Goal: Task Accomplishment & Management: Use online tool/utility

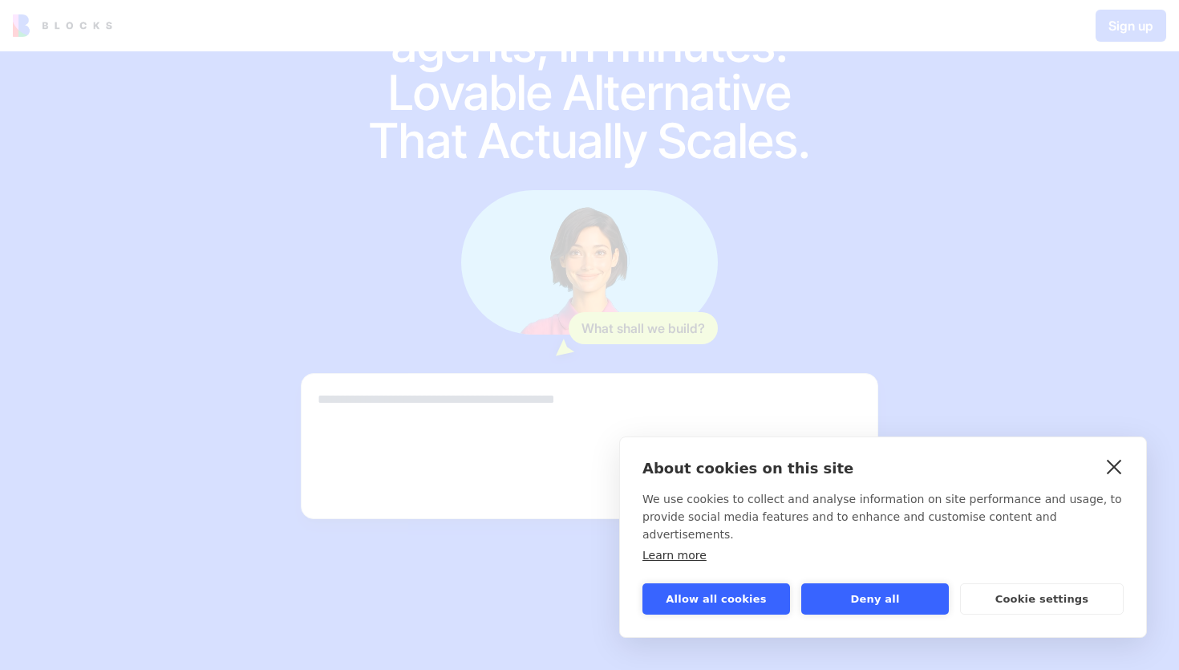
click at [1118, 479] on link "close" at bounding box center [1114, 466] width 25 height 26
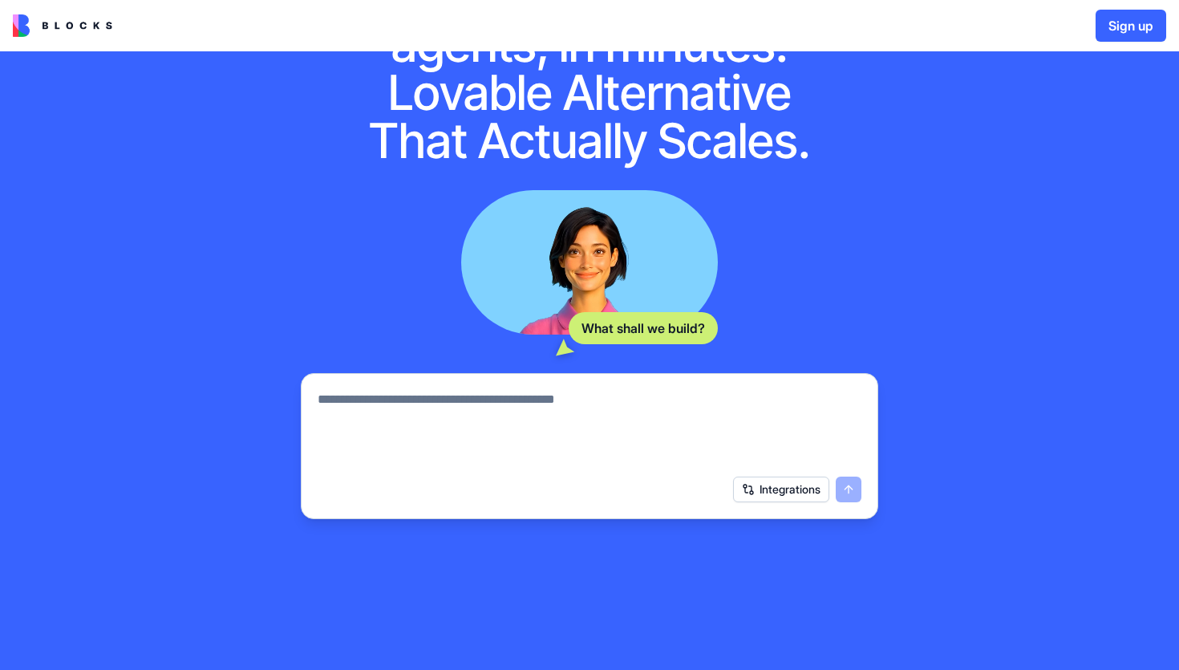
click at [685, 405] on textarea at bounding box center [590, 428] width 544 height 77
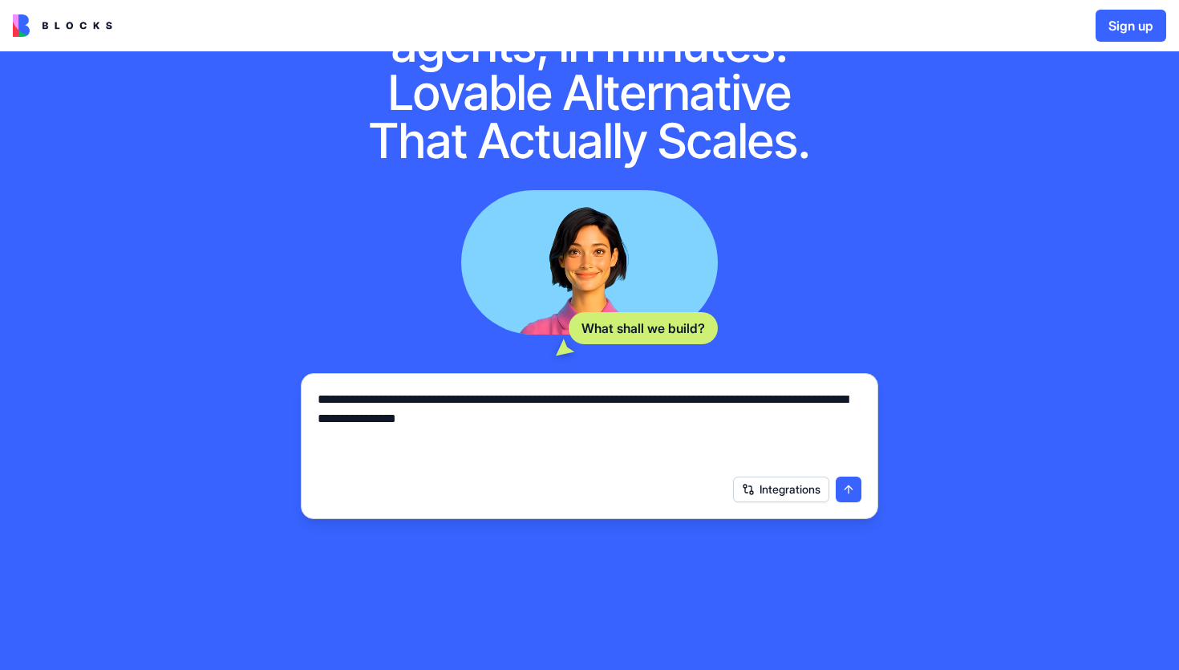
scroll to position [132, 0]
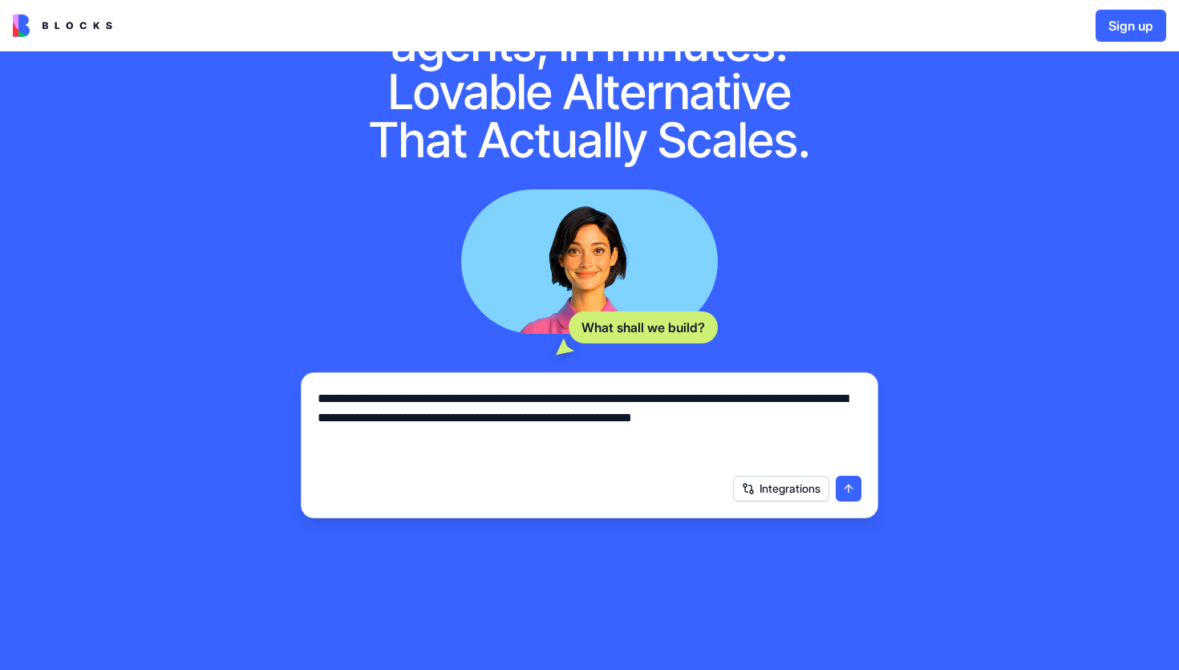
type textarea "**********"
click at [854, 490] on button "submit" at bounding box center [849, 489] width 26 height 26
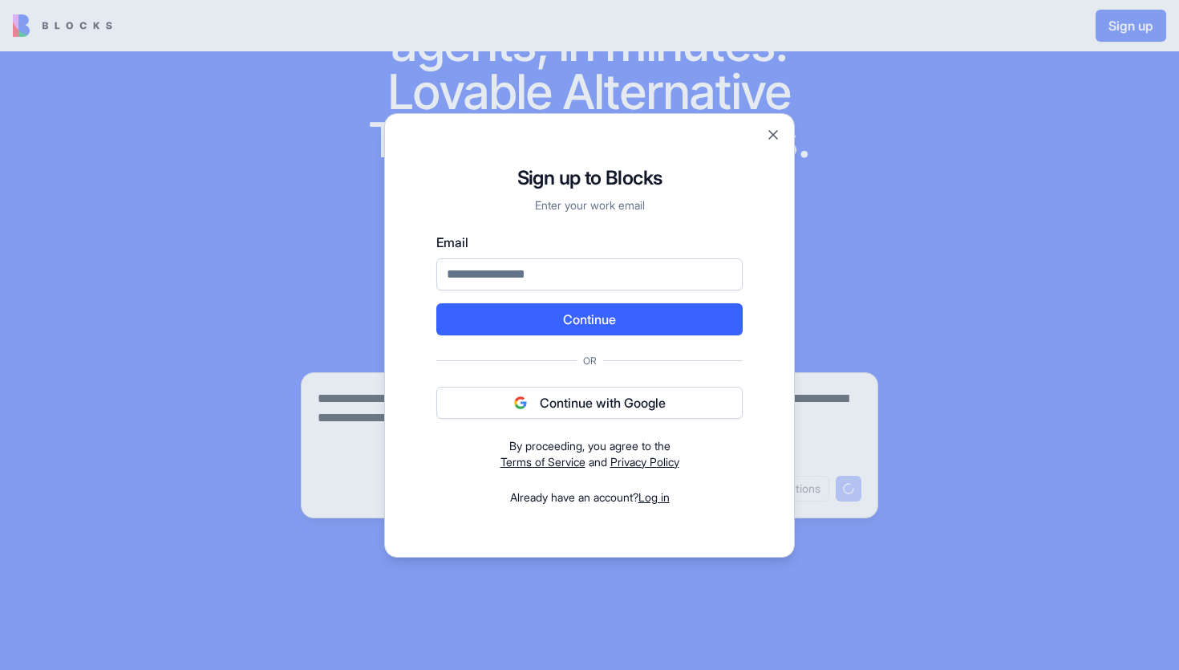
click at [774, 125] on div "Sign up to Blocks Enter your work email Email Continue Or Continue with Google …" at bounding box center [589, 335] width 411 height 444
click at [771, 140] on button "Close" at bounding box center [773, 135] width 16 height 16
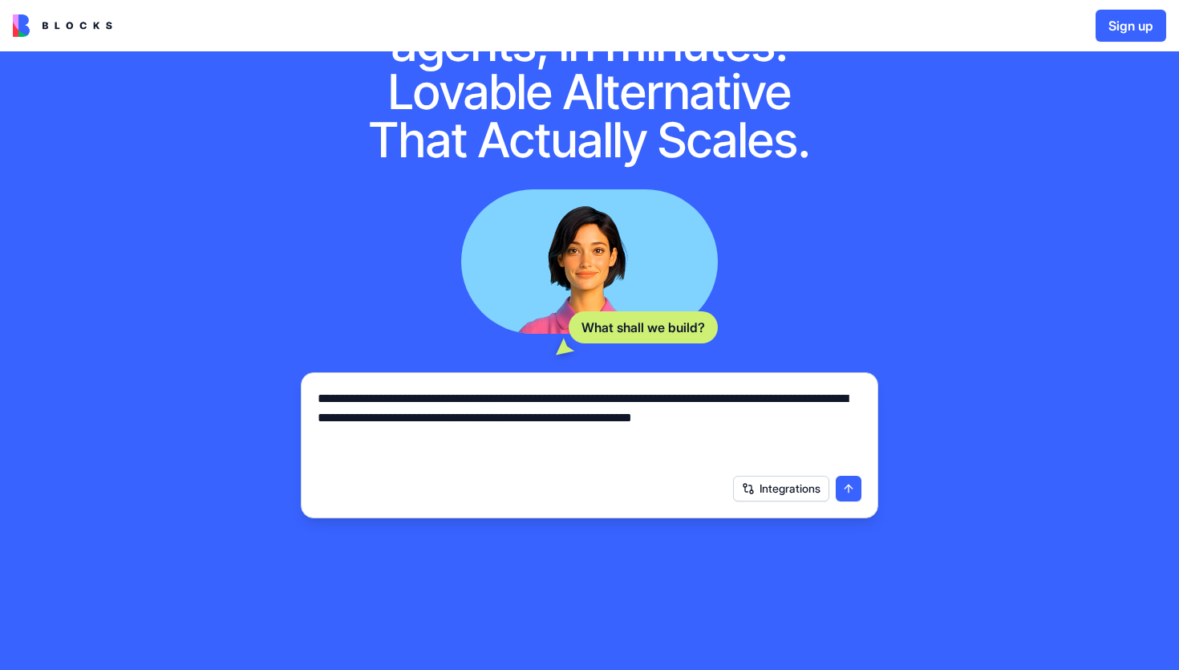
click at [675, 387] on div "**********" at bounding box center [589, 422] width 563 height 87
click at [671, 420] on textarea "**********" at bounding box center [590, 427] width 544 height 77
click at [845, 488] on button "submit" at bounding box center [849, 489] width 26 height 26
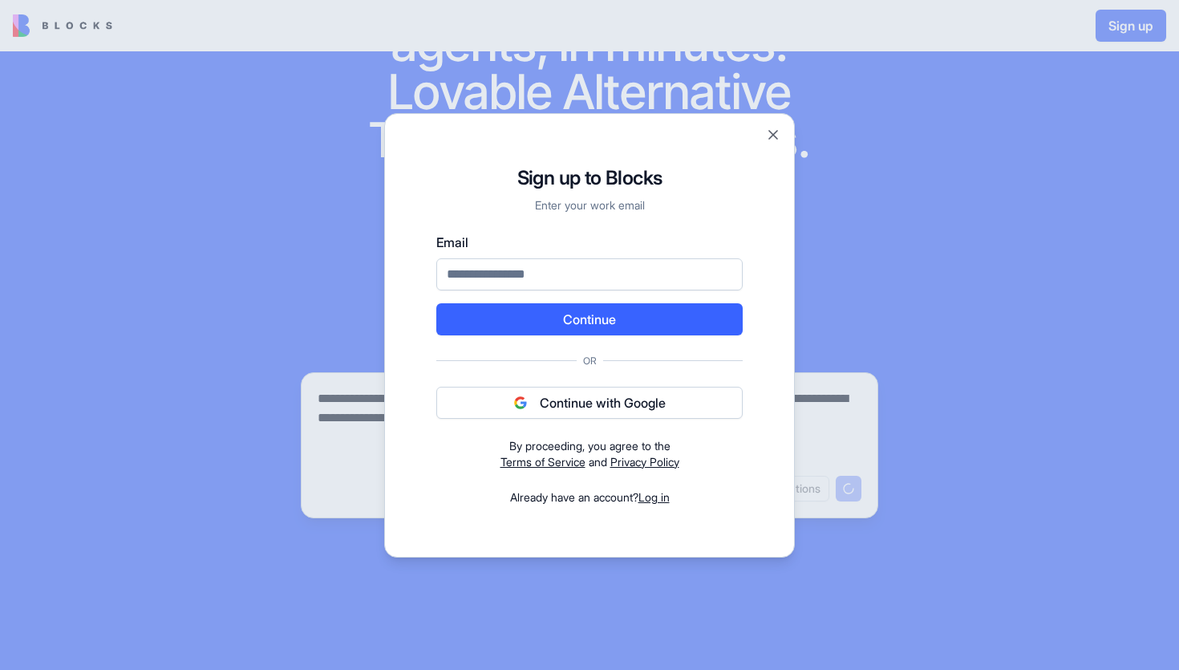
click at [646, 394] on button "Continue with Google" at bounding box center [589, 403] width 306 height 32
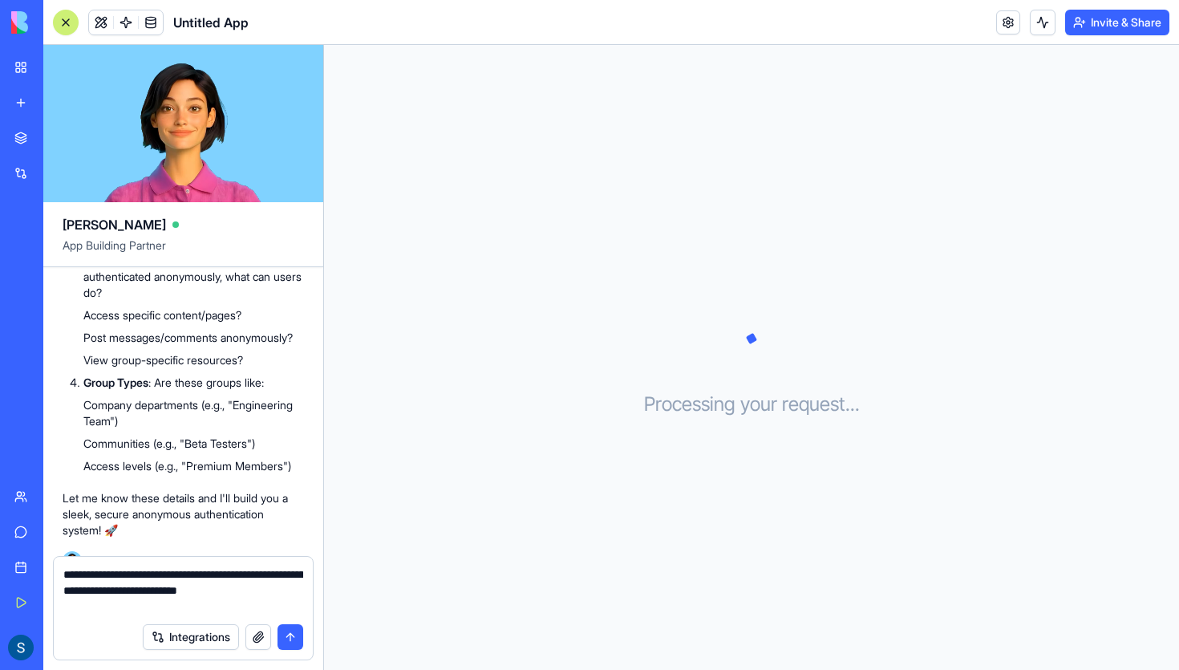
scroll to position [510, 0]
drag, startPoint x: 253, startPoint y: 358, endPoint x: 318, endPoint y: 386, distance: 70.0
click at [318, 386] on div "my project name Anonymous OAuth I need a login page and website that helps me u…" at bounding box center [183, 167] width 280 height 821
drag, startPoint x: 313, startPoint y: 385, endPoint x: 83, endPoint y: 355, distance: 231.4
click at [83, 355] on div "my project name Anonymous OAuth I need a login page and website that helps me u…" at bounding box center [183, 167] width 280 height 821
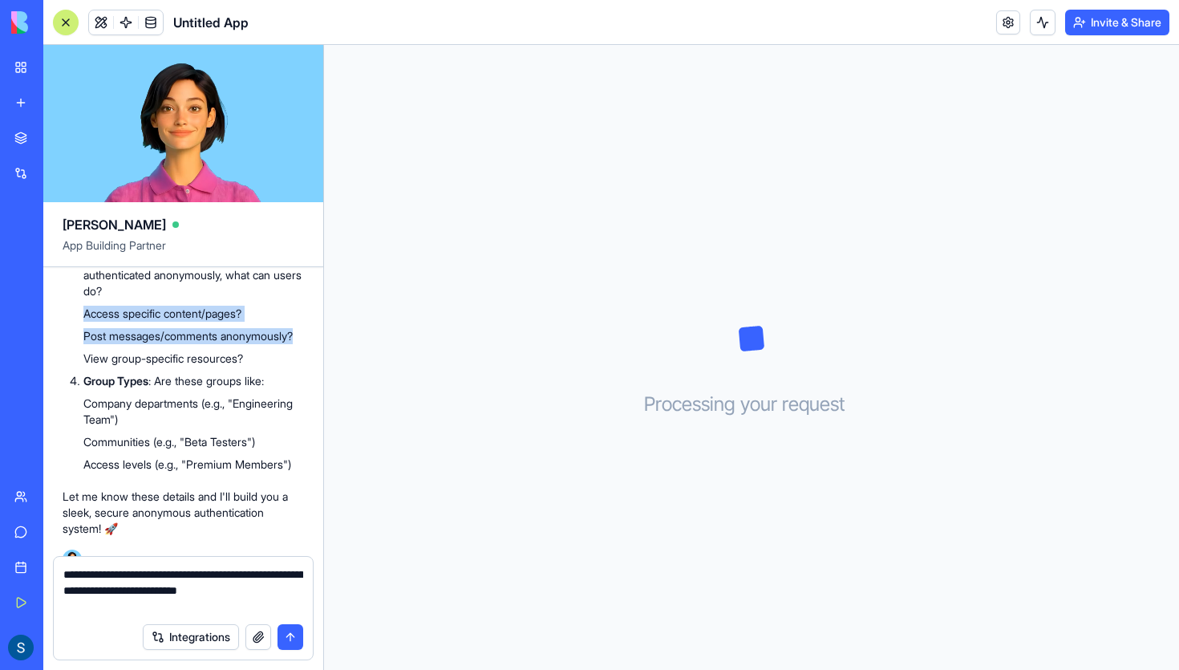
copy ul "Access specific content/pages? Post messages/comments anonymously?"
click at [124, 609] on textarea "**********" at bounding box center [183, 590] width 240 height 48
paste textarea "**********"
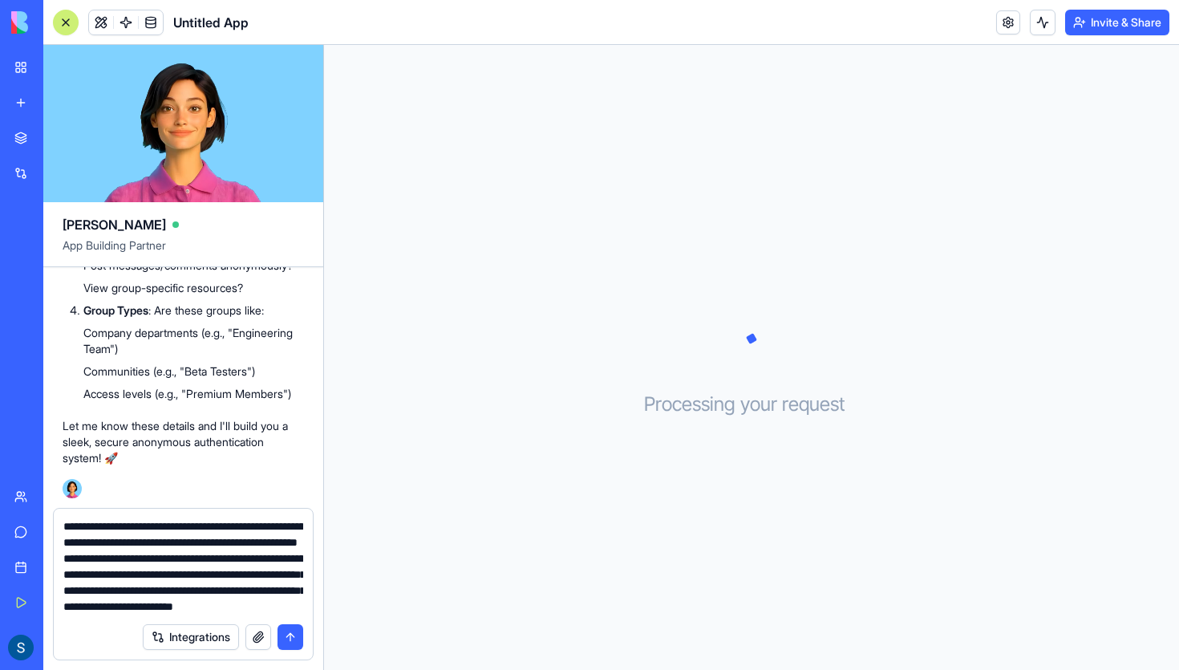
scroll to position [47, 0]
type textarea "**********"
click at [289, 643] on button "submit" at bounding box center [291, 637] width 26 height 26
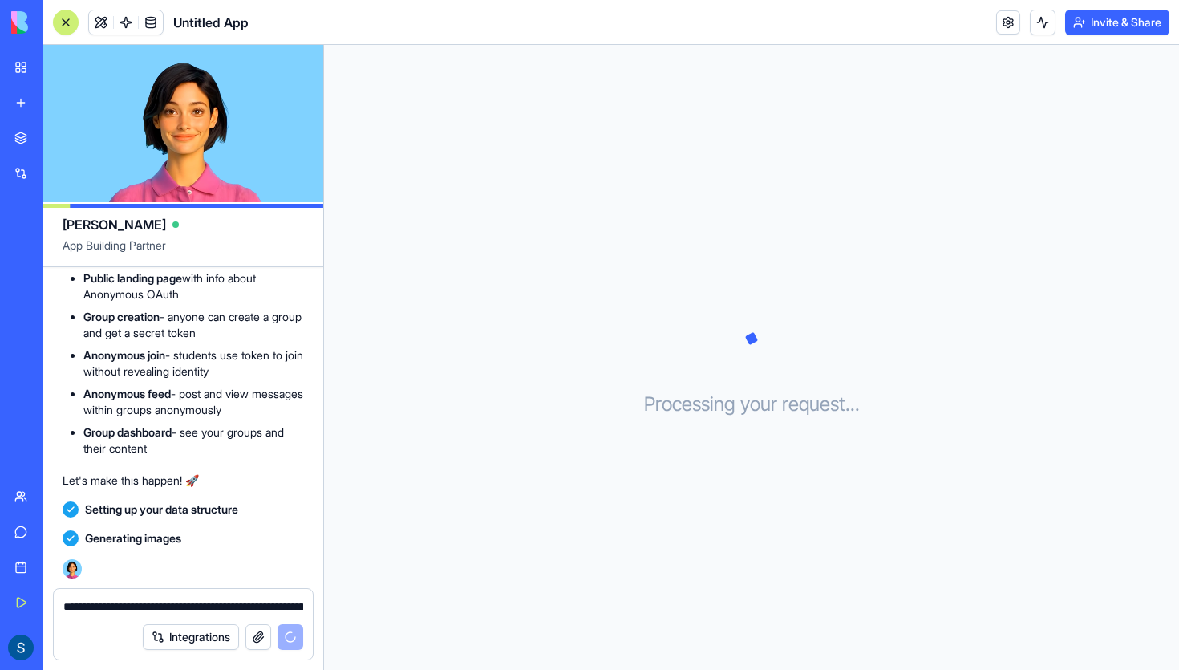
scroll to position [1221, 0]
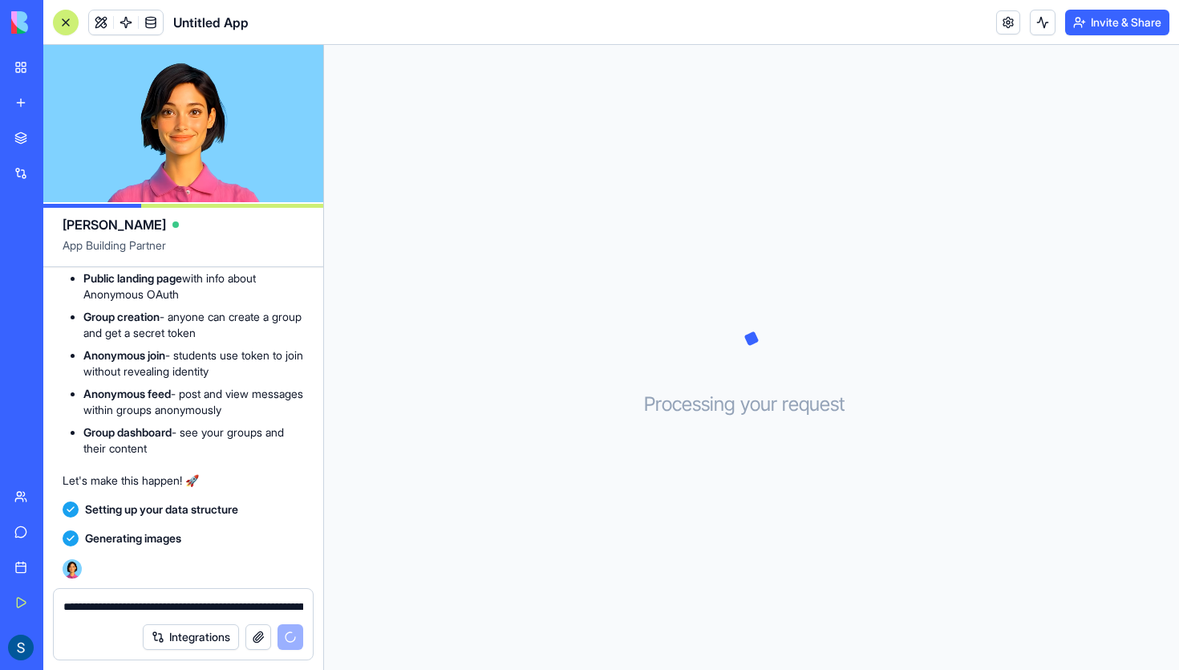
drag, startPoint x: 249, startPoint y: 388, endPoint x: 95, endPoint y: 281, distance: 187.8
click at [95, 281] on div "🎓 Anonymous OAuth for Students - Let's Build This! Perfect! I love this applied…" at bounding box center [183, 291] width 241 height 395
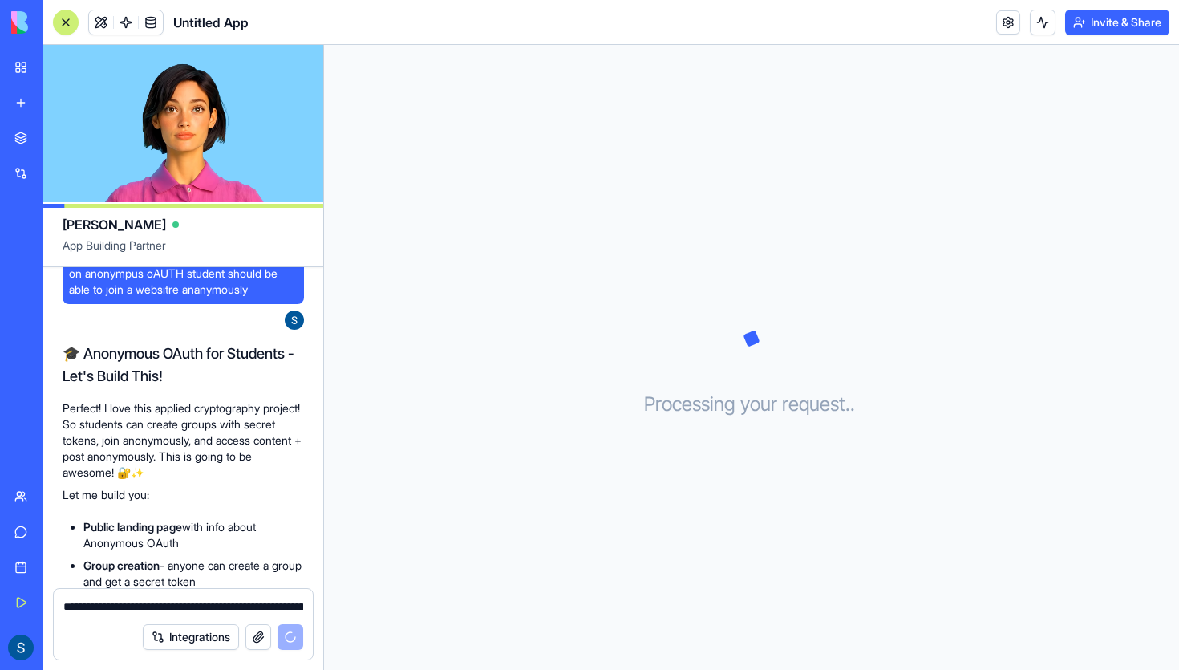
scroll to position [1235, 0]
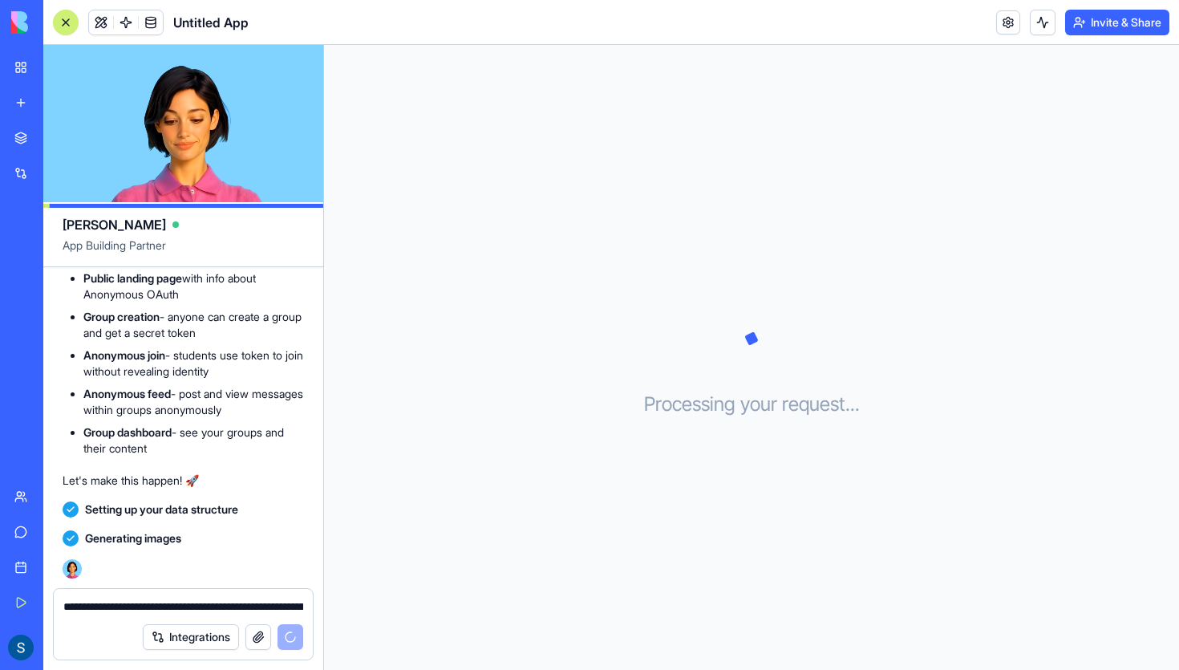
click at [118, 403] on li "Anonymous feed - post and view messages within groups anonymously" at bounding box center [193, 402] width 221 height 32
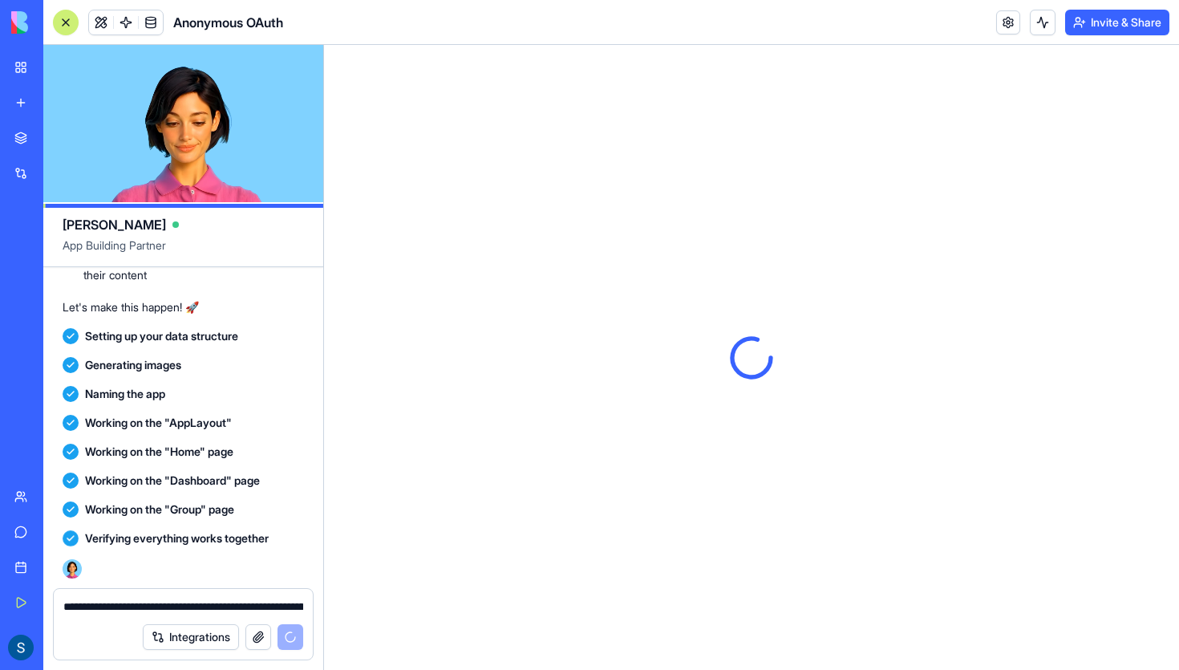
scroll to position [0, 0]
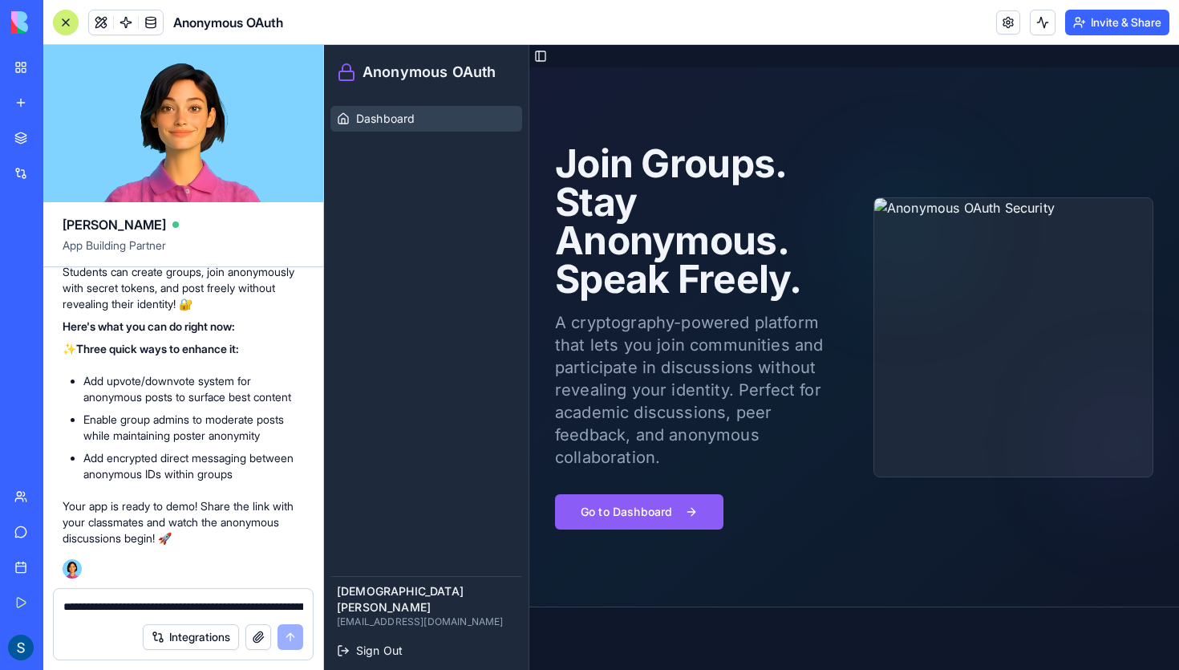
click at [412, 120] on span "Dashboard" at bounding box center [385, 119] width 59 height 16
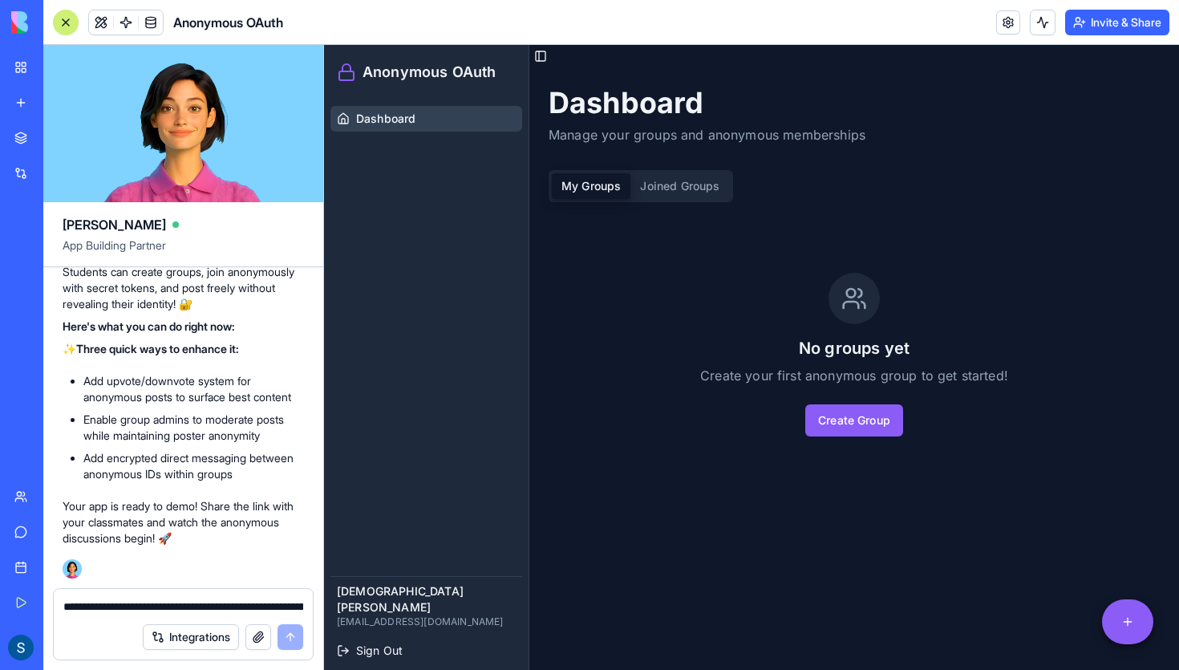
click at [613, 190] on button "My Groups" at bounding box center [591, 186] width 79 height 26
click at [676, 185] on button "Joined Groups" at bounding box center [680, 186] width 99 height 26
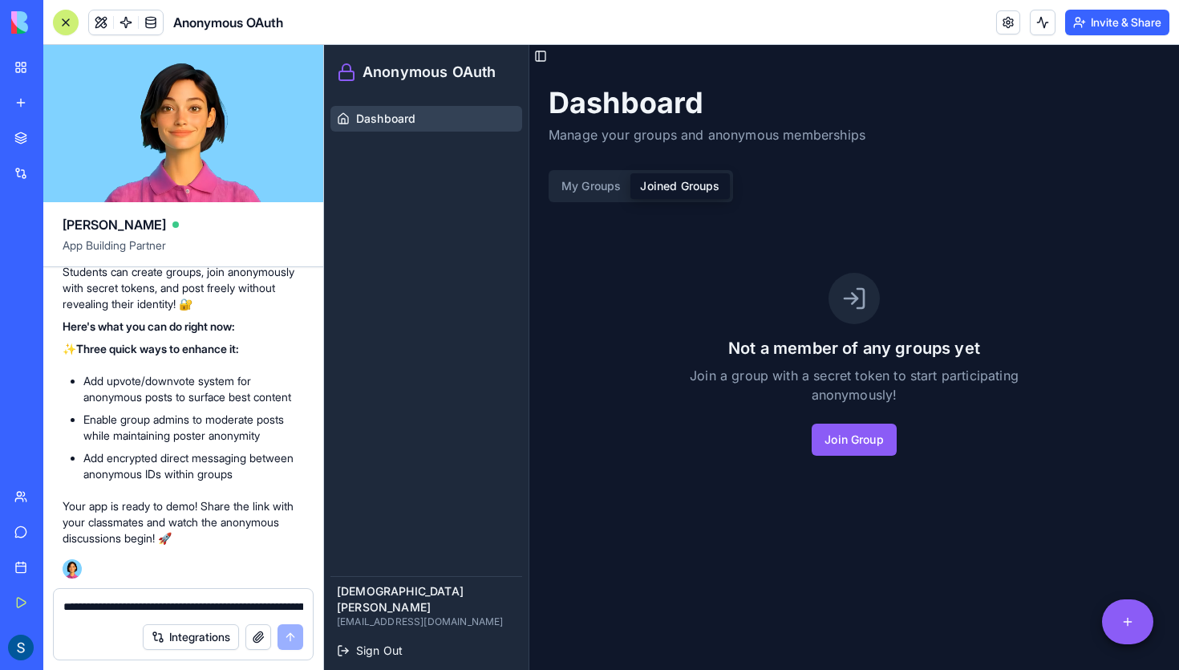
click at [440, 95] on div "Anonymous OAuth" at bounding box center [426, 72] width 205 height 55
click at [449, 66] on span "Anonymous OAuth" at bounding box center [429, 72] width 133 height 22
click at [547, 58] on button "Toggle Sidebar" at bounding box center [540, 56] width 22 height 22
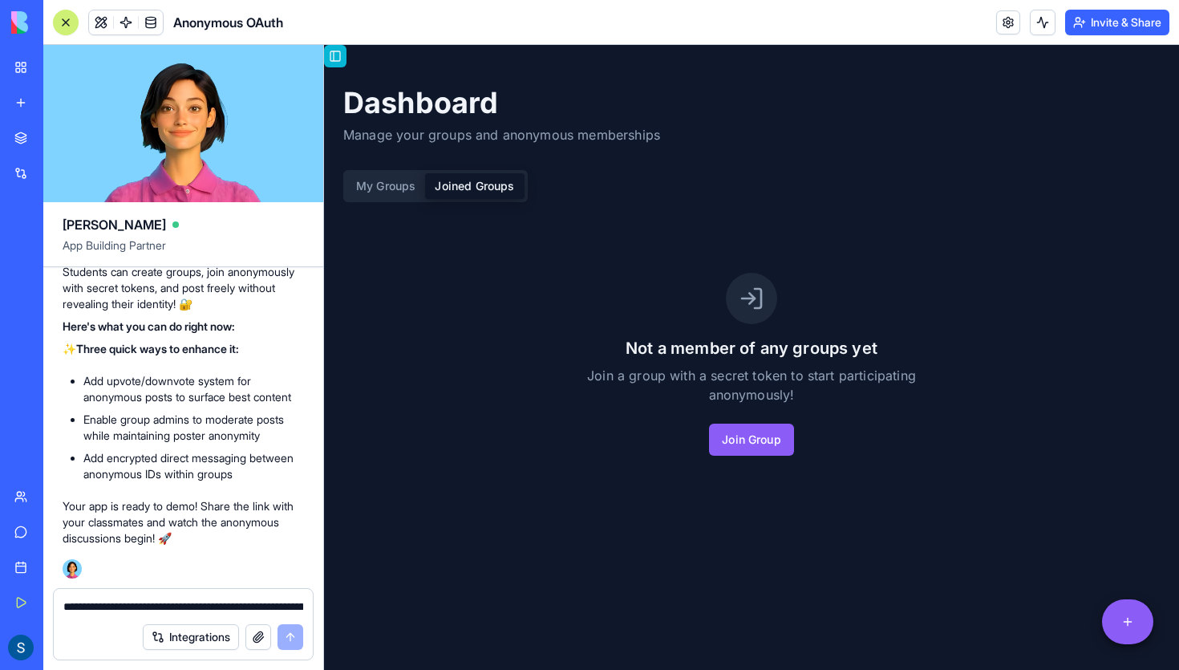
click at [330, 55] on button "Toggle Sidebar" at bounding box center [335, 56] width 22 height 22
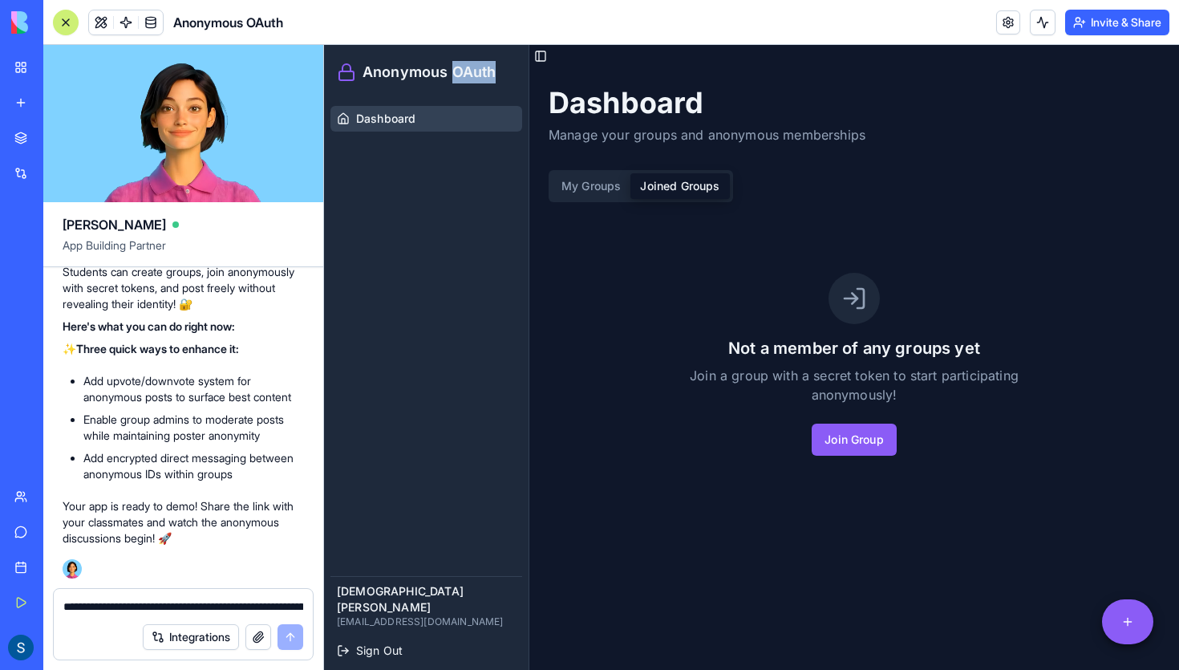
click at [388, 130] on link "Dashboard" at bounding box center [426, 119] width 192 height 26
click at [858, 435] on button "Join Group" at bounding box center [854, 440] width 85 height 32
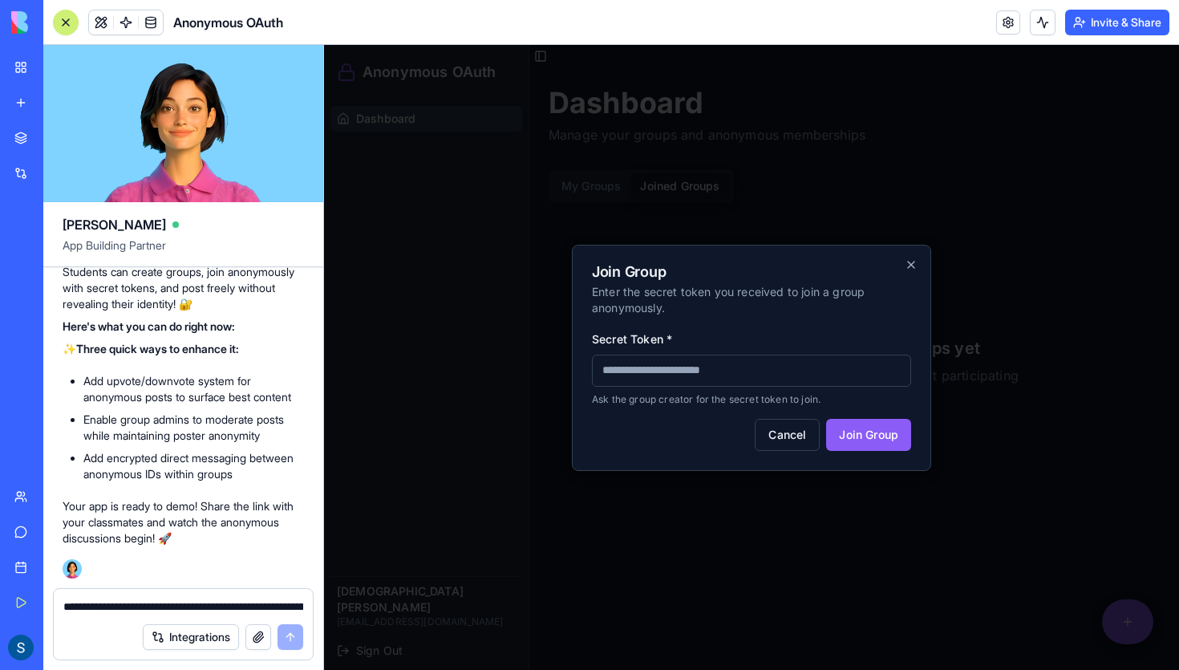
click at [698, 363] on input "Secret Token *" at bounding box center [751, 371] width 319 height 32
click at [910, 270] on icon "button" at bounding box center [911, 264] width 13 height 13
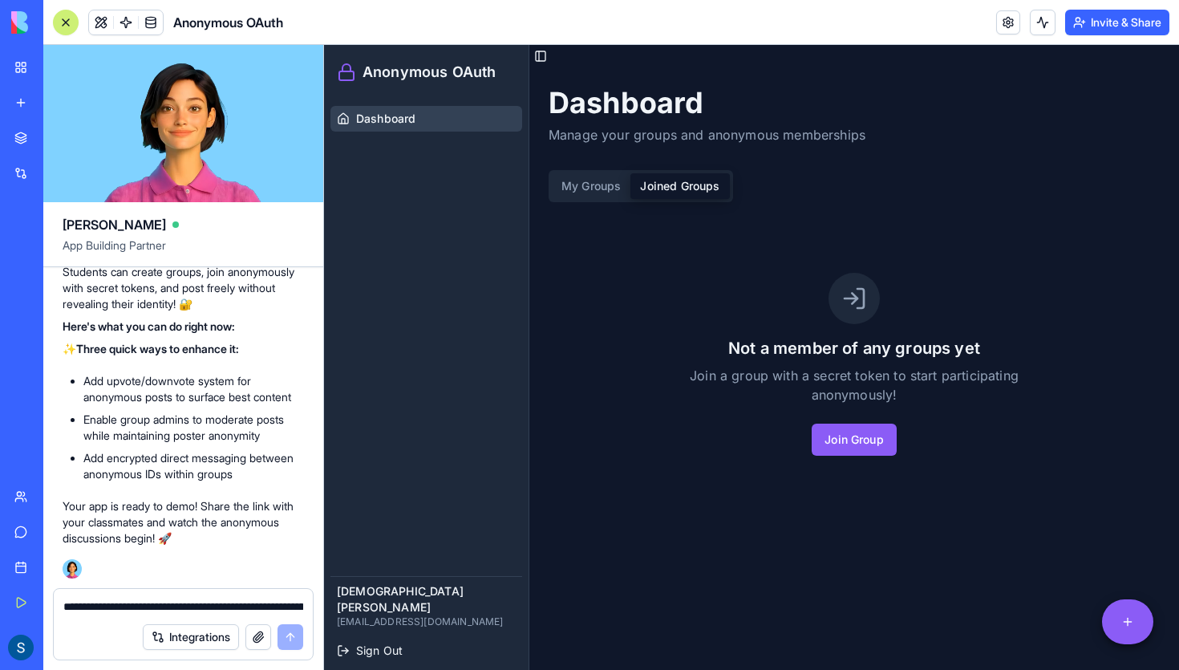
click at [187, 601] on textarea "**********" at bounding box center [183, 606] width 240 height 16
paste textarea "**********"
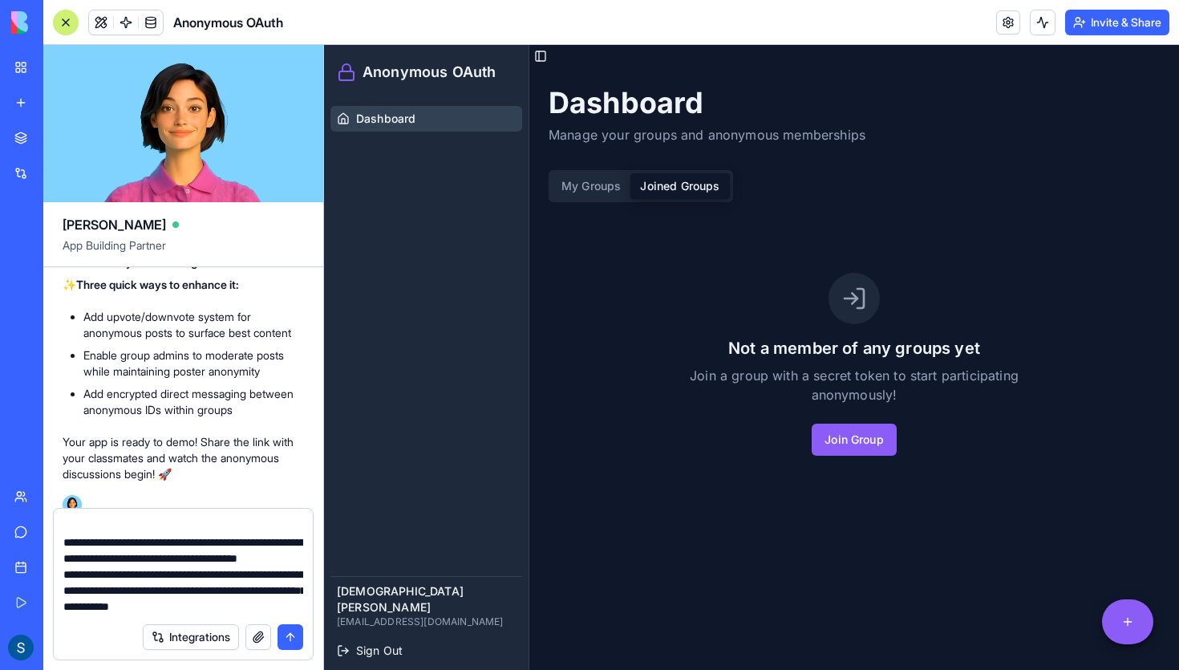
scroll to position [215, 0]
drag, startPoint x: 168, startPoint y: 583, endPoint x: 51, endPoint y: 552, distance: 122.0
click at [51, 552] on div "**********" at bounding box center [183, 589] width 280 height 162
type textarea "**********"
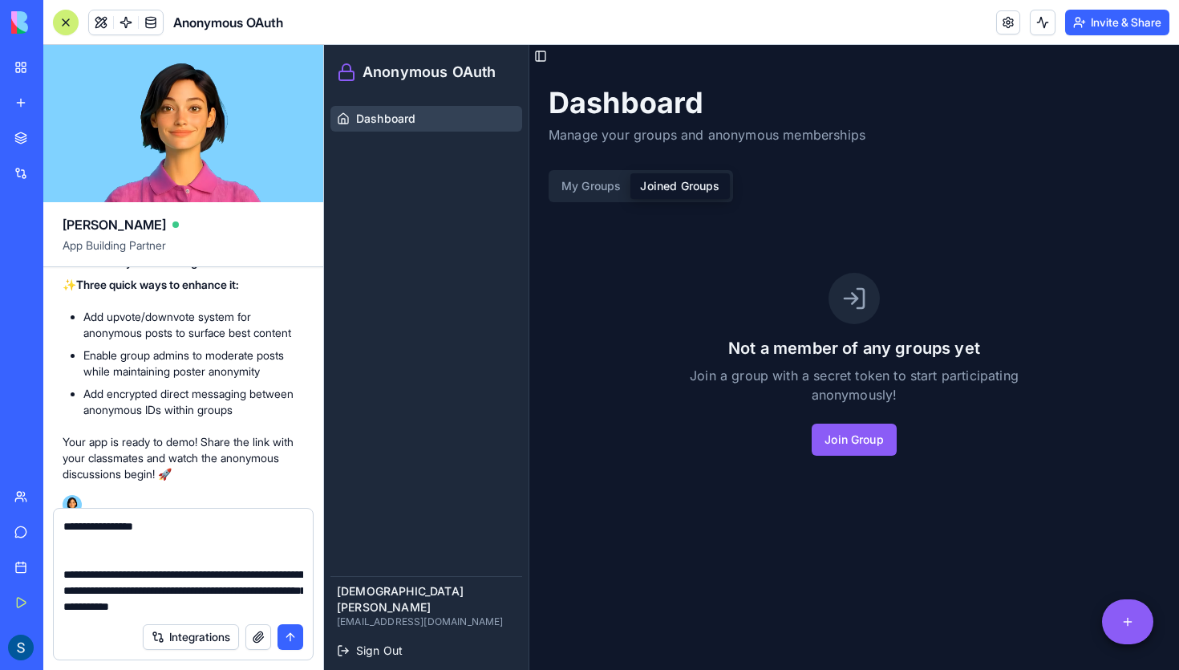
click at [291, 635] on button "submit" at bounding box center [291, 637] width 26 height 26
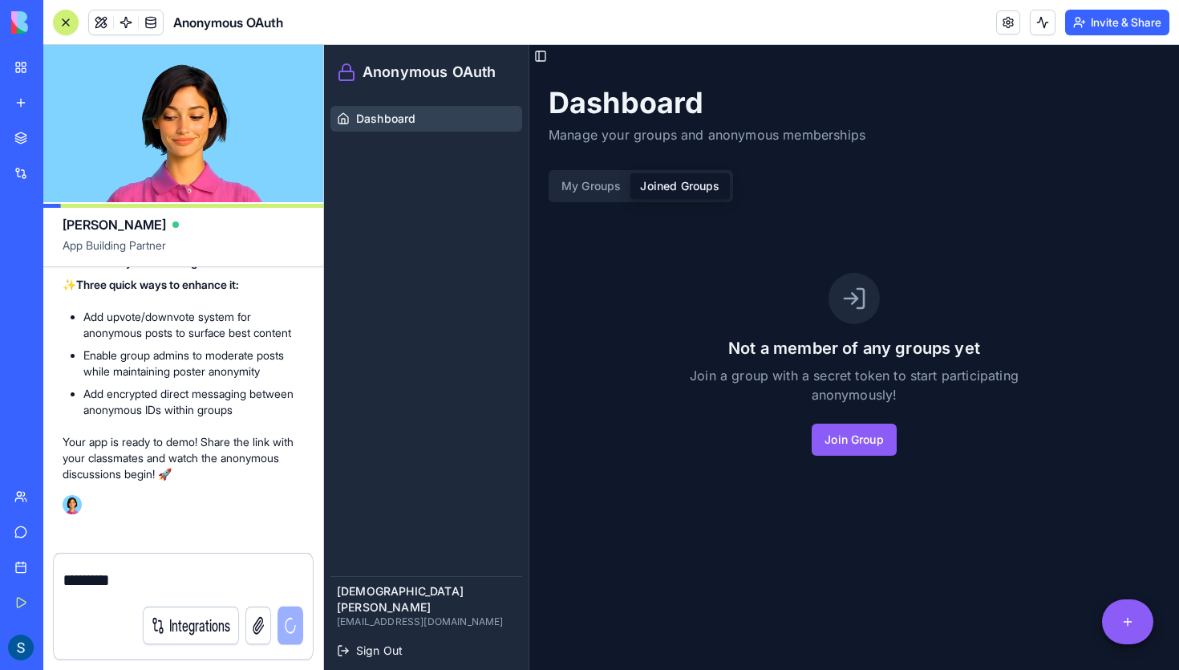
scroll to position [0, 0]
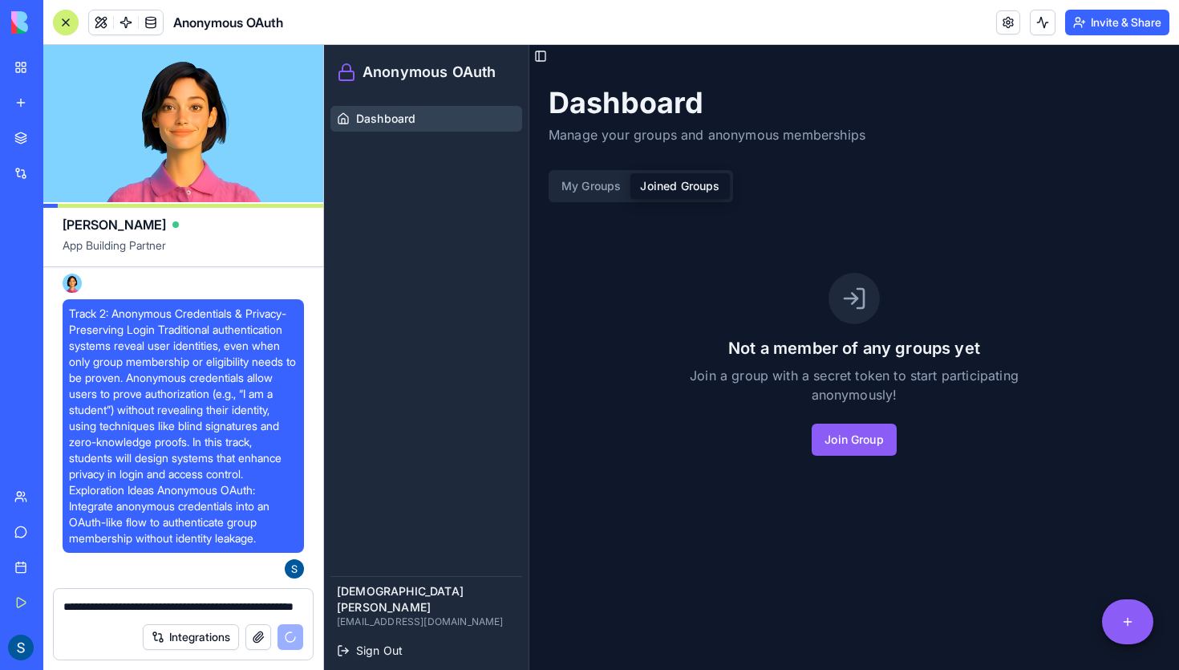
click at [176, 604] on textarea "**********" at bounding box center [183, 606] width 240 height 16
type textarea "**********"
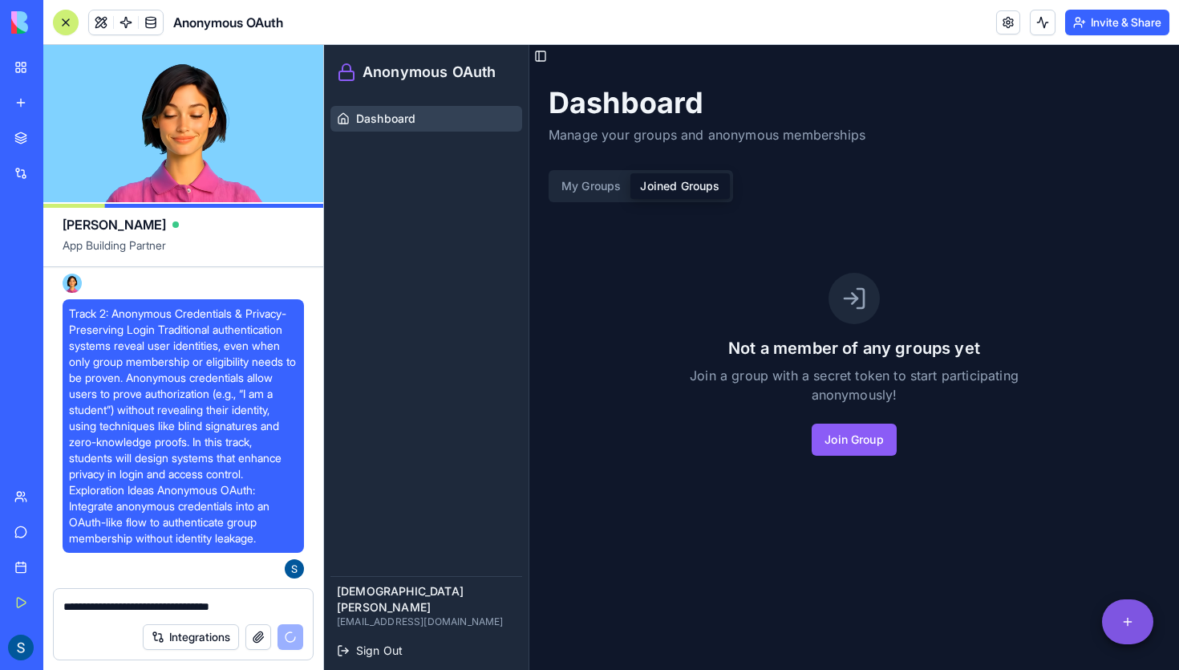
click at [1135, 627] on html "Anonymous OAuth Dashboard Shiv Mohith Devana sdevana@slu.edu Sign Out Toggle Si…" at bounding box center [751, 368] width 855 height 647
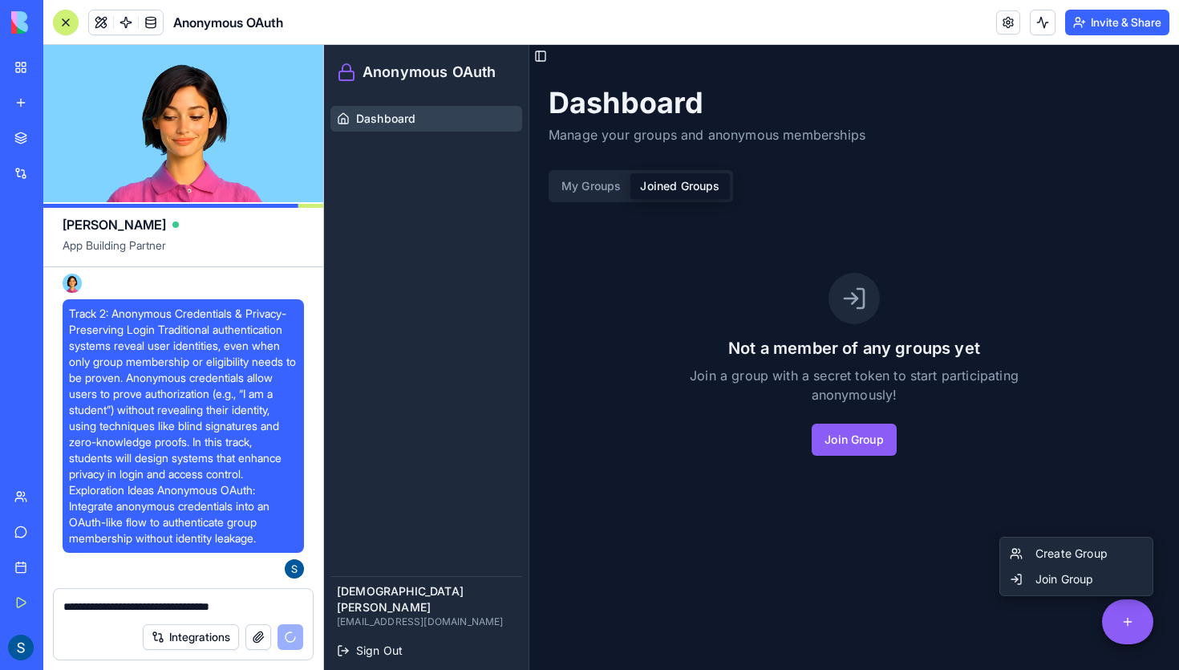
click at [959, 351] on html "Anonymous OAuth Dashboard Shiv Mohith Devana sdevana@slu.edu Sign Out Toggle Si…" at bounding box center [751, 368] width 855 height 647
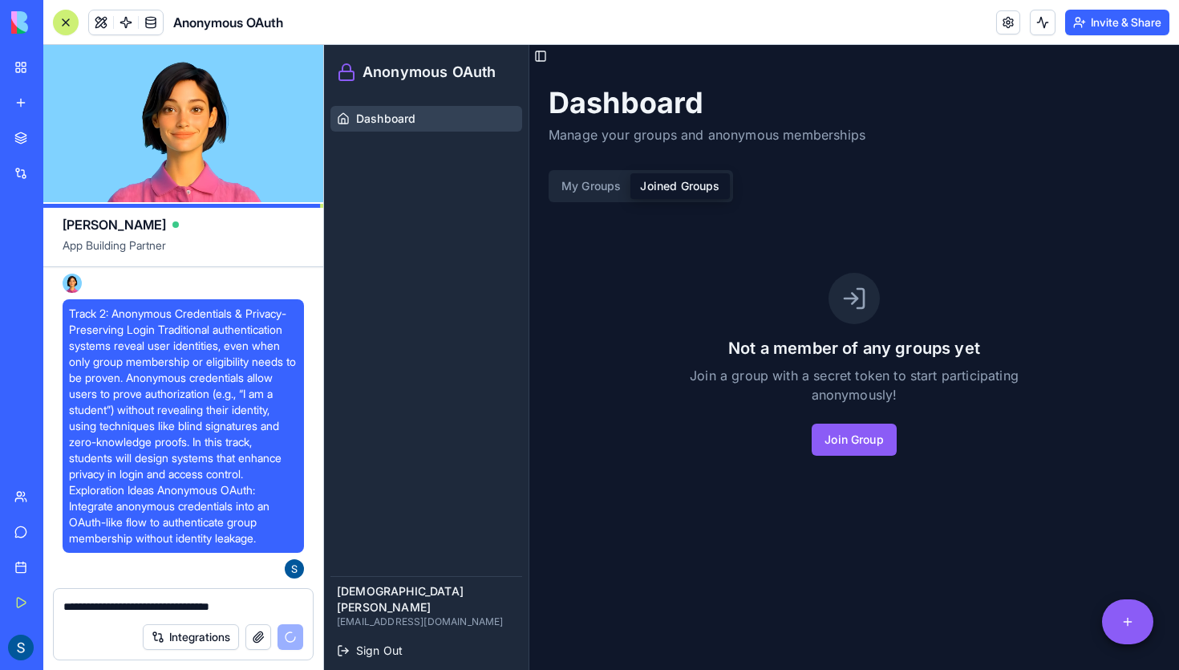
click at [274, 605] on textarea "**********" at bounding box center [183, 606] width 240 height 16
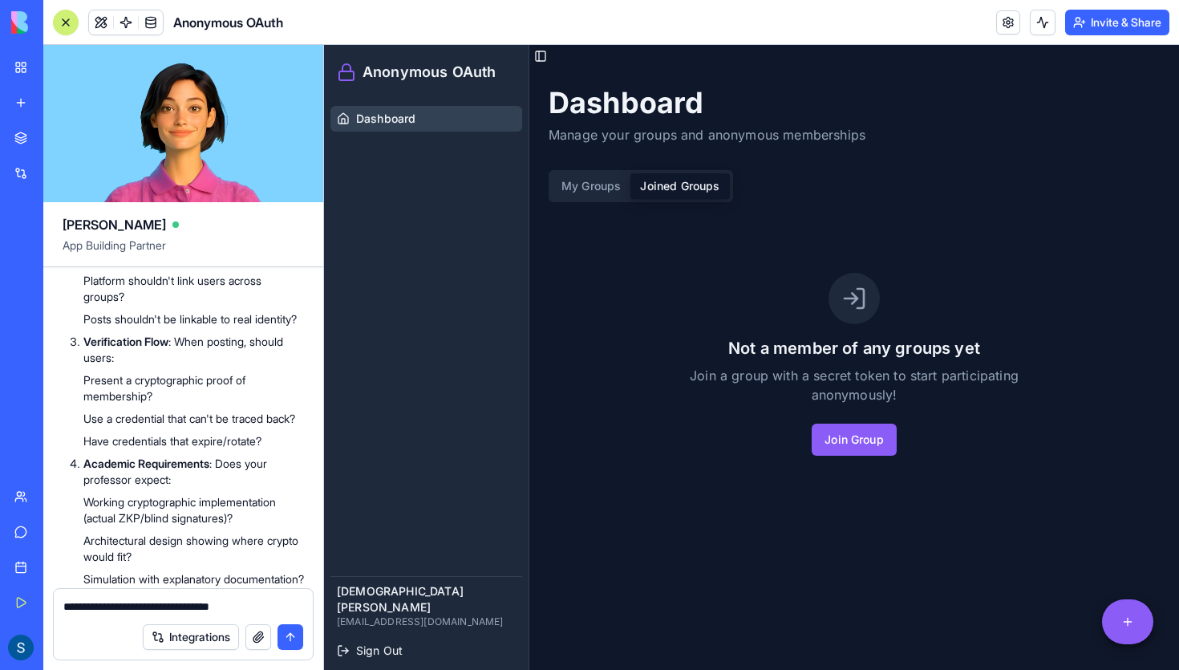
scroll to position [2963, 0]
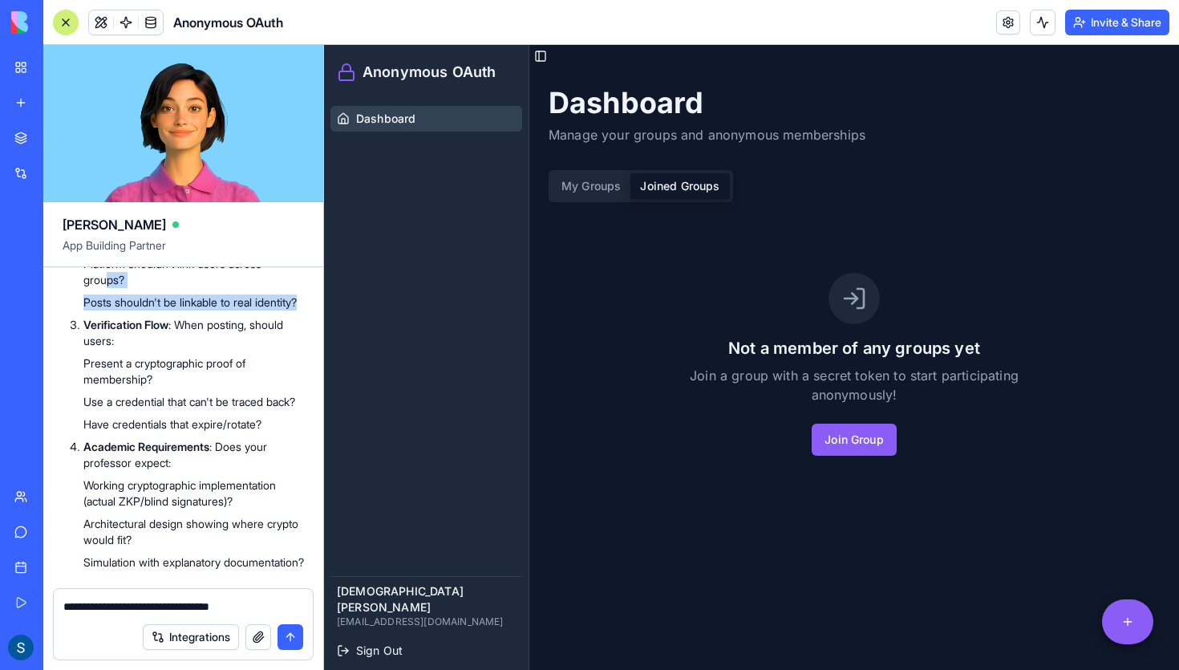
drag, startPoint x: 130, startPoint y: 428, endPoint x: 112, endPoint y: 400, distance: 32.5
click at [110, 310] on ul "Group admin shouldn't know who joined? Platform shouldn't link users across gro…" at bounding box center [193, 271] width 221 height 77
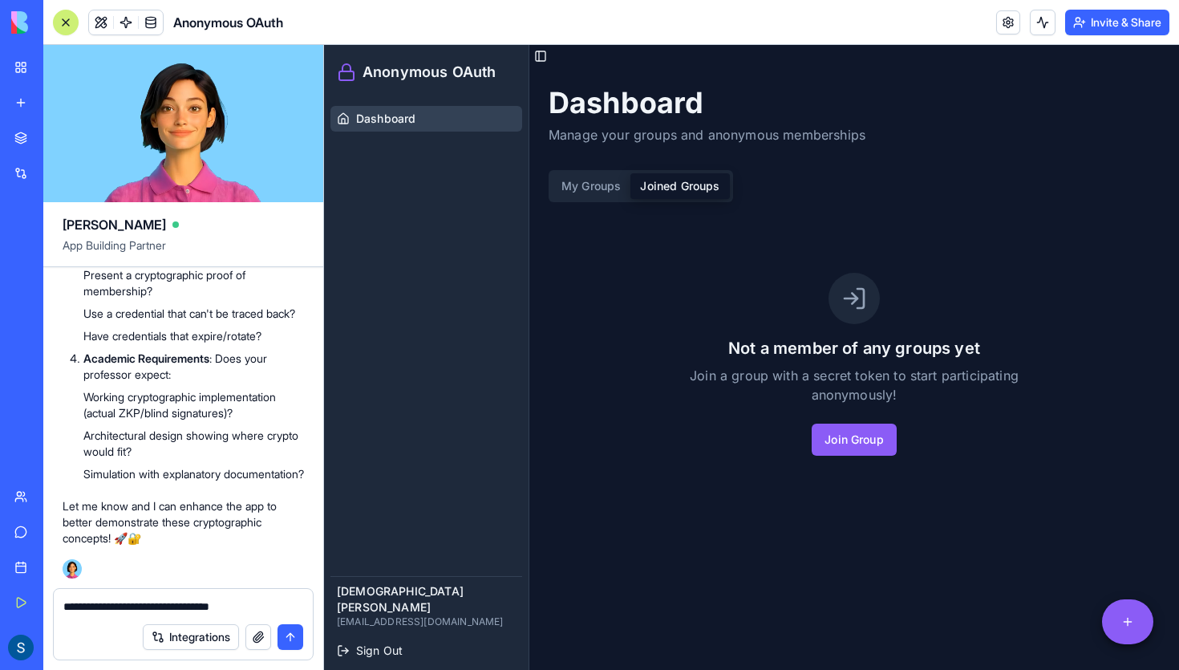
click at [122, 432] on li "Architectural design showing where crypto would fit?" at bounding box center [193, 444] width 221 height 32
drag, startPoint x: 278, startPoint y: 606, endPoint x: 0, endPoint y: 603, distance: 278.4
click at [0, 603] on div "My Workspace New app Marketplace Integrations Recent Untitled App AI Logo Gener…" at bounding box center [589, 335] width 1179 height 670
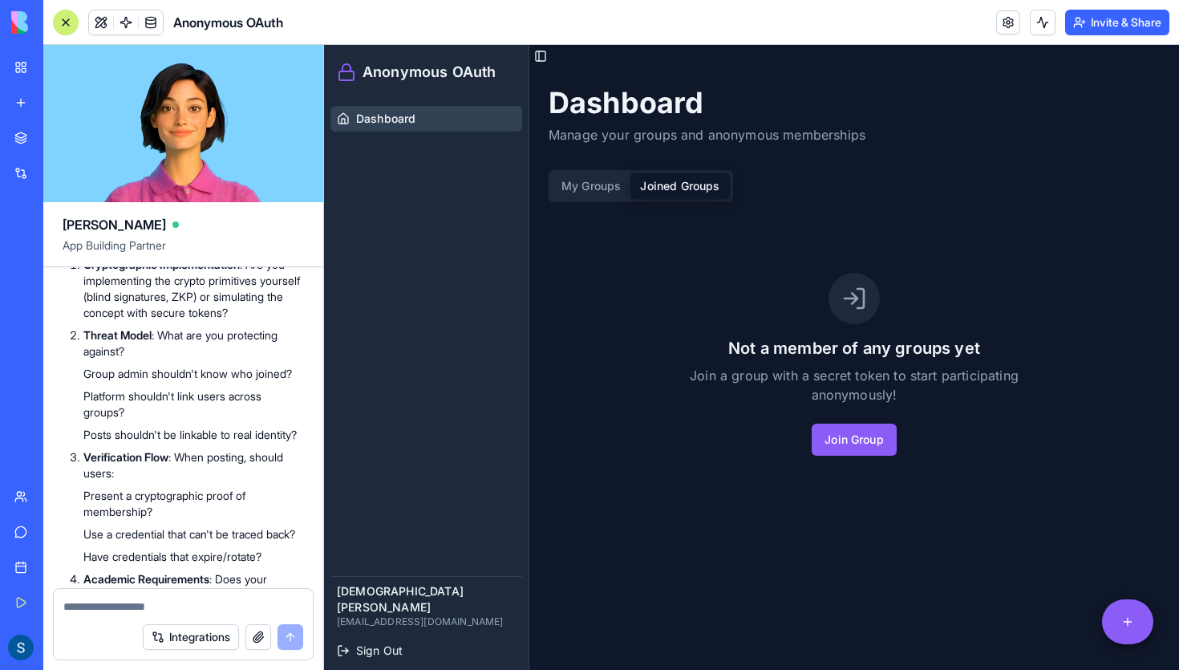
scroll to position [2832, 0]
drag, startPoint x: 291, startPoint y: 367, endPoint x: 282, endPoint y: 366, distance: 9.8
click at [282, 320] on p "Cryptographic Implementation : Are you implementing the crypto primitives yours…" at bounding box center [193, 288] width 221 height 64
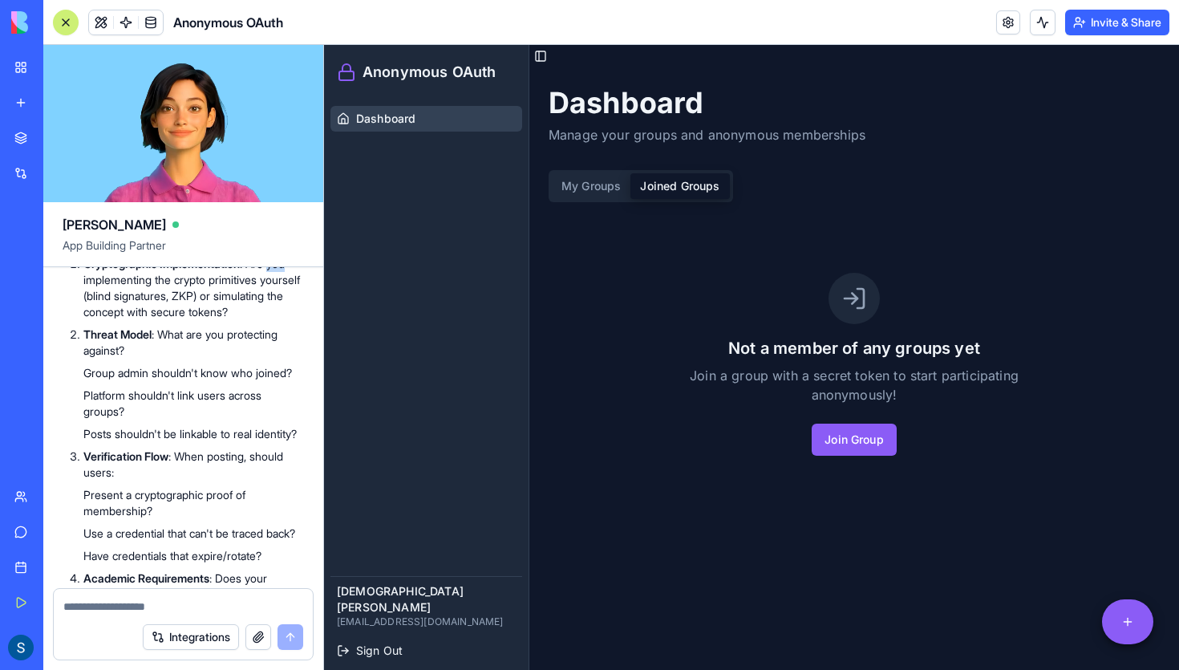
click at [282, 320] on p "Cryptographic Implementation : Are you implementing the crypto primitives yours…" at bounding box center [193, 288] width 221 height 64
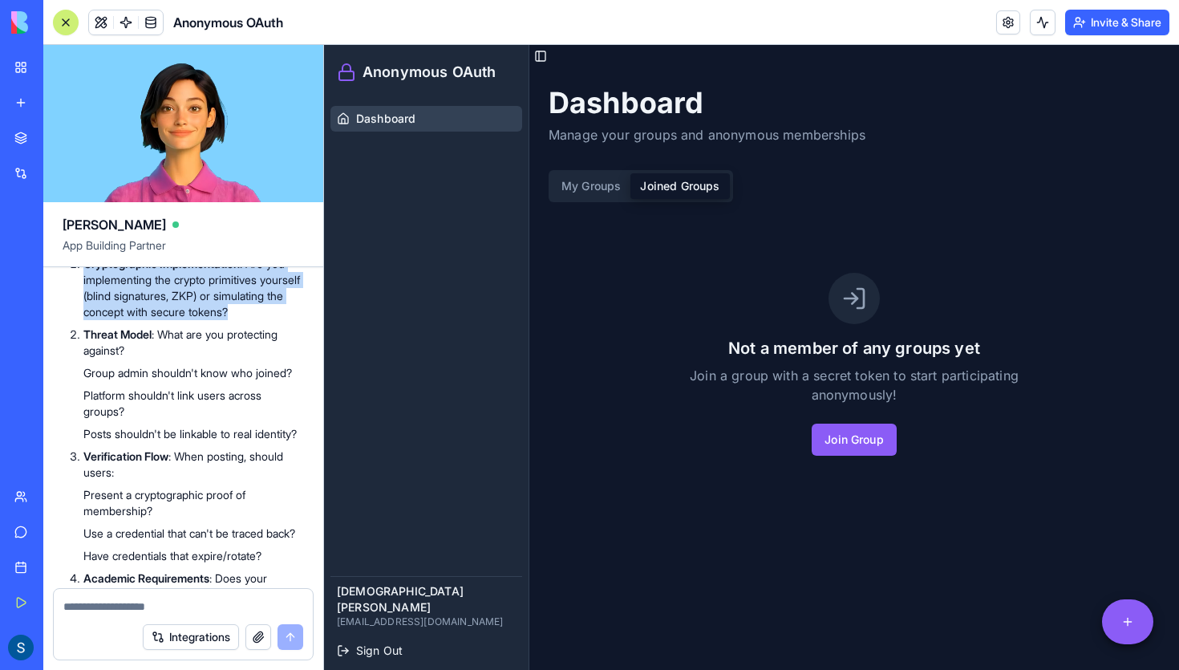
click at [282, 320] on p "Cryptographic Implementation : Are you implementing the crypto primitives yours…" at bounding box center [193, 288] width 221 height 64
click at [286, 320] on p "Cryptographic Implementation : Are you implementing the crypto primitives yours…" at bounding box center [193, 288] width 221 height 64
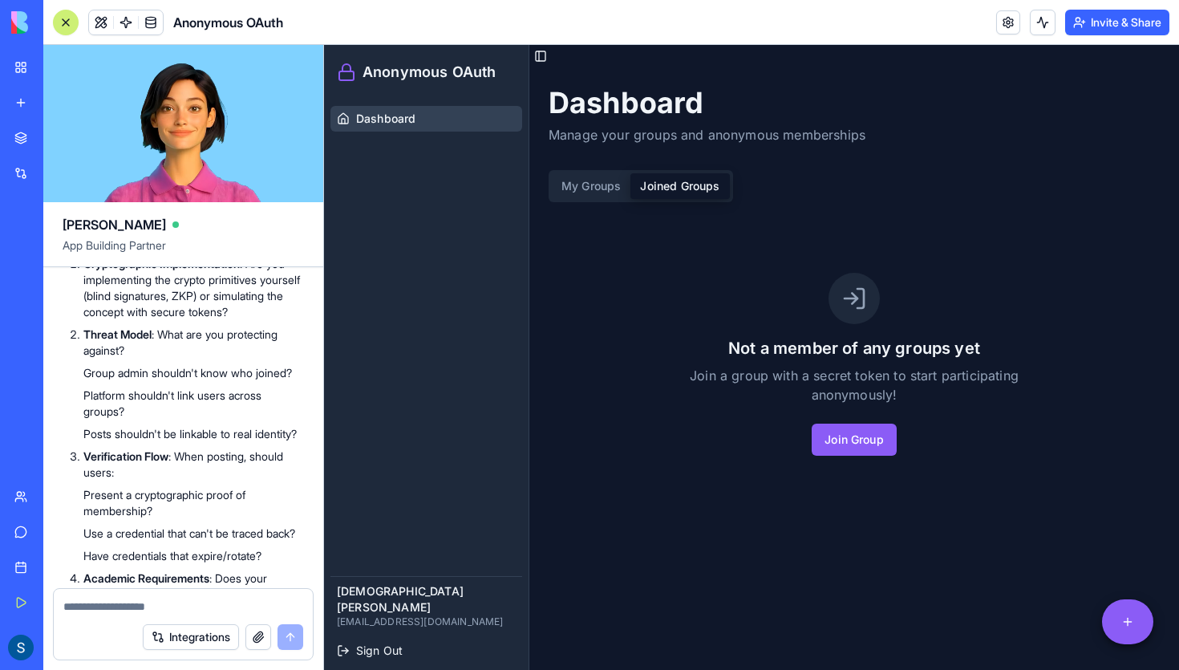
click at [286, 320] on p "Cryptographic Implementation : Are you implementing the crypto primitives yours…" at bounding box center [193, 288] width 221 height 64
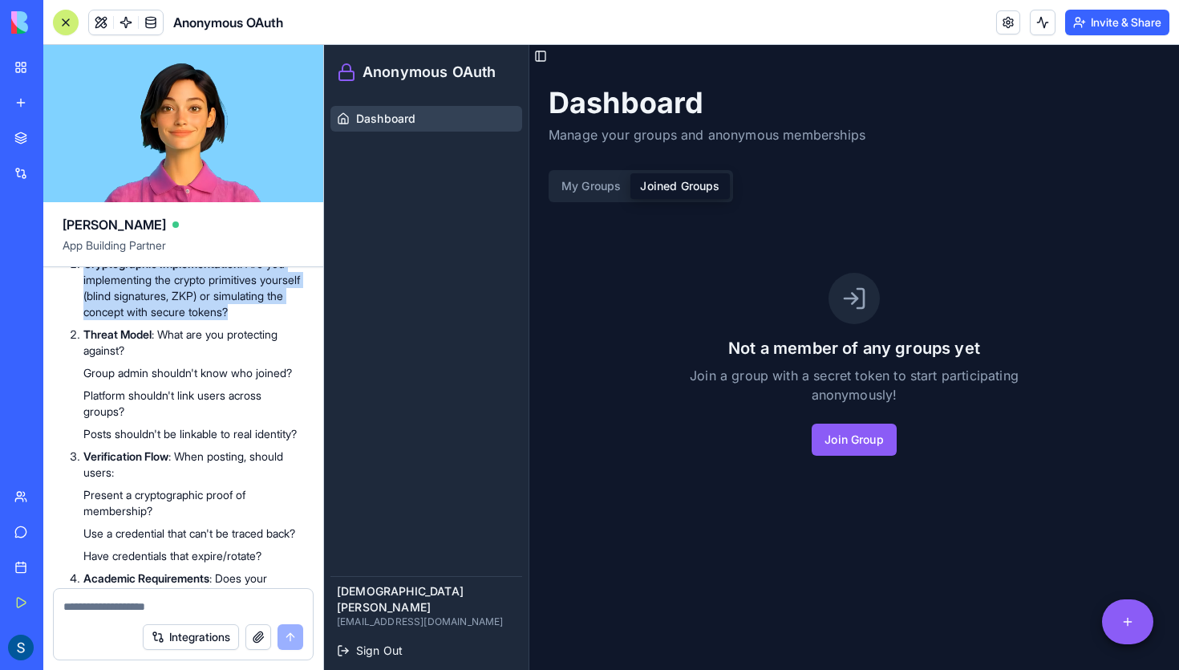
click at [286, 320] on p "Cryptographic Implementation : Are you implementing the crypto primitives yours…" at bounding box center [193, 288] width 221 height 64
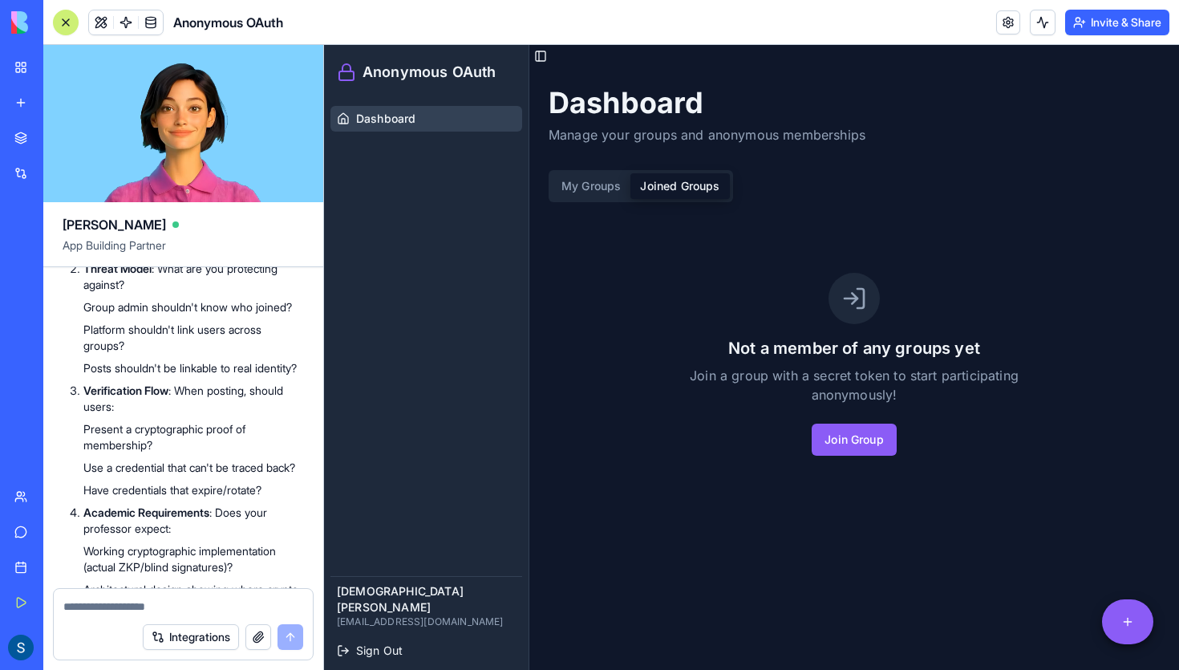
scroll to position [2898, 0]
drag, startPoint x: 84, startPoint y: 439, endPoint x: 132, endPoint y: 503, distance: 79.7
click at [132, 375] on ul "Group admin shouldn't know who joined? Platform shouldn't link users across gro…" at bounding box center [193, 336] width 221 height 77
copy ul "Platform shouldn't link users across groups? Posts shouldn't be linkable to rea…"
click at [140, 603] on textarea at bounding box center [183, 606] width 240 height 16
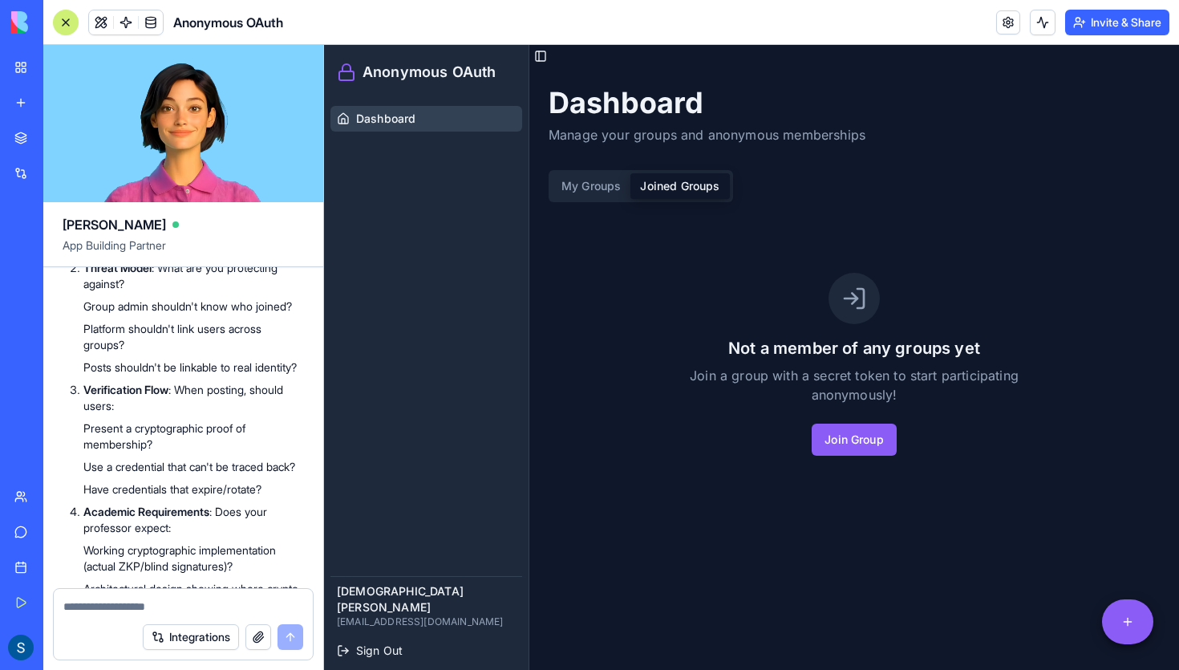
paste textarea "**********"
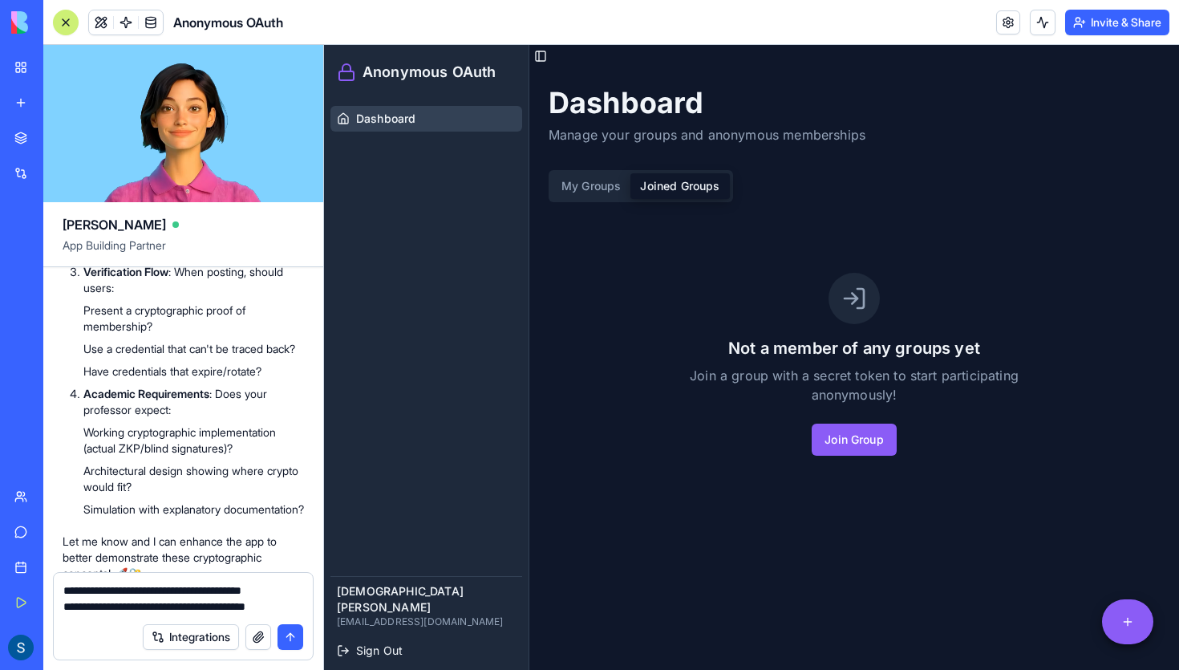
scroll to position [3023, 0]
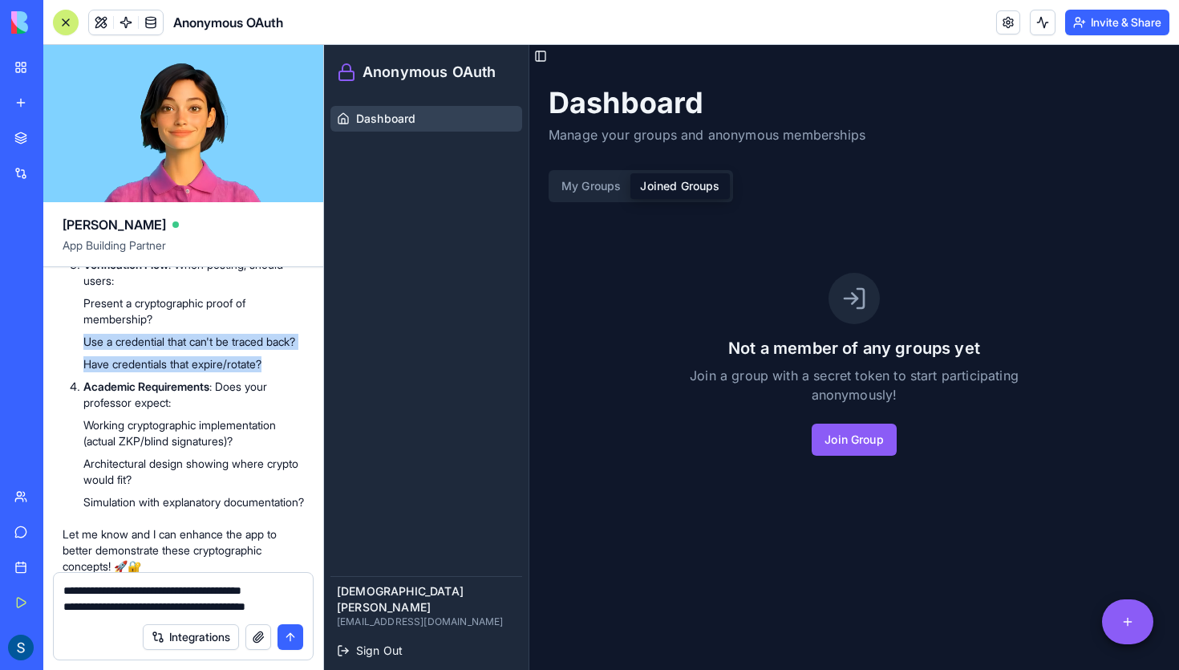
drag, startPoint x: 275, startPoint y: 511, endPoint x: 76, endPoint y: 471, distance: 202.9
click at [76, 471] on ol "Cryptographic Implementation : Are you implementing the crypto primitives yours…" at bounding box center [183, 287] width 241 height 446
click at [150, 350] on li "Use a credential that can't be traced back?" at bounding box center [193, 342] width 221 height 16
drag, startPoint x: 281, startPoint y: 509, endPoint x: 68, endPoint y: 474, distance: 215.4
click at [68, 474] on ol "Cryptographic Implementation : Are you implementing the crypto primitives yours…" at bounding box center [183, 287] width 241 height 446
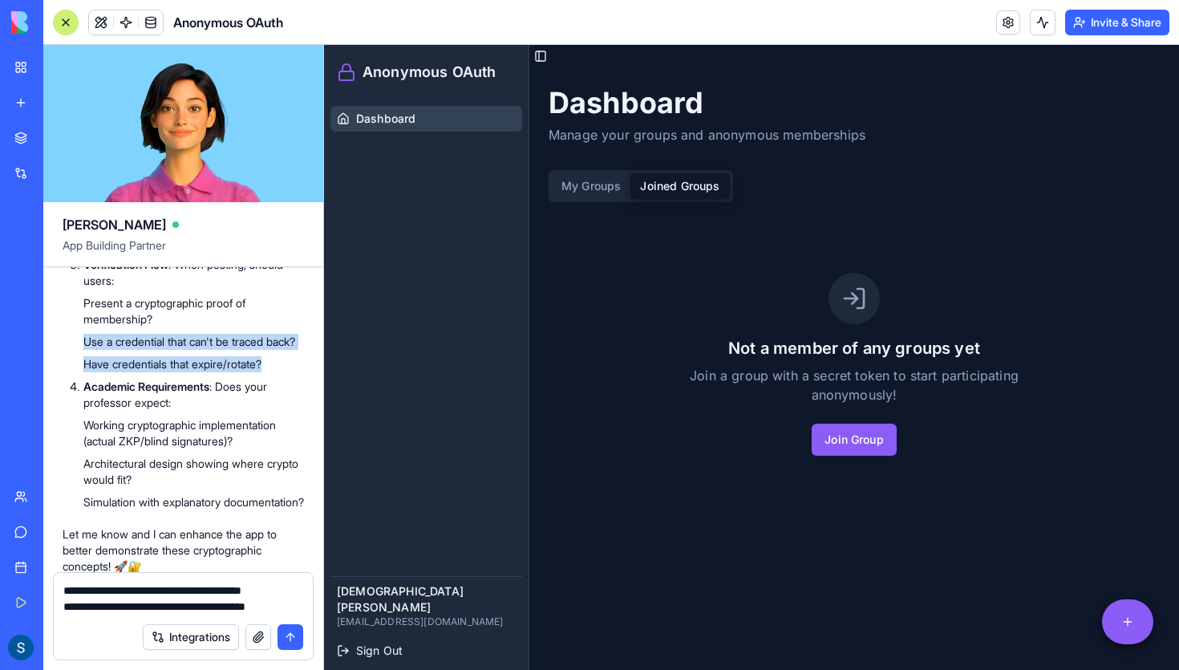
copy ul "Use a credential that can't be traced back? Have credentials that expire/rotate?"
click at [95, 622] on div "Integrations" at bounding box center [183, 636] width 259 height 45
click at [290, 608] on textarea "**********" at bounding box center [183, 598] width 240 height 32
paste textarea "**********"
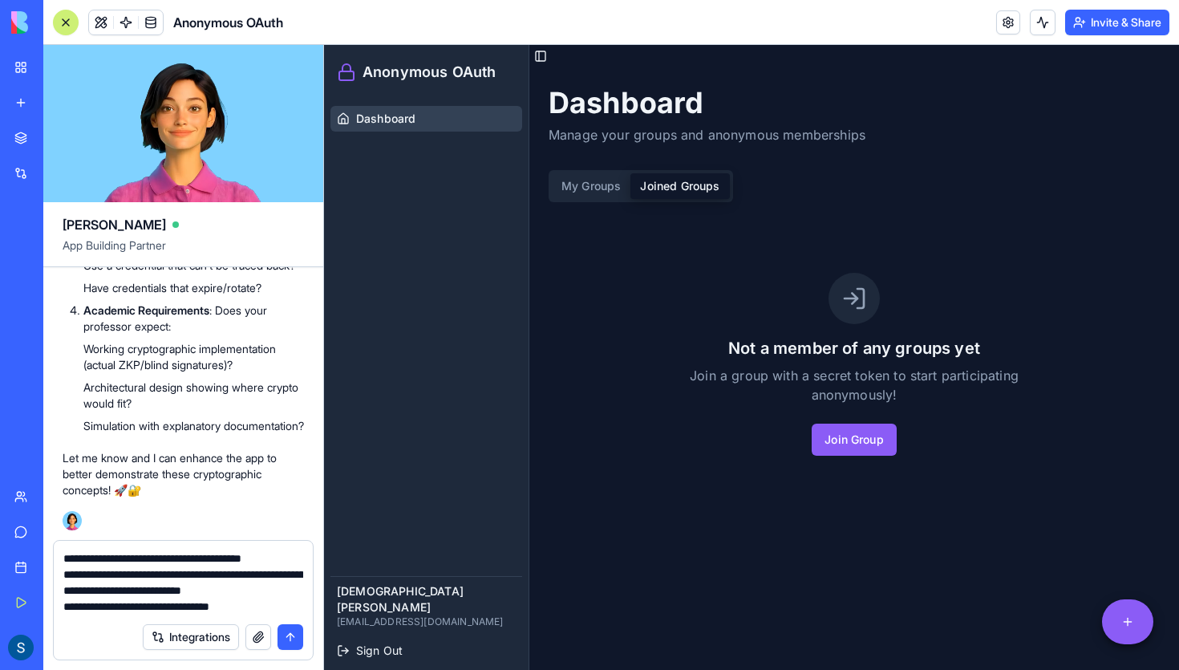
scroll to position [3182, 0]
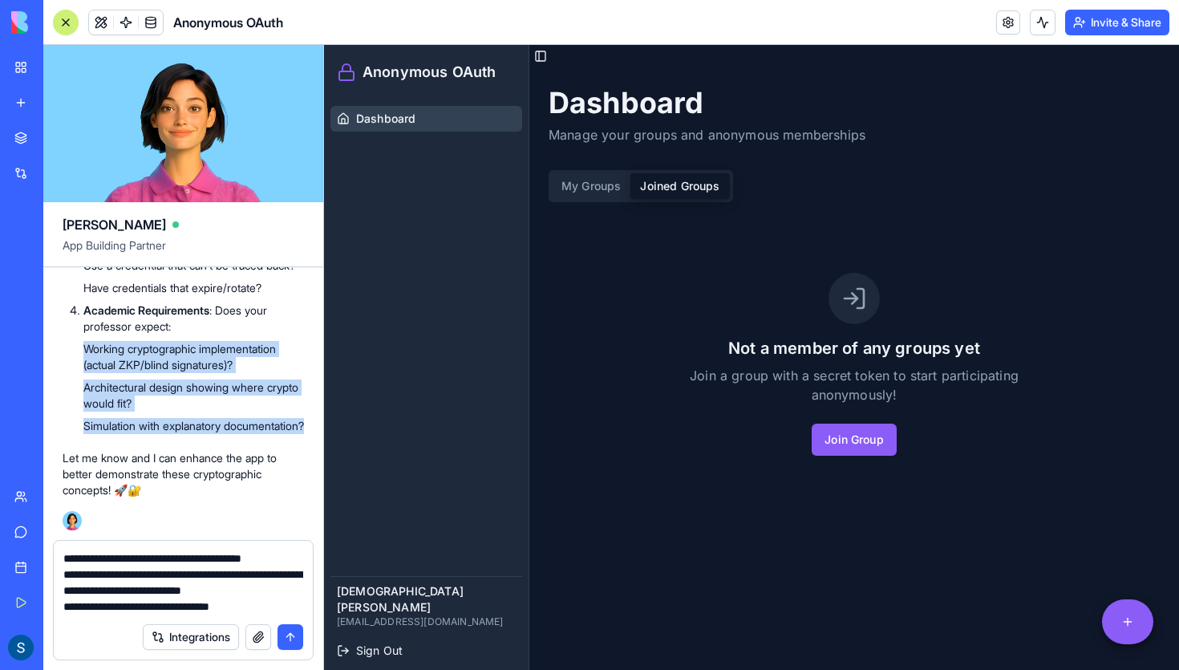
drag, startPoint x: 171, startPoint y: 505, endPoint x: 79, endPoint y: 408, distance: 133.4
click at [79, 408] on ol "Cryptographic Implementation : Are you implementing the crypto primitives yours…" at bounding box center [183, 211] width 241 height 446
copy ul "Working cryptographic implementation (actual ZKP/blind signatures)? Architectur…"
click at [299, 599] on textarea "**********" at bounding box center [183, 582] width 240 height 64
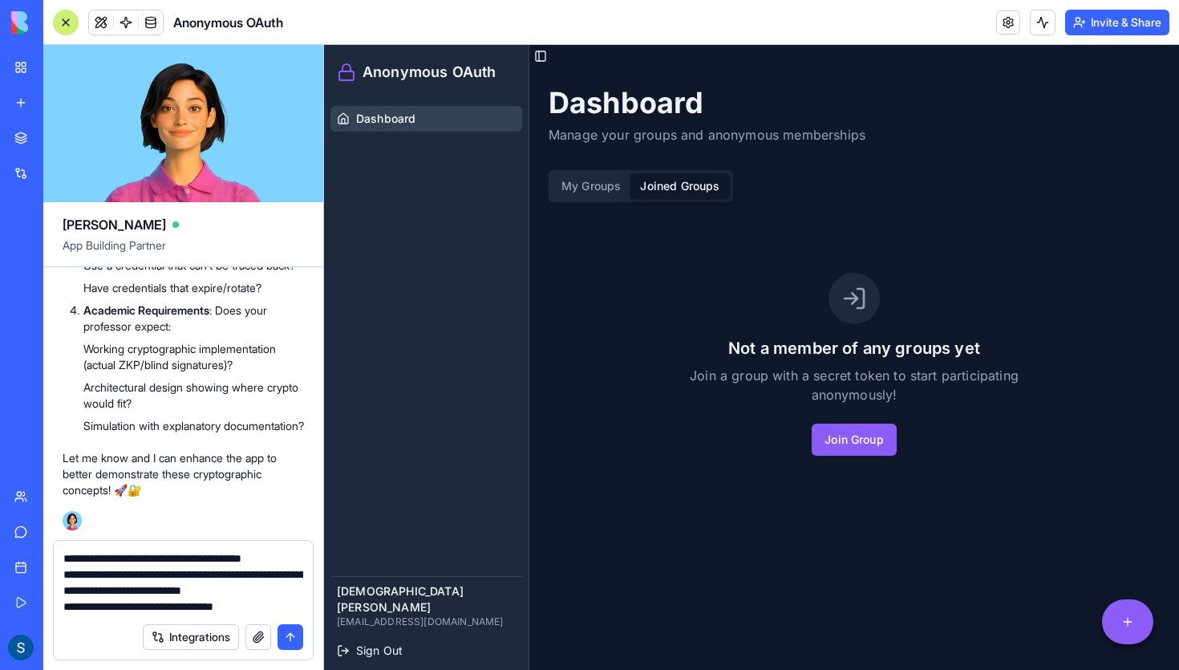
paste textarea "**********"
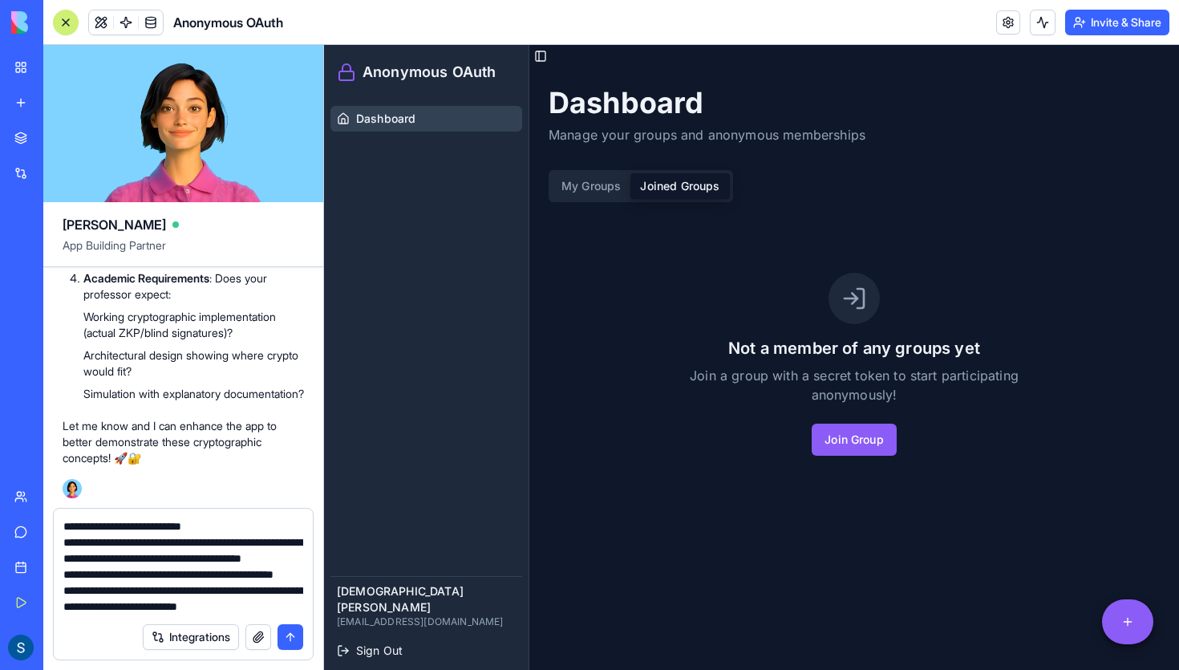
scroll to position [63, 0]
type textarea "**********"
click at [289, 639] on button "submit" at bounding box center [291, 637] width 26 height 26
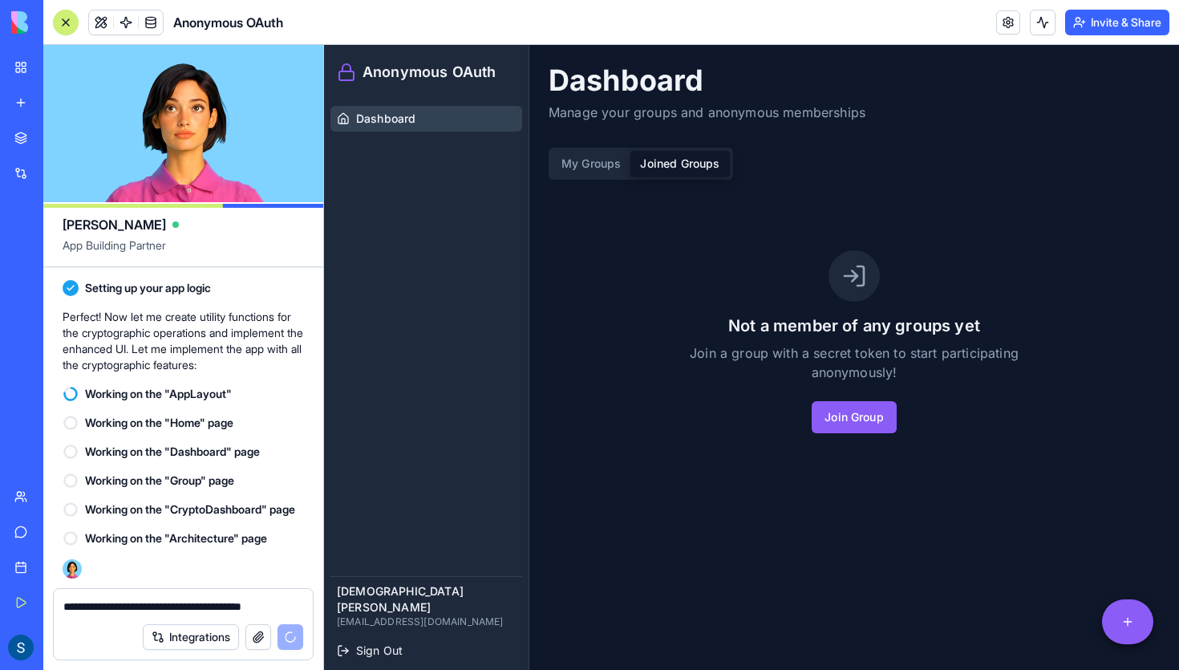
scroll to position [0, 0]
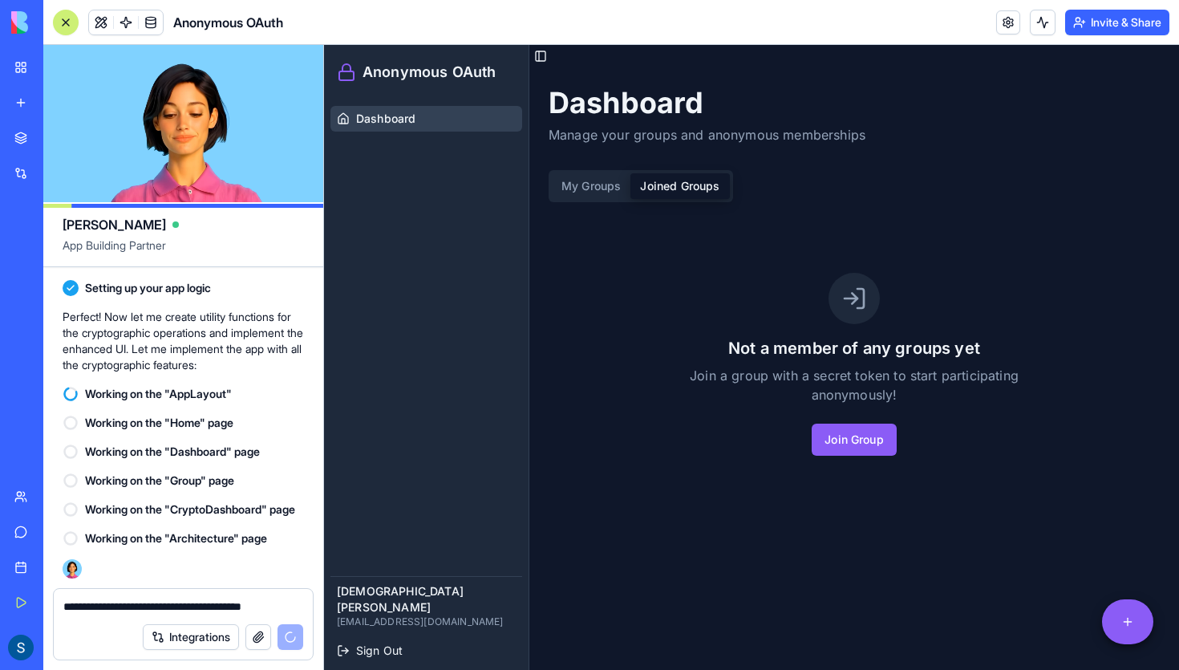
click at [680, 186] on button "Joined Groups" at bounding box center [680, 186] width 99 height 26
click at [615, 194] on button "My Groups" at bounding box center [591, 186] width 79 height 26
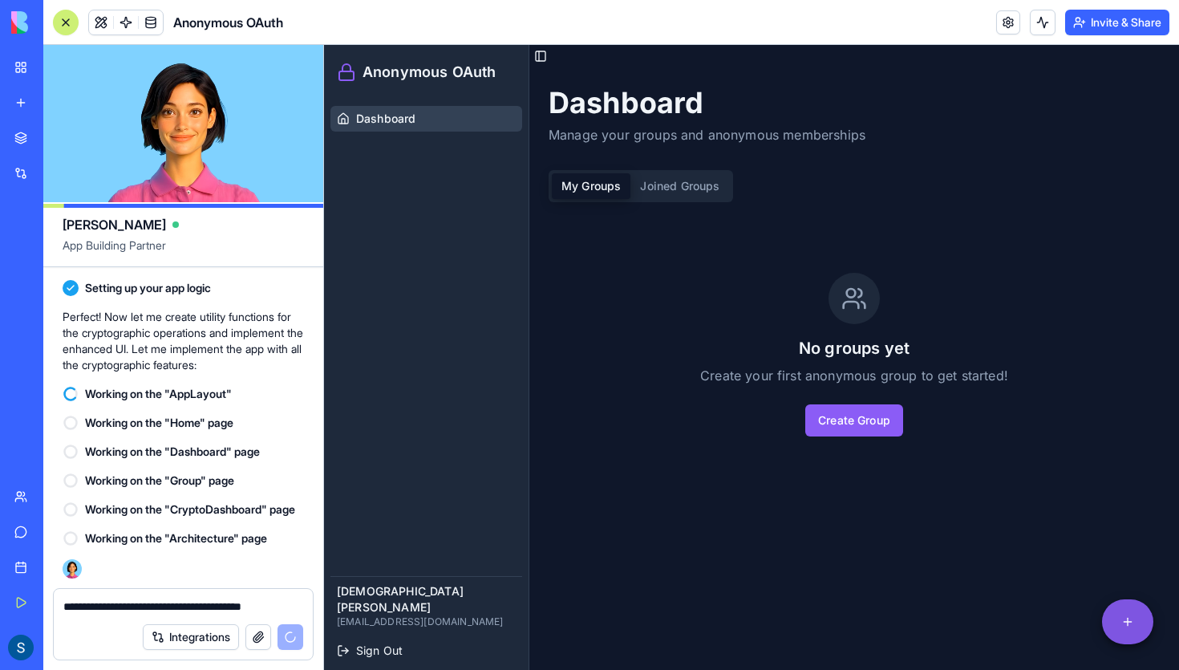
click at [1107, 620] on html "Anonymous OAuth Dashboard Shiv Mohith Devana sdevana@slu.edu Sign Out Toggle Si…" at bounding box center [751, 368] width 855 height 647
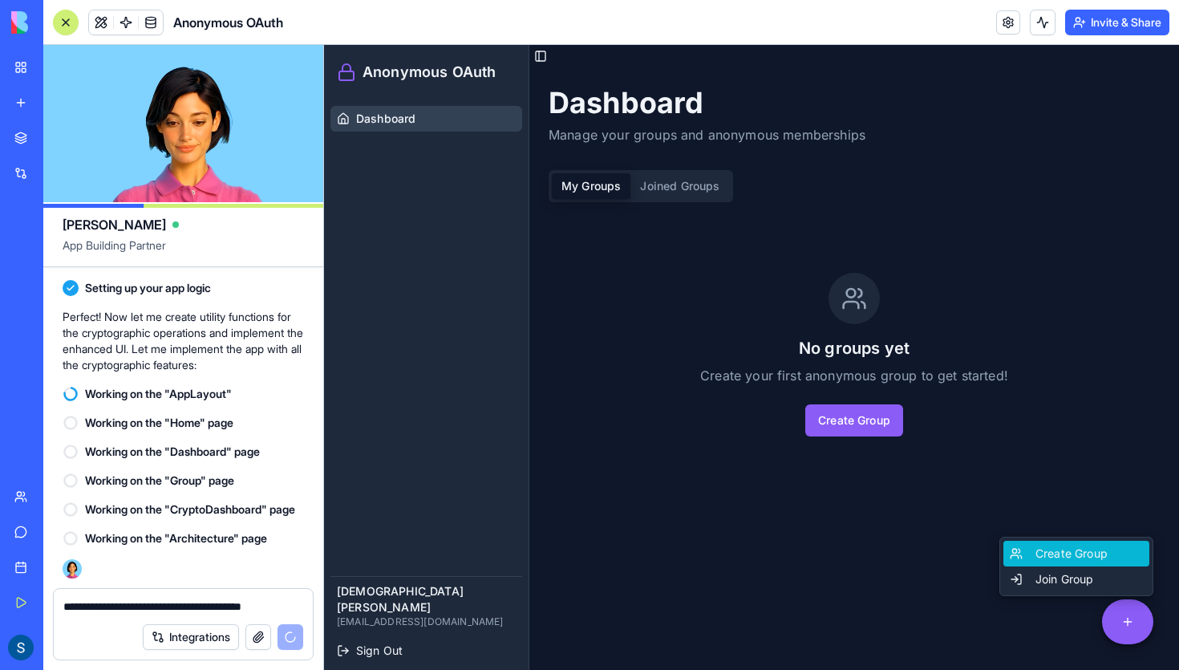
click at [1064, 554] on div "Create Group" at bounding box center [1077, 554] width 146 height 26
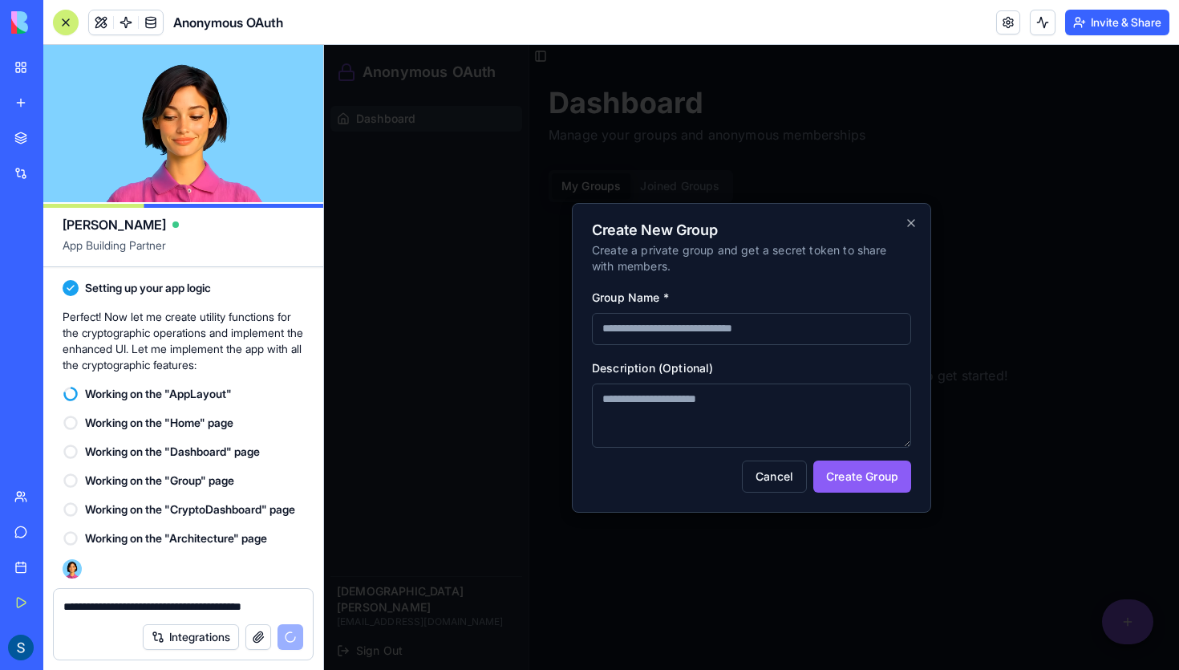
click at [916, 214] on div "Create New Group Create a private group and get a secret token to share with me…" at bounding box center [751, 358] width 359 height 310
click at [905, 221] on icon "button" at bounding box center [911, 223] width 13 height 13
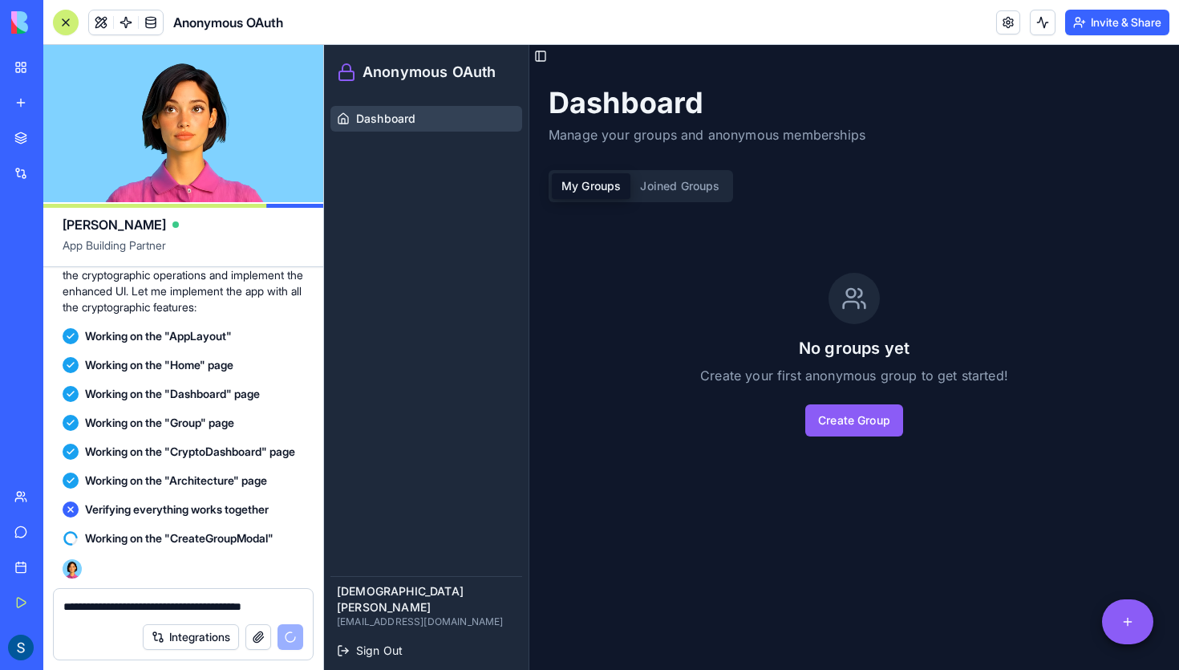
scroll to position [4880, 0]
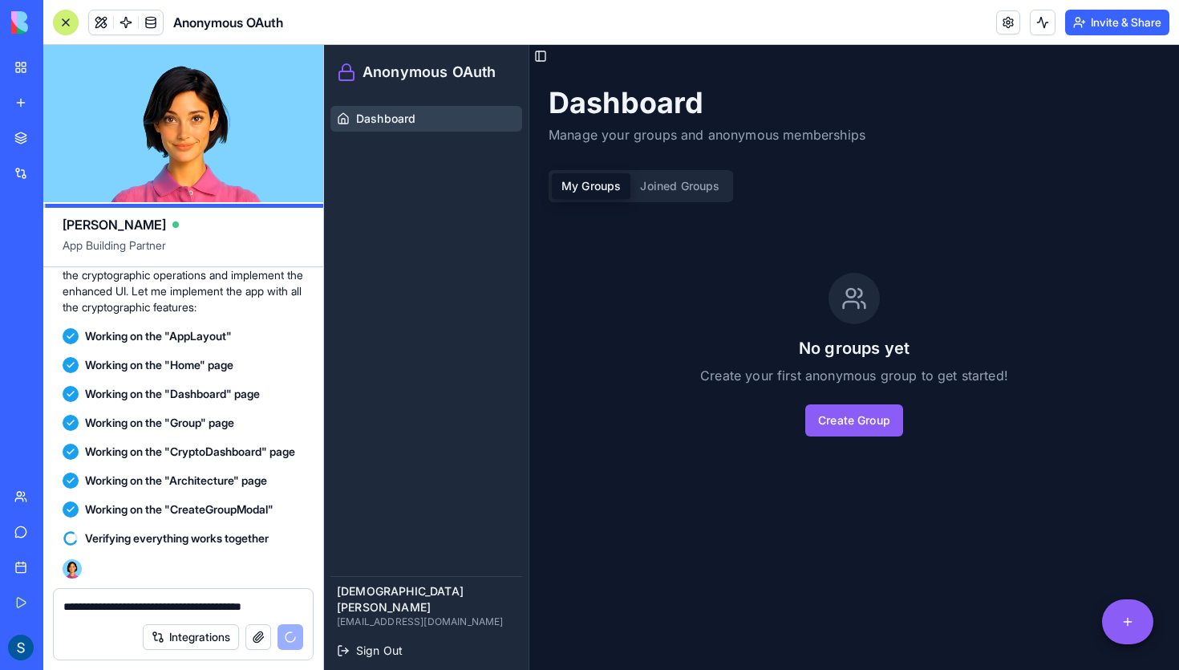
drag, startPoint x: 541, startPoint y: 58, endPoint x: 675, endPoint y: 301, distance: 277.1
click at [672, 297] on main "Toggle Sidebar Dashboard Manage your groups and anonymous memberships My Groups…" at bounding box center [854, 368] width 650 height 647
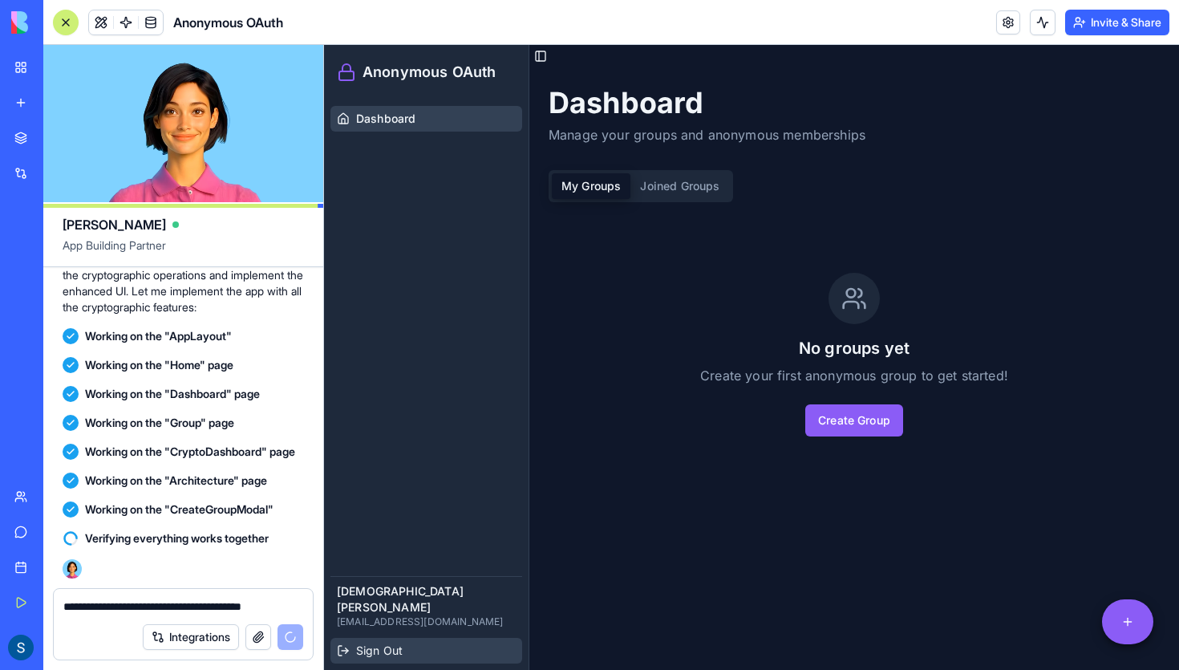
click at [357, 644] on span "Sign Out" at bounding box center [379, 651] width 47 height 16
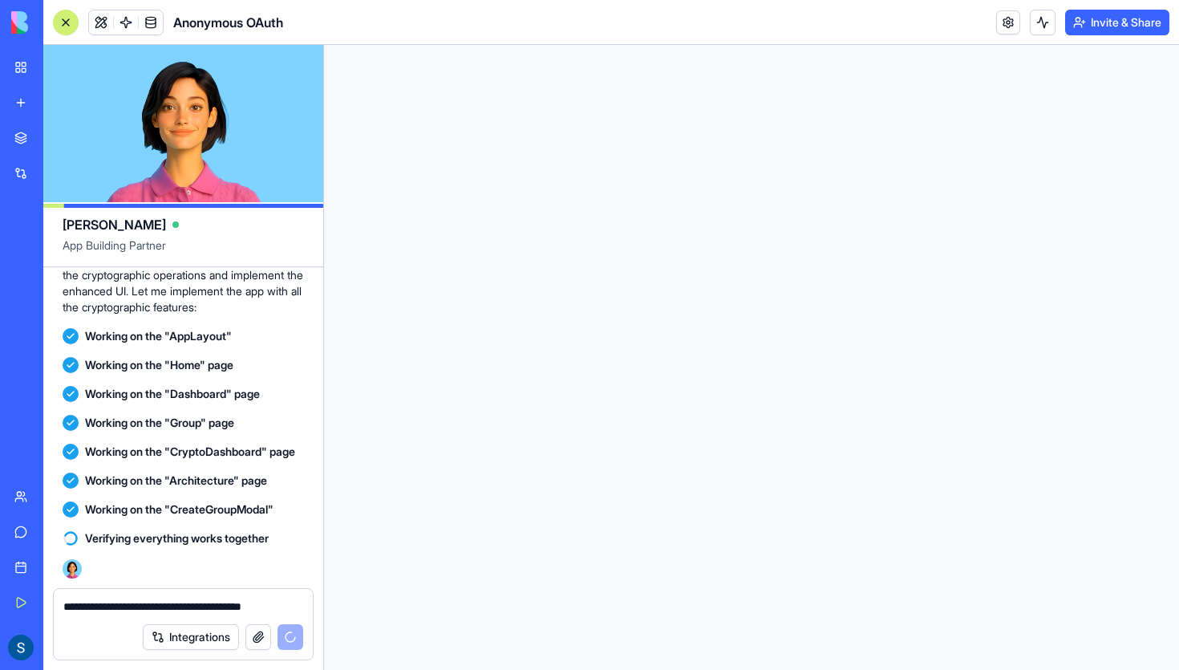
scroll to position [0, 0]
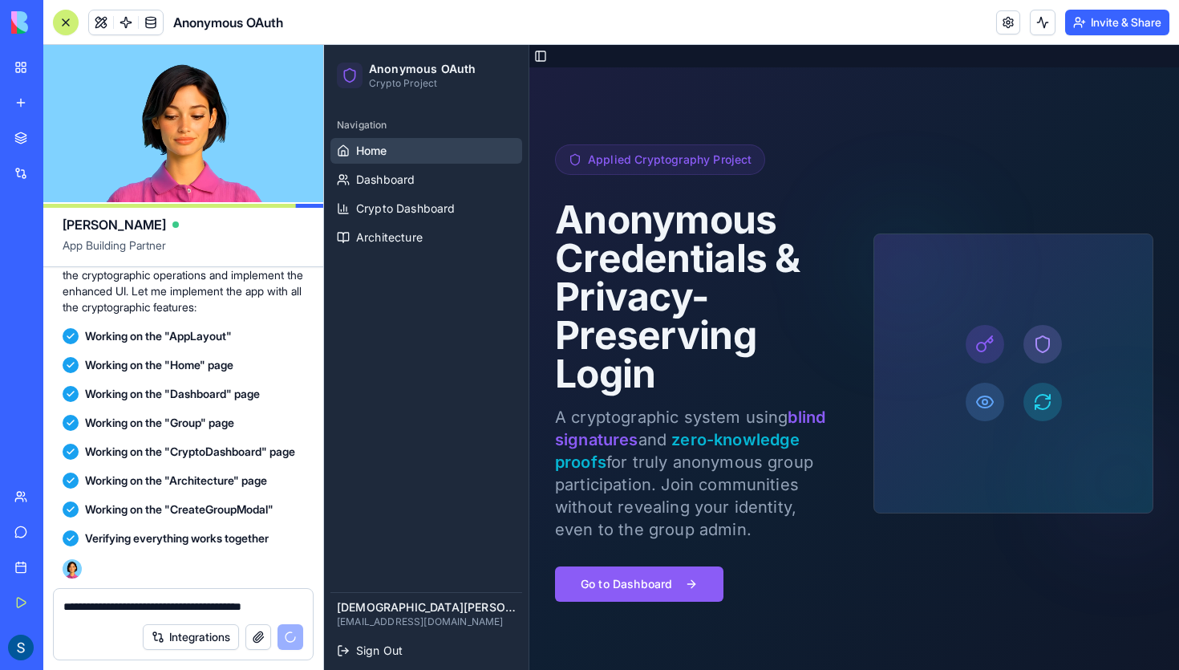
scroll to position [4880, 0]
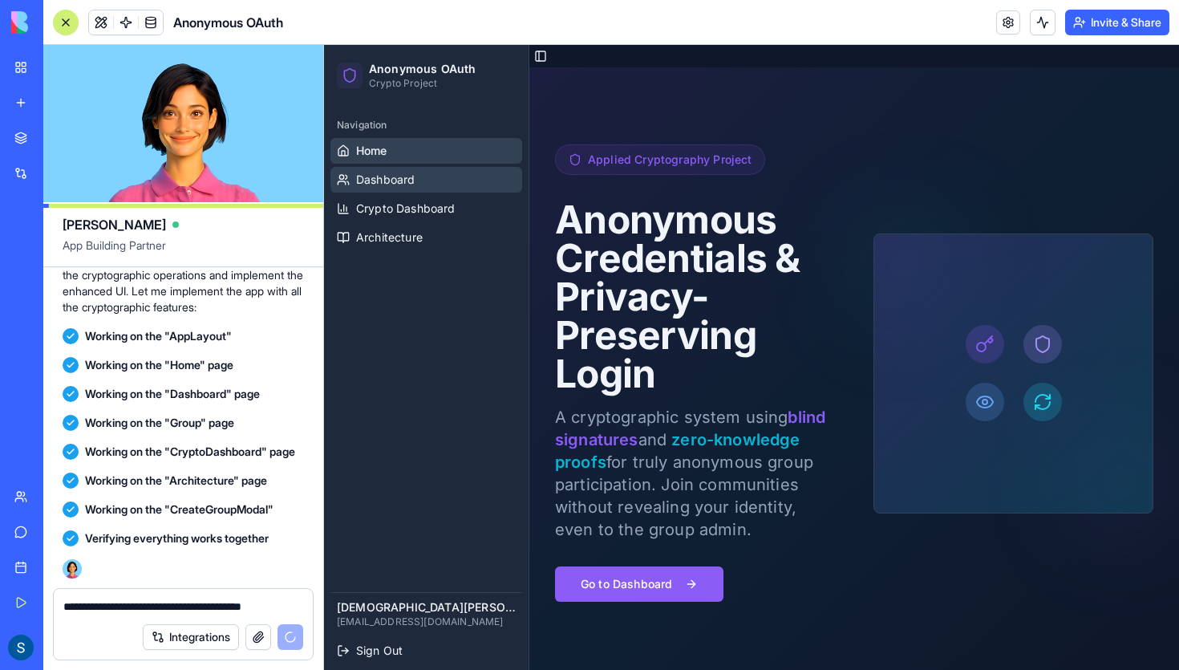
click at [418, 180] on link "Dashboard" at bounding box center [426, 180] width 192 height 26
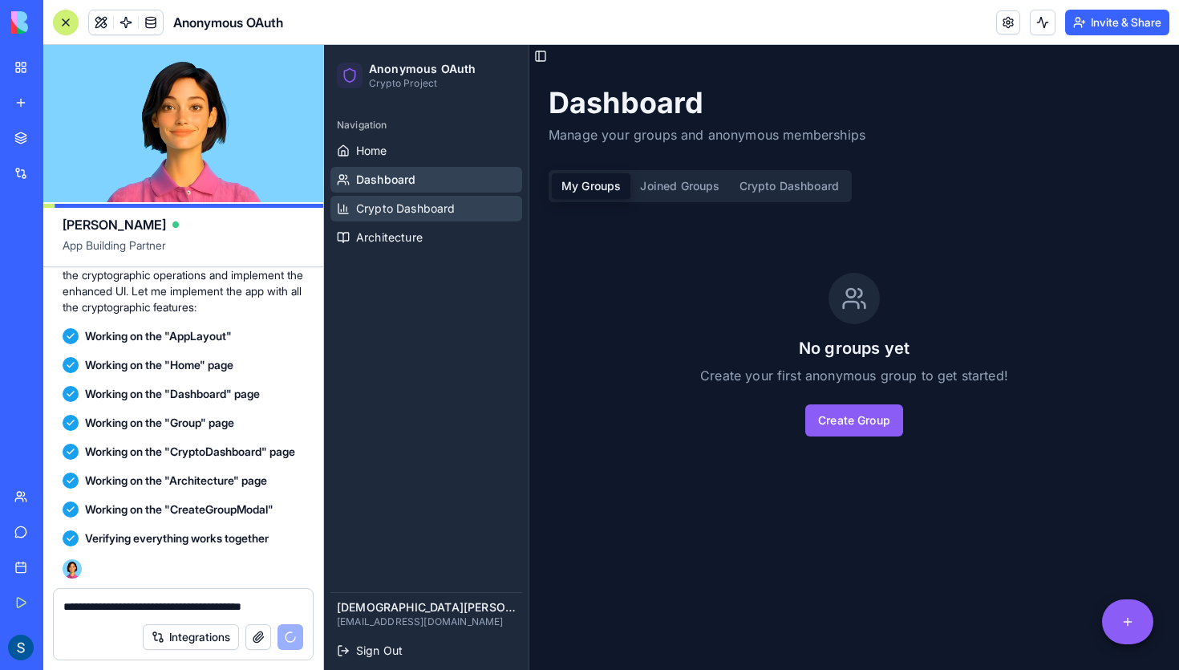
click at [418, 207] on span "Crypto Dashboard" at bounding box center [405, 209] width 99 height 16
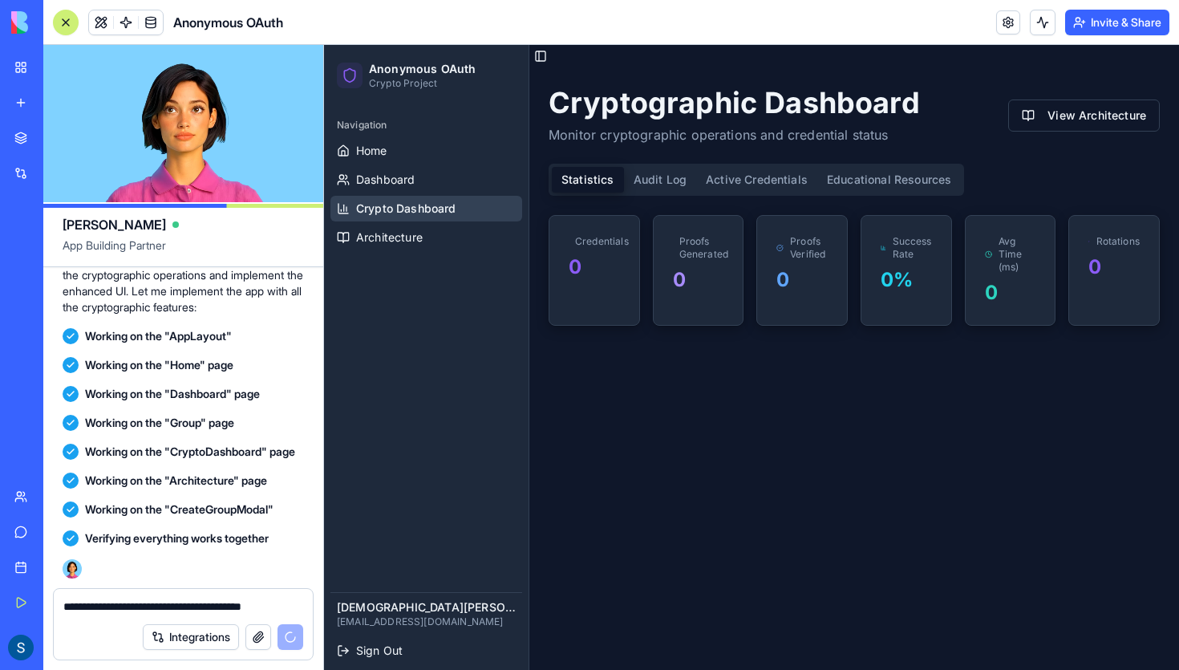
scroll to position [6411, 0]
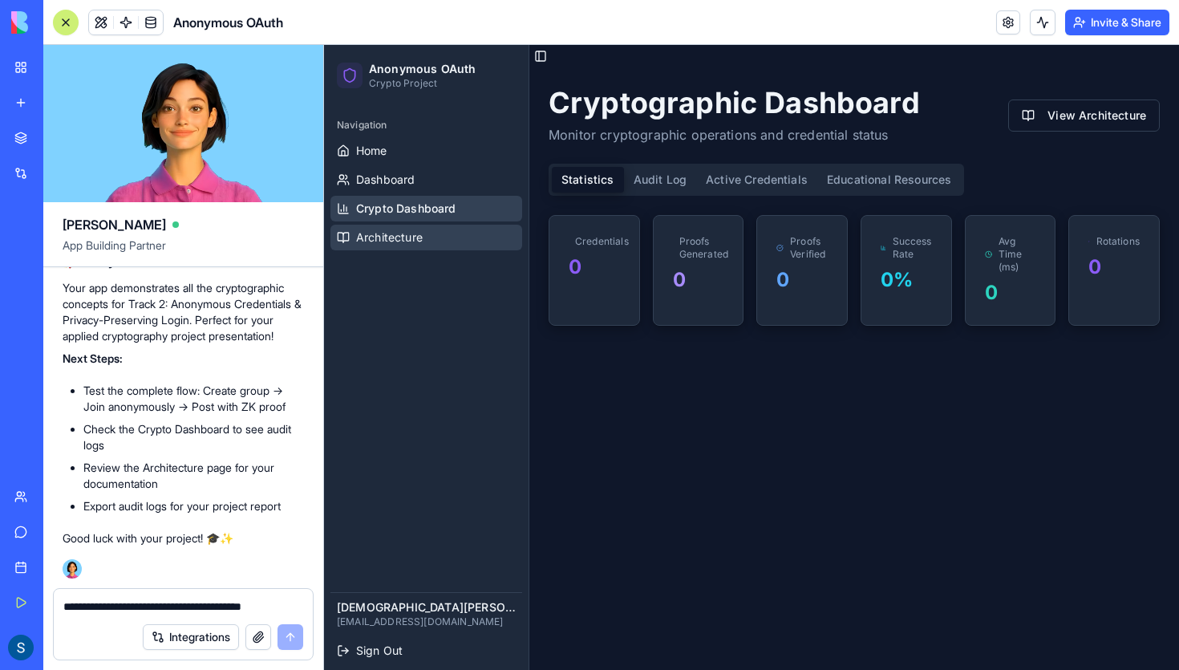
click at [431, 245] on link "Architecture" at bounding box center [426, 238] width 192 height 26
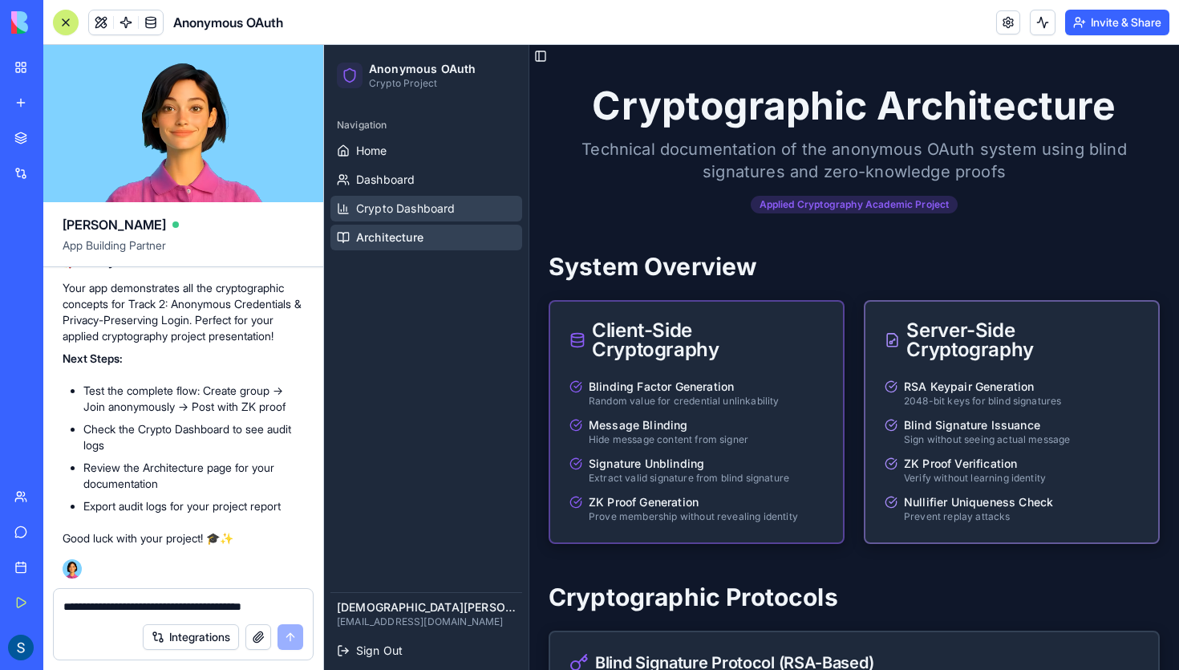
click at [440, 210] on span "Crypto Dashboard" at bounding box center [405, 209] width 99 height 16
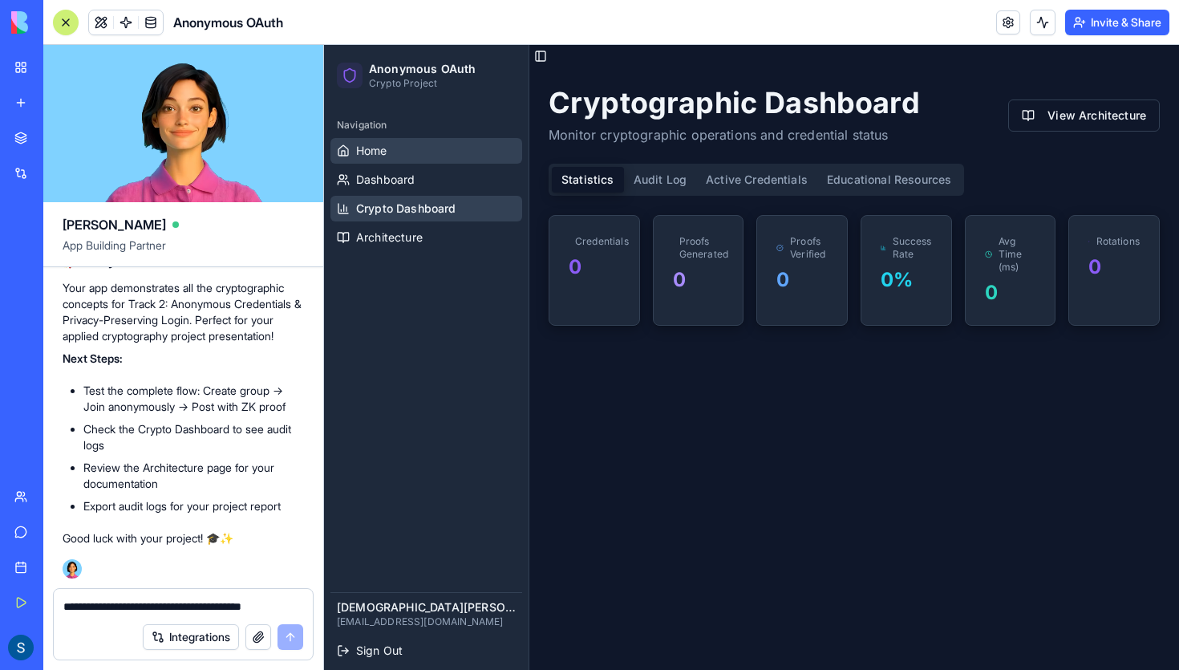
click at [440, 161] on link "Home" at bounding box center [426, 151] width 192 height 26
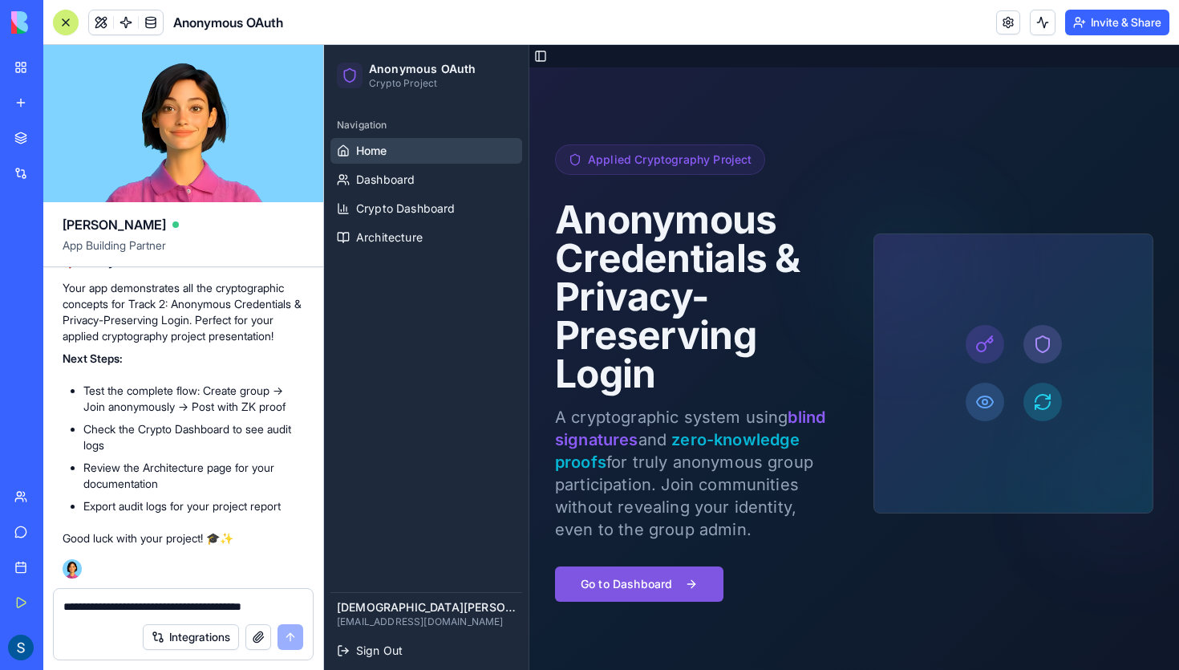
click at [677, 592] on button "Go to Dashboard" at bounding box center [639, 583] width 168 height 35
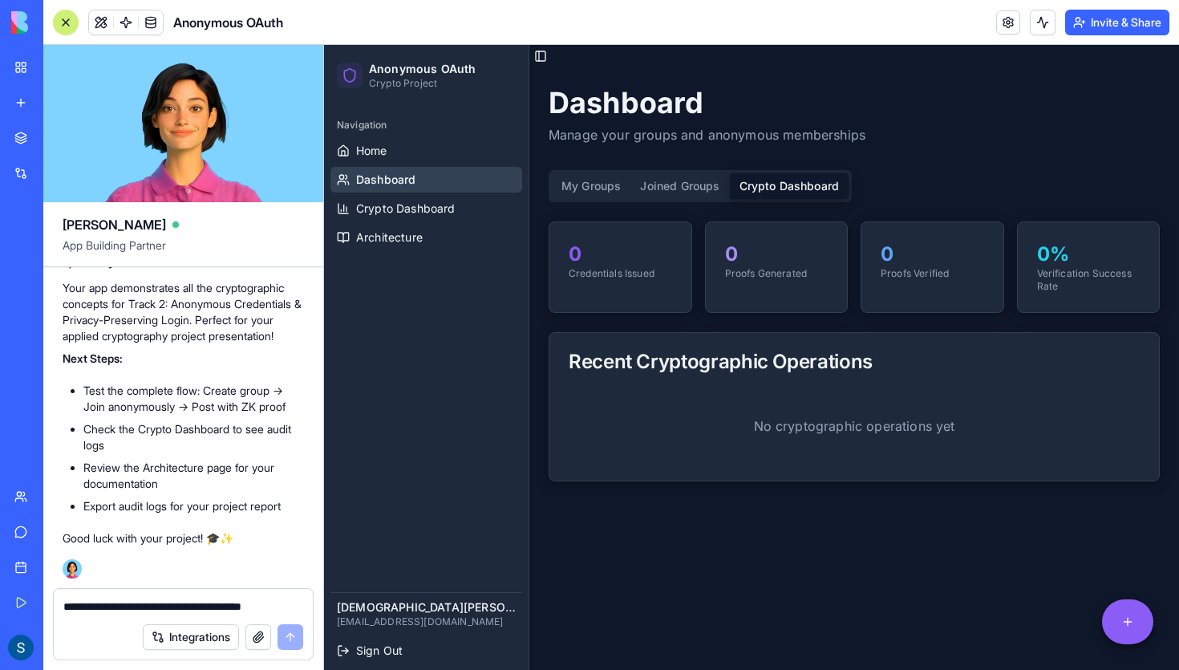
click at [781, 187] on button "Crypto Dashboard" at bounding box center [790, 186] width 120 height 26
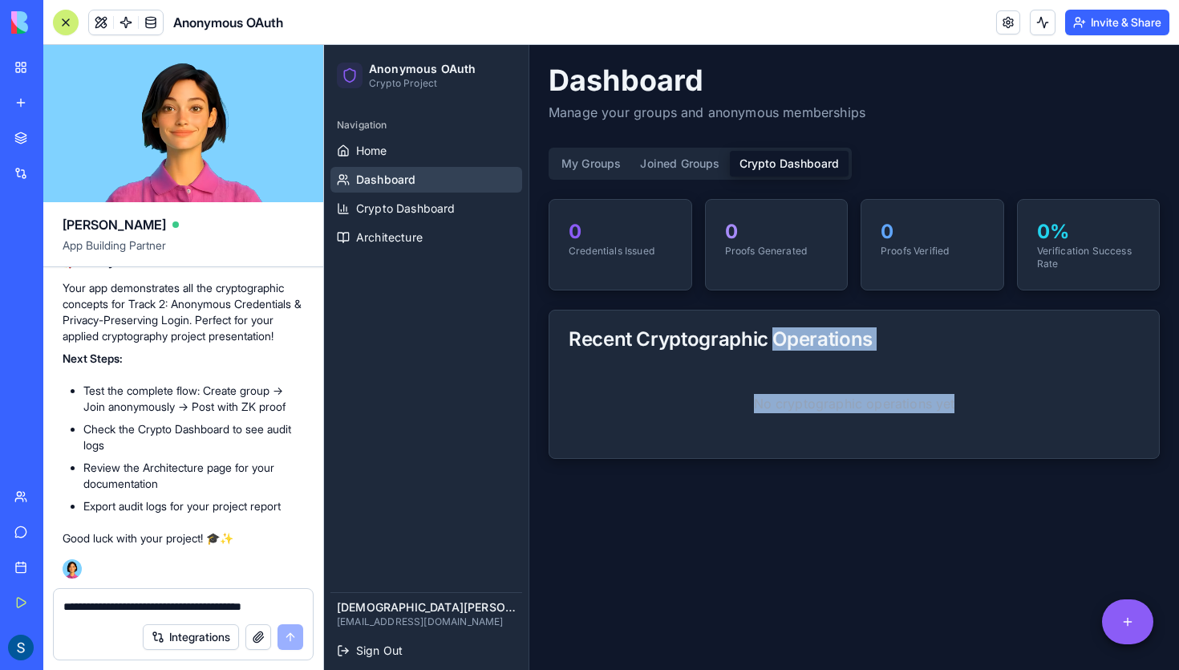
drag, startPoint x: 778, startPoint y: 347, endPoint x: 870, endPoint y: 456, distance: 143.0
click at [870, 456] on div "Recent Cryptographic Operations No cryptographic operations yet" at bounding box center [854, 384] width 611 height 149
click at [876, 428] on p "No cryptographic operations yet" at bounding box center [854, 403] width 571 height 71
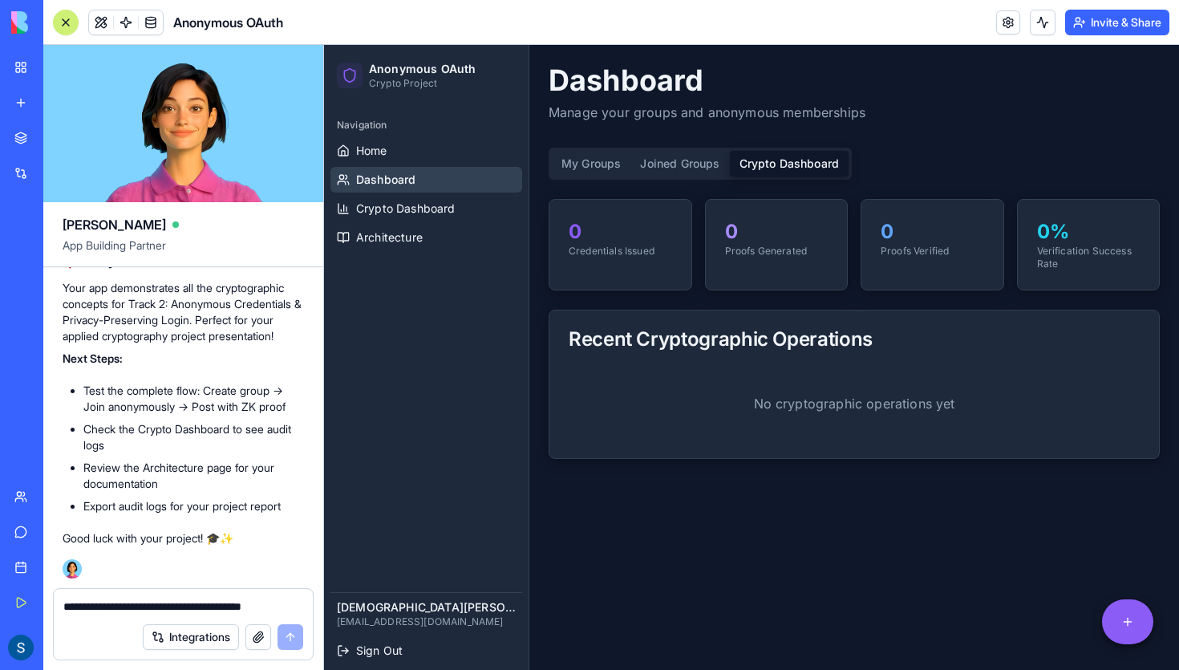
click at [915, 254] on p "Proofs Verified" at bounding box center [932, 251] width 103 height 13
click at [1051, 251] on p "Verification Success Rate" at bounding box center [1088, 258] width 103 height 26
click at [969, 272] on div "0 Proofs Verified" at bounding box center [933, 238] width 142 height 77
click at [840, 254] on div "0 Proofs Generated" at bounding box center [777, 238] width 142 height 77
click at [677, 176] on button "Joined Groups" at bounding box center [680, 164] width 99 height 26
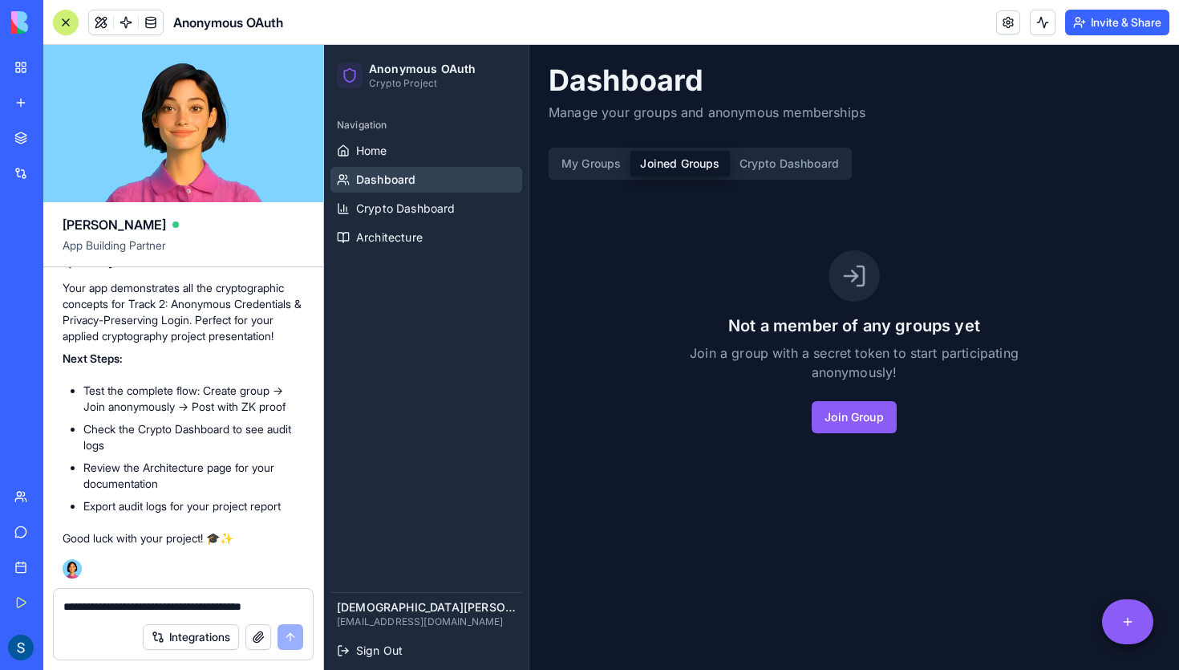
click at [607, 162] on button "My Groups" at bounding box center [591, 164] width 79 height 26
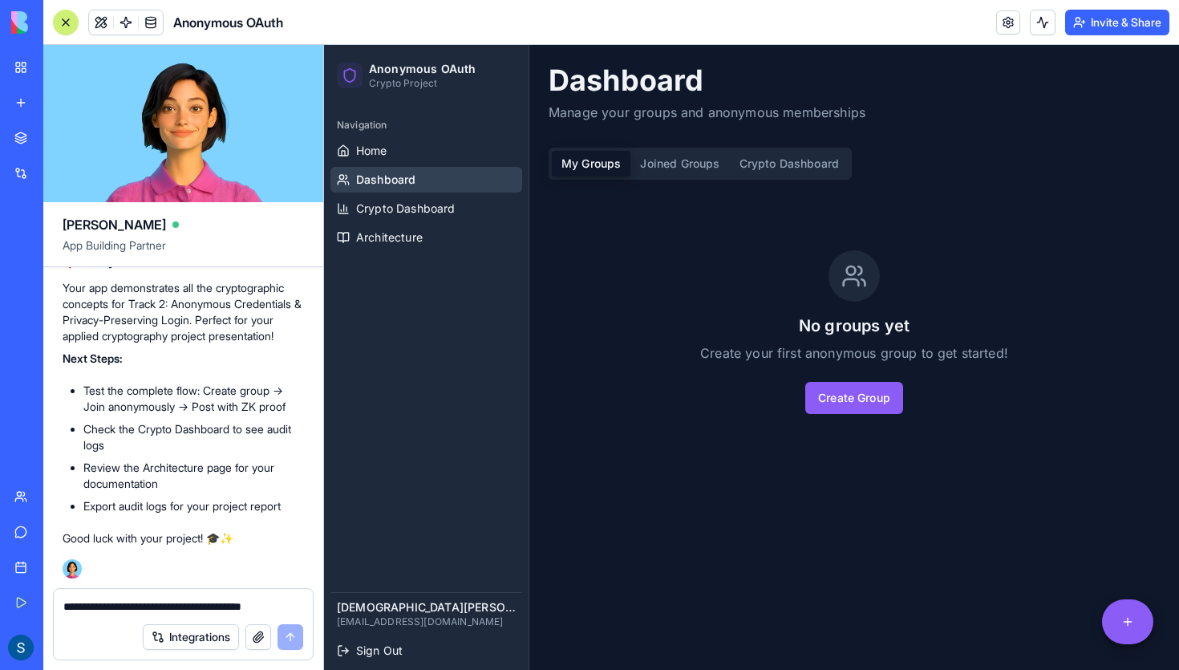
click at [680, 174] on button "Joined Groups" at bounding box center [680, 164] width 99 height 26
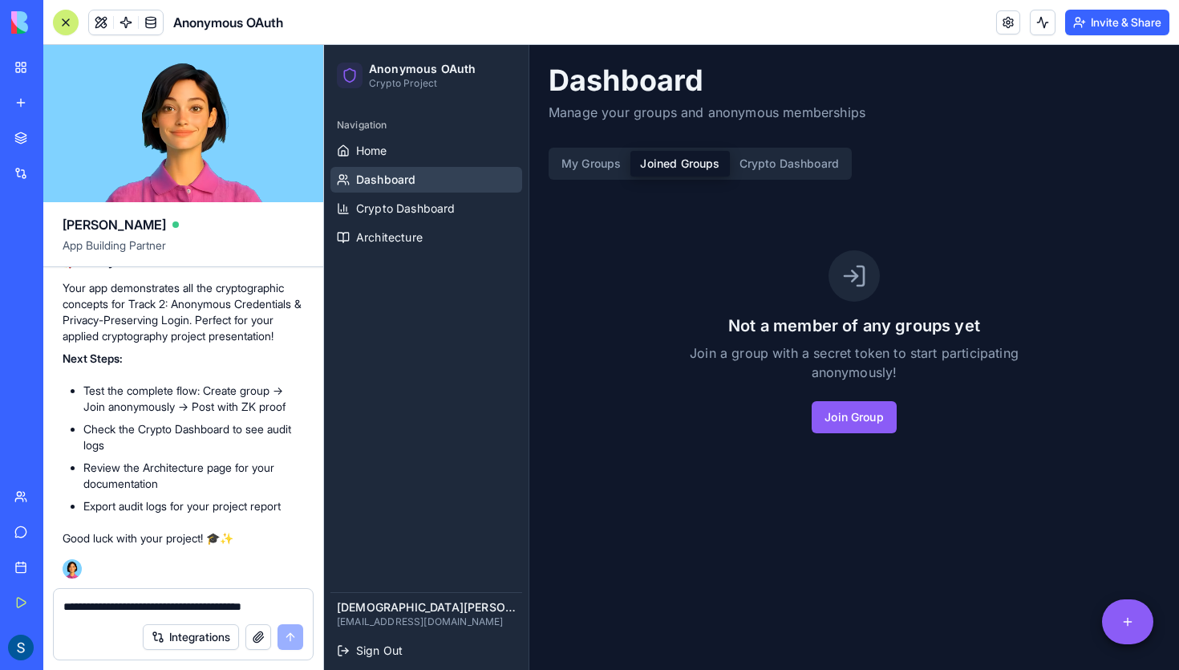
click at [729, 165] on button "Joined Groups" at bounding box center [680, 164] width 99 height 26
click at [745, 164] on button "Crypto Dashboard" at bounding box center [790, 164] width 120 height 26
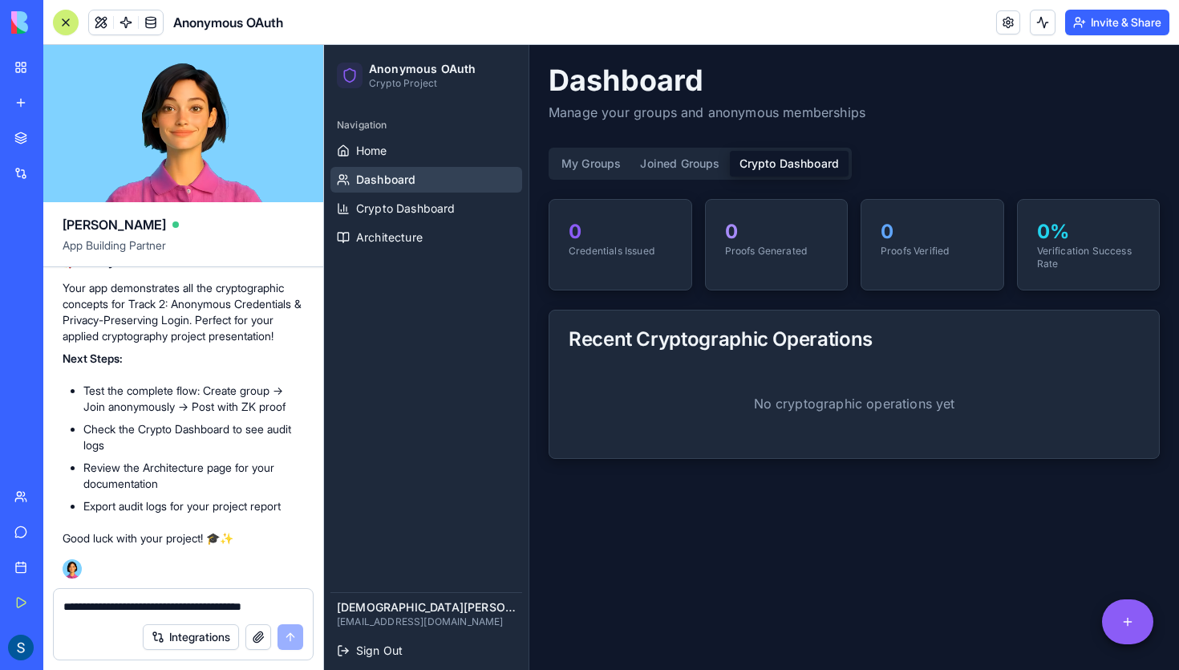
click at [370, 193] on ul "Home Dashboard Crypto Dashboard Architecture" at bounding box center [426, 194] width 192 height 112
click at [370, 203] on span "Crypto Dashboard" at bounding box center [405, 209] width 99 height 16
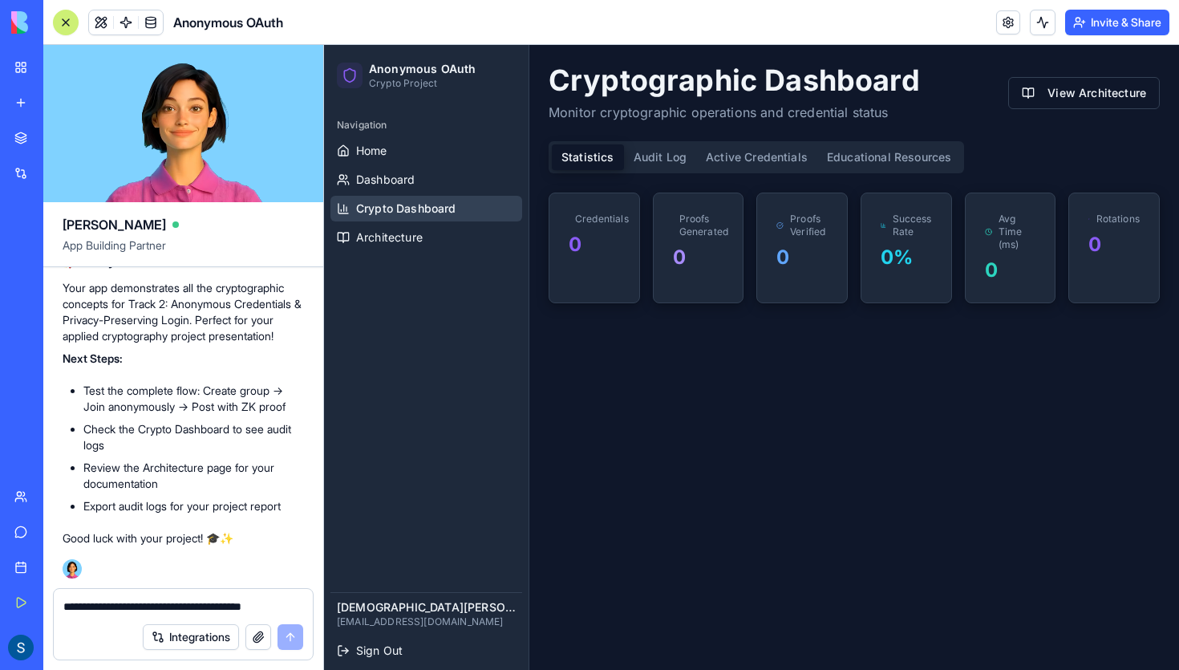
click at [655, 161] on button "Audit Log" at bounding box center [660, 157] width 72 height 26
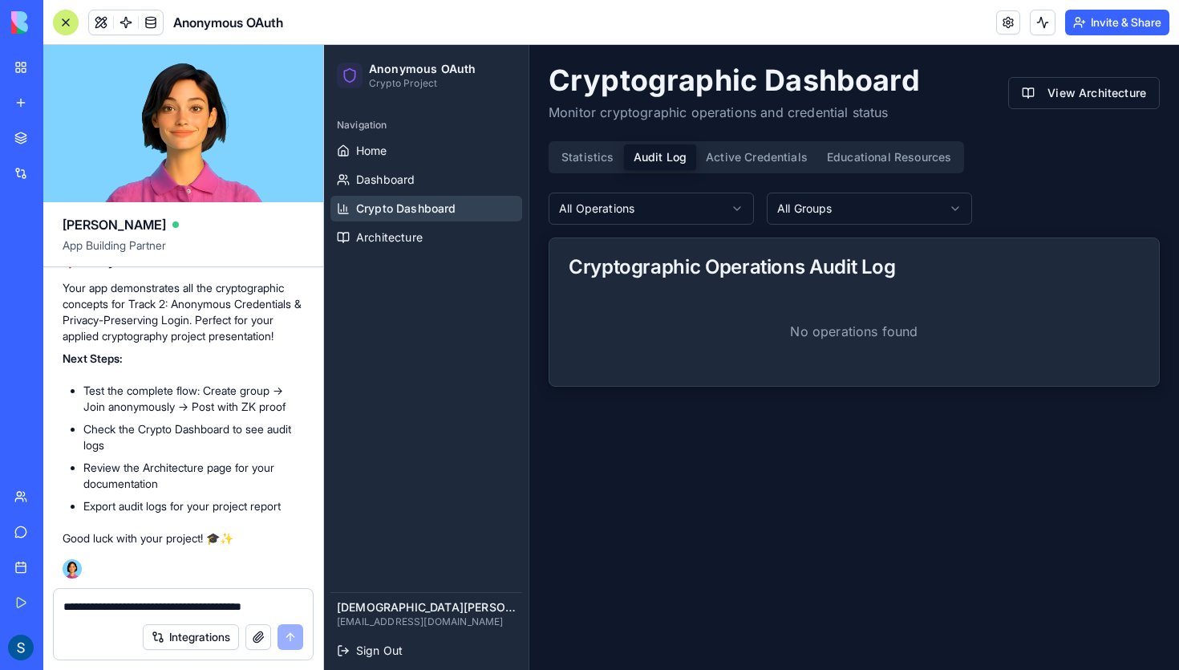
click at [716, 160] on button "Active Credentials" at bounding box center [756, 157] width 121 height 26
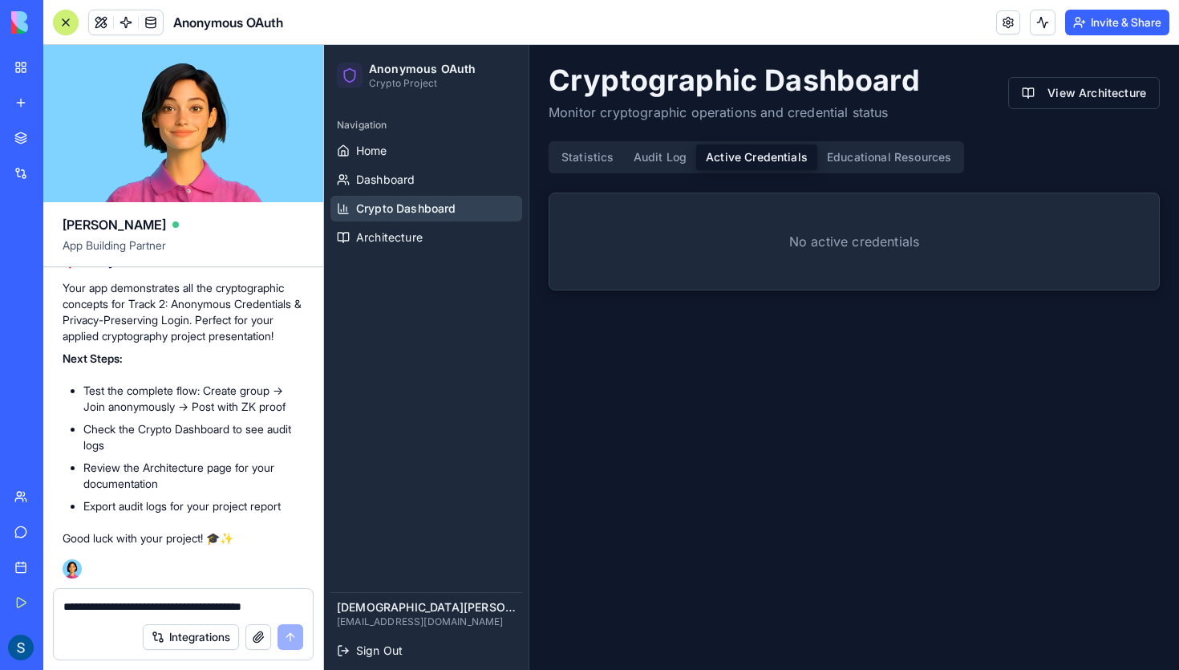
click at [817, 161] on button "Educational Resources" at bounding box center [889, 157] width 144 height 26
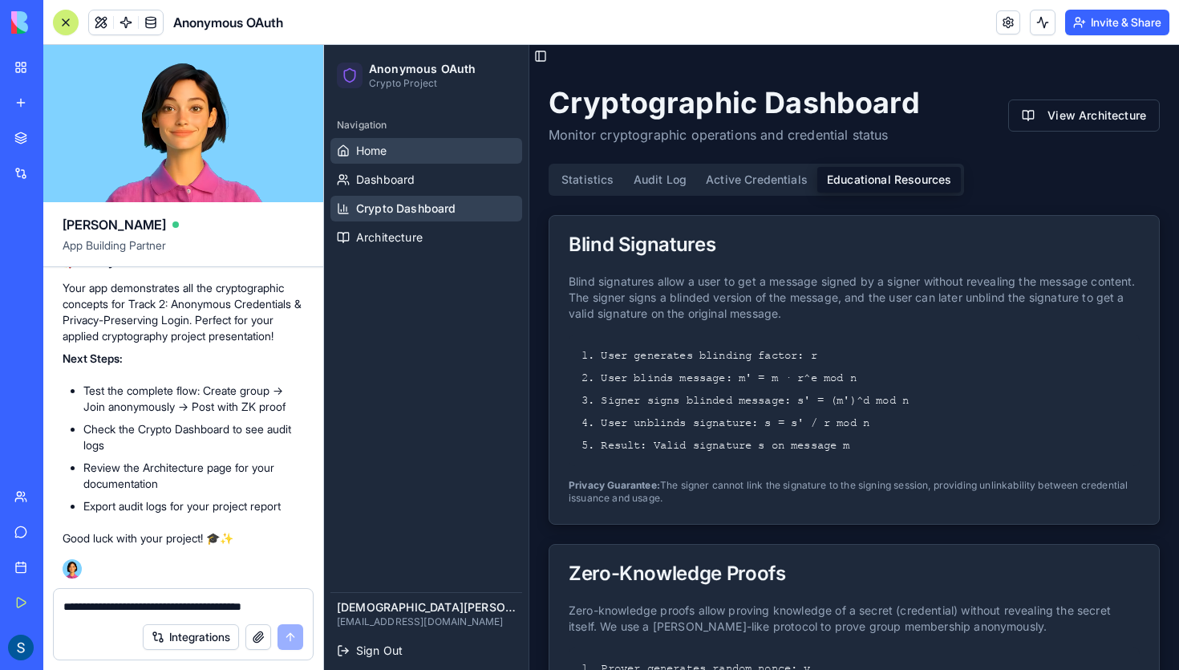
click at [443, 163] on link "Home" at bounding box center [426, 151] width 192 height 26
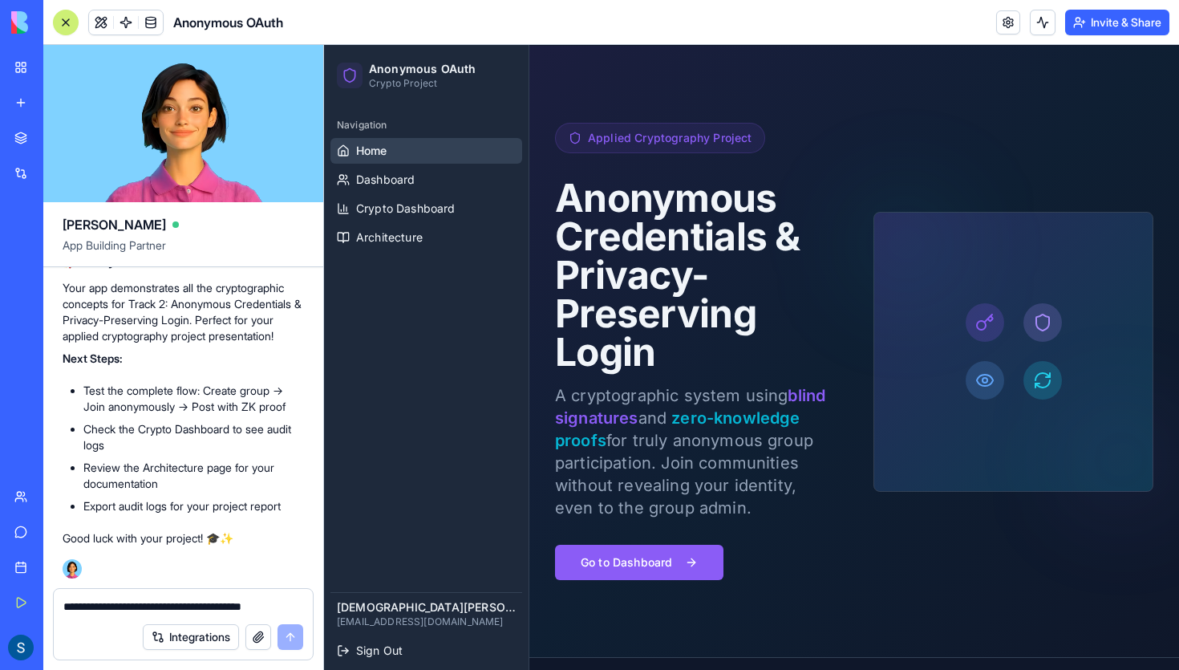
scroll to position [84, 0]
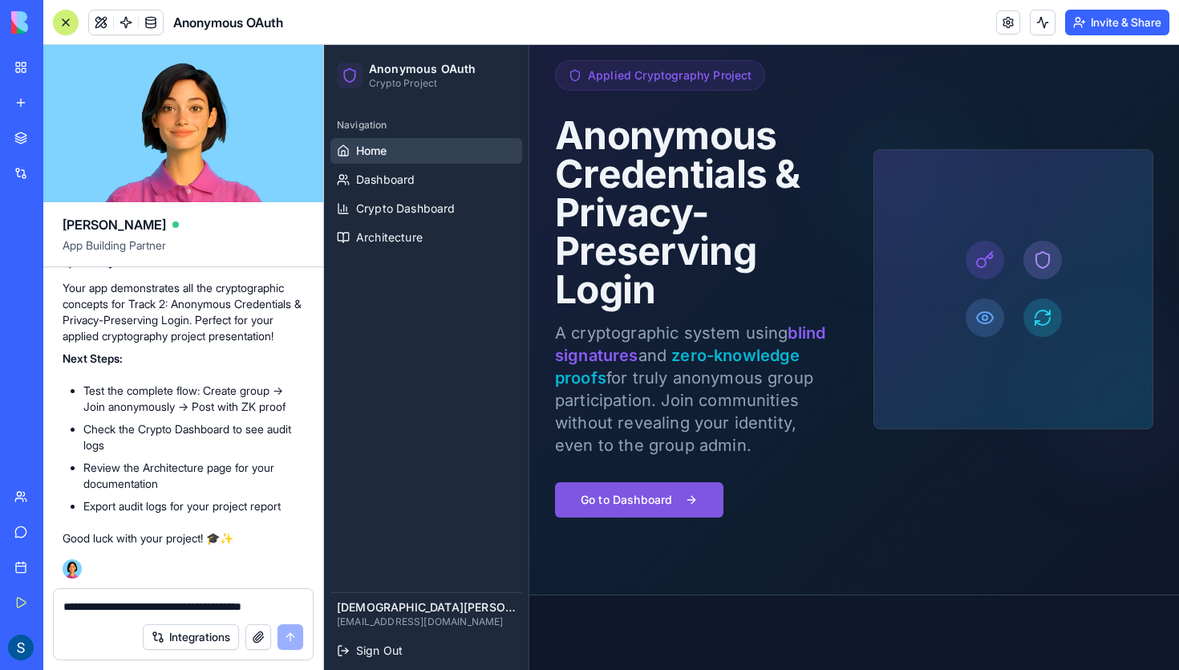
click at [695, 508] on button "Go to Dashboard" at bounding box center [639, 499] width 168 height 35
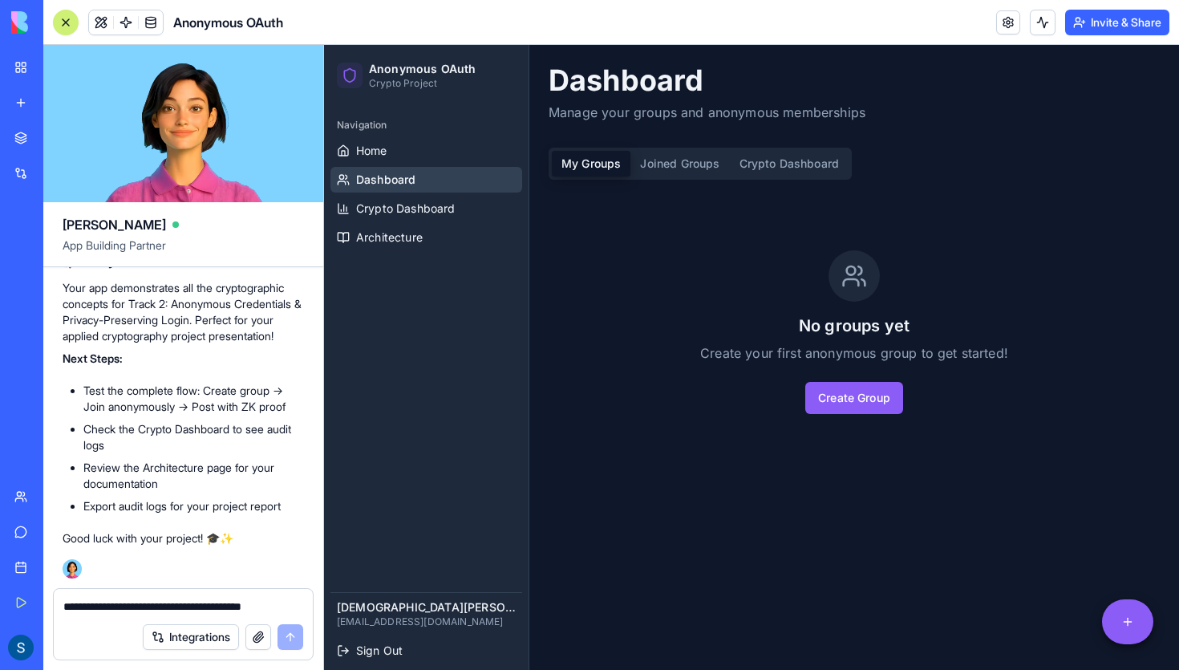
click at [679, 170] on button "Joined Groups" at bounding box center [680, 164] width 99 height 26
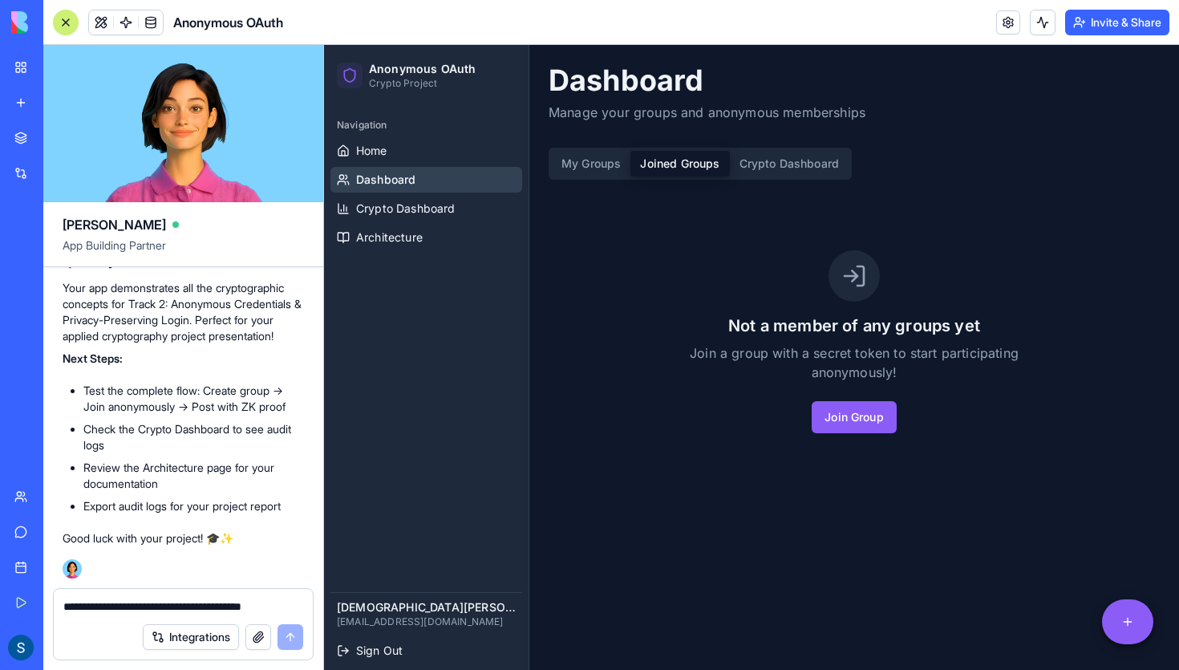
click at [780, 159] on button "Crypto Dashboard" at bounding box center [790, 164] width 120 height 26
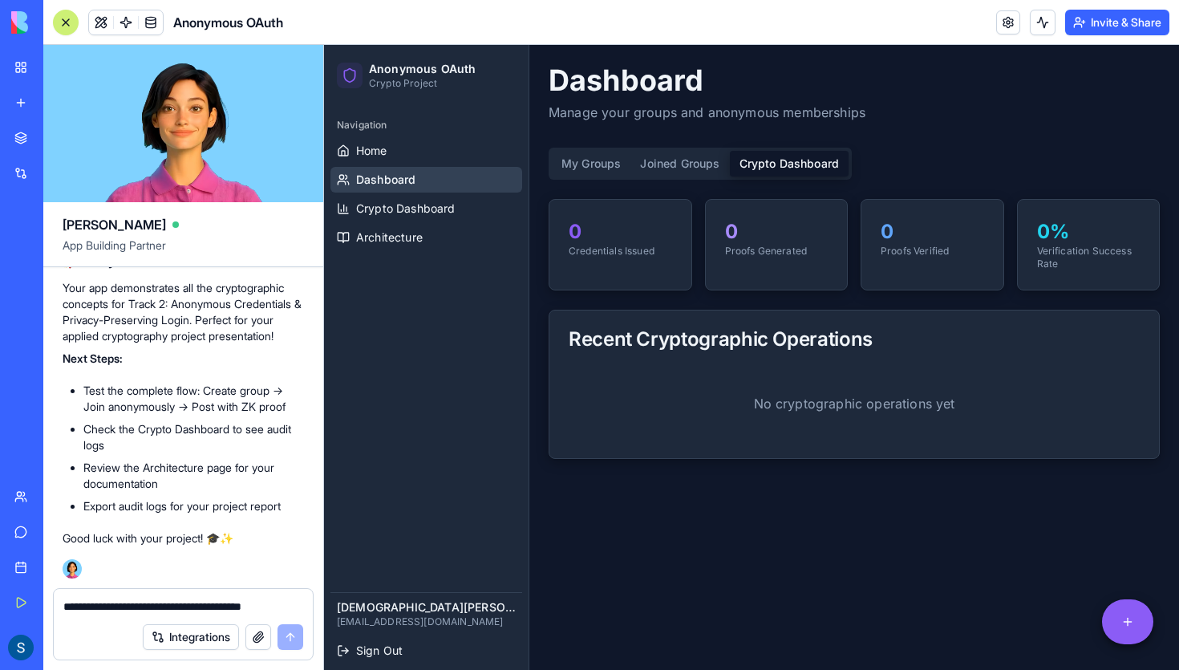
click at [742, 258] on div "0 Proofs Generated" at bounding box center [777, 238] width 142 height 77
click at [596, 317] on div "Recent Cryptographic Operations" at bounding box center [854, 339] width 610 height 58
click at [1133, 618] on html "Anonymous OAuth Crypto Project Navigation Home Dashboard Crypto Dashboard Archi…" at bounding box center [751, 345] width 855 height 647
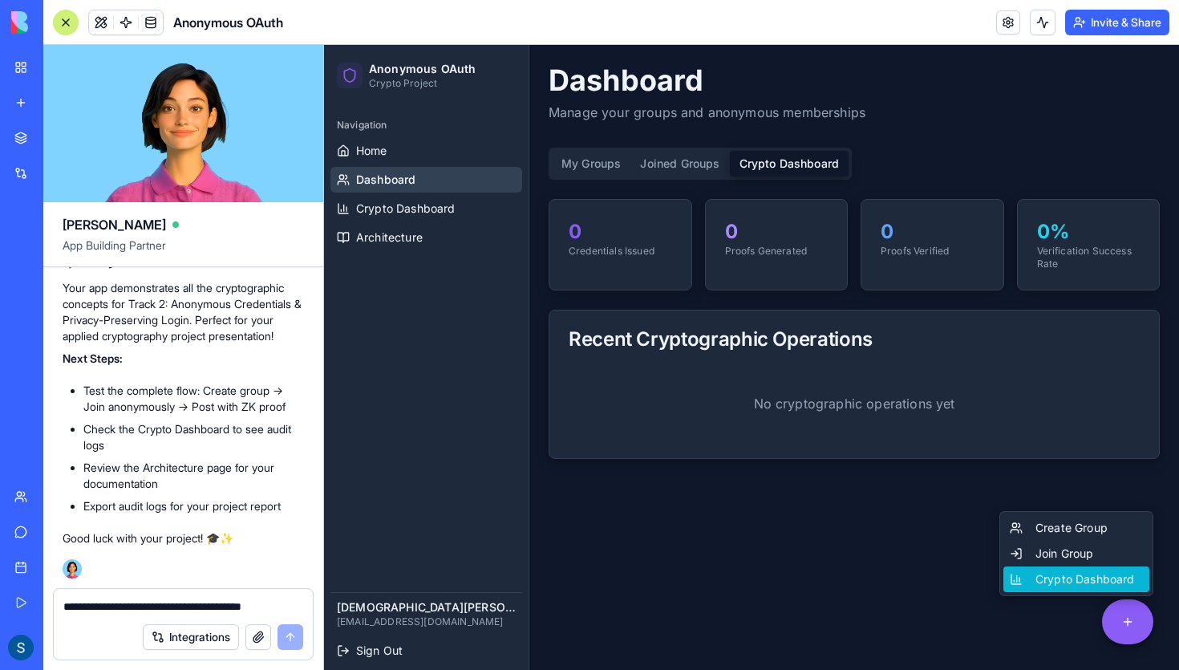
click at [1078, 582] on div "Crypto Dashboard" at bounding box center [1077, 579] width 146 height 26
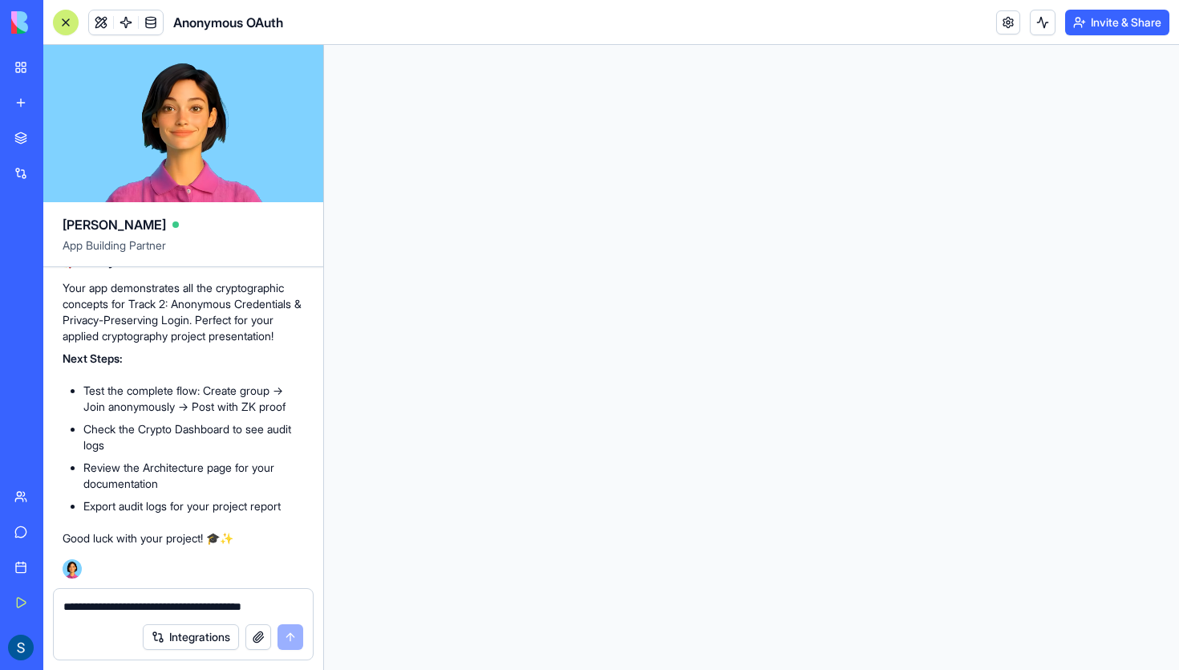
scroll to position [0, 0]
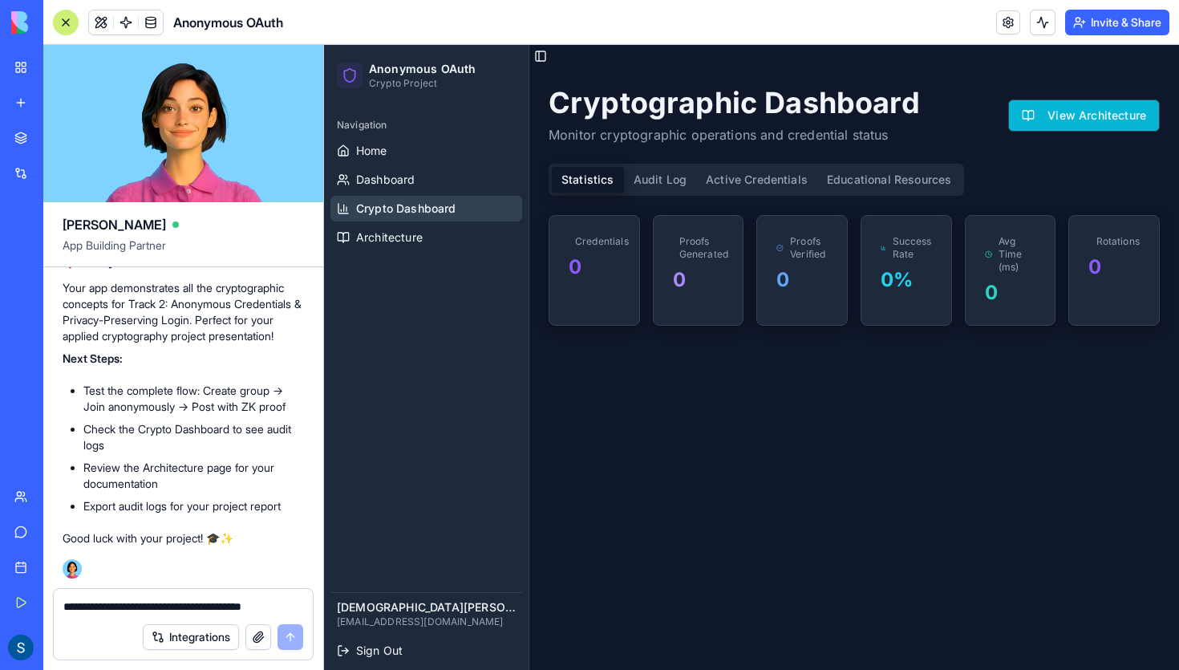
click at [1060, 102] on button "View Architecture" at bounding box center [1084, 115] width 152 height 32
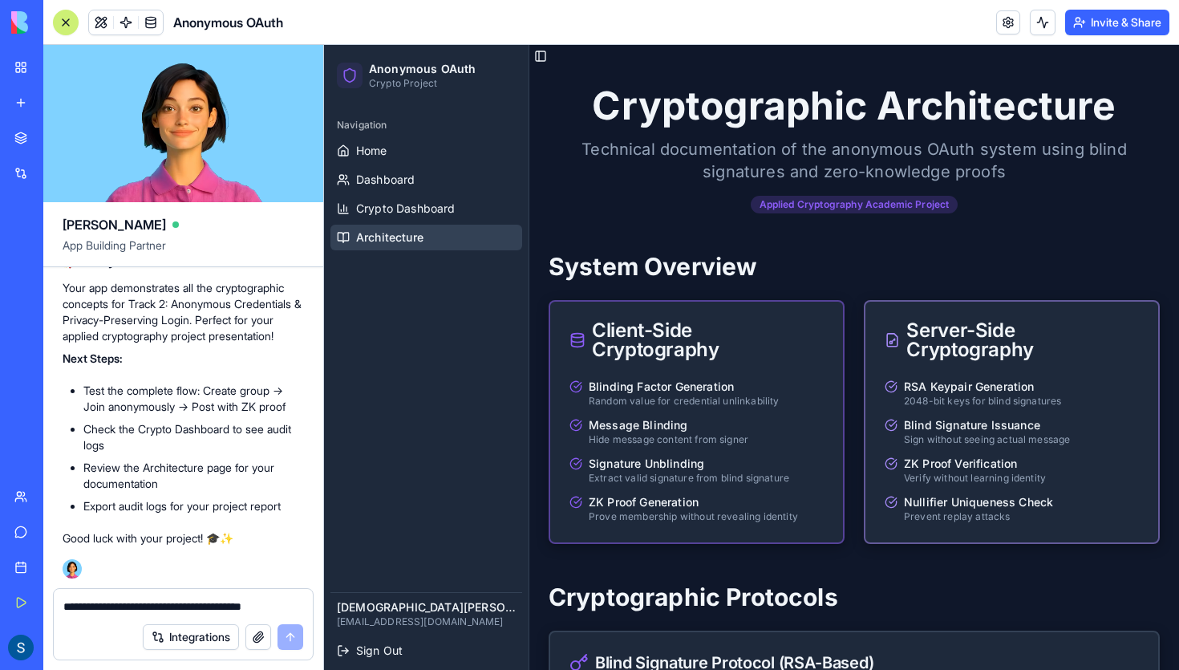
scroll to position [38, 0]
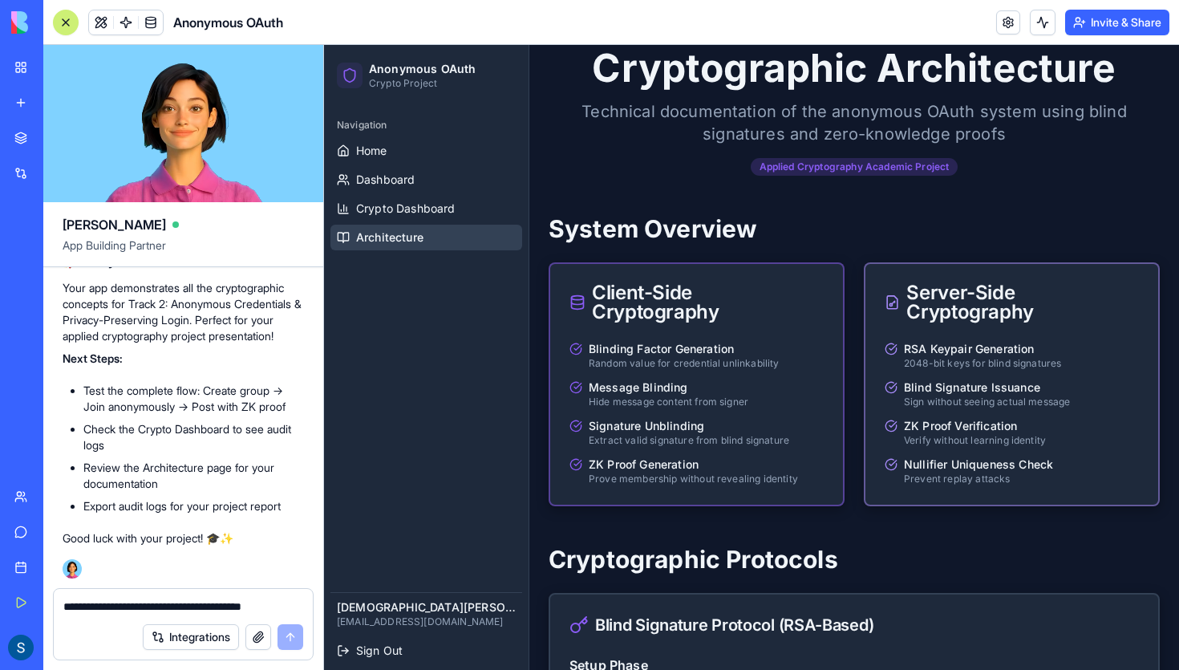
click at [786, 379] on div "Message Blinding Hide message content from signer" at bounding box center [697, 393] width 254 height 29
click at [959, 378] on div "RSA Keypair Generation 2048-bit keys for blind signatures Blind Signature Issua…" at bounding box center [1012, 423] width 293 height 164
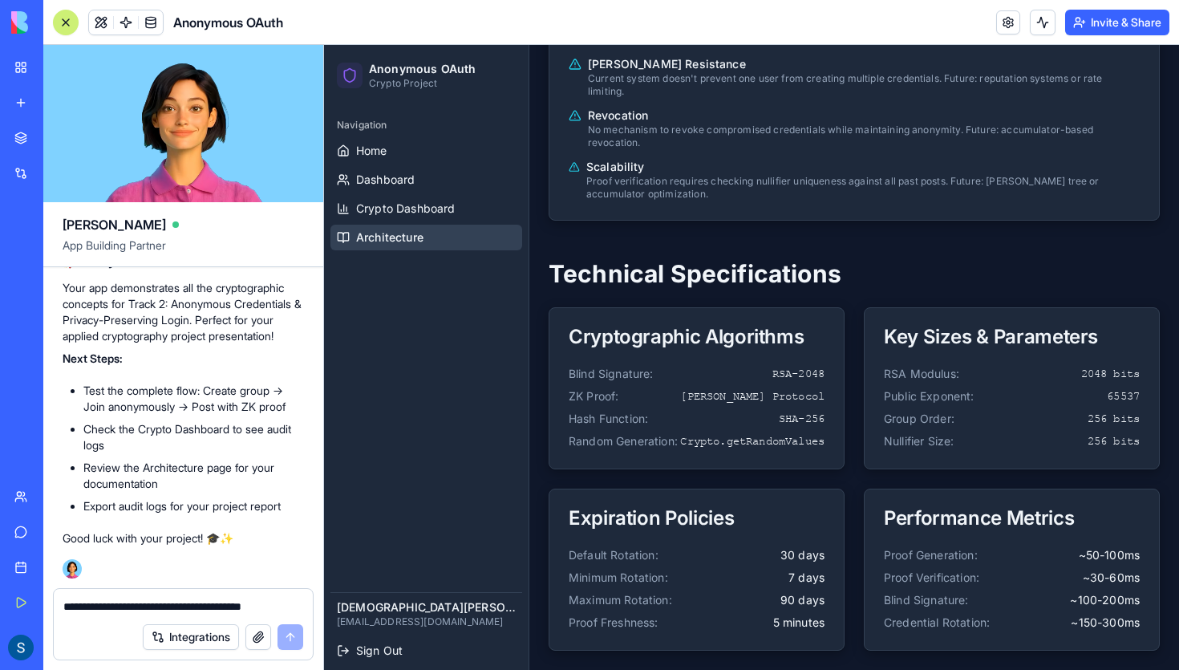
scroll to position [3066, 0]
click at [831, 414] on div "Blind Signature: RSA-2048 ZK Proof: Schnorr Protocol Hash Function: SHA-256 Ran…" at bounding box center [696, 417] width 294 height 103
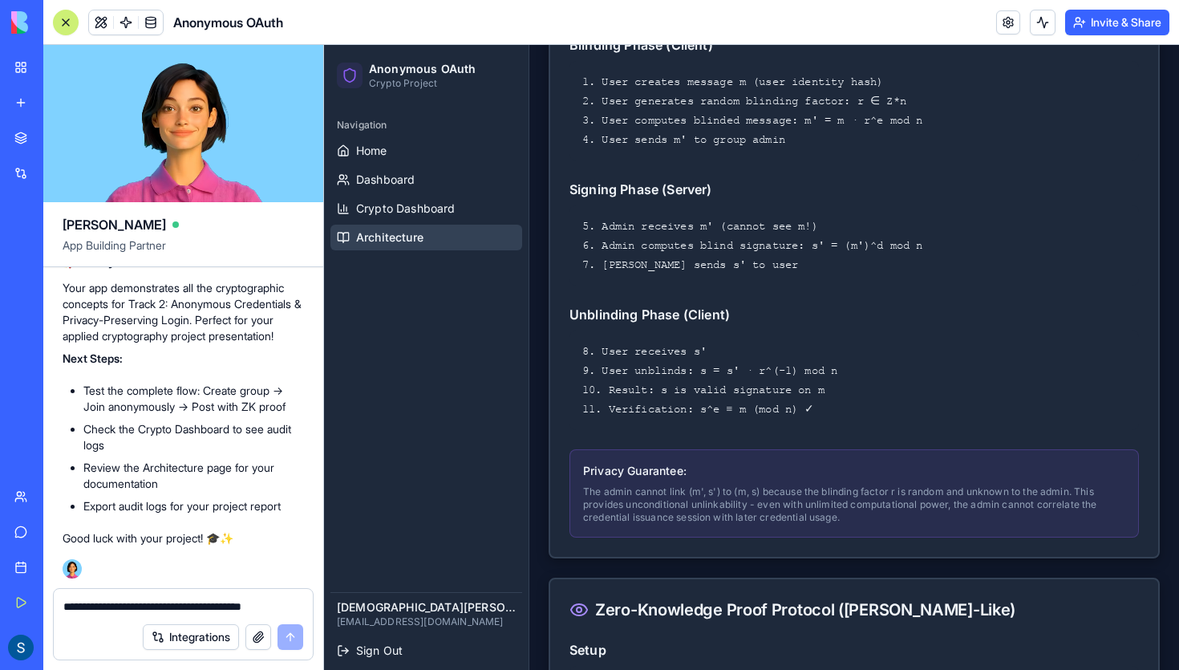
scroll to position [568, 0]
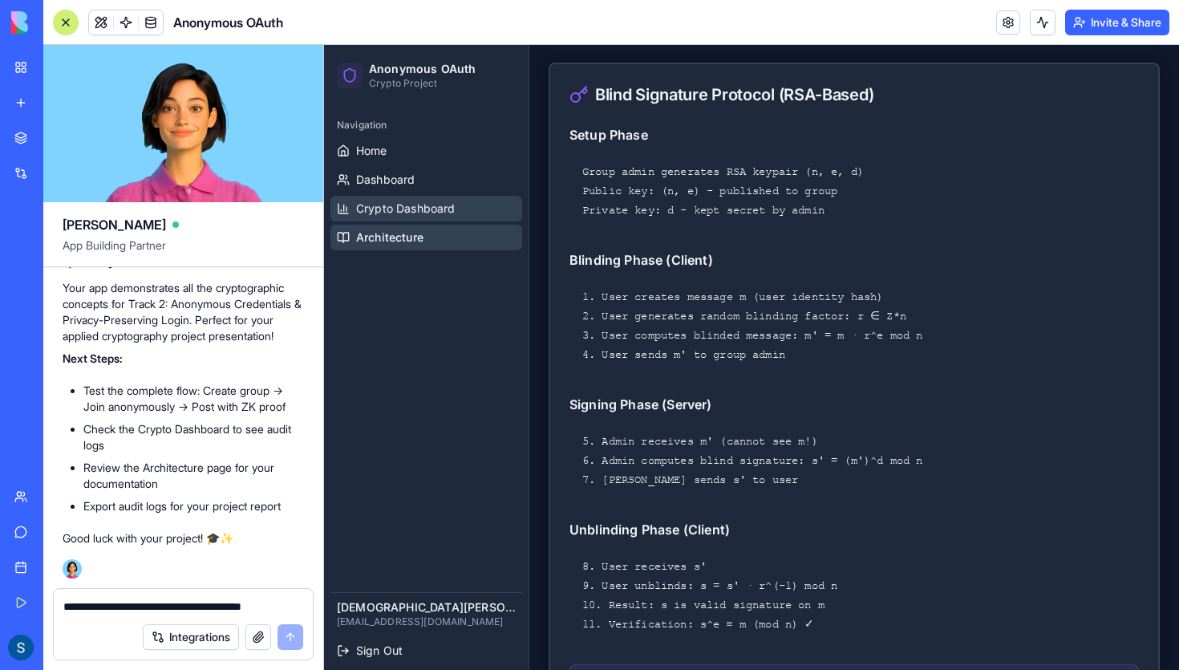
click at [405, 203] on span "Crypto Dashboard" at bounding box center [405, 209] width 99 height 16
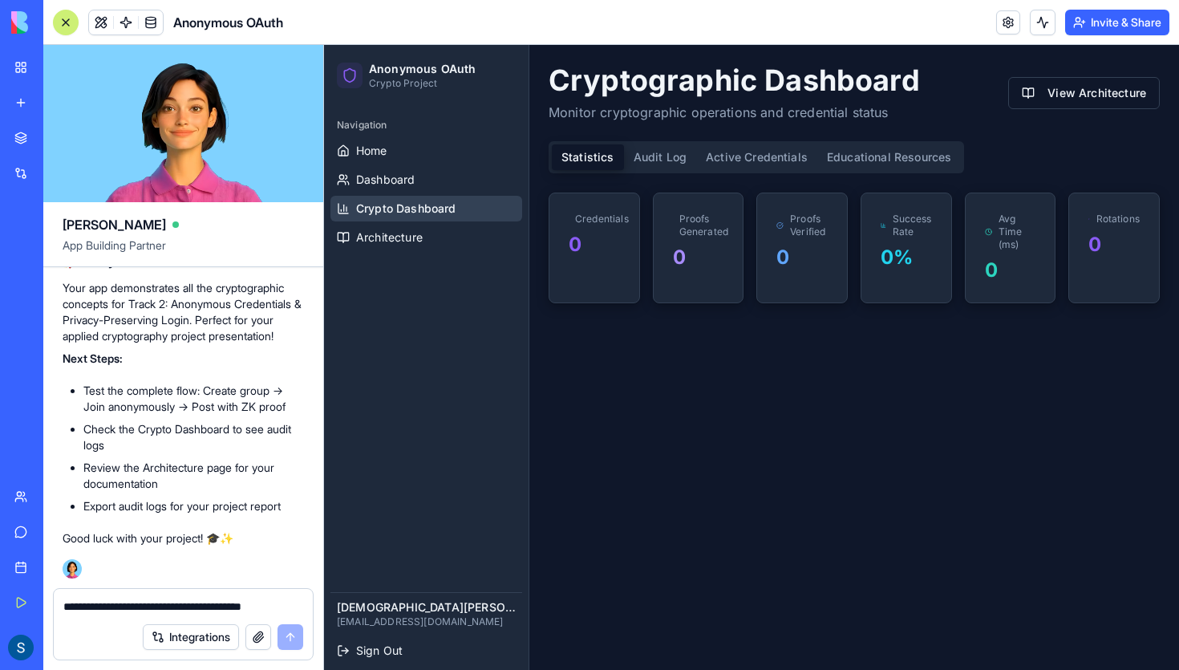
scroll to position [22, 0]
click at [405, 180] on span "Dashboard" at bounding box center [385, 180] width 59 height 16
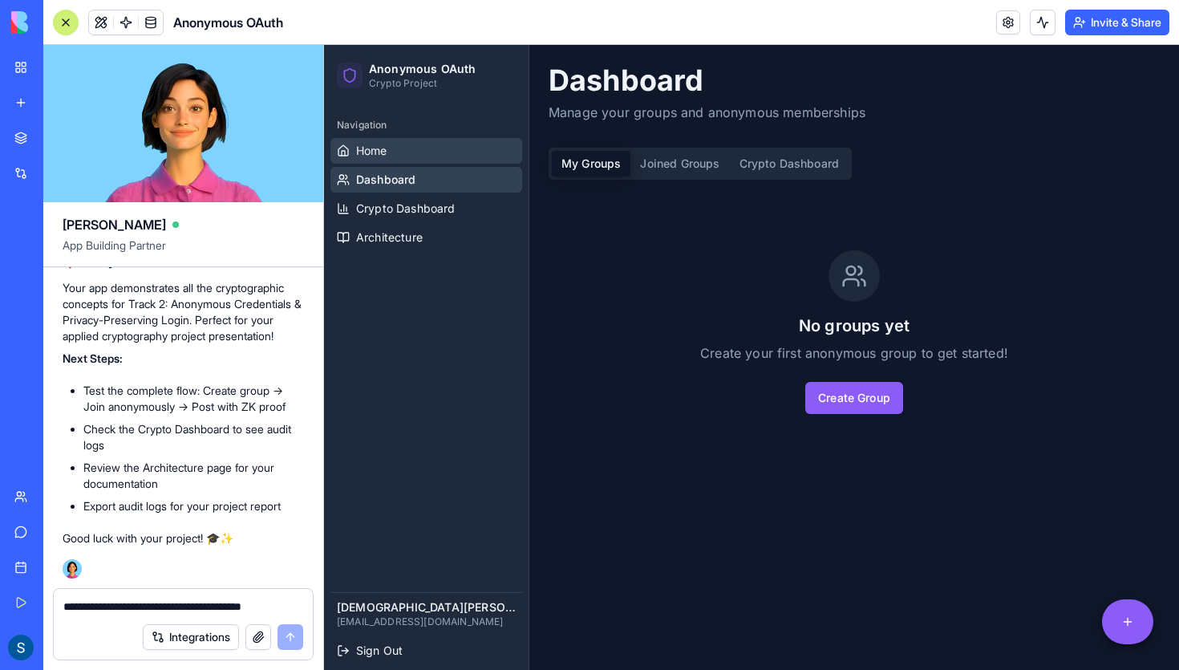
click at [399, 139] on link "Home" at bounding box center [426, 151] width 192 height 26
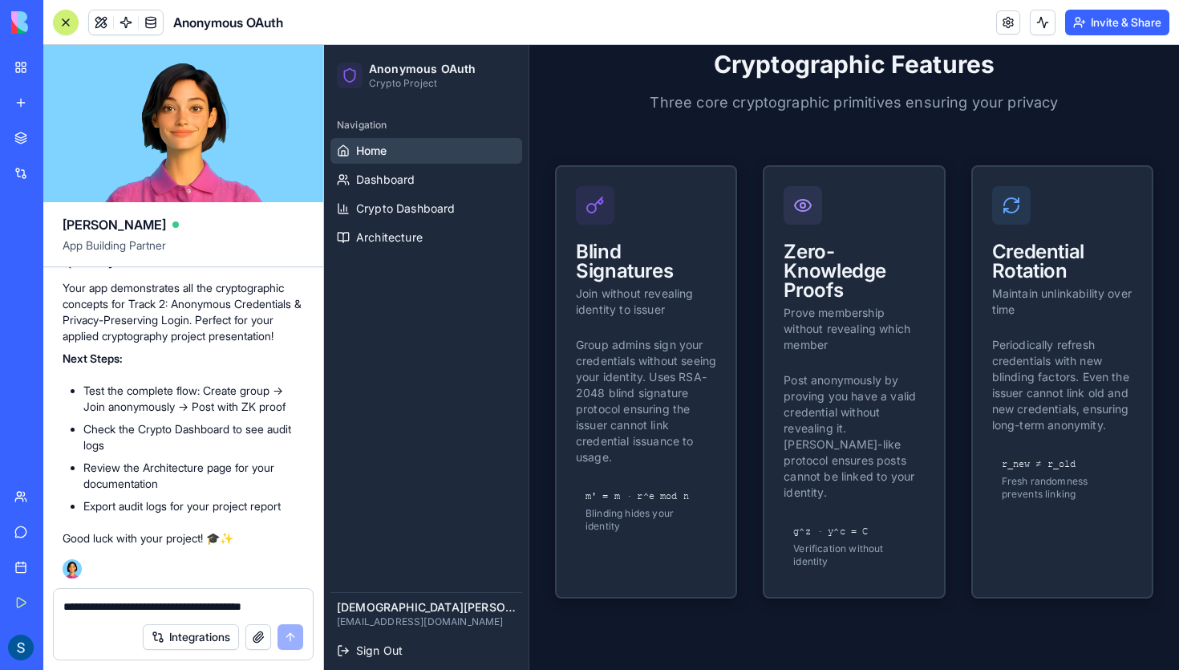
scroll to position [708, 0]
click at [653, 420] on p "Group admins sign your credentials without seeing your identity. Uses RSA-2048 …" at bounding box center [646, 400] width 140 height 128
click at [605, 211] on div at bounding box center [595, 204] width 39 height 39
click at [802, 211] on icon at bounding box center [802, 204] width 19 height 19
click at [1032, 213] on div "Credential Rotation Maintain unlinkability over time" at bounding box center [1062, 251] width 179 height 170
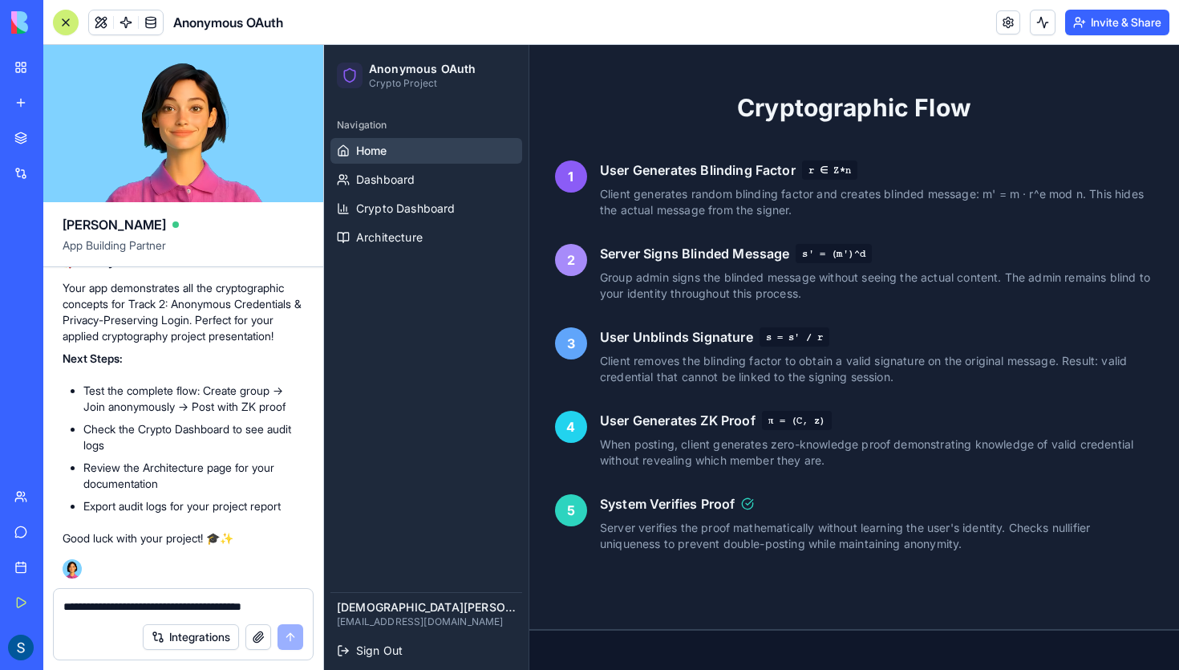
scroll to position [1374, 0]
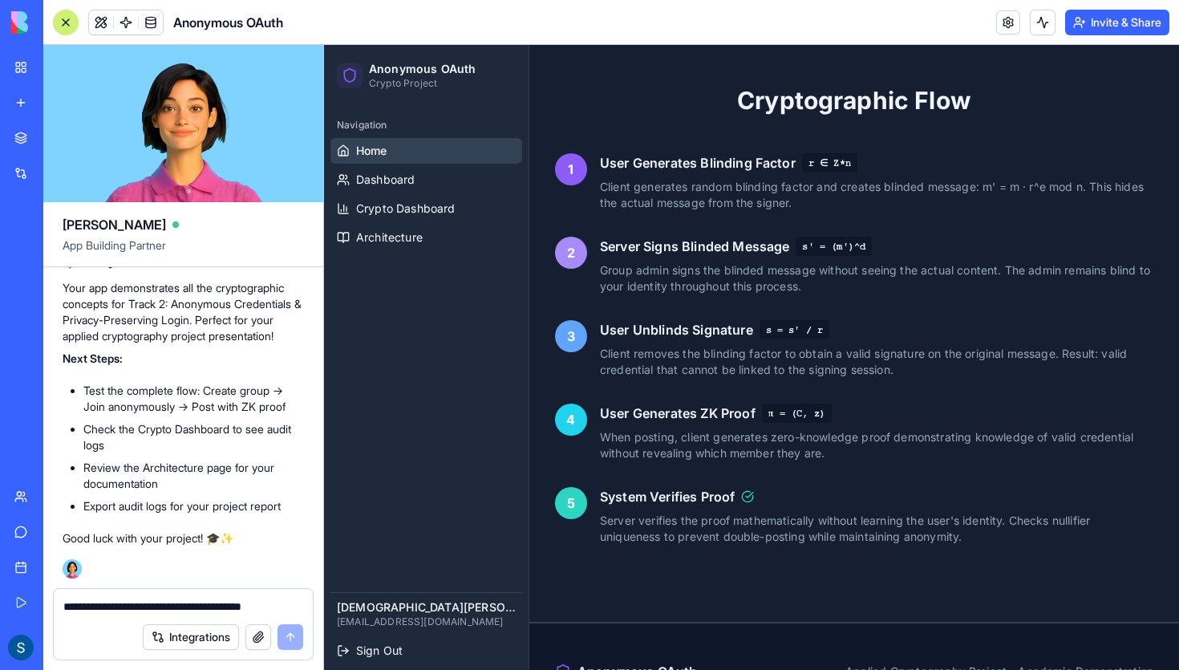
click at [816, 403] on code "π = (C, z)" at bounding box center [797, 412] width 70 height 19
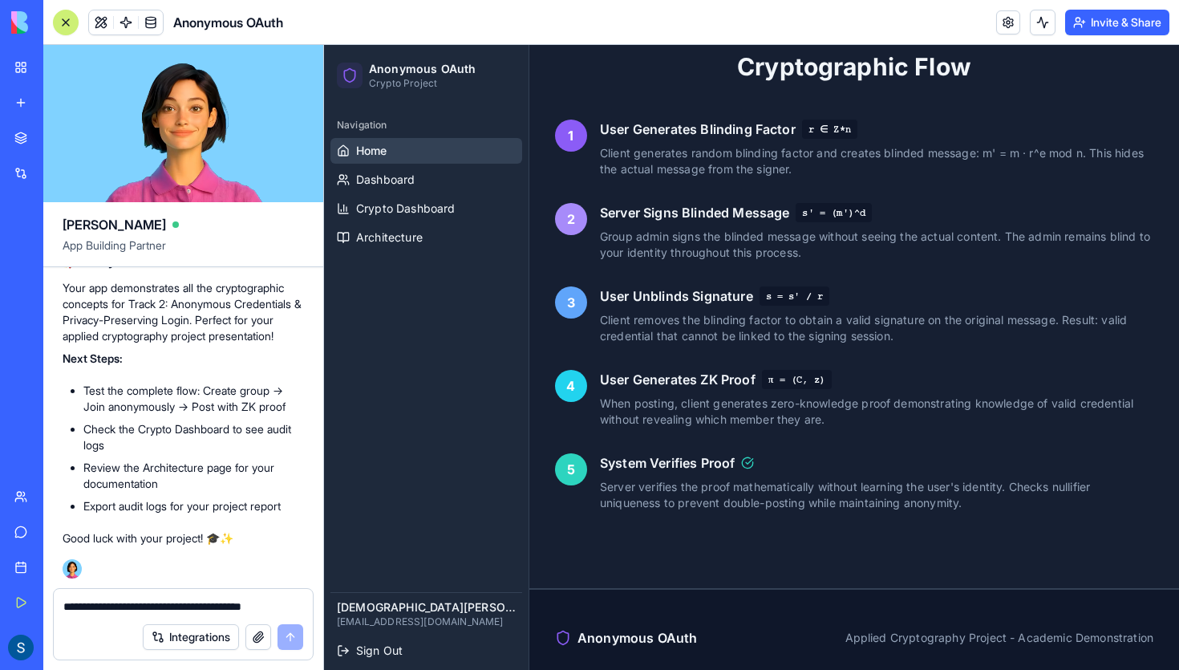
click at [671, 628] on span "Anonymous OAuth" at bounding box center [638, 637] width 120 height 19
click at [557, 594] on div "Anonymous OAuth Applied Cryptography Project - Academic Demonstration" at bounding box center [854, 638] width 650 height 96
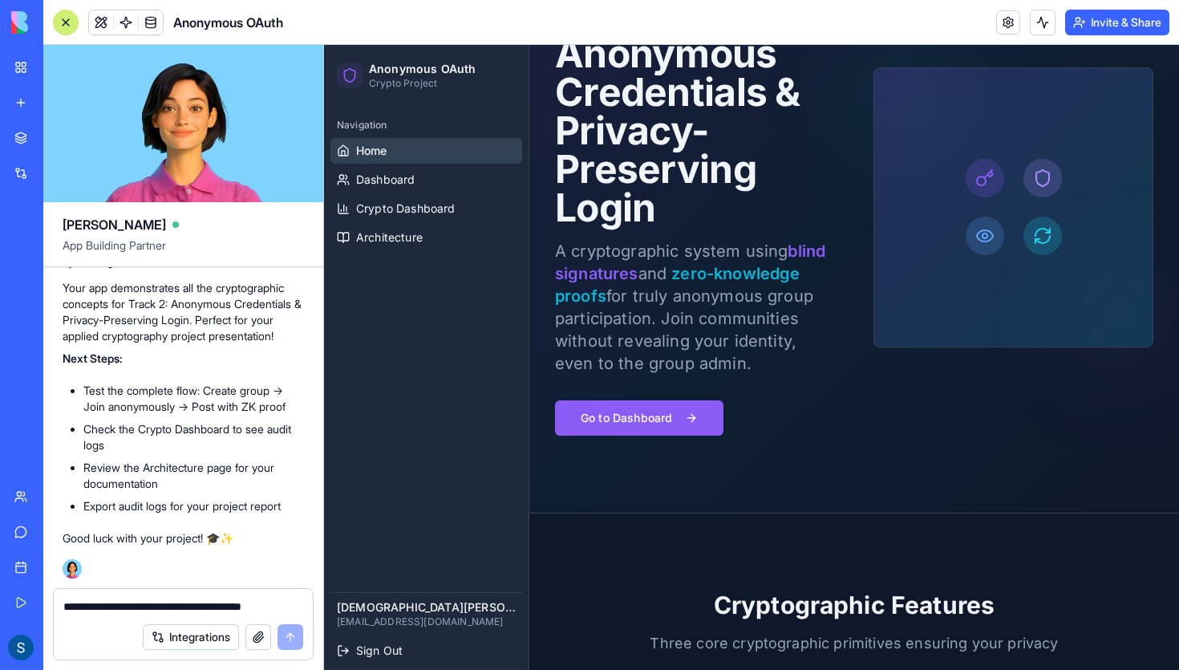
scroll to position [0, 0]
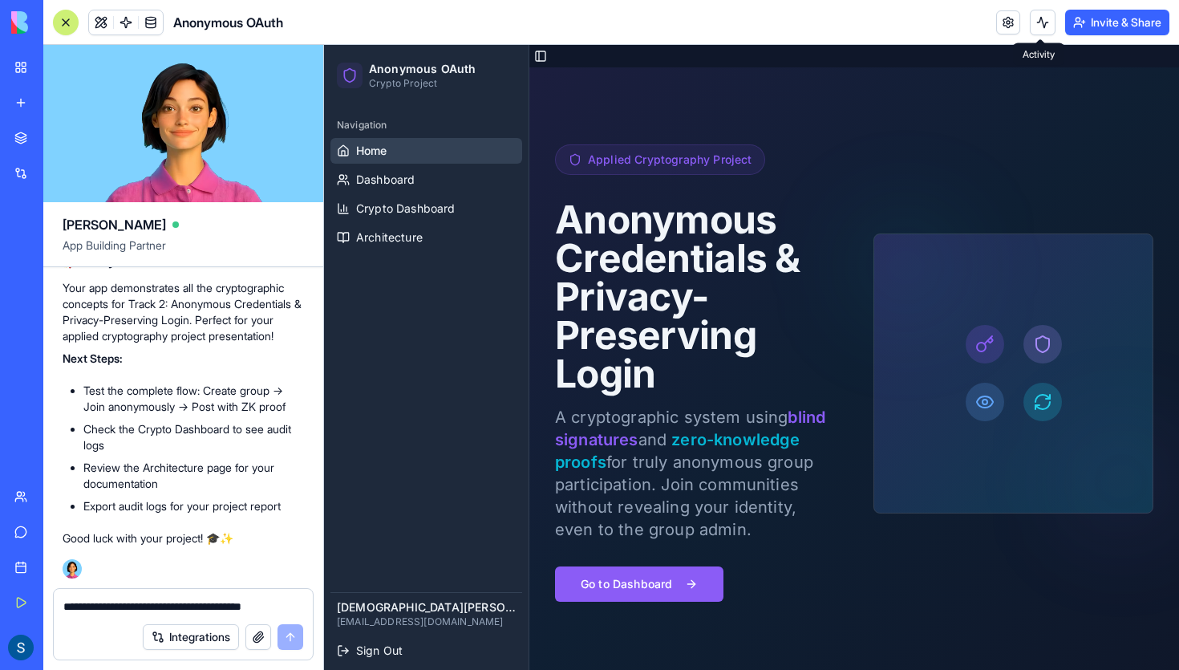
click at [1040, 30] on button at bounding box center [1043, 23] width 26 height 26
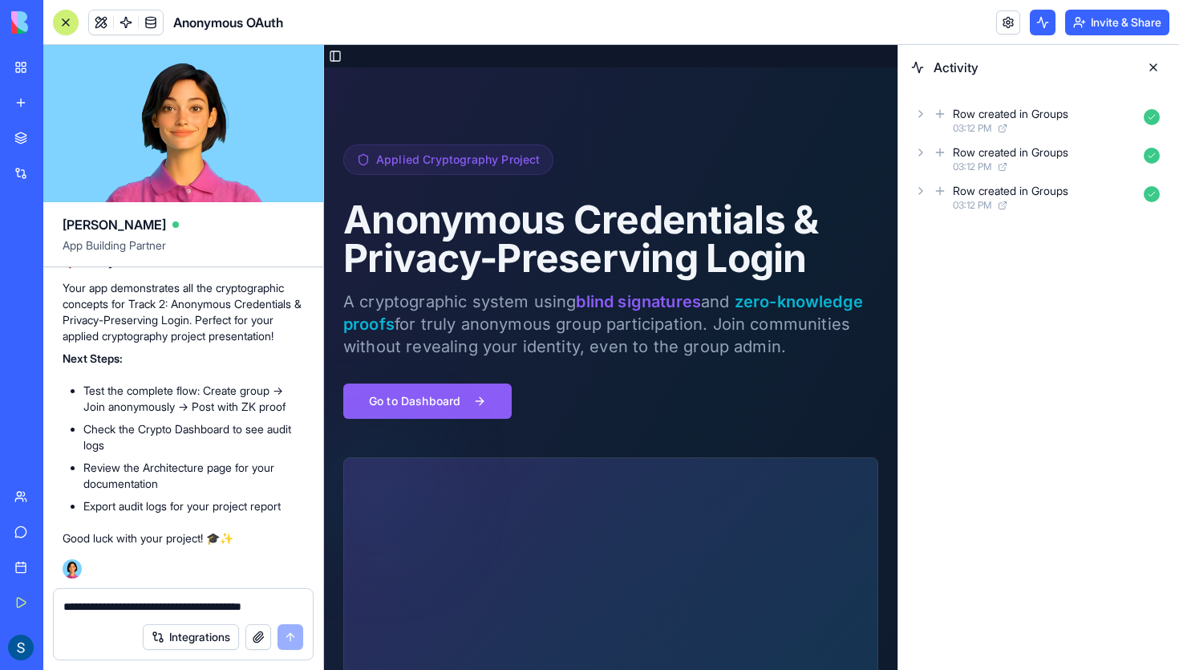
click at [1149, 63] on button at bounding box center [1154, 68] width 26 height 26
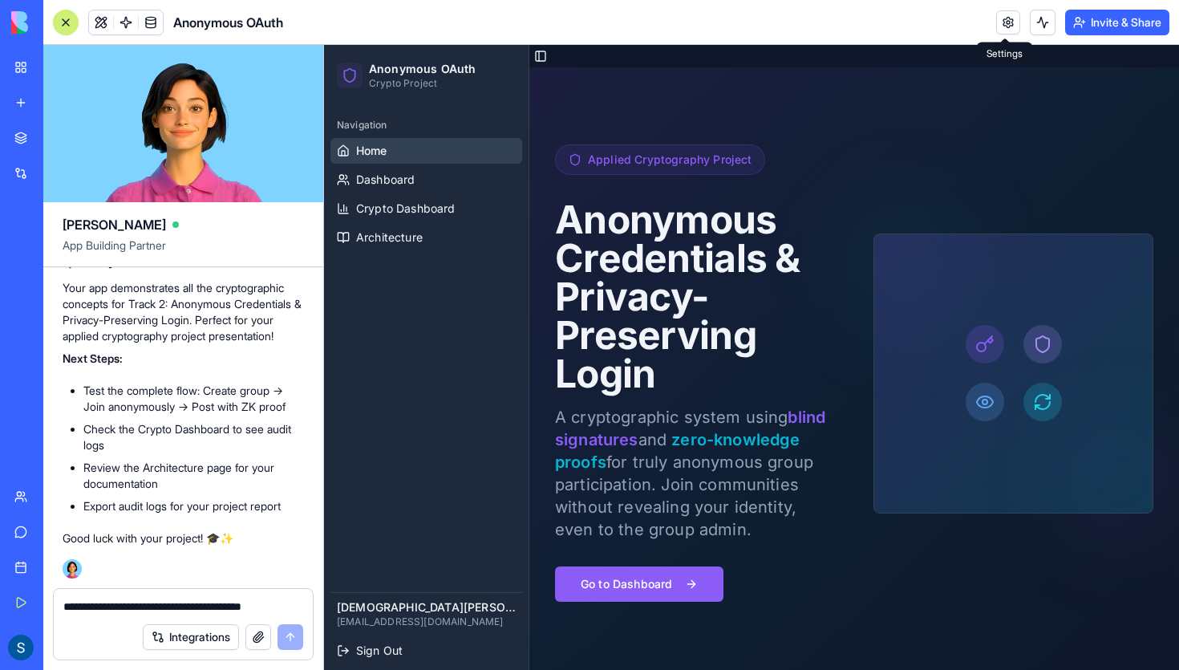
click at [1002, 26] on link at bounding box center [1008, 22] width 24 height 24
click at [403, 241] on span "Architecture" at bounding box center [389, 237] width 67 height 16
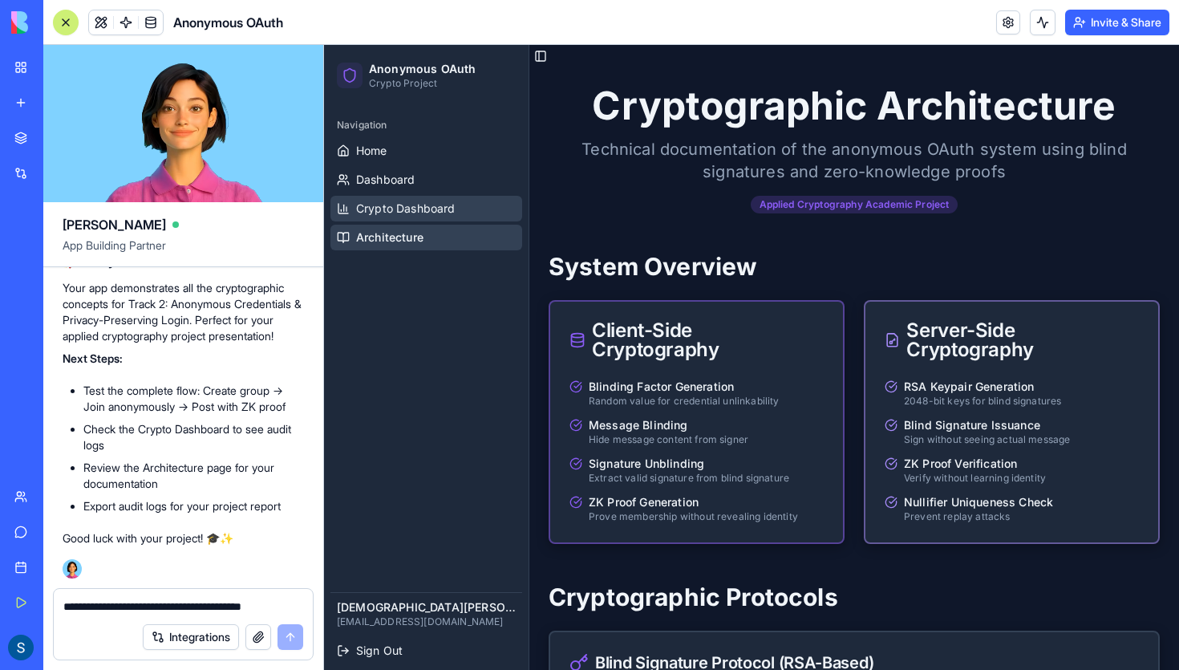
click at [406, 205] on span "Crypto Dashboard" at bounding box center [405, 209] width 99 height 16
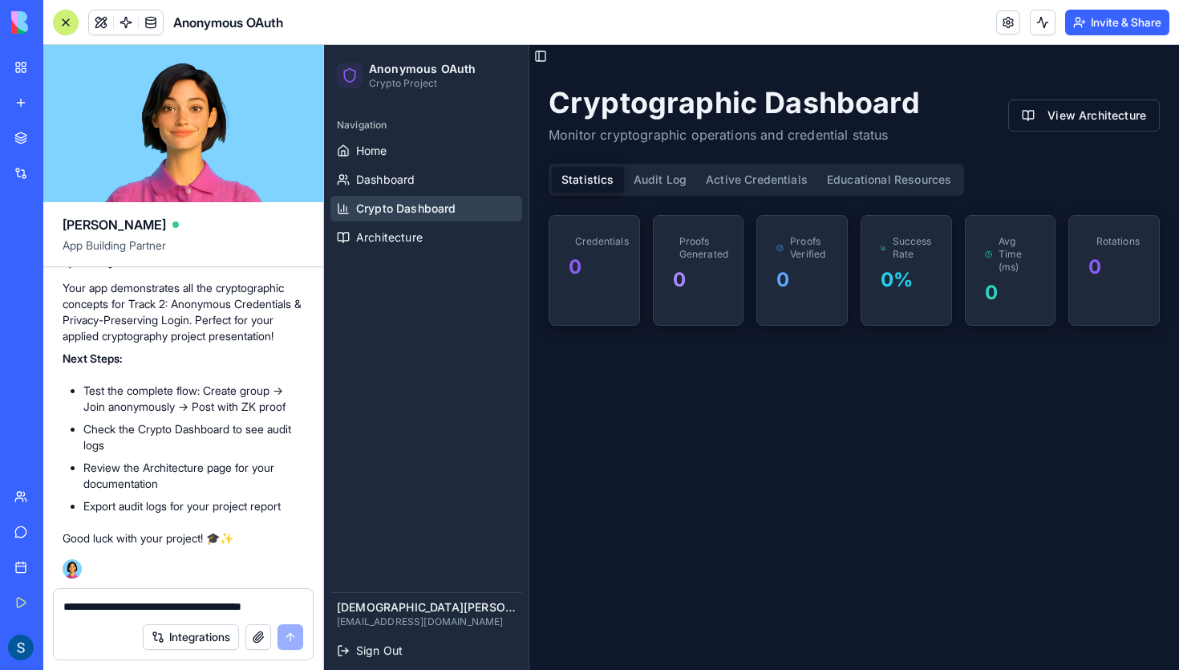
click at [623, 250] on div "Credentials 0" at bounding box center [594, 257] width 90 height 83
click at [712, 292] on div "0" at bounding box center [698, 280] width 51 height 26
click at [779, 292] on div "0" at bounding box center [802, 280] width 51 height 26
click at [656, 184] on button "Audit Log" at bounding box center [660, 180] width 72 height 26
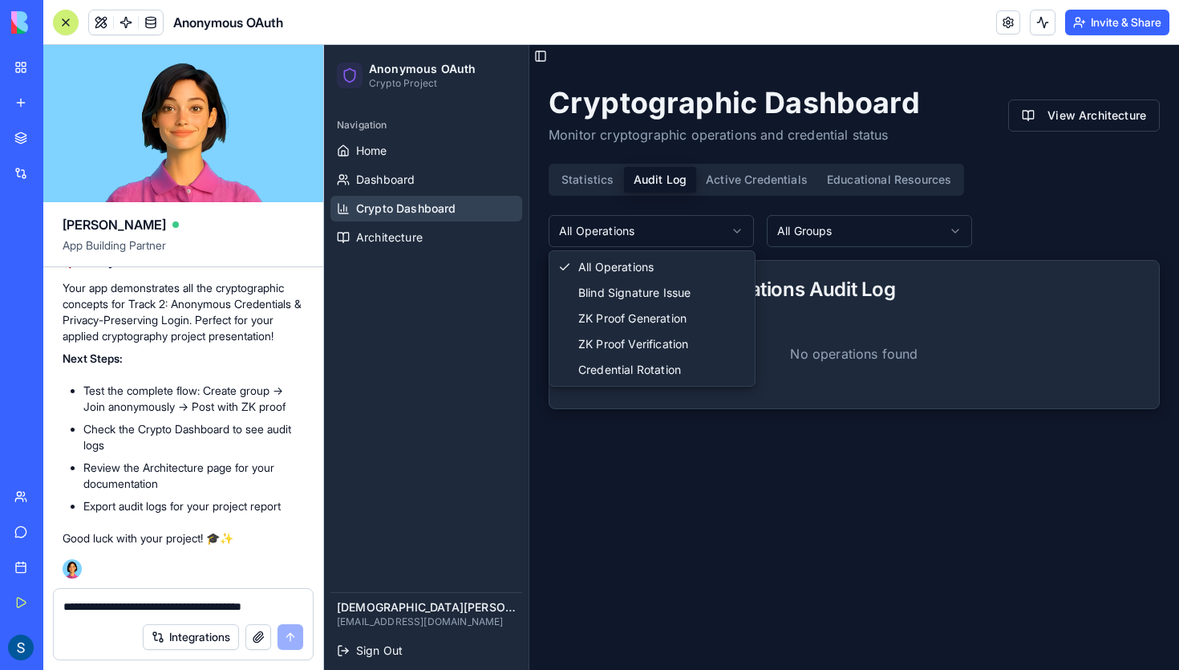
click at [712, 219] on html "Anonymous OAuth Crypto Project Navigation Home Dashboard Crypto Dashboard Archi…" at bounding box center [751, 368] width 855 height 647
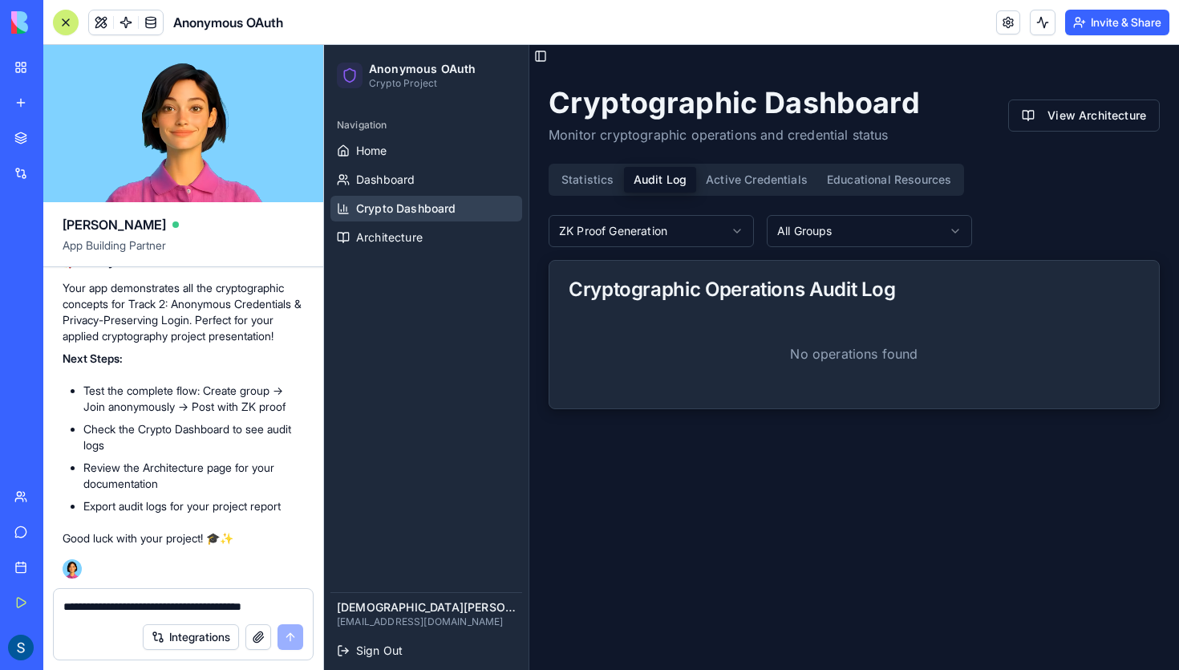
click at [827, 225] on html "Anonymous OAuth Crypto Project Navigation Home Dashboard Crypto Dashboard Archi…" at bounding box center [751, 368] width 855 height 647
click at [739, 326] on p "No operations found" at bounding box center [854, 353] width 571 height 71
click at [719, 166] on div "Statistics Audit Log Active Credentials Educational Resources" at bounding box center [757, 180] width 416 height 32
click at [742, 170] on button "Active Credentials" at bounding box center [756, 180] width 121 height 26
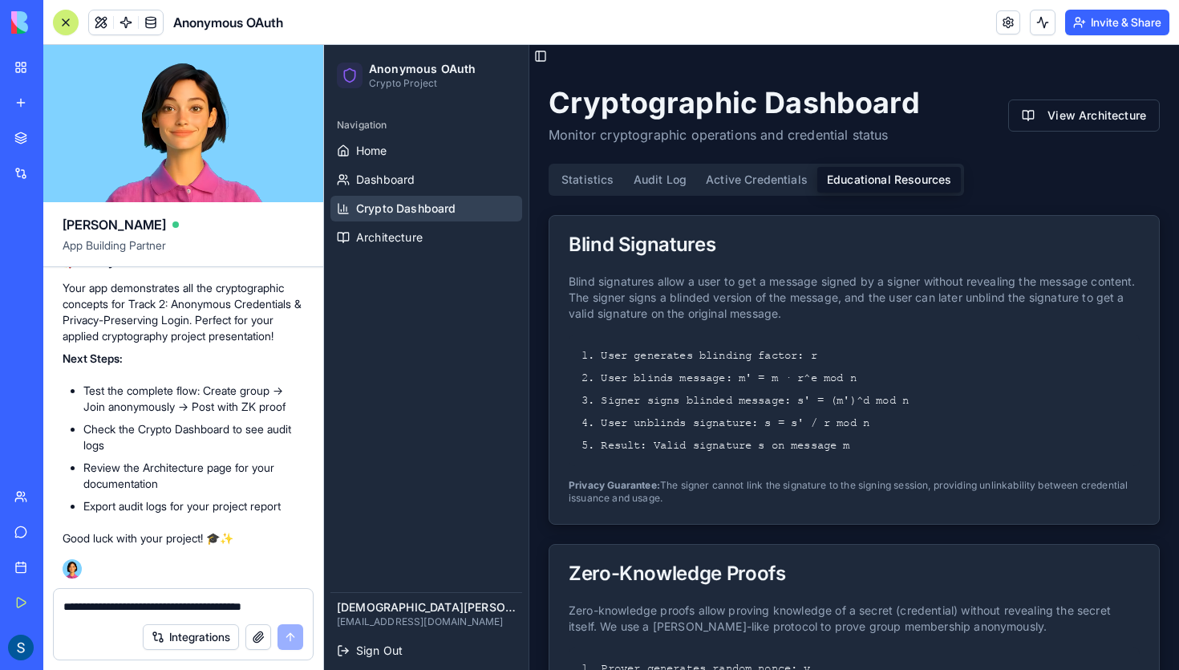
click at [859, 178] on button "Educational Resources" at bounding box center [889, 180] width 144 height 26
click at [544, 49] on button "Toggle Sidebar" at bounding box center [540, 56] width 22 height 22
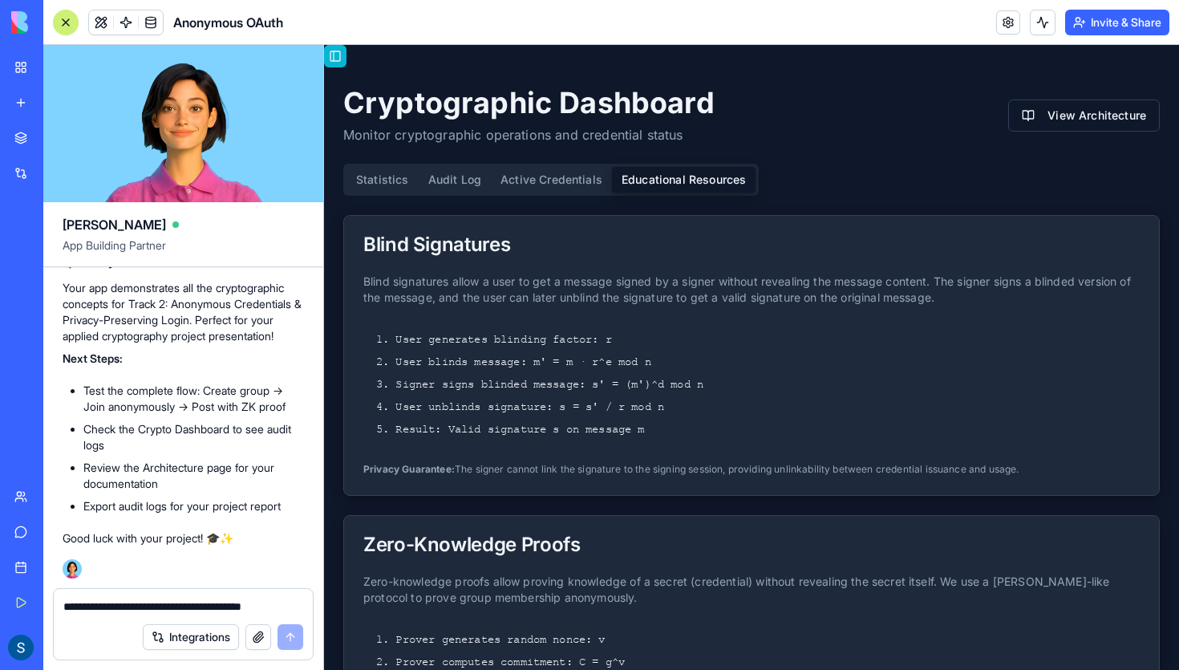
click at [344, 59] on button "Toggle Sidebar" at bounding box center [335, 56] width 22 height 22
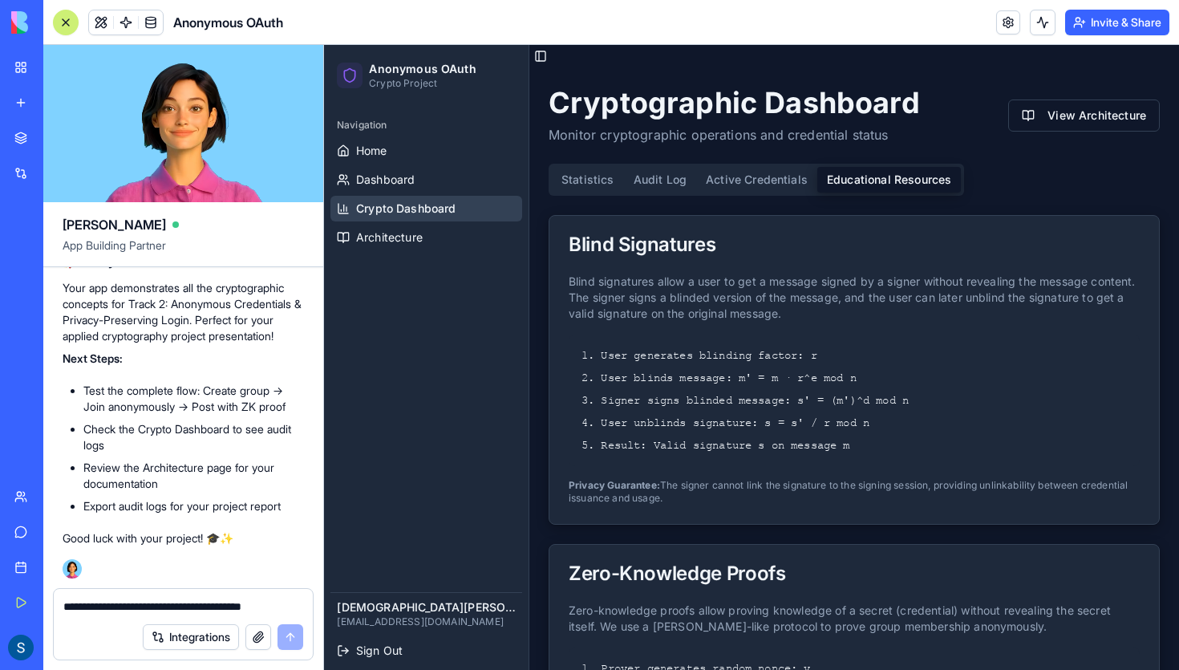
click at [407, 121] on div "Navigation" at bounding box center [426, 125] width 192 height 26
click at [369, 129] on div "Navigation" at bounding box center [426, 125] width 192 height 26
click at [371, 156] on span "Home" at bounding box center [371, 151] width 31 height 16
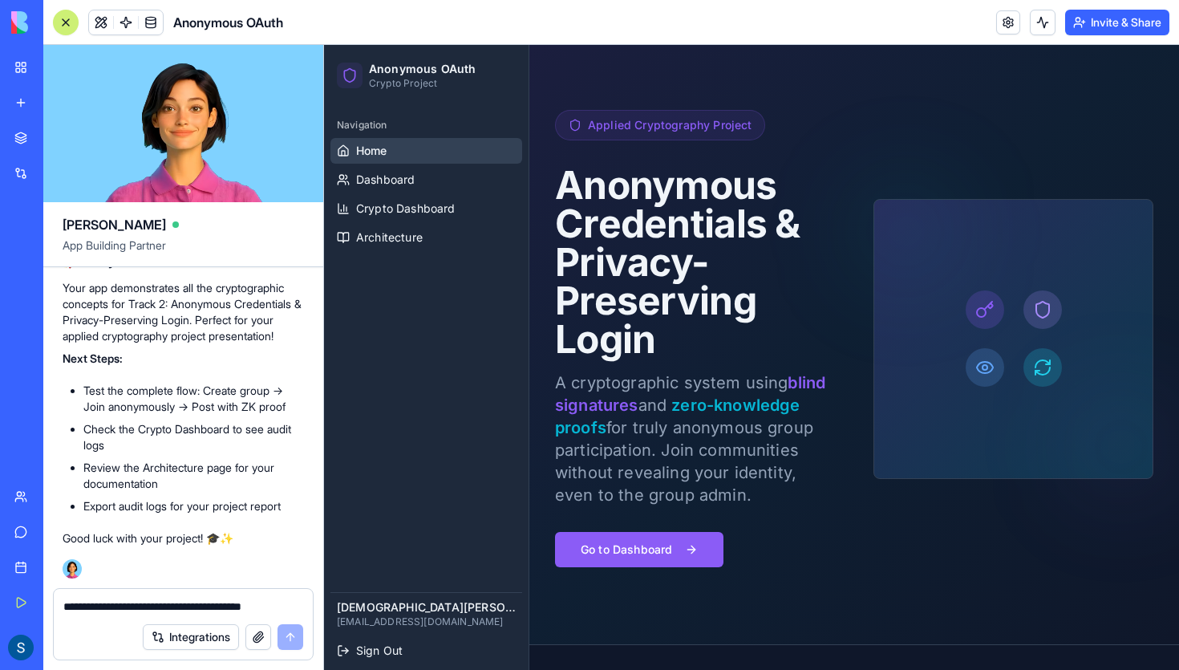
scroll to position [36, 0]
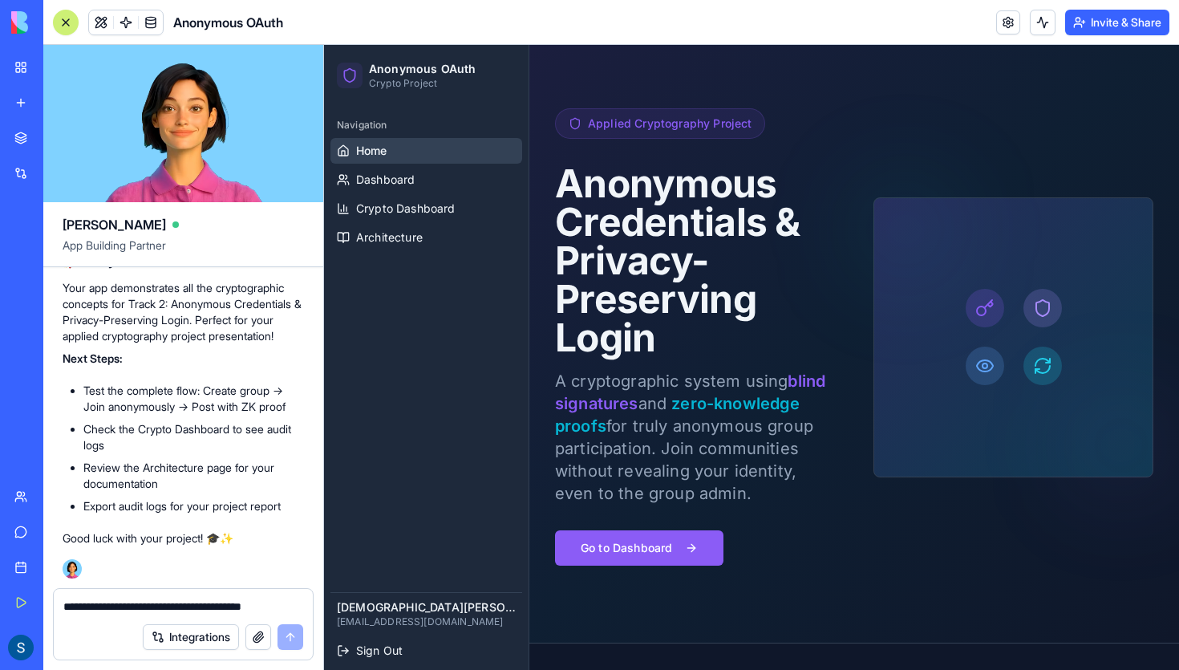
click at [720, 128] on span "Applied Cryptography Project" at bounding box center [670, 124] width 164 height 16
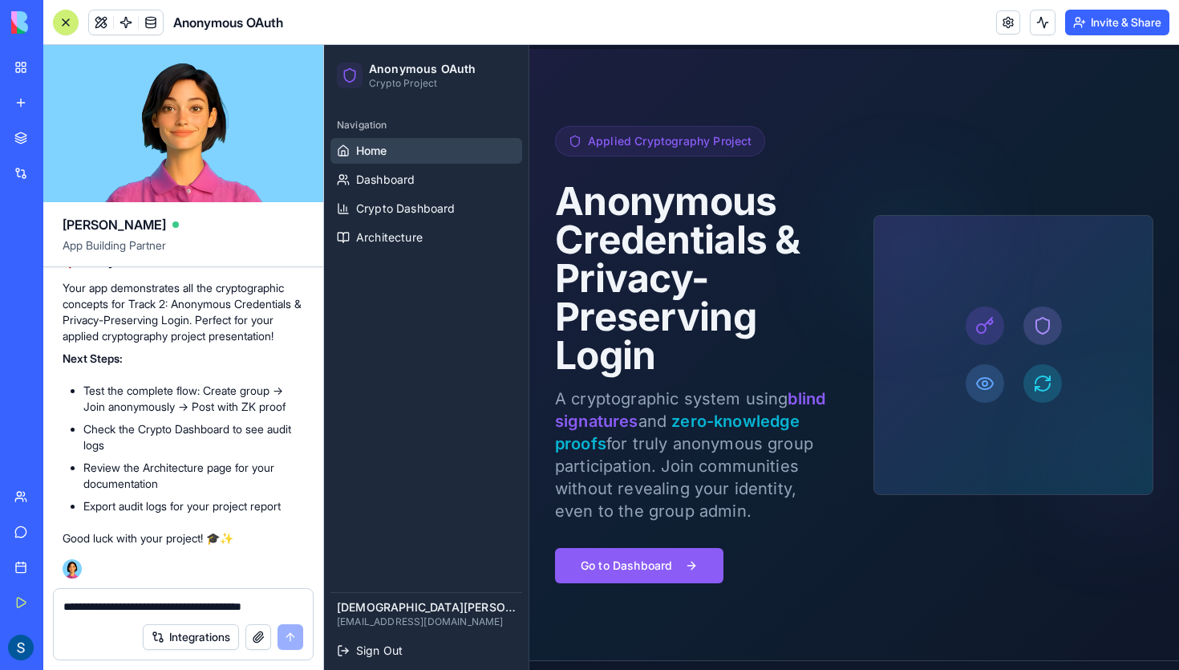
scroll to position [0, 0]
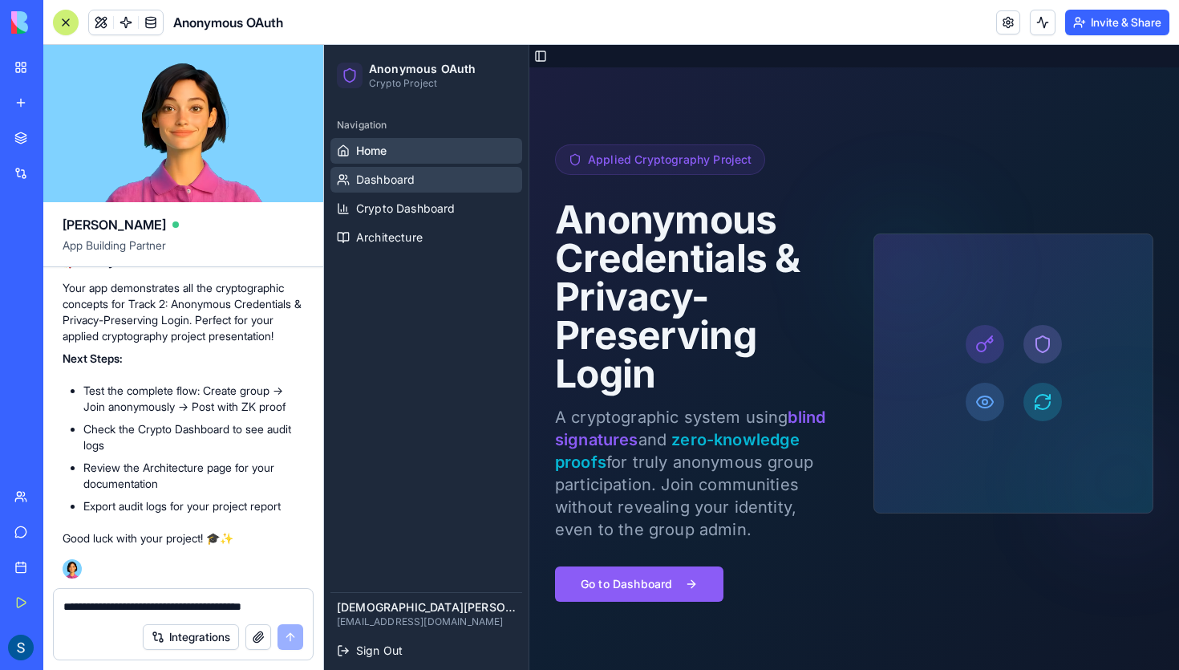
click at [435, 168] on link "Dashboard" at bounding box center [426, 180] width 192 height 26
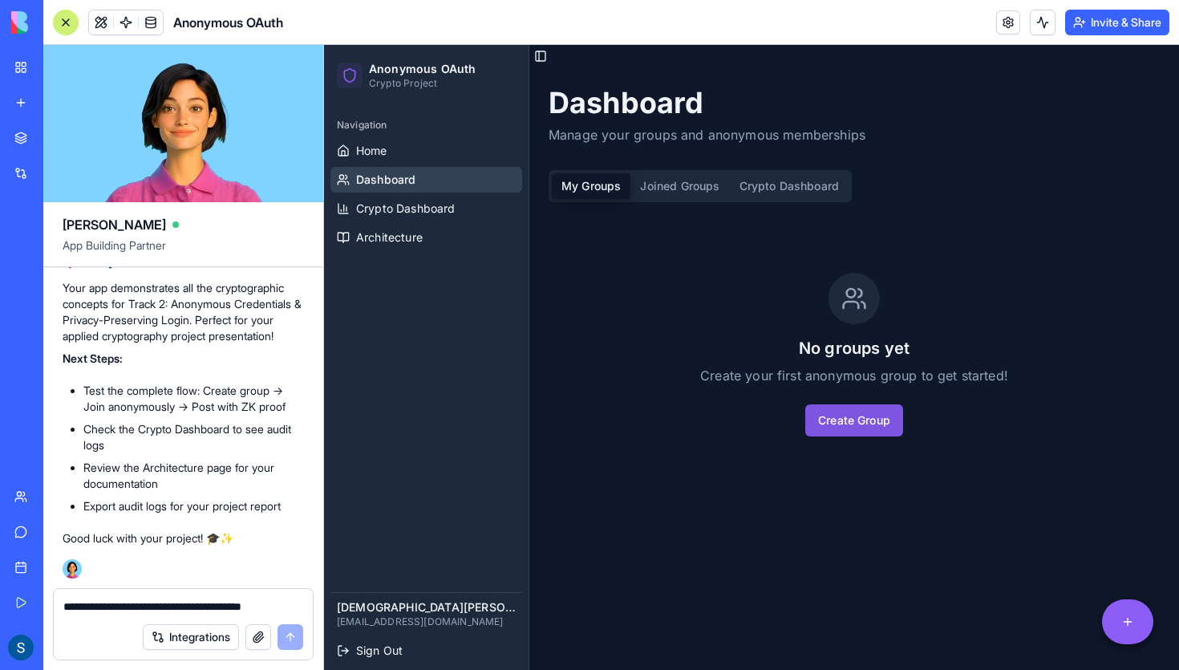
click at [862, 413] on button "Create Group" at bounding box center [854, 420] width 98 height 32
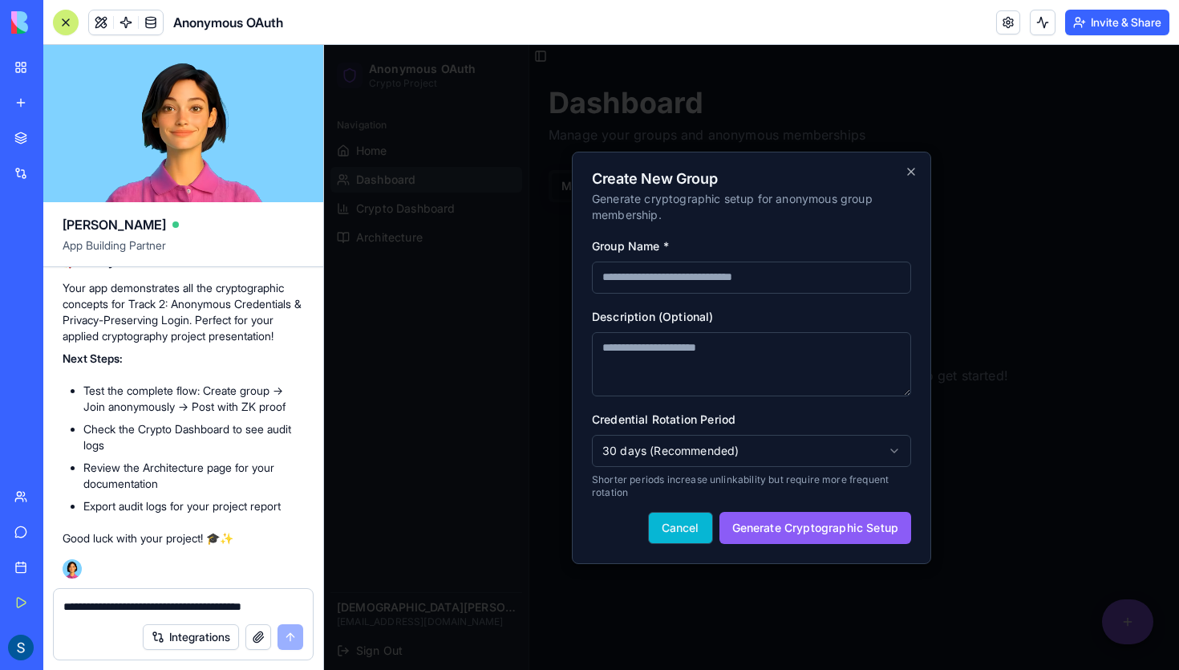
click at [665, 528] on button "Cancel" at bounding box center [680, 528] width 65 height 32
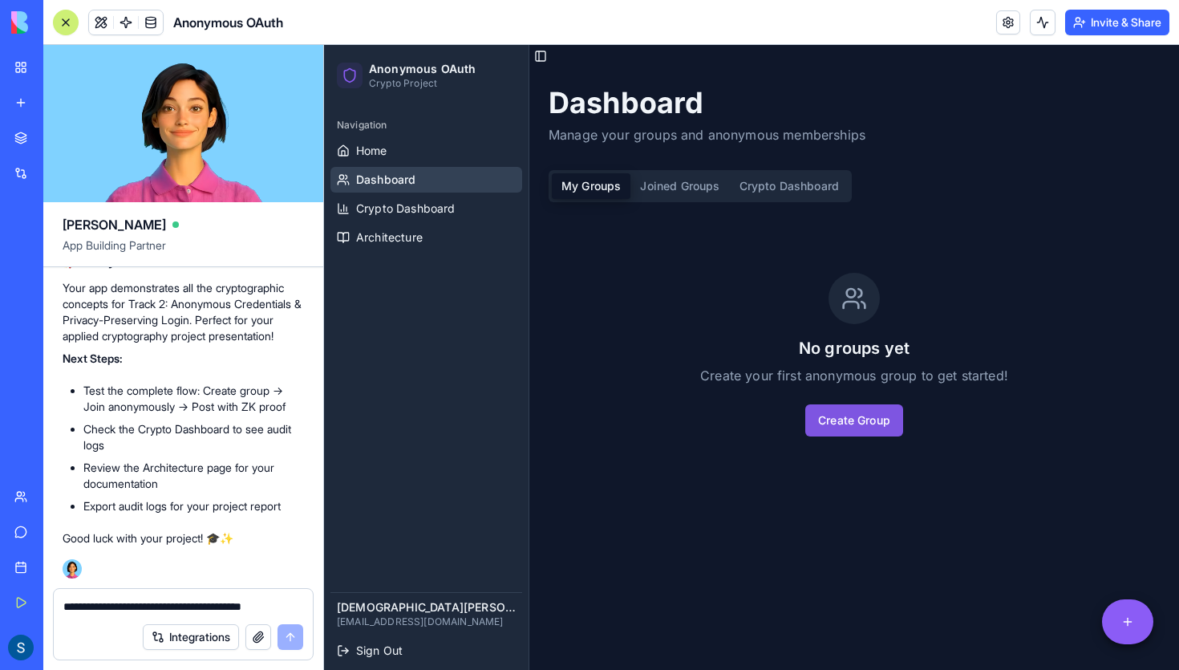
click at [854, 408] on button "Create Group" at bounding box center [854, 420] width 98 height 32
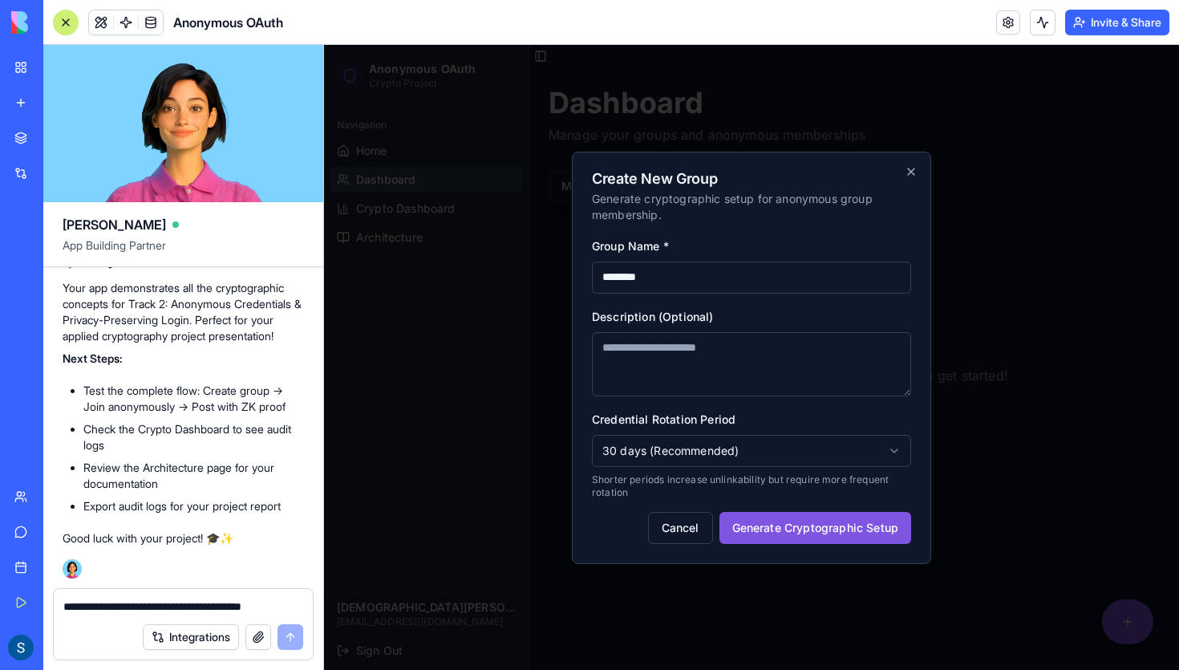
type input "********"
click at [814, 525] on button "Generate Cryptographic Setup" at bounding box center [816, 528] width 192 height 32
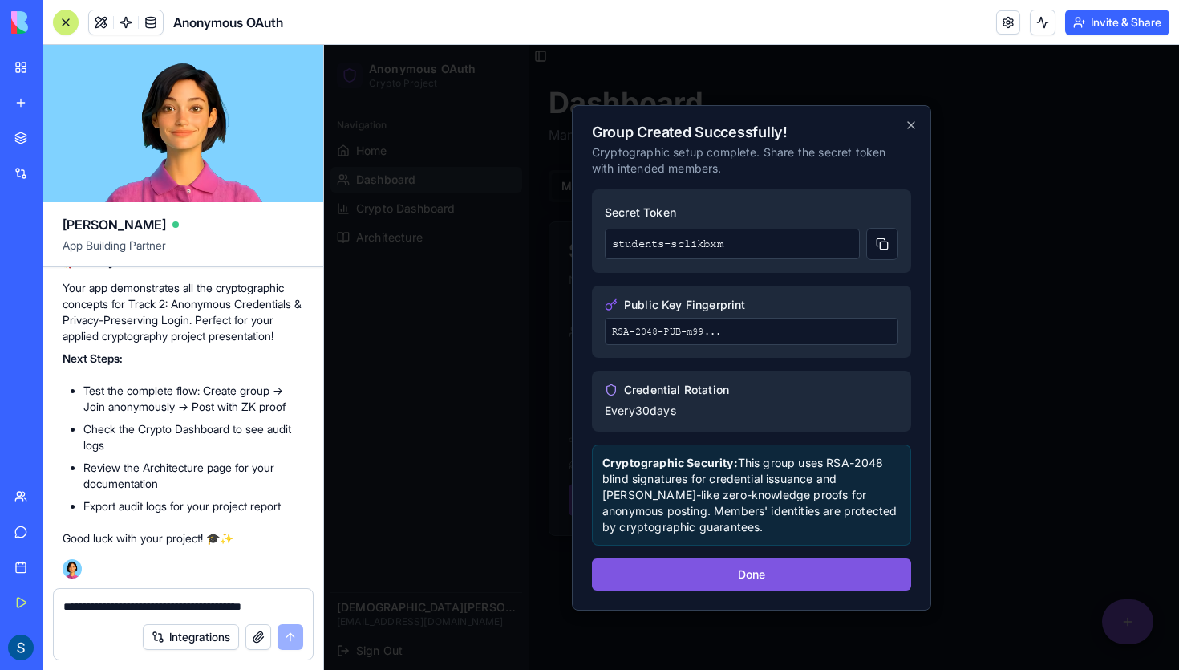
click at [768, 574] on button "Done" at bounding box center [751, 574] width 319 height 32
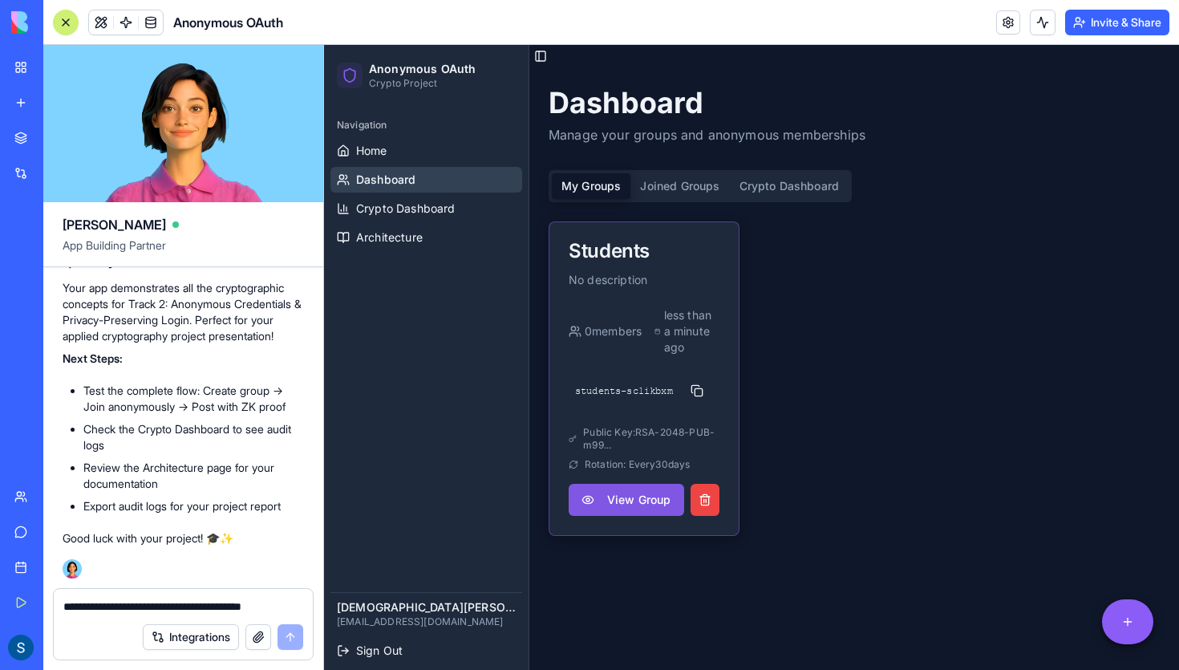
click at [660, 484] on button "View Group" at bounding box center [627, 500] width 116 height 32
click at [653, 485] on button "View Group" at bounding box center [627, 500] width 116 height 32
click at [648, 426] on span "Public Key: RSA-2048-PUB-m99..." at bounding box center [651, 439] width 136 height 26
click at [1147, 621] on html "Anonymous OAuth Crypto Project Navigation Home Dashboard Crypto Dashboard Archi…" at bounding box center [751, 368] width 855 height 647
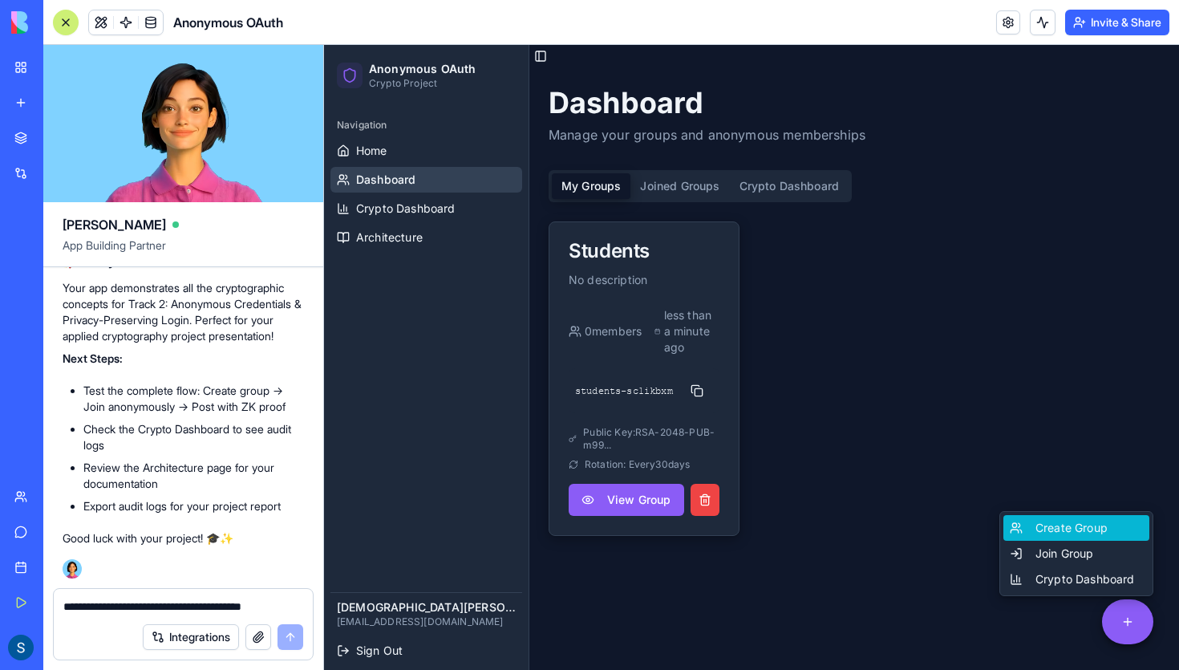
click at [1107, 534] on div "Create Group" at bounding box center [1077, 528] width 146 height 26
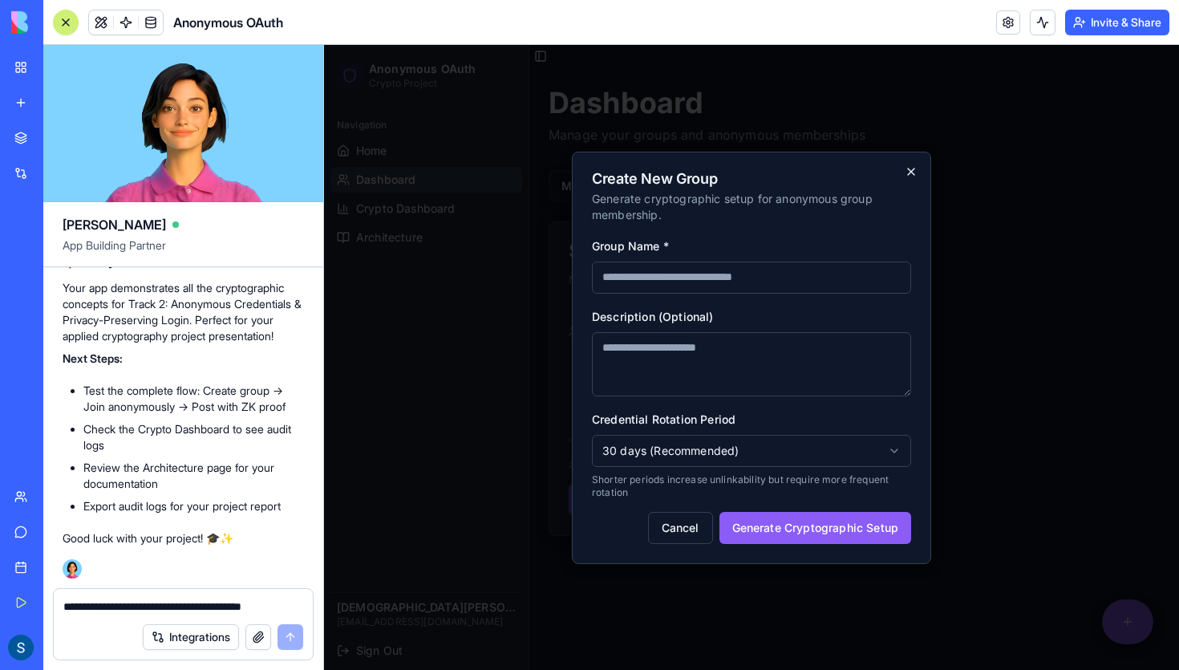
click at [910, 171] on icon "button" at bounding box center [911, 171] width 6 height 6
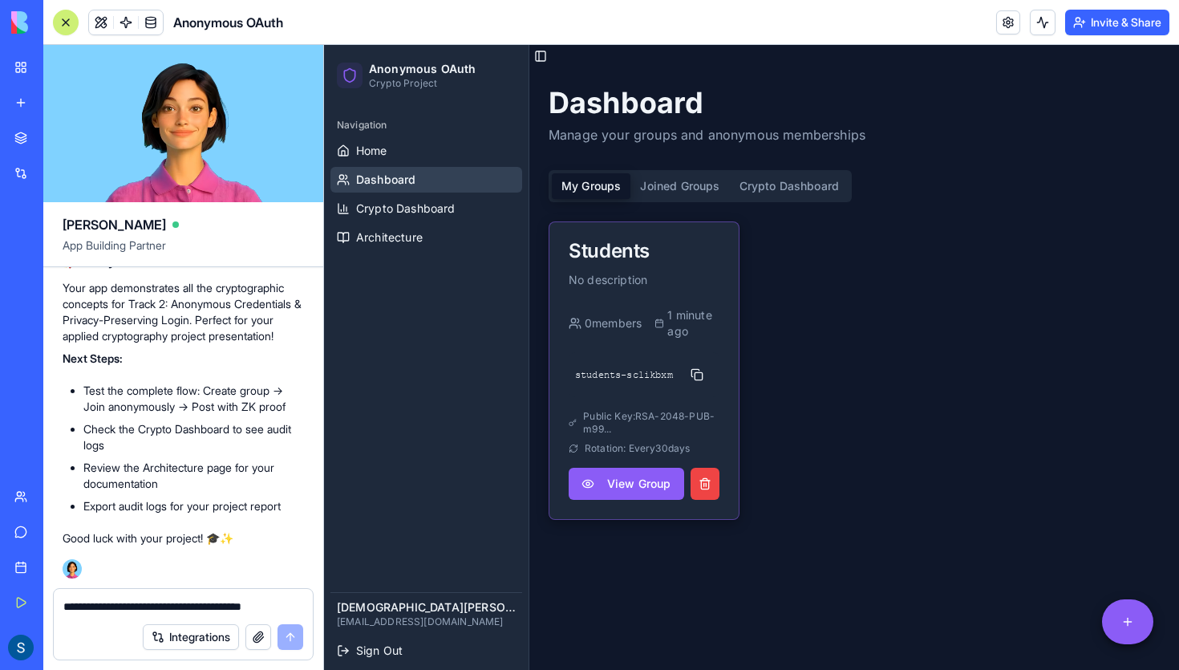
click at [675, 317] on span "1 minute ago" at bounding box center [693, 323] width 52 height 32
click at [688, 367] on button at bounding box center [697, 375] width 32 height 32
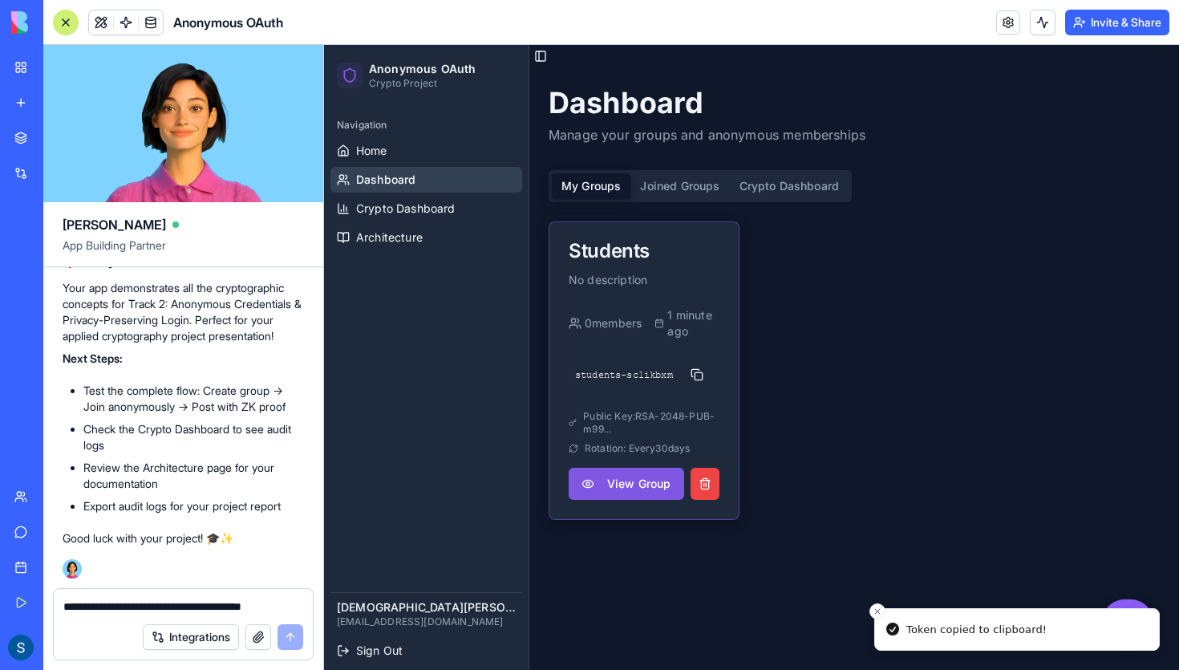
click at [641, 479] on button "View Group" at bounding box center [627, 484] width 116 height 32
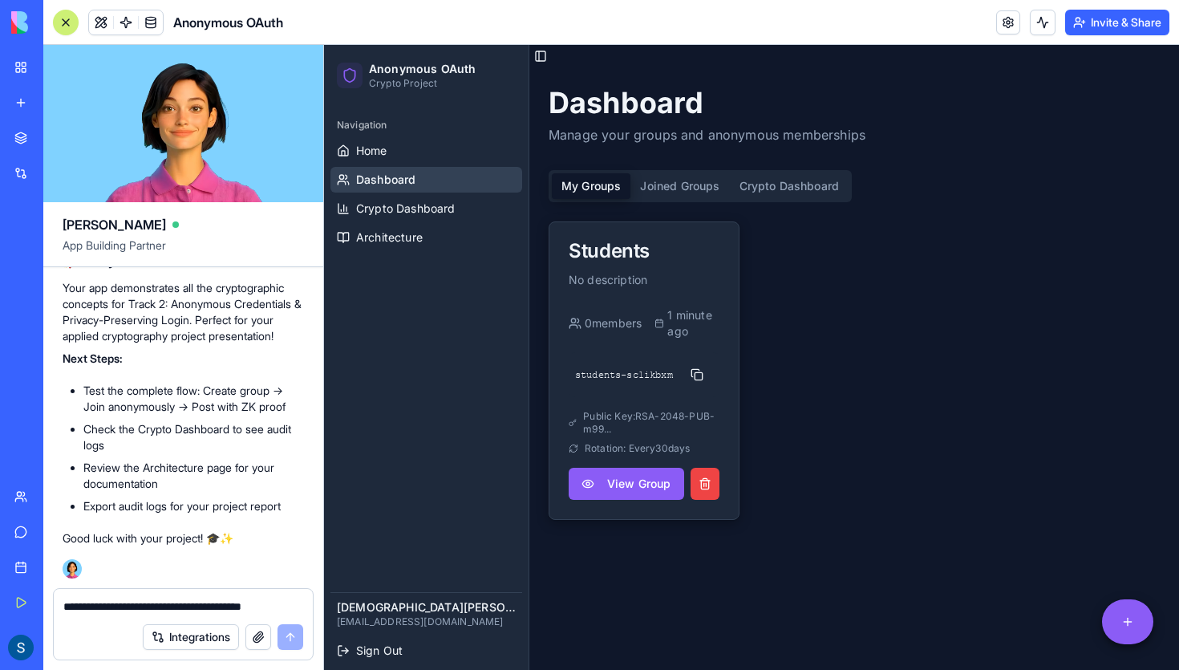
click at [697, 172] on div "My Groups Joined Groups Crypto Dashboard" at bounding box center [700, 186] width 303 height 32
click at [748, 184] on button "Crypto Dashboard" at bounding box center [790, 186] width 120 height 26
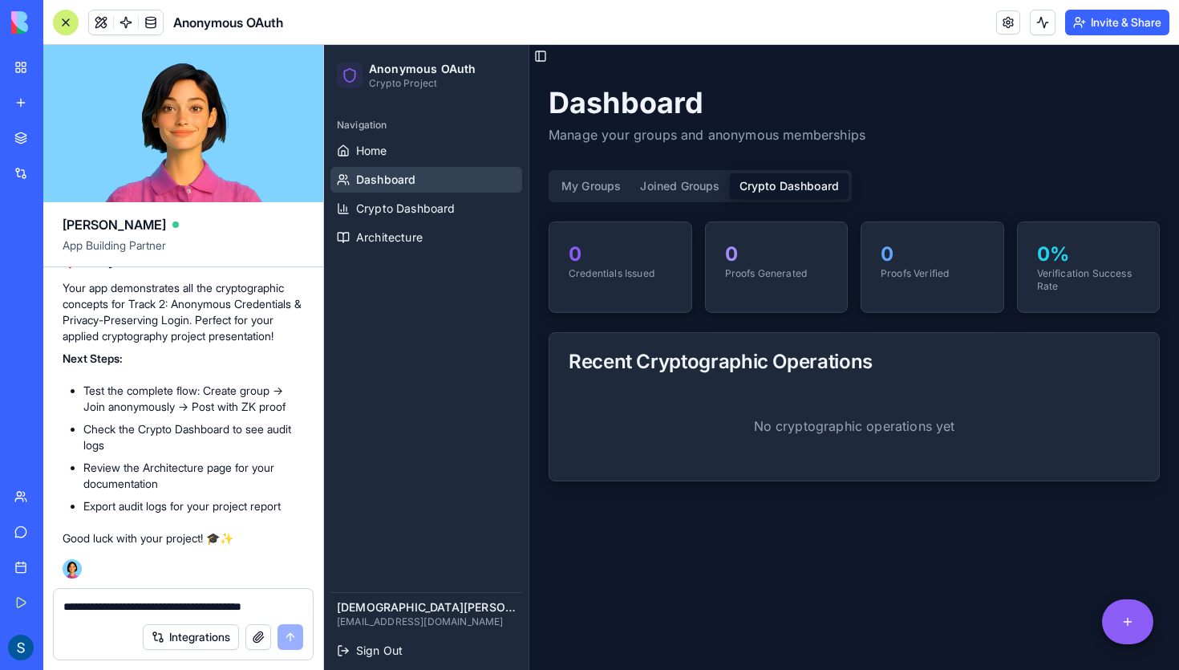
click at [720, 186] on button "Joined Groups" at bounding box center [680, 186] width 99 height 26
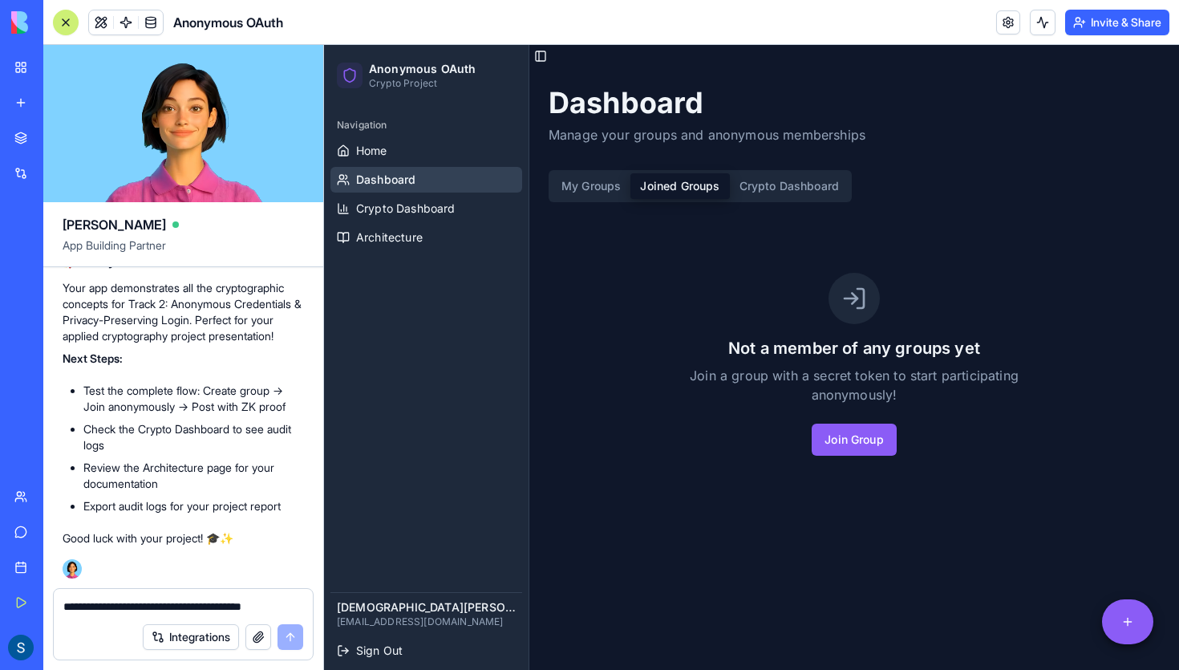
click at [489, 167] on link "Dashboard" at bounding box center [426, 180] width 192 height 26
click at [489, 160] on link "Home" at bounding box center [426, 151] width 192 height 26
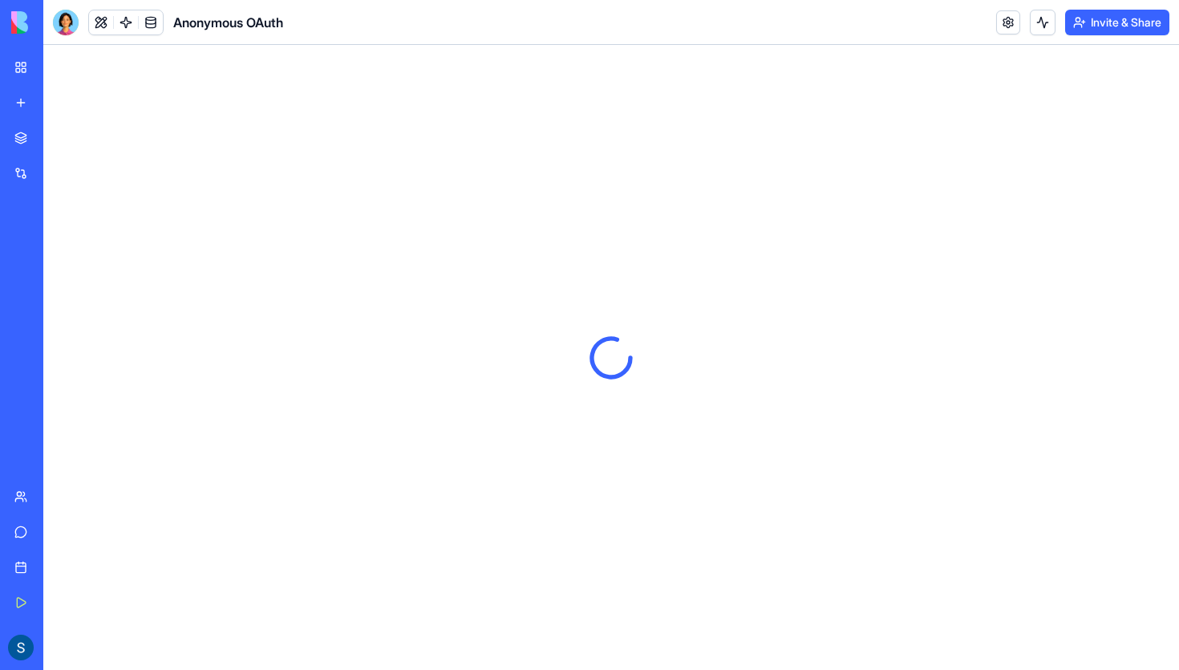
click at [59, 103] on div "New app" at bounding box center [49, 103] width 21 height 16
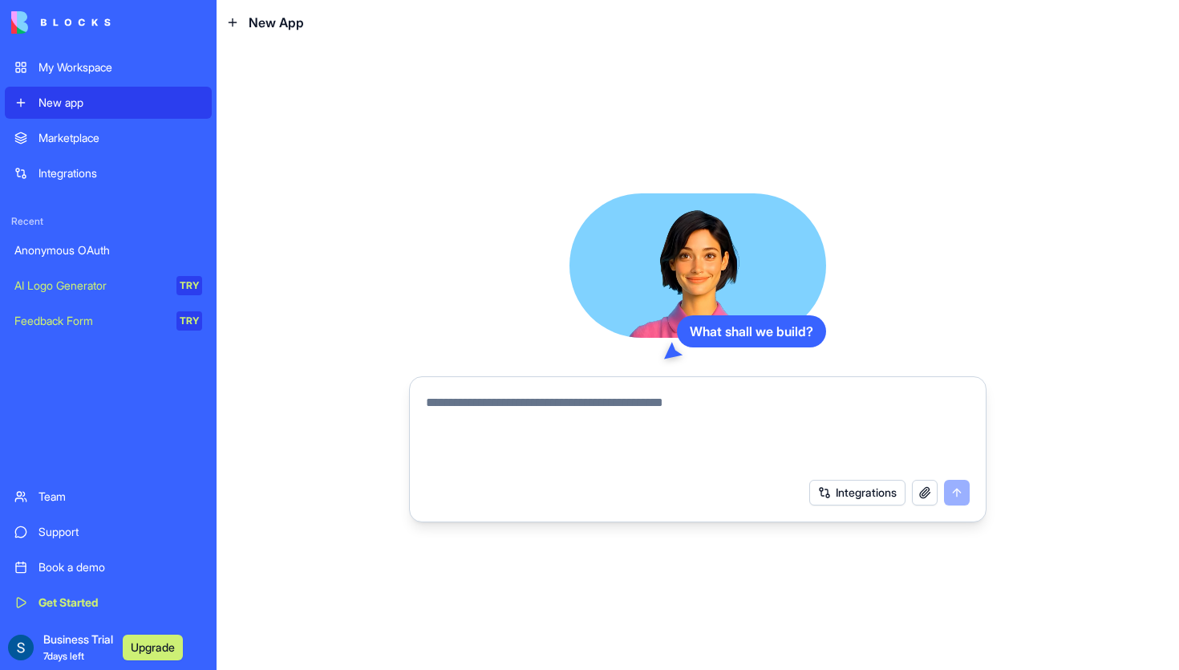
click at [504, 428] on textarea at bounding box center [698, 431] width 544 height 77
click at [478, 415] on textarea at bounding box center [698, 431] width 544 height 77
paste textarea "**********"
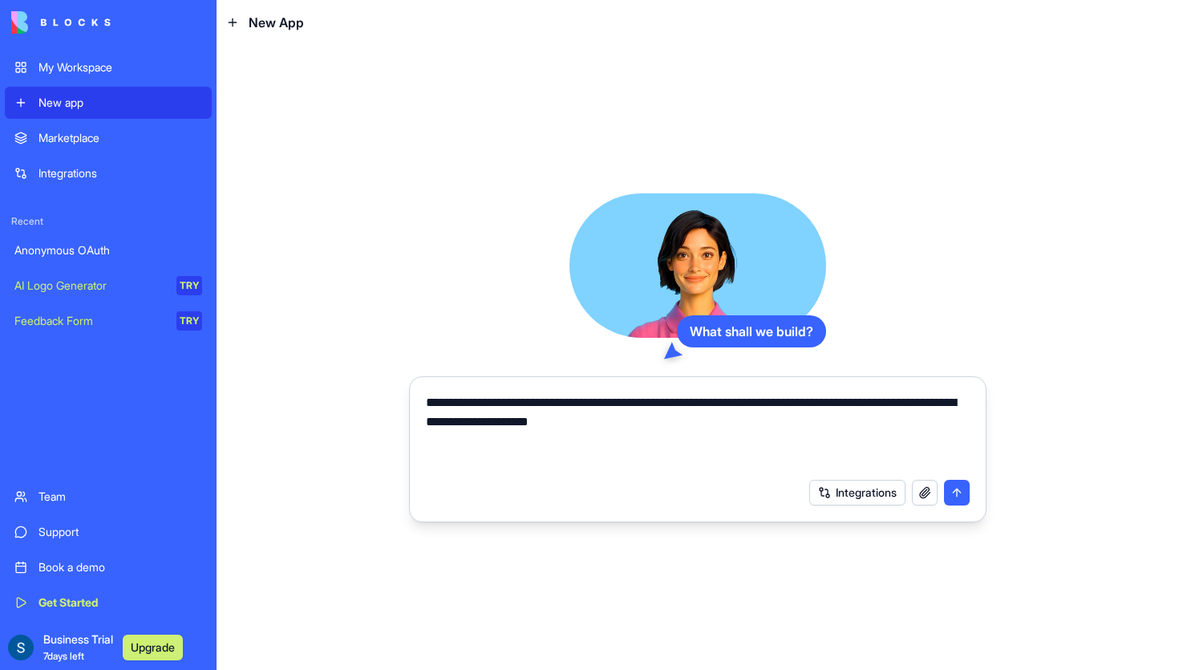
type textarea "**********"
click at [964, 489] on button "submit" at bounding box center [957, 493] width 26 height 26
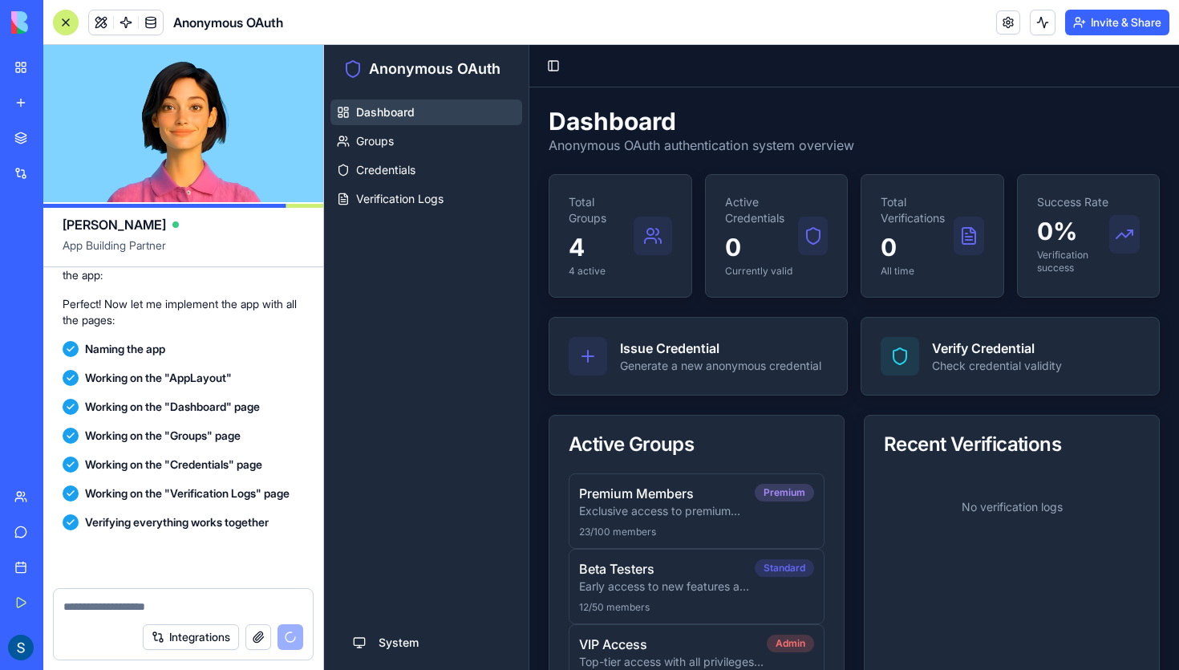
scroll to position [1527, 0]
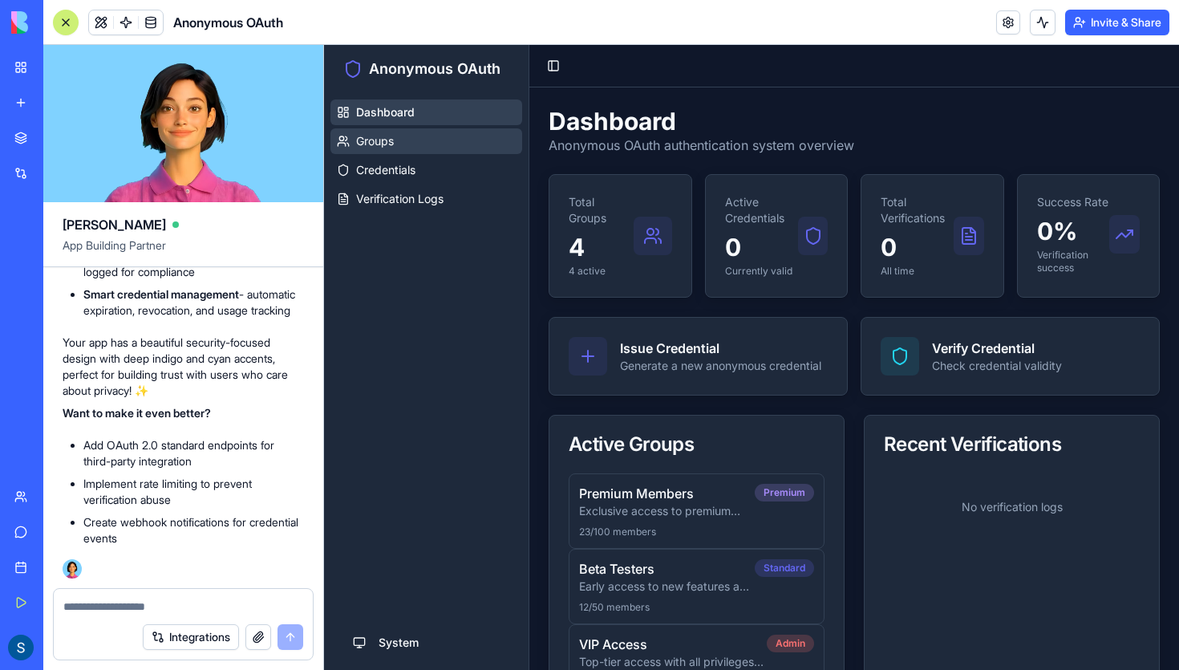
click at [387, 140] on span "Groups" at bounding box center [375, 141] width 38 height 16
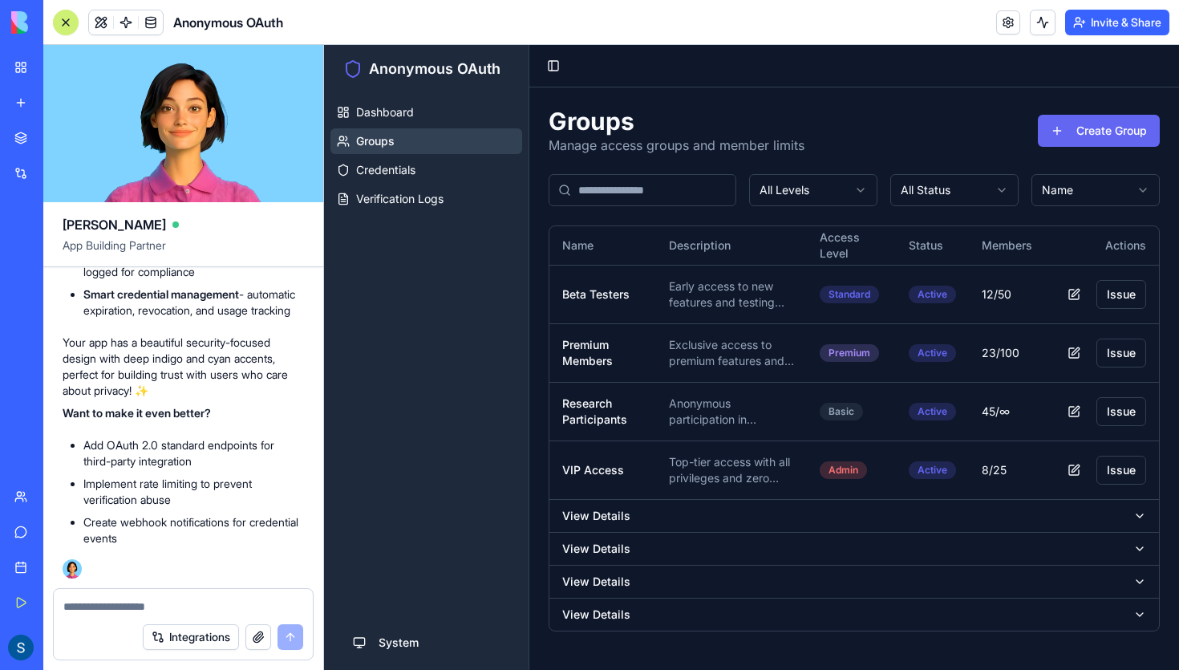
click at [813, 186] on html "Anonymous OAuth Dashboard Groups Credentials Verification Logs system Toggle Si…" at bounding box center [751, 357] width 855 height 625
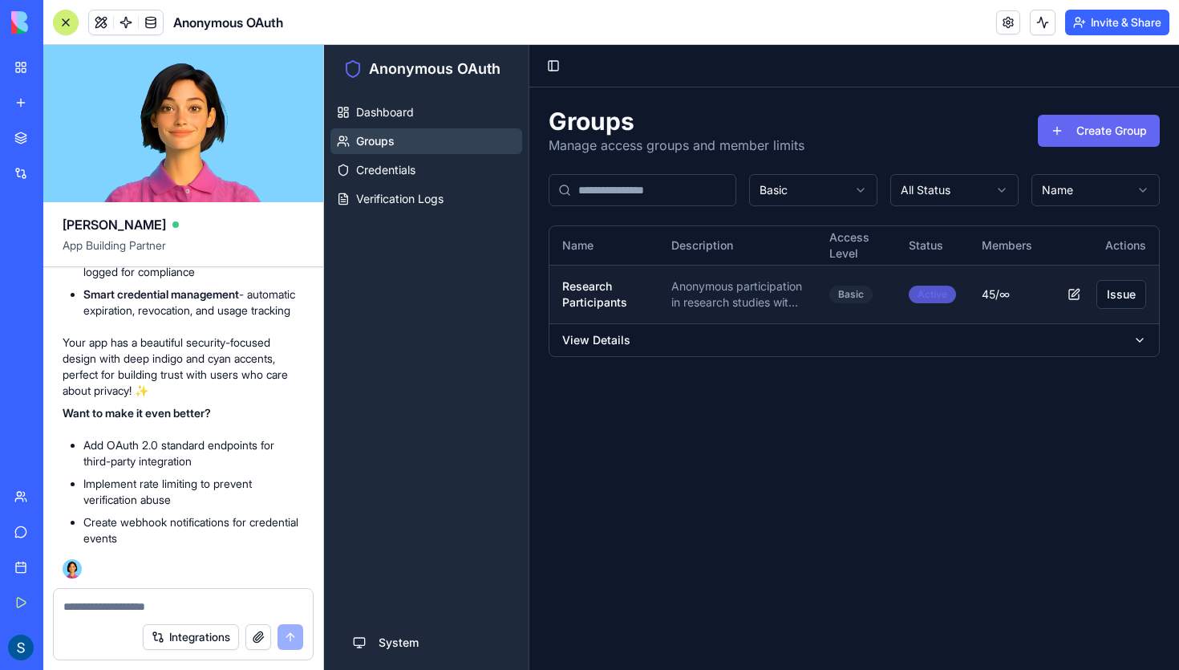
click at [933, 292] on div "Active" at bounding box center [932, 295] width 47 height 18
click at [914, 188] on html "Anonymous OAuth Dashboard Groups Credentials Verification Logs system Toggle Si…" at bounding box center [751, 357] width 855 height 625
click at [1059, 177] on html "Anonymous OAuth Dashboard Groups Credentials Verification Logs system Toggle Si…" at bounding box center [751, 357] width 855 height 625
click at [411, 155] on ul "Dashboard Groups Credentials Verification Logs" at bounding box center [426, 155] width 192 height 112
click at [416, 185] on ul "Dashboard Groups Credentials Verification Logs" at bounding box center [426, 155] width 192 height 112
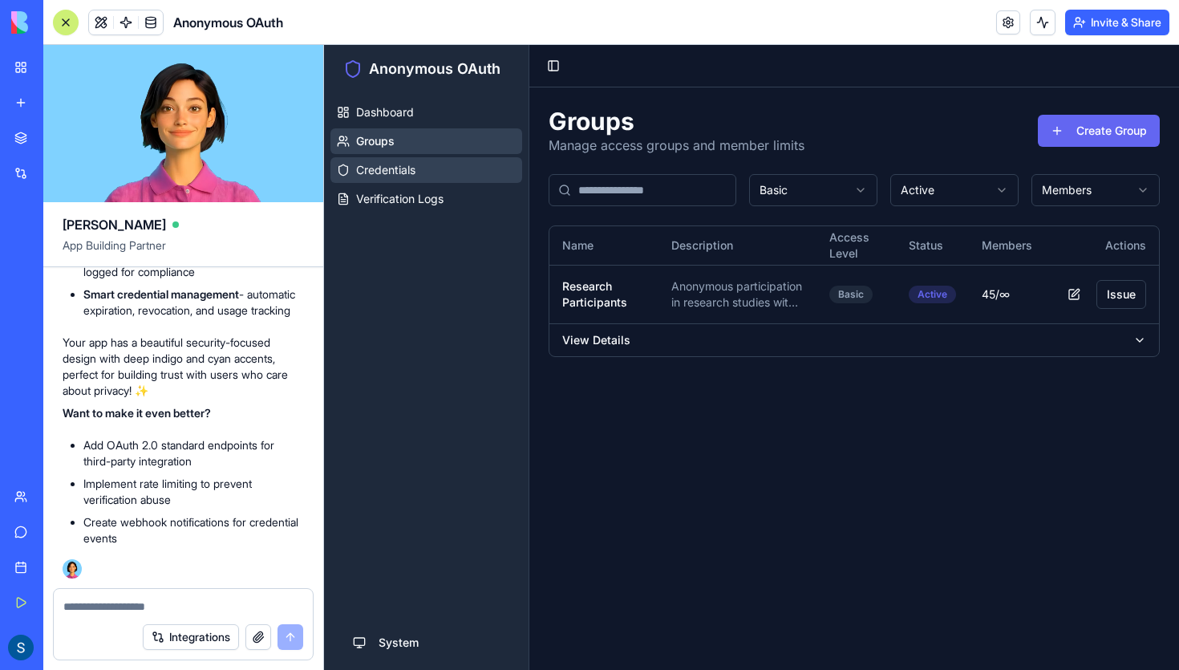
click at [416, 176] on link "Credentials" at bounding box center [426, 170] width 192 height 26
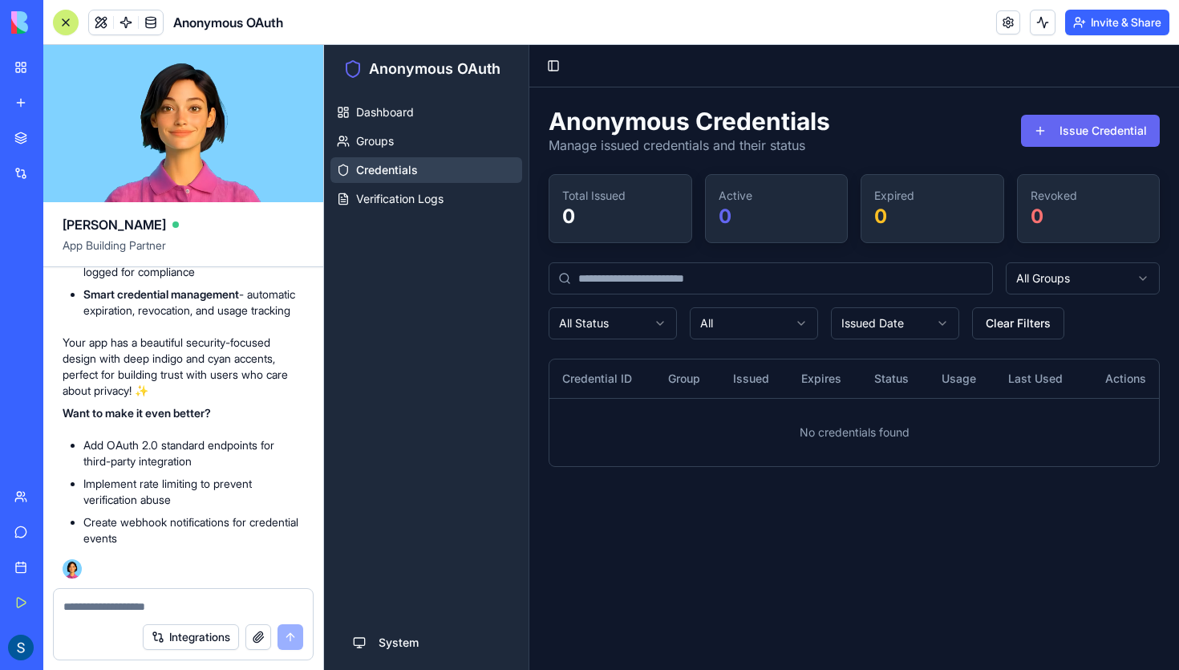
click at [885, 326] on html "Anonymous OAuth Dashboard Groups Credentials Verification Logs system Toggle Si…" at bounding box center [751, 357] width 855 height 625
click at [1016, 326] on button "Clear Filters" at bounding box center [1018, 323] width 92 height 32
click at [389, 651] on html "Anonymous OAuth Dashboard Groups Credentials Verification Logs system Toggle Si…" at bounding box center [751, 357] width 855 height 625
click at [388, 560] on div "Light" at bounding box center [394, 557] width 95 height 26
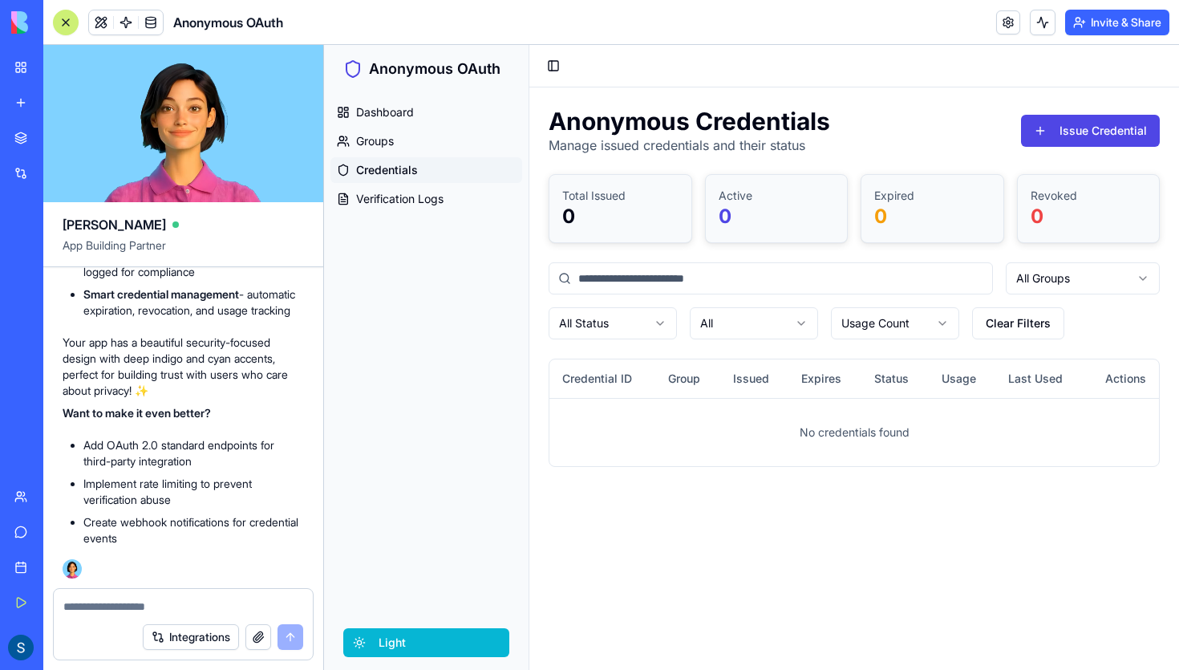
click at [397, 638] on html "Anonymous OAuth Dashboard Groups Credentials Verification Logs light Toggle Sid…" at bounding box center [751, 357] width 855 height 625
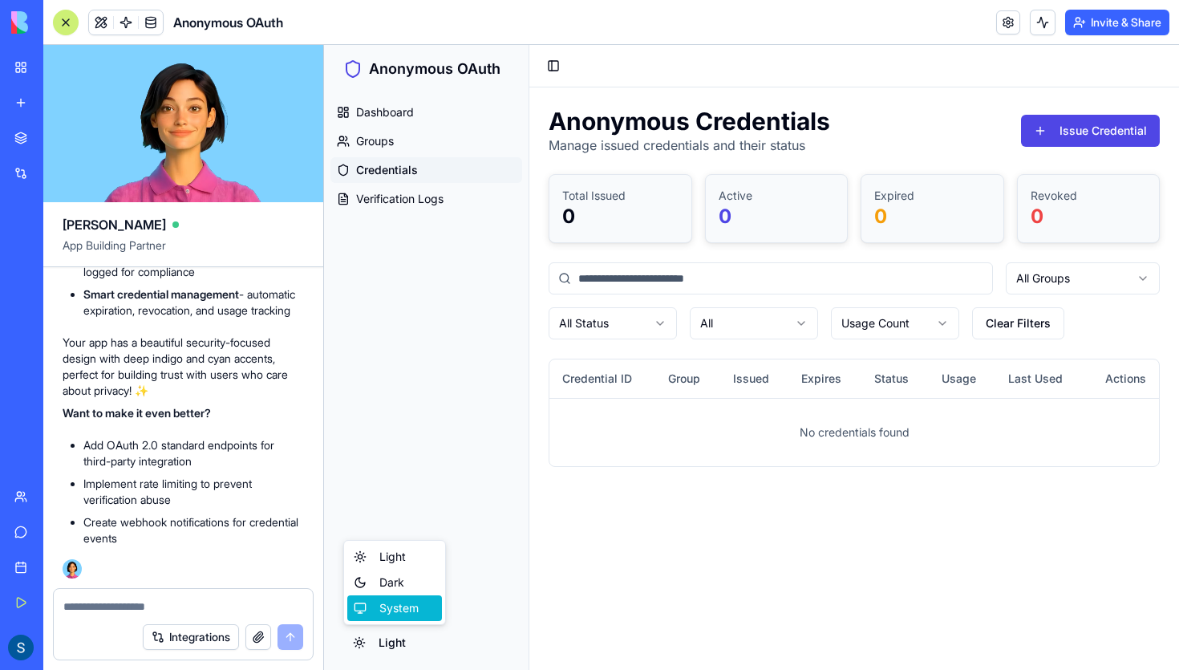
click at [399, 609] on div "System" at bounding box center [394, 608] width 95 height 26
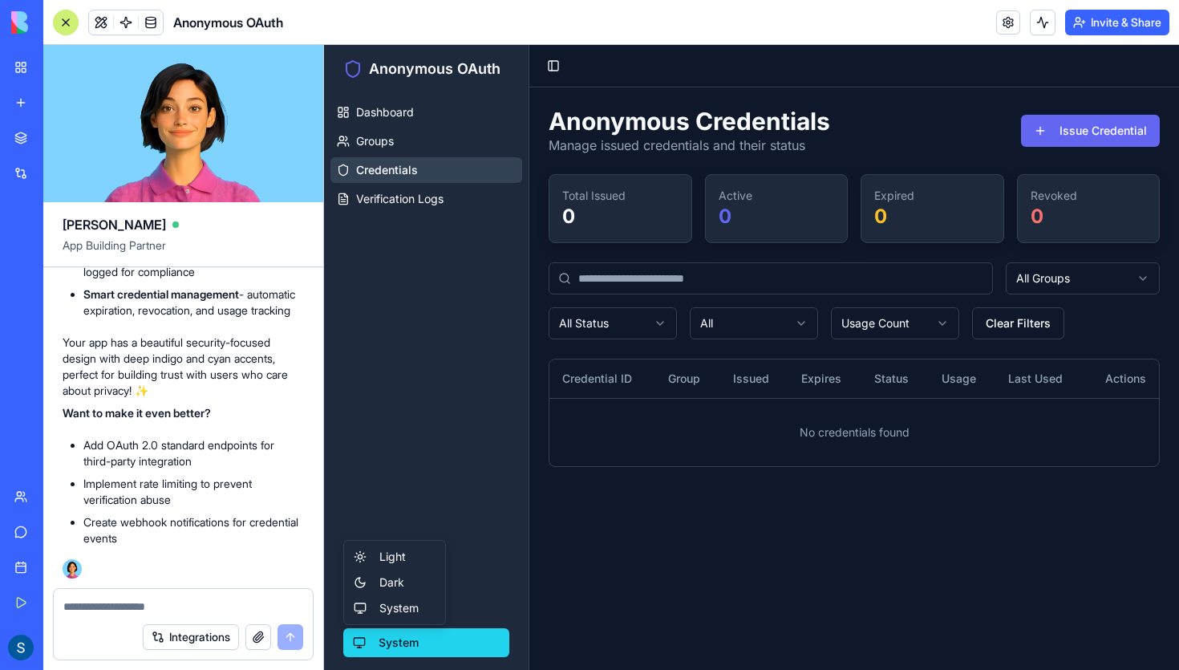
click at [385, 640] on html "Anonymous OAuth Dashboard Groups Credentials Verification Logs system Toggle Si…" at bounding box center [751, 357] width 855 height 625
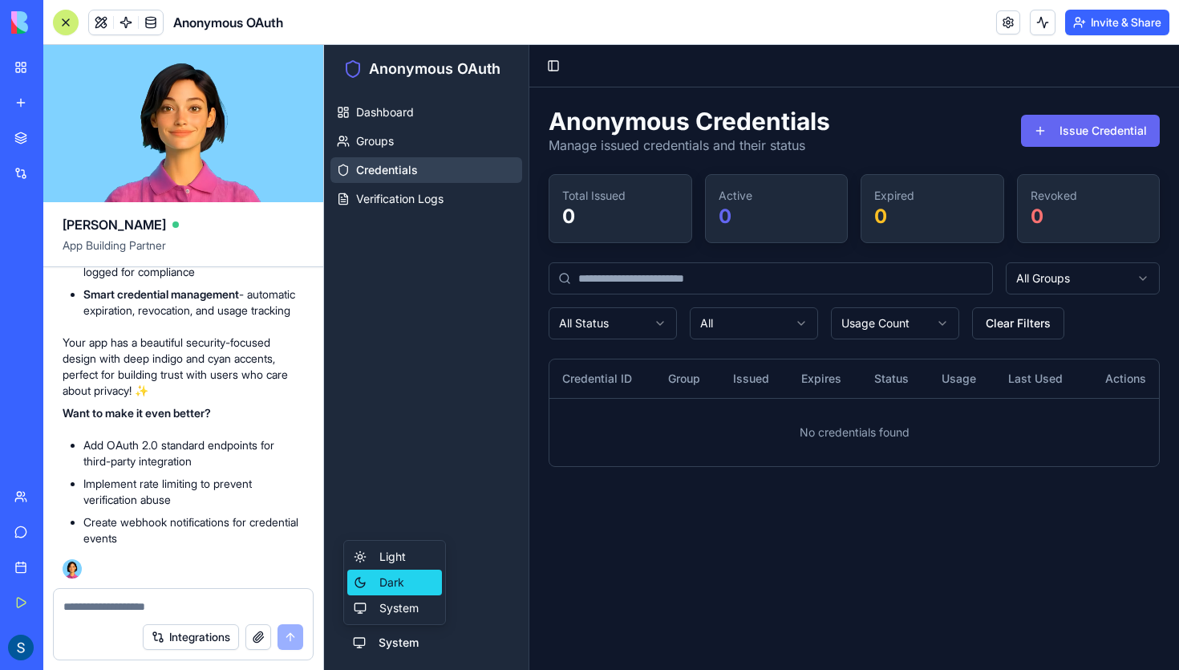
click at [387, 582] on div "Dark" at bounding box center [394, 583] width 95 height 26
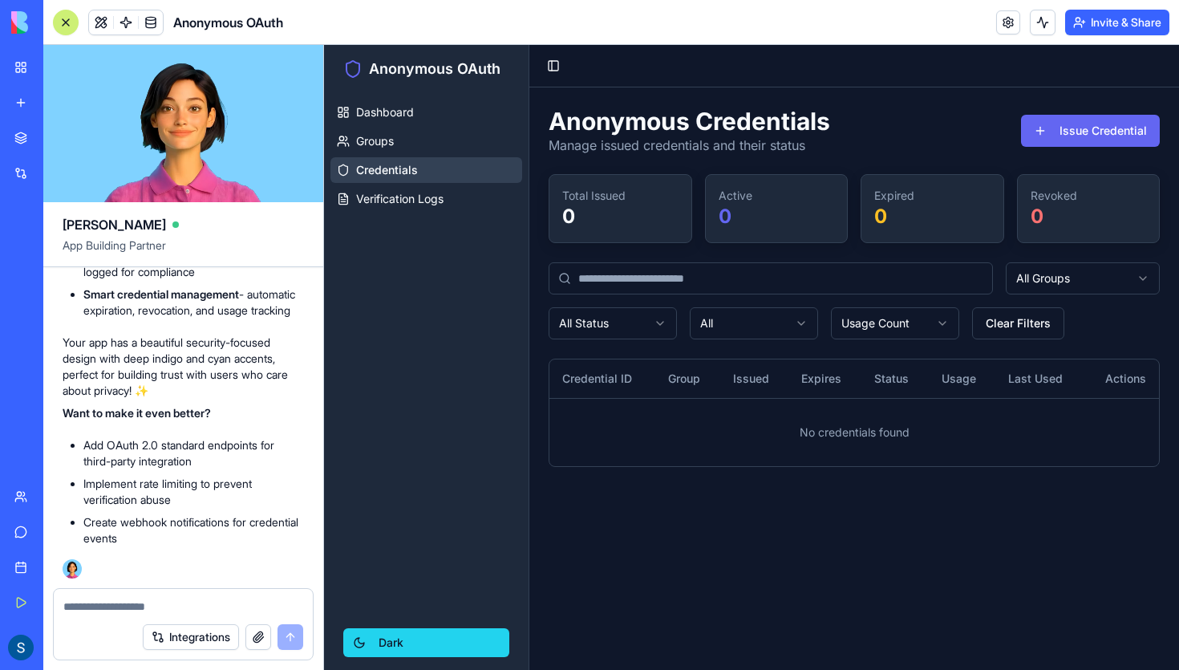
click at [390, 652] on html "Anonymous OAuth Dashboard Groups Credentials Verification Logs dark Toggle Side…" at bounding box center [751, 357] width 855 height 625
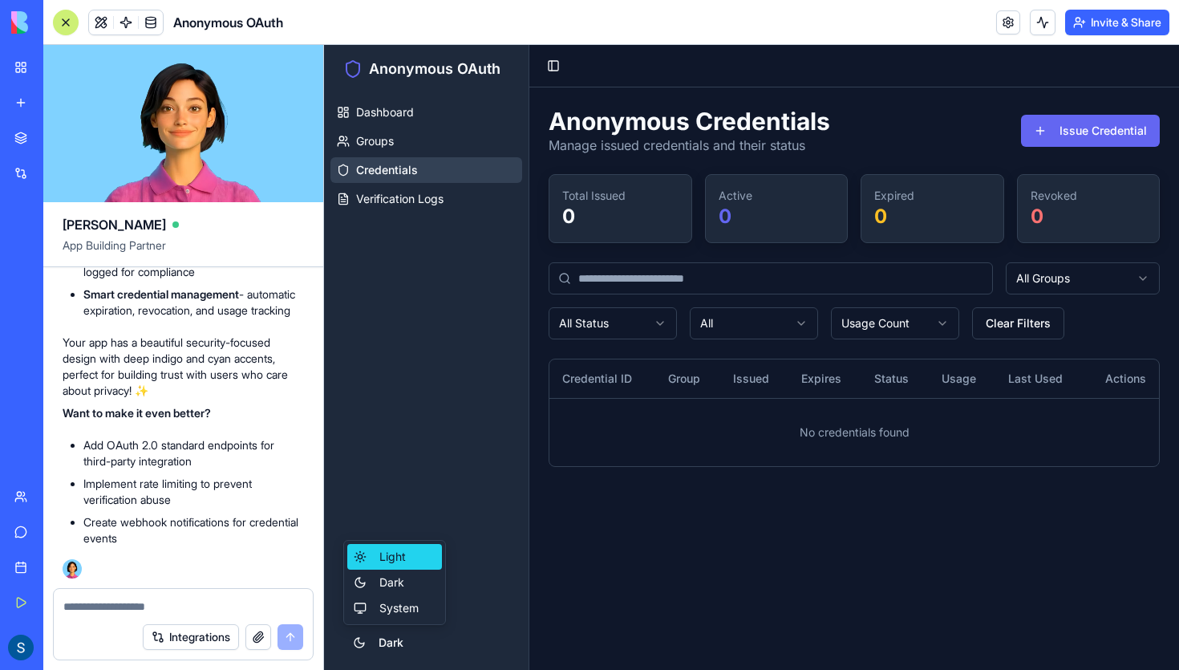
click at [390, 555] on div "Light" at bounding box center [394, 557] width 95 height 26
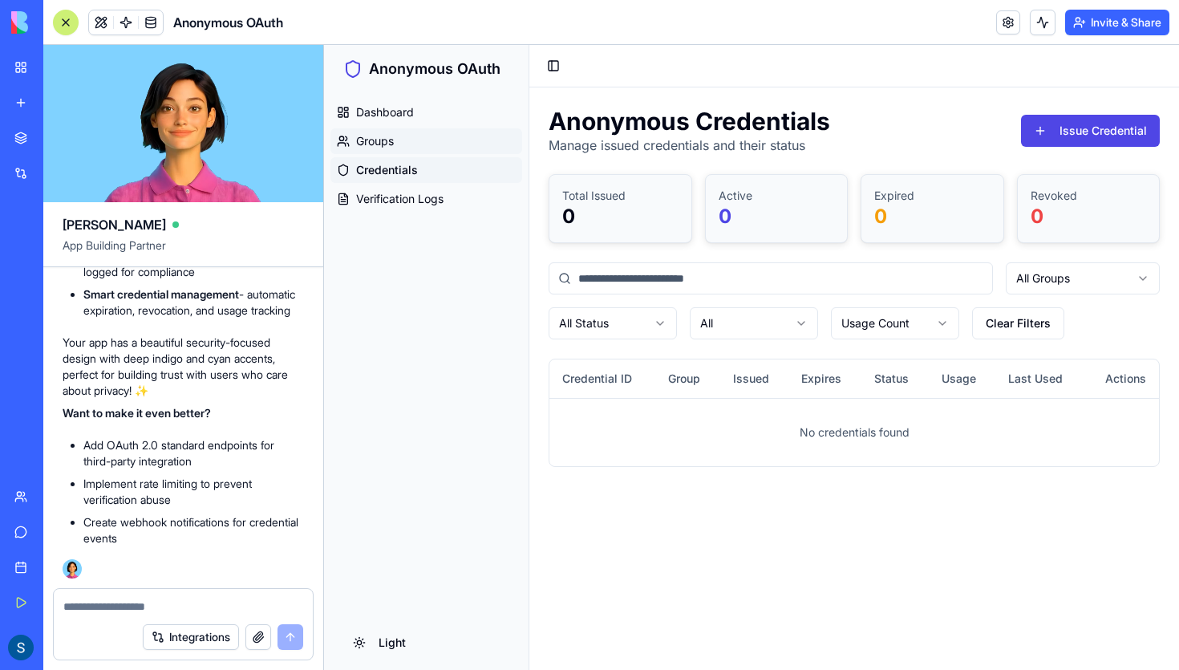
click at [368, 136] on span "Groups" at bounding box center [375, 141] width 38 height 16
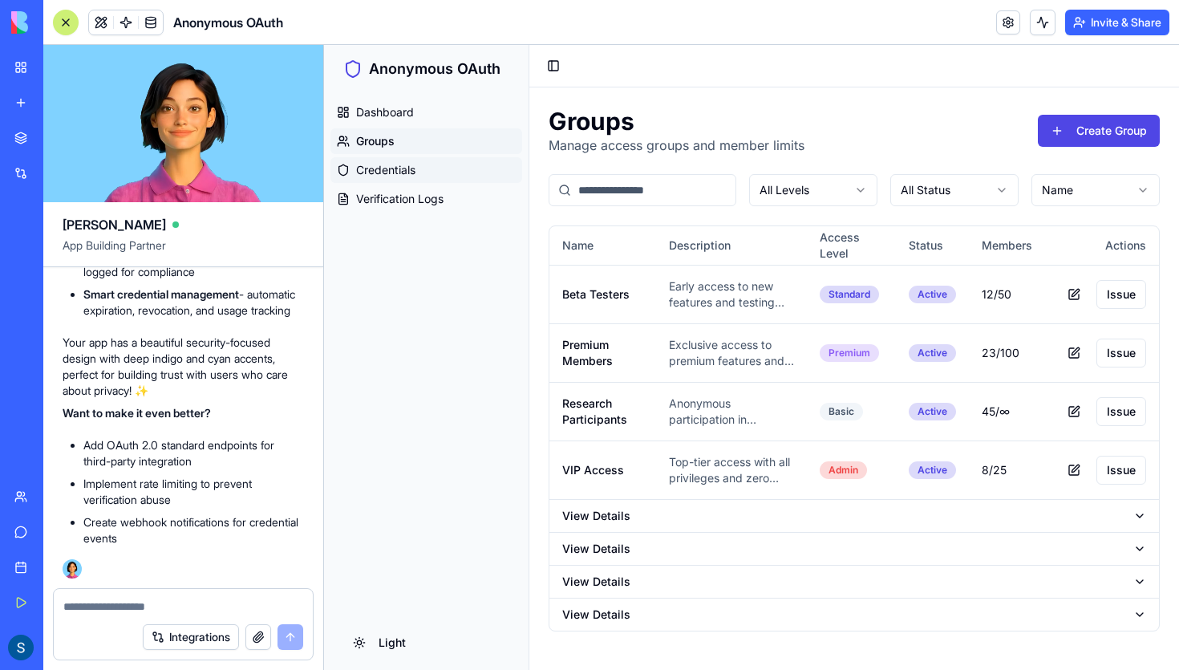
click at [416, 174] on link "Credentials" at bounding box center [426, 170] width 192 height 26
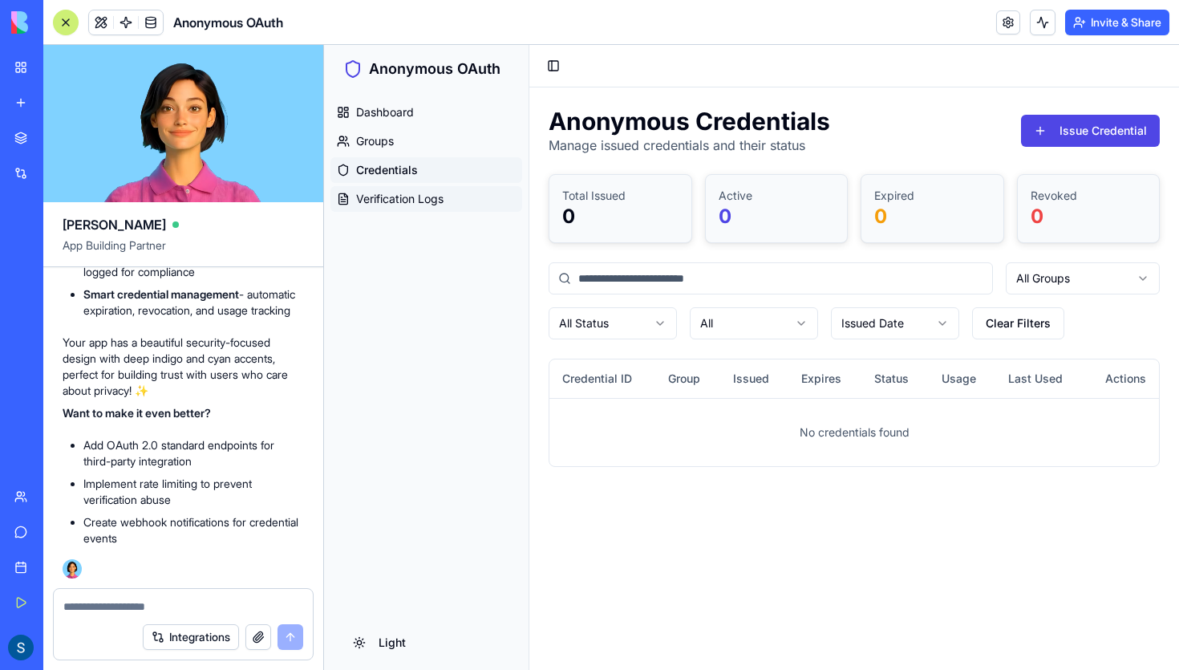
click at [420, 197] on span "Verification Logs" at bounding box center [399, 199] width 87 height 16
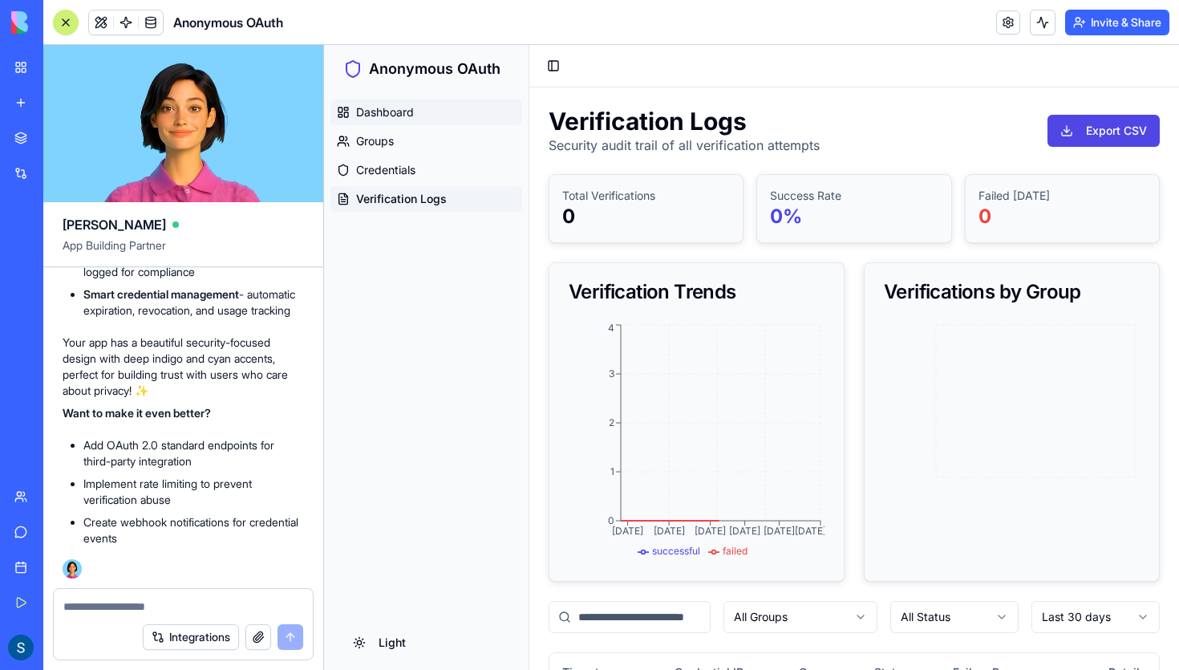
click at [412, 120] on span "Dashboard" at bounding box center [385, 112] width 58 height 16
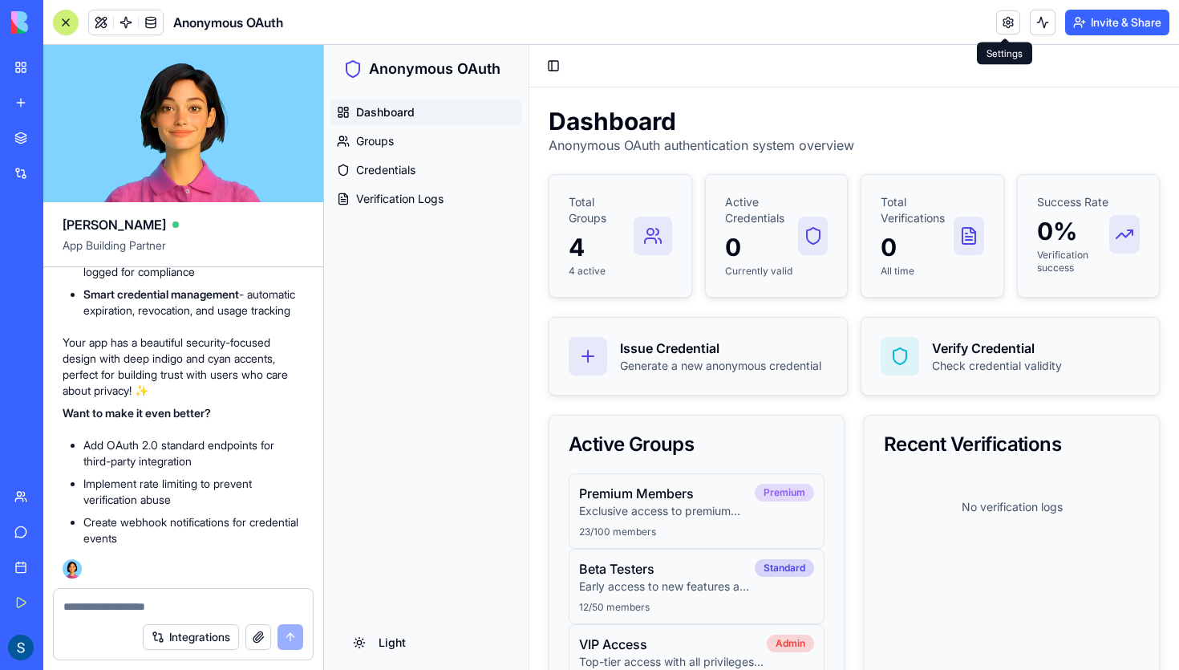
click at [651, 235] on circle at bounding box center [650, 232] width 6 height 6
click at [797, 241] on p "0" at bounding box center [762, 247] width 74 height 29
click at [968, 253] on div at bounding box center [969, 236] width 30 height 39
click at [1102, 281] on div "Success Rate 0% Verification success" at bounding box center [1089, 234] width 142 height 119
click at [591, 364] on icon at bounding box center [587, 356] width 19 height 19
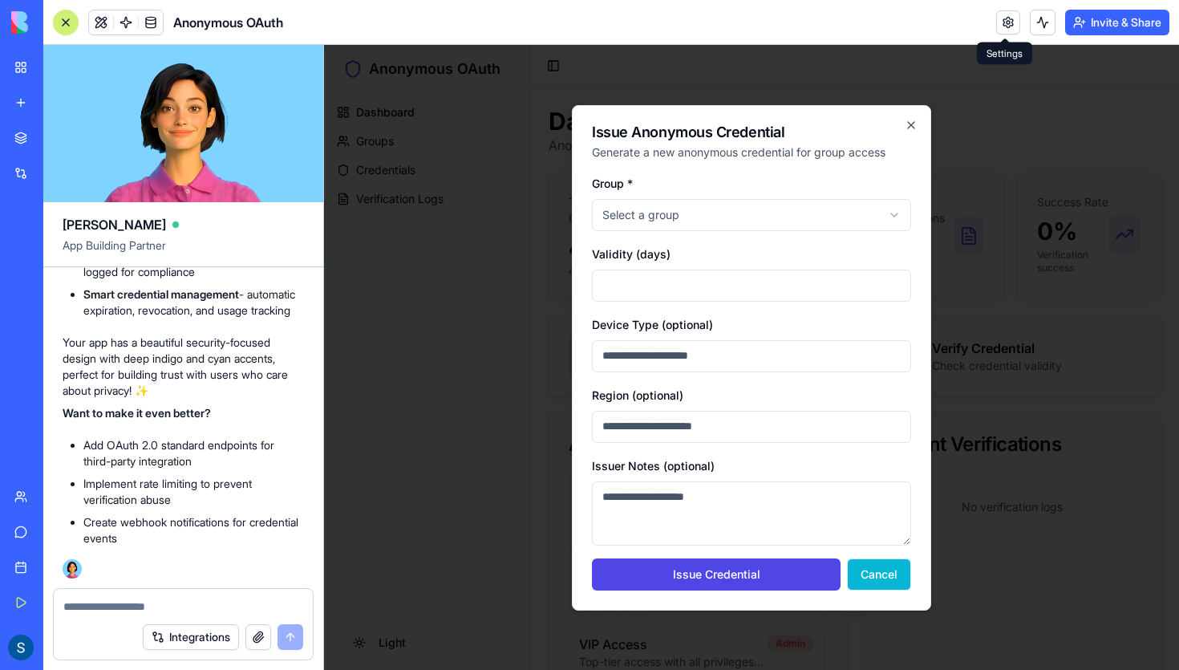
click at [883, 574] on button "Cancel" at bounding box center [879, 574] width 64 height 32
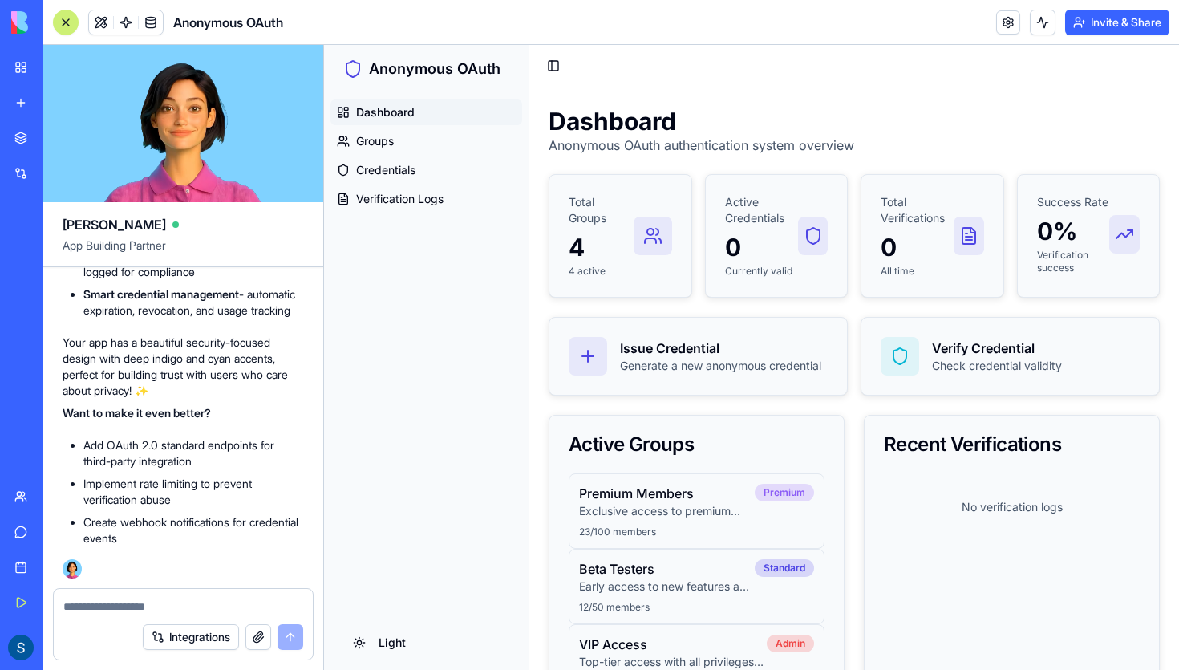
click at [125, 602] on textarea at bounding box center [183, 606] width 240 height 16
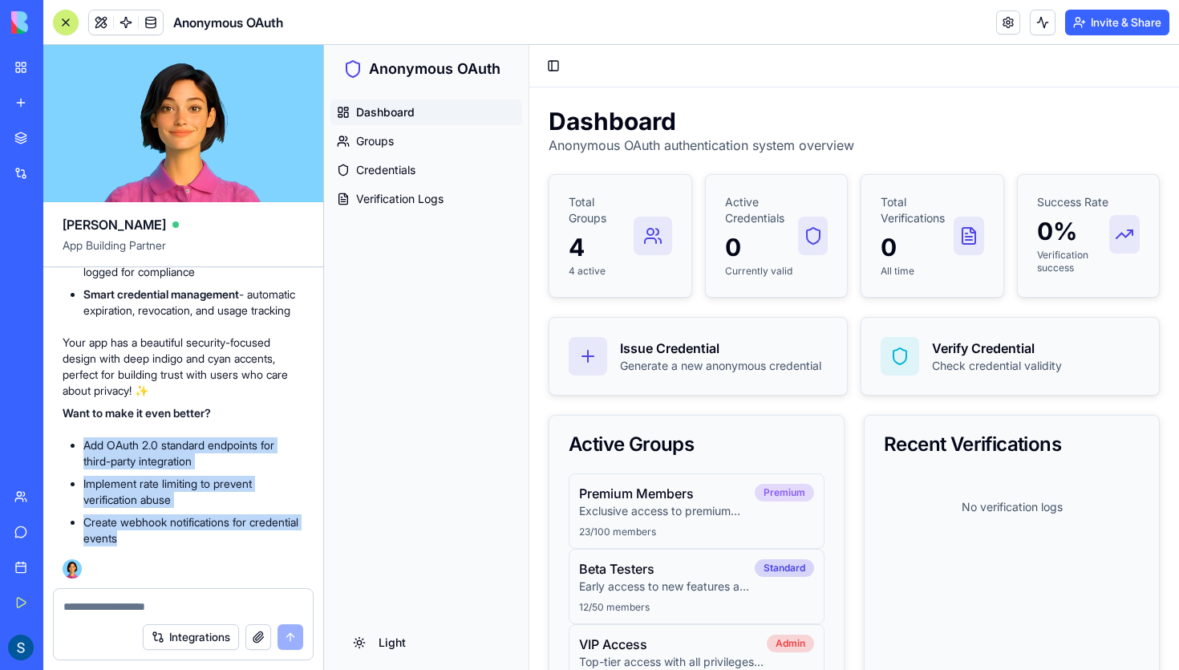
drag, startPoint x: 83, startPoint y: 440, endPoint x: 193, endPoint y: 556, distance: 160.0
click at [193, 556] on div "🎉 Your Anonymous OAuth System is Ready! I've built you a complete privacy-first…" at bounding box center [183, 272] width 241 height 613
copy ul "Add OAuth 2.0 standard endpoints for third-party integration Implement rate lim…"
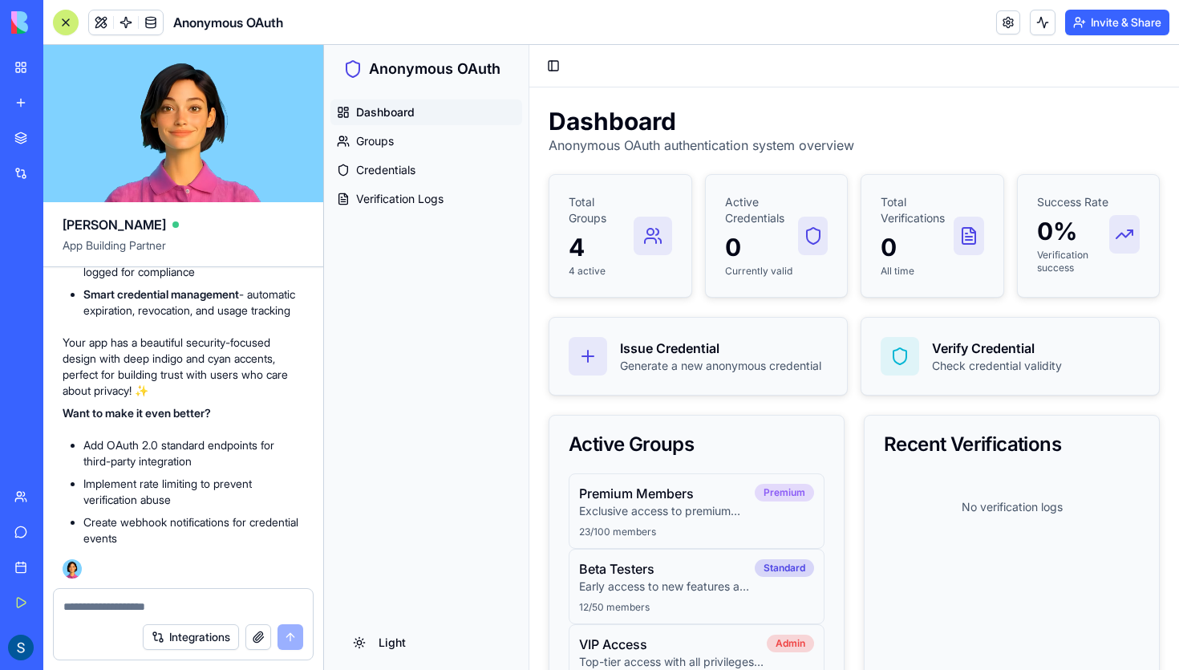
click at [163, 602] on textarea at bounding box center [183, 606] width 240 height 16
paste textarea "**********"
type textarea "**********"
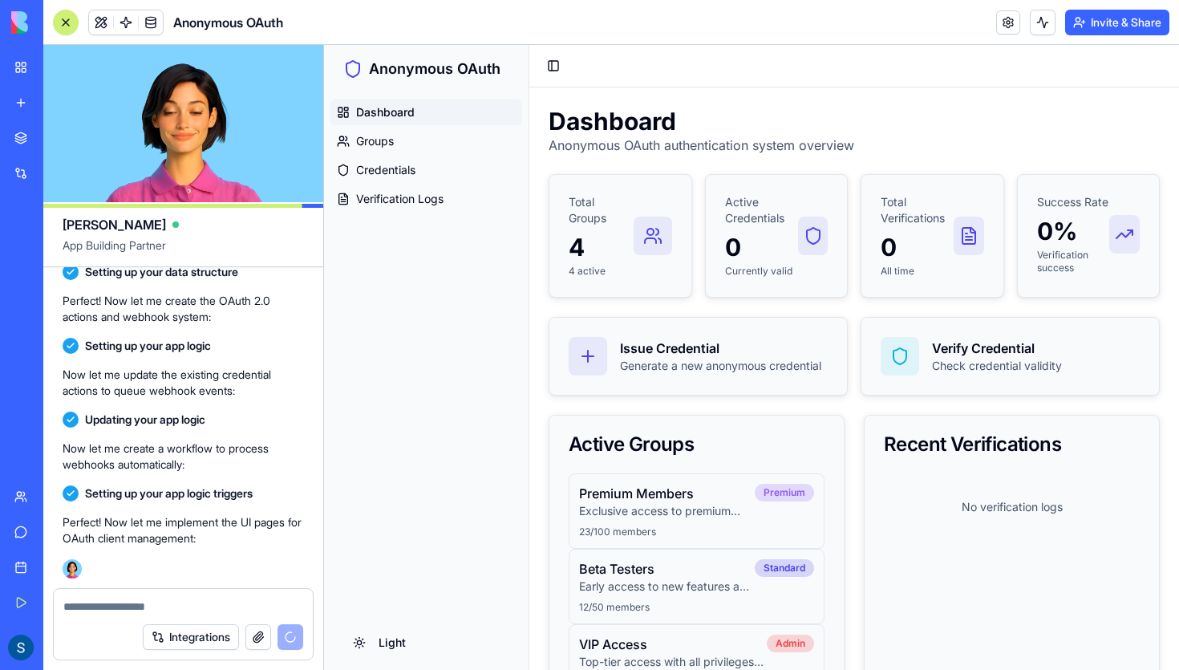
scroll to position [2371, 0]
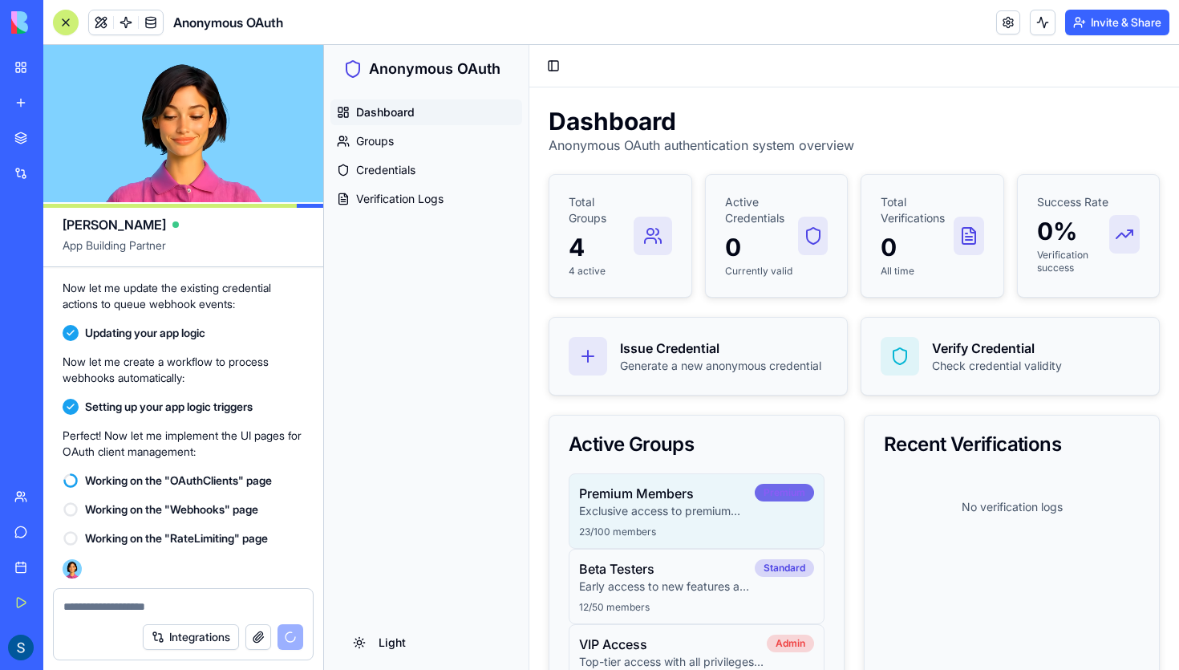
click at [764, 491] on div "Premium" at bounding box center [784, 493] width 59 height 18
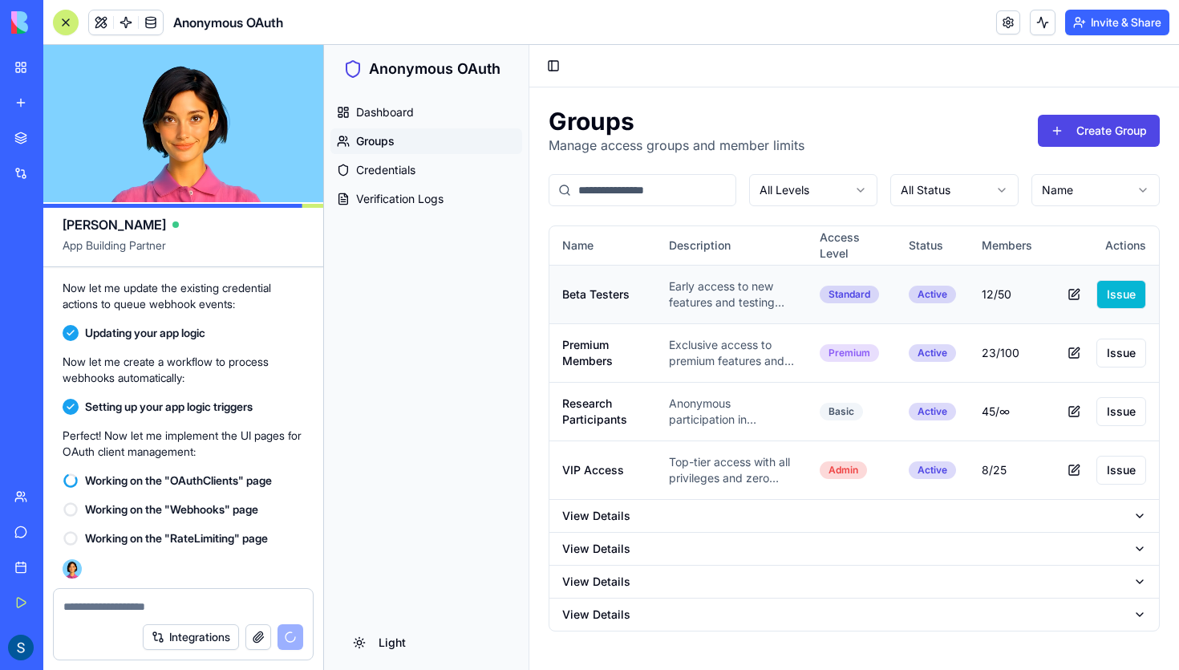
click at [1128, 297] on button "Issue" at bounding box center [1122, 294] width 50 height 29
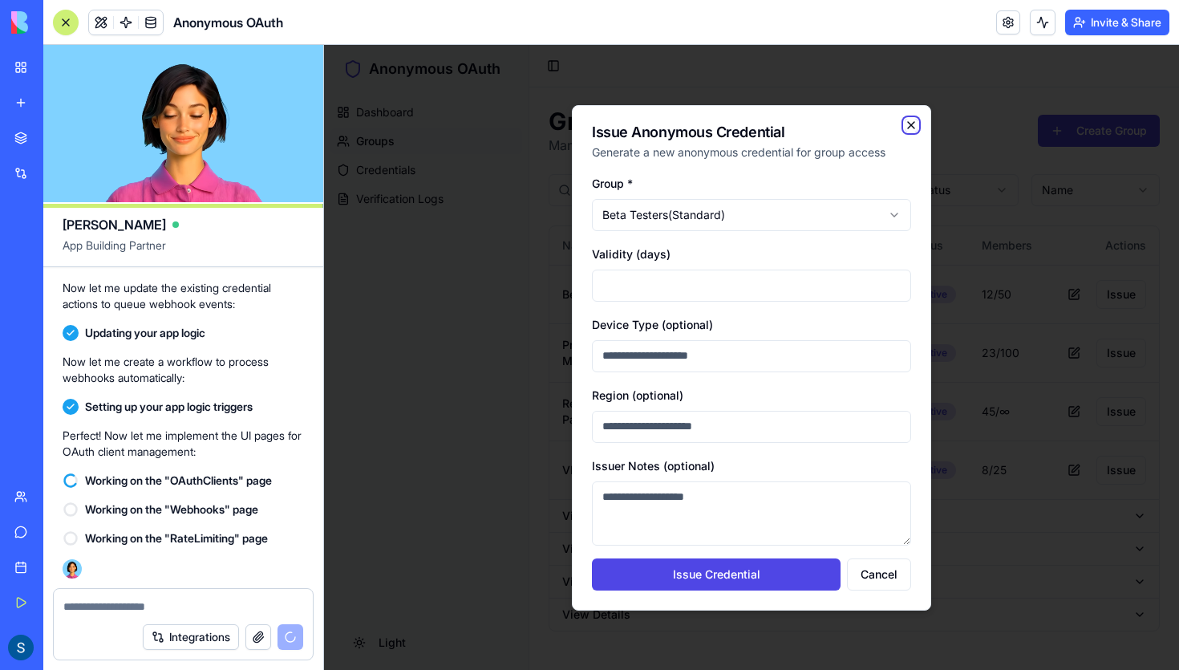
click at [914, 126] on icon "button" at bounding box center [911, 125] width 13 height 13
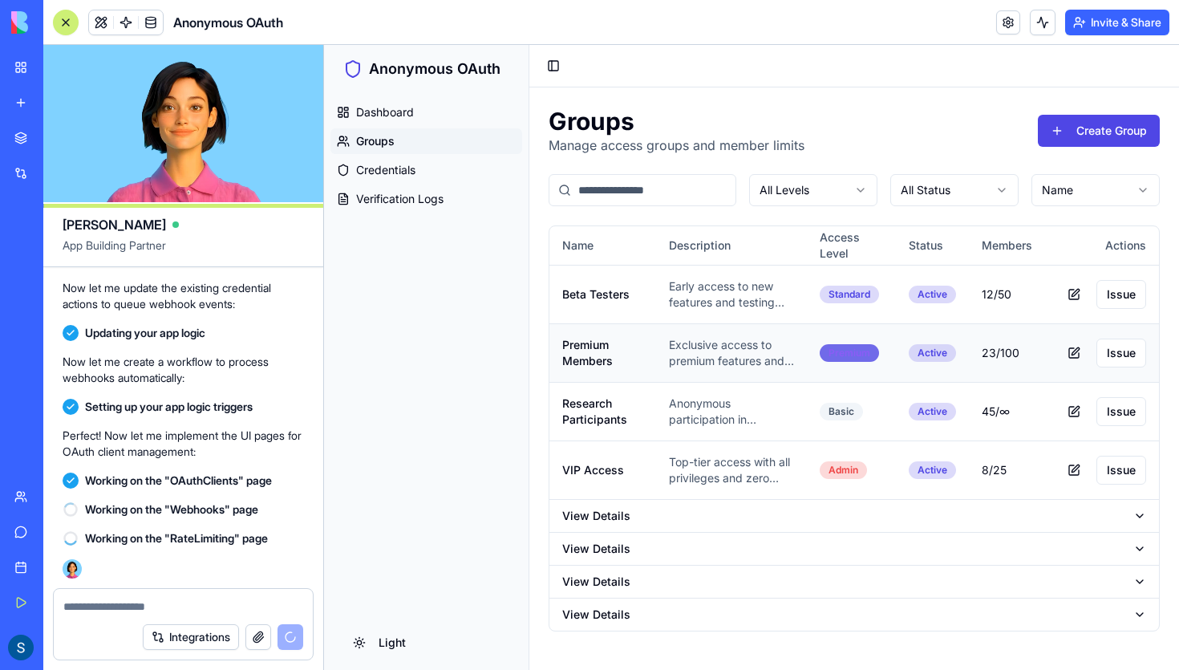
click at [849, 359] on div "Premium" at bounding box center [849, 353] width 59 height 18
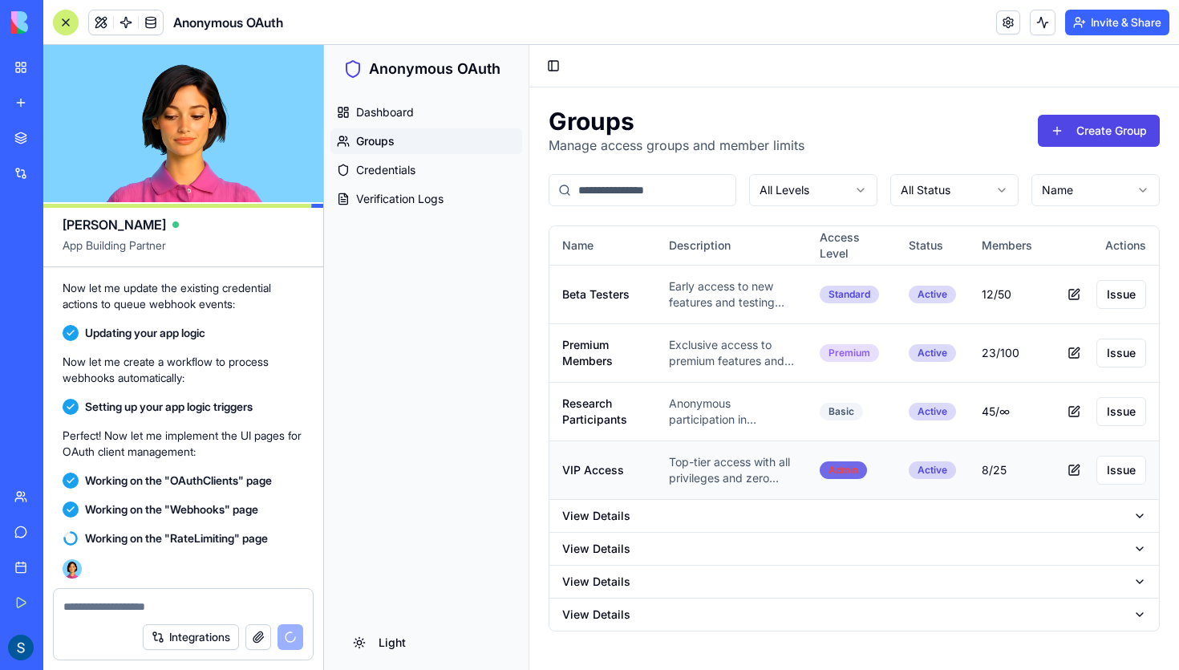
click at [839, 476] on div "Admin" at bounding box center [843, 470] width 47 height 18
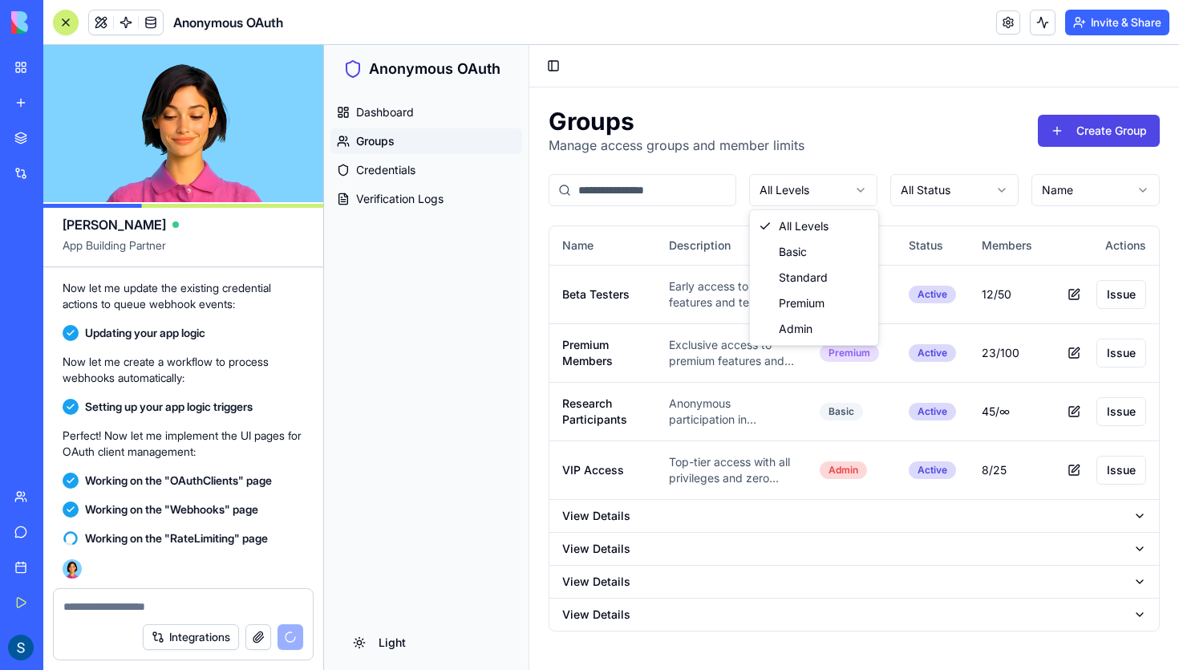
click at [850, 189] on html "Anonymous OAuth Dashboard Groups Credentials Verification Logs light Toggle Sid…" at bounding box center [751, 357] width 855 height 625
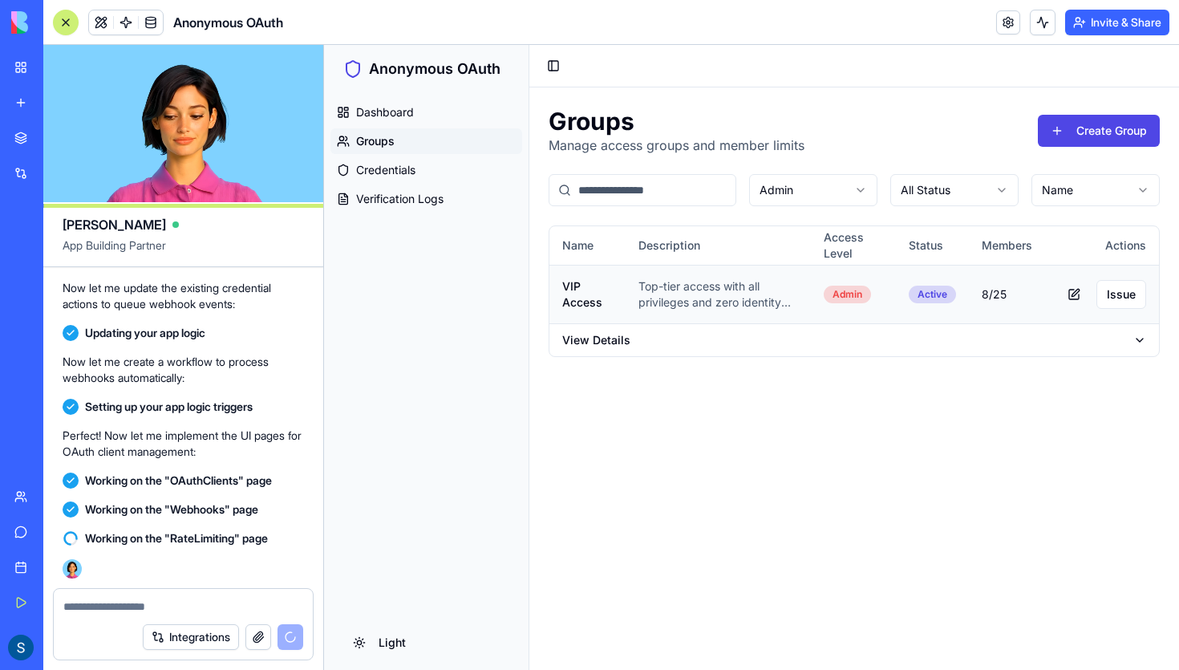
click at [788, 294] on p "Top-tier access with all privileges and zero identity tracking" at bounding box center [718, 294] width 159 height 32
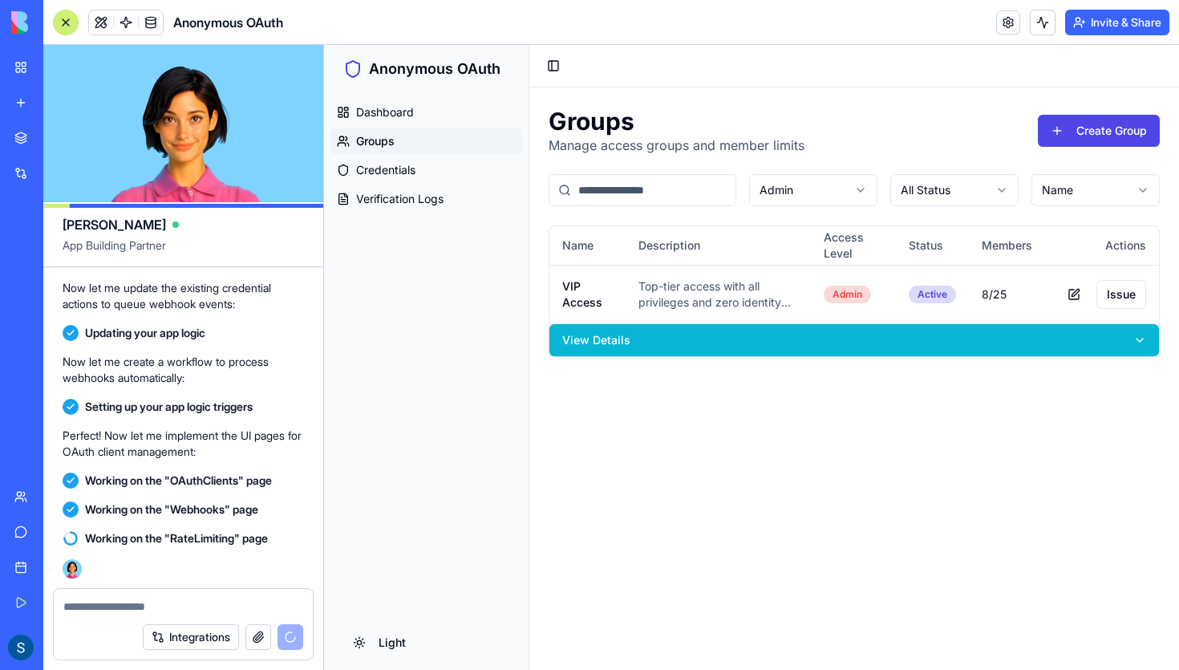
click at [770, 339] on button "View Details" at bounding box center [854, 340] width 610 height 32
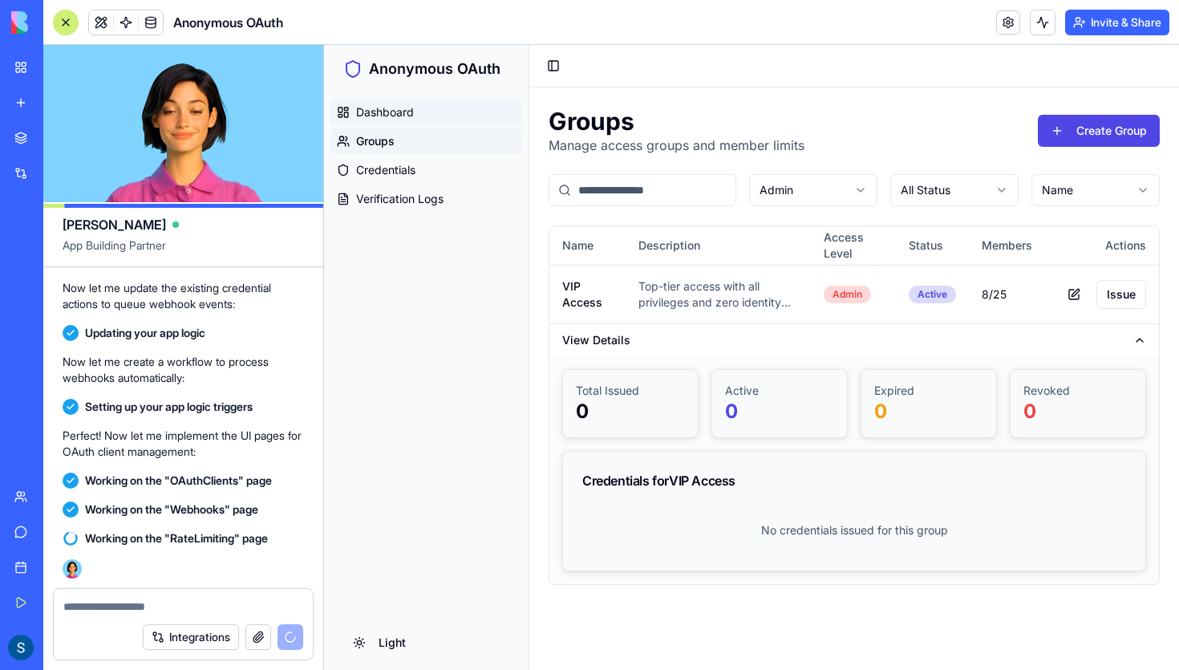
click at [369, 110] on span "Dashboard" at bounding box center [385, 112] width 58 height 16
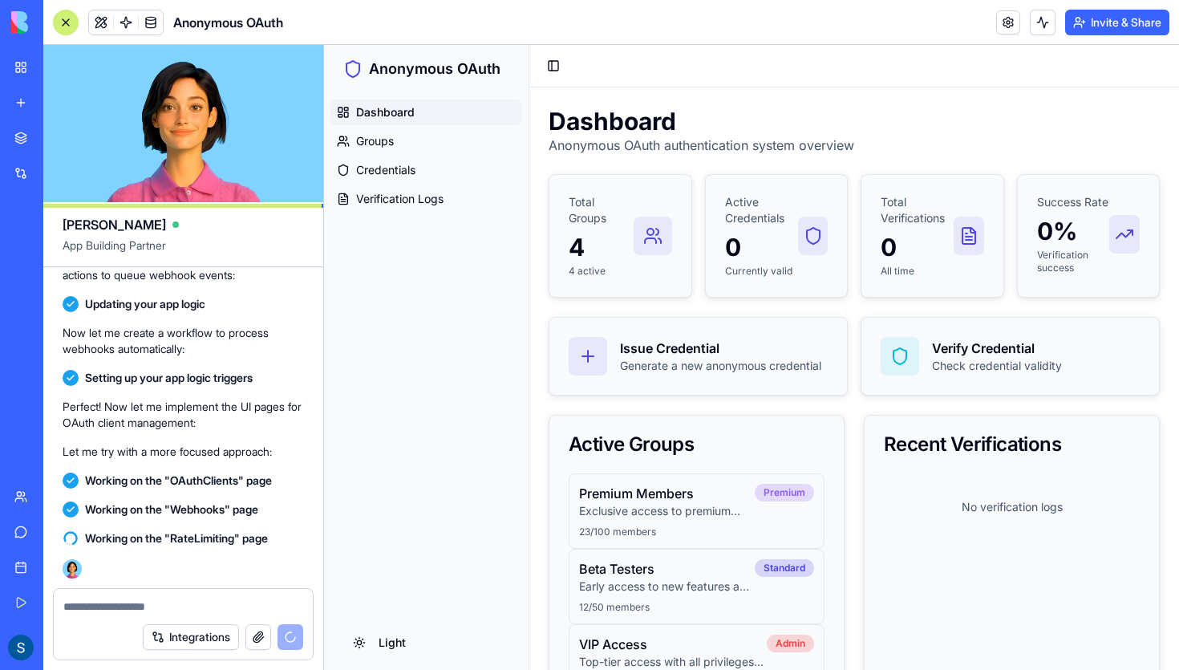
scroll to position [2445, 0]
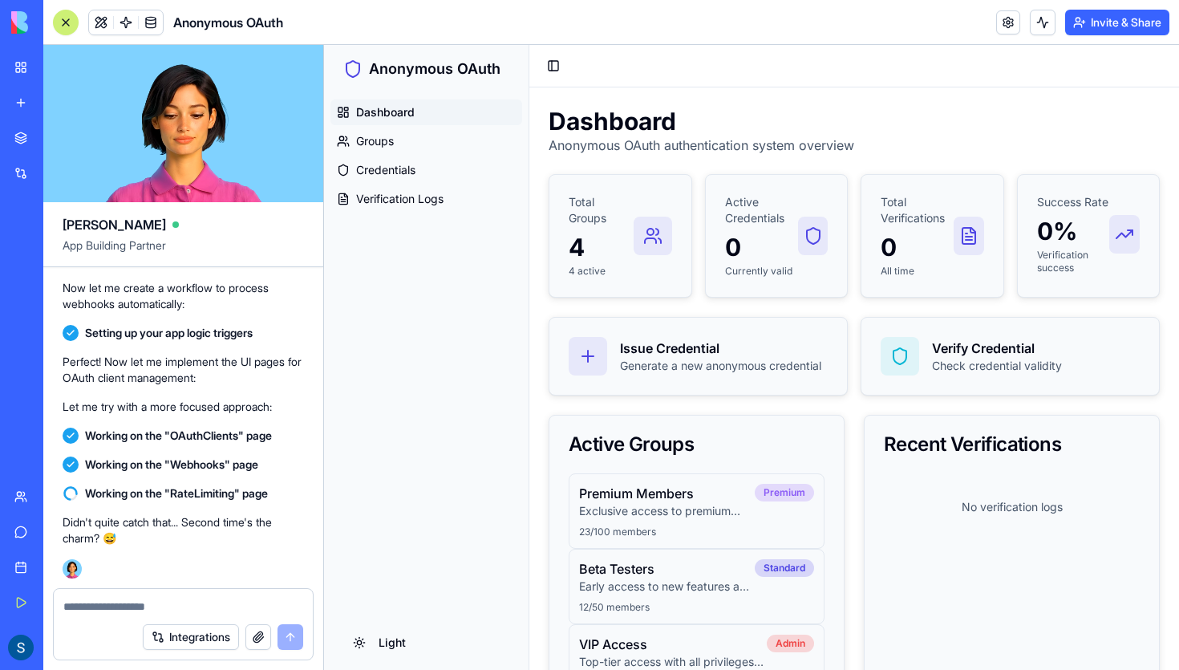
click at [358, 107] on span "Dashboard" at bounding box center [385, 112] width 59 height 16
click at [364, 137] on span "Groups" at bounding box center [375, 141] width 38 height 16
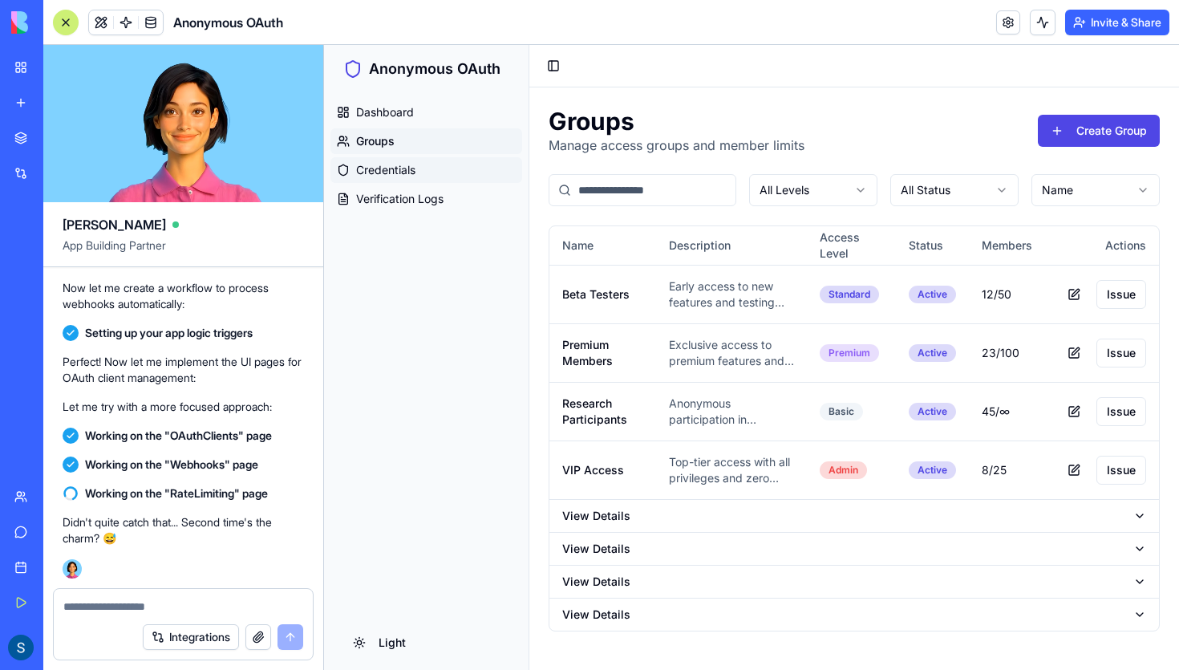
click at [367, 168] on span "Credentials" at bounding box center [385, 170] width 59 height 16
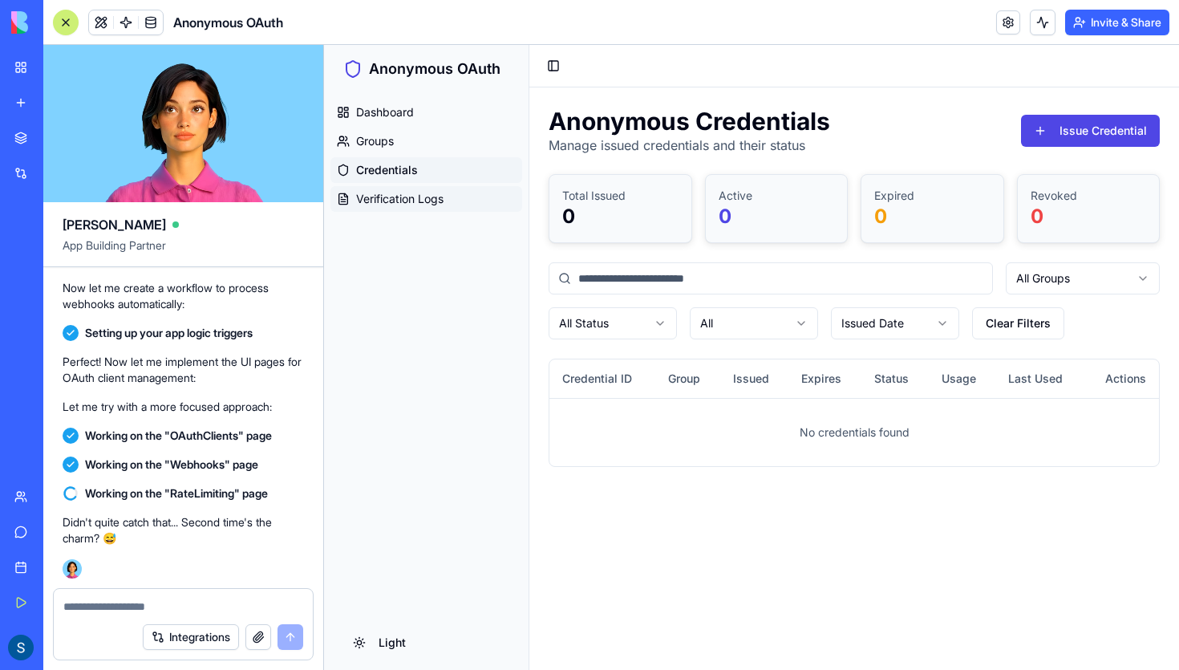
click at [375, 193] on span "Verification Logs" at bounding box center [399, 199] width 87 height 16
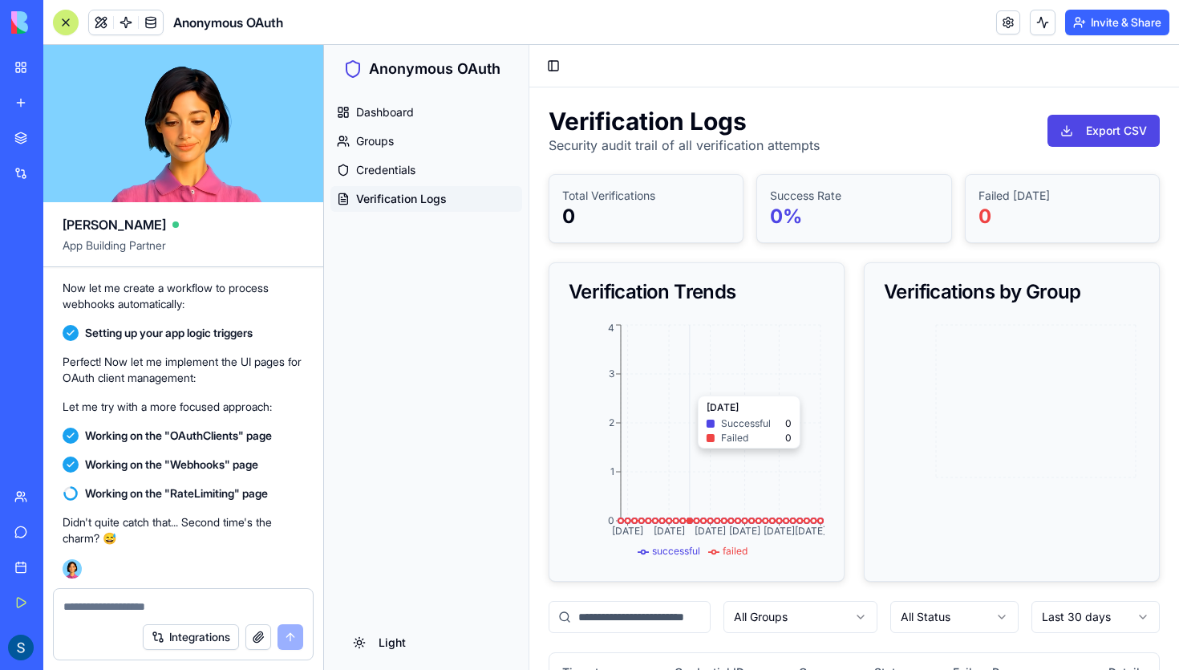
click at [688, 387] on icon "Sep 16 Sep 22 Sep 28 Oct 3 Oct 8 Oct 14 0 1 2 3 4" at bounding box center [697, 441] width 256 height 241
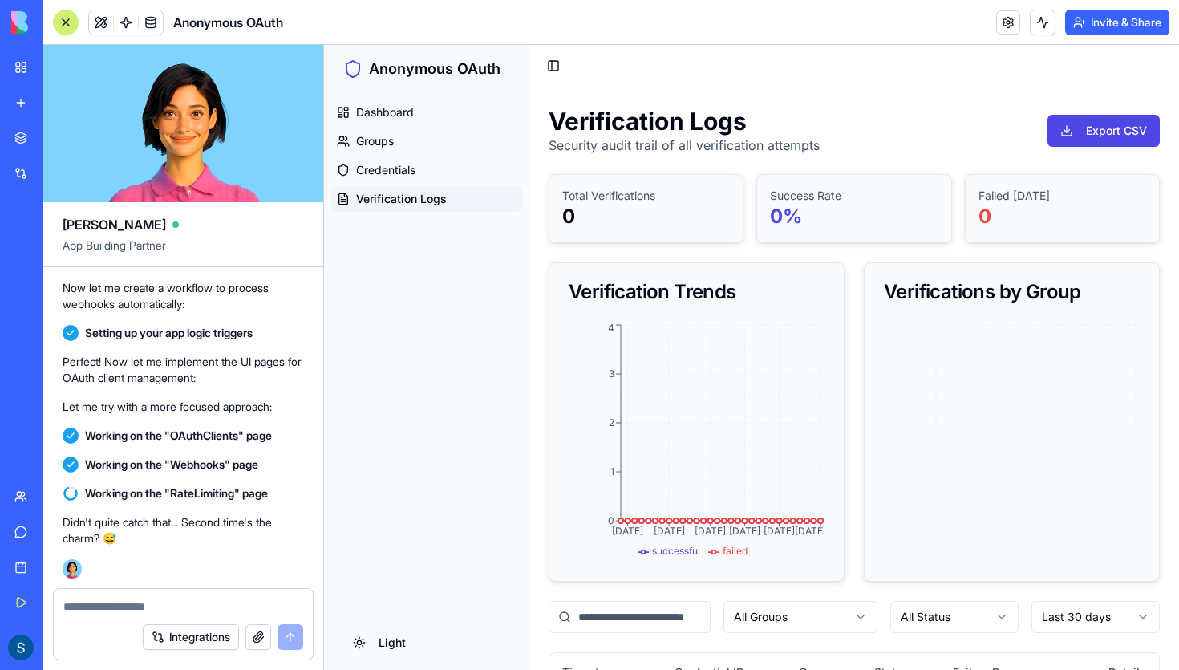
click at [923, 330] on icon at bounding box center [1012, 441] width 256 height 241
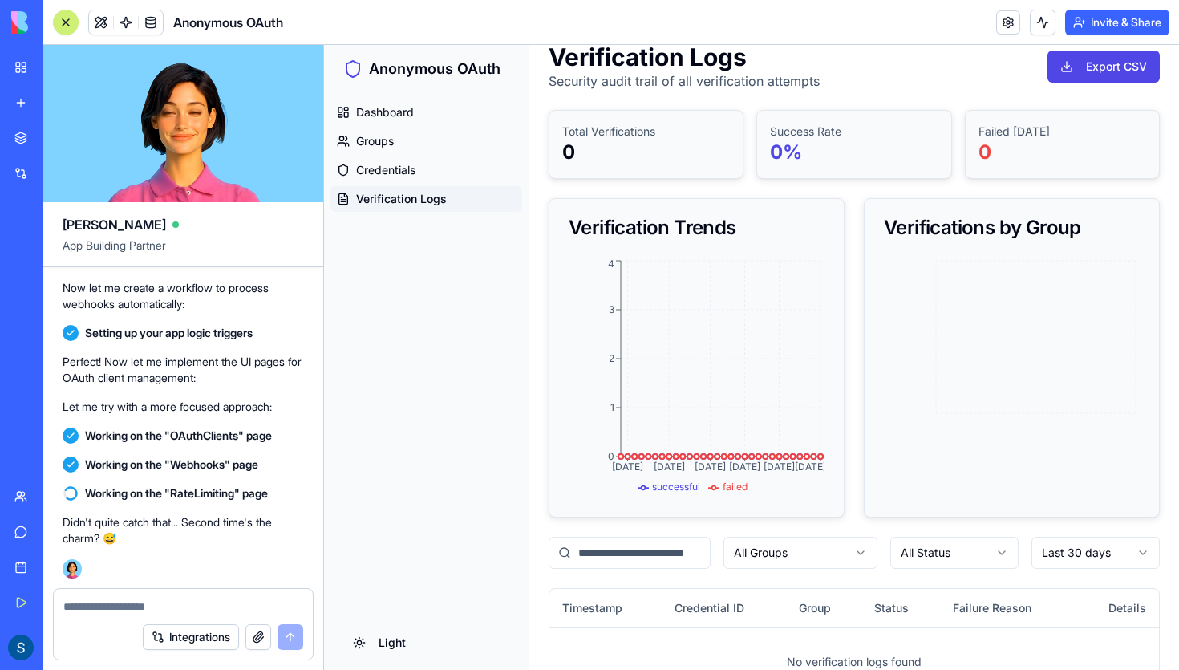
scroll to position [109, 0]
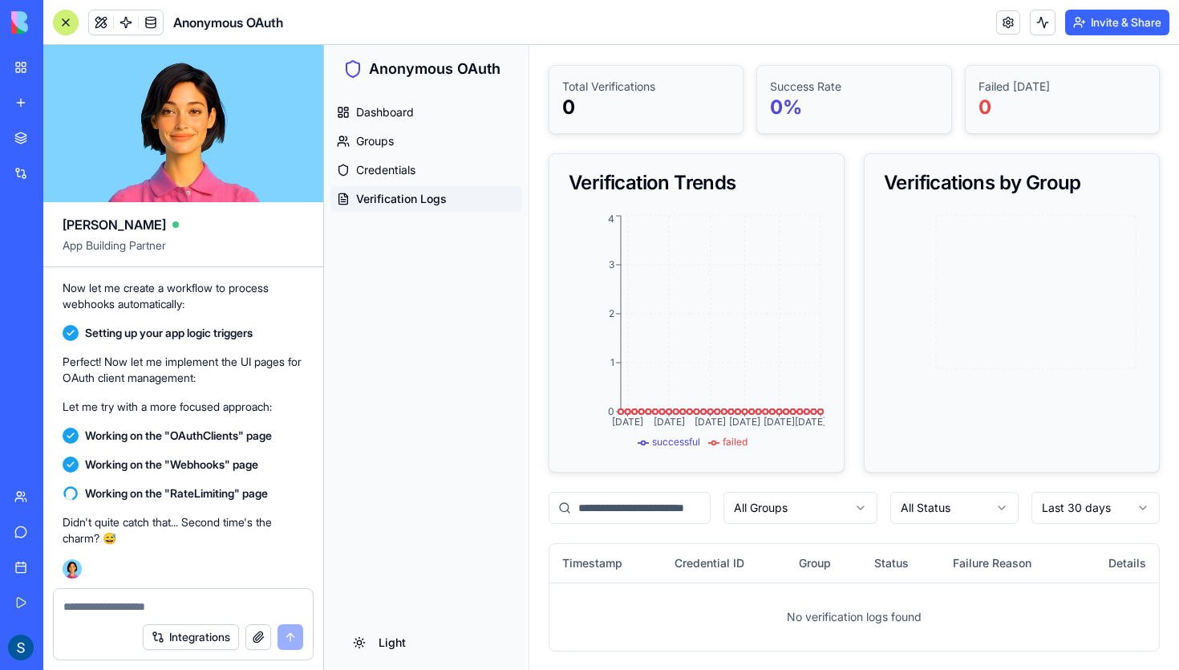
click at [643, 504] on input at bounding box center [630, 508] width 162 height 32
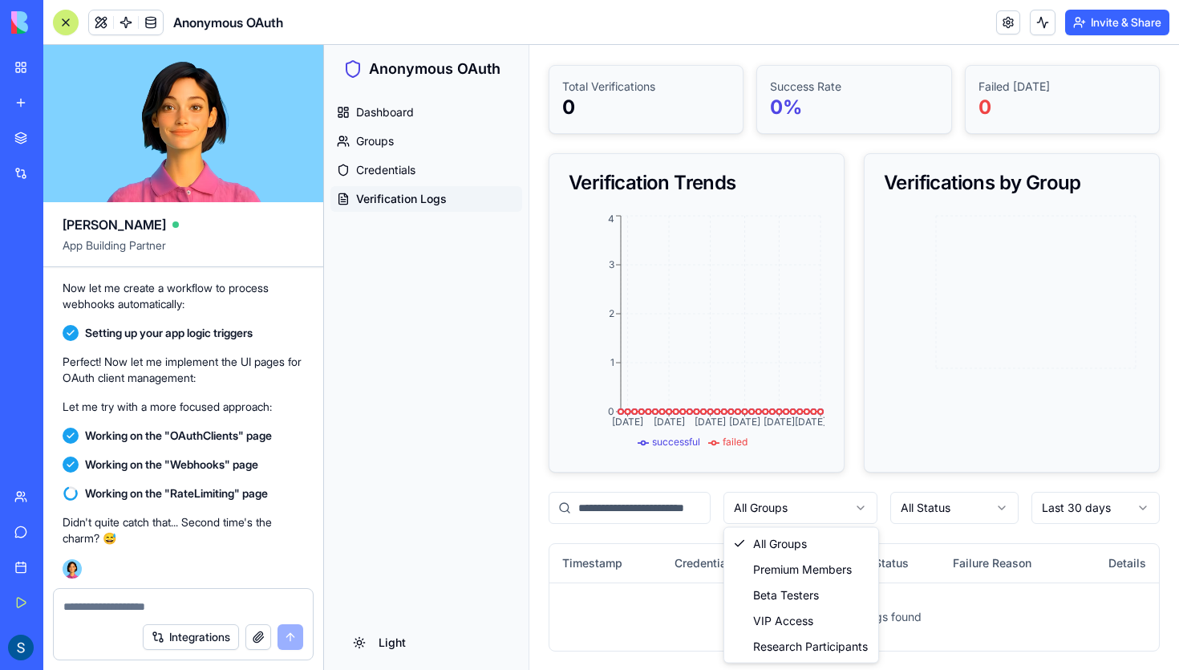
click at [751, 512] on html "Anonymous OAuth Dashboard Groups Credentials Verification Logs light Toggle Sid…" at bounding box center [751, 303] width 855 height 735
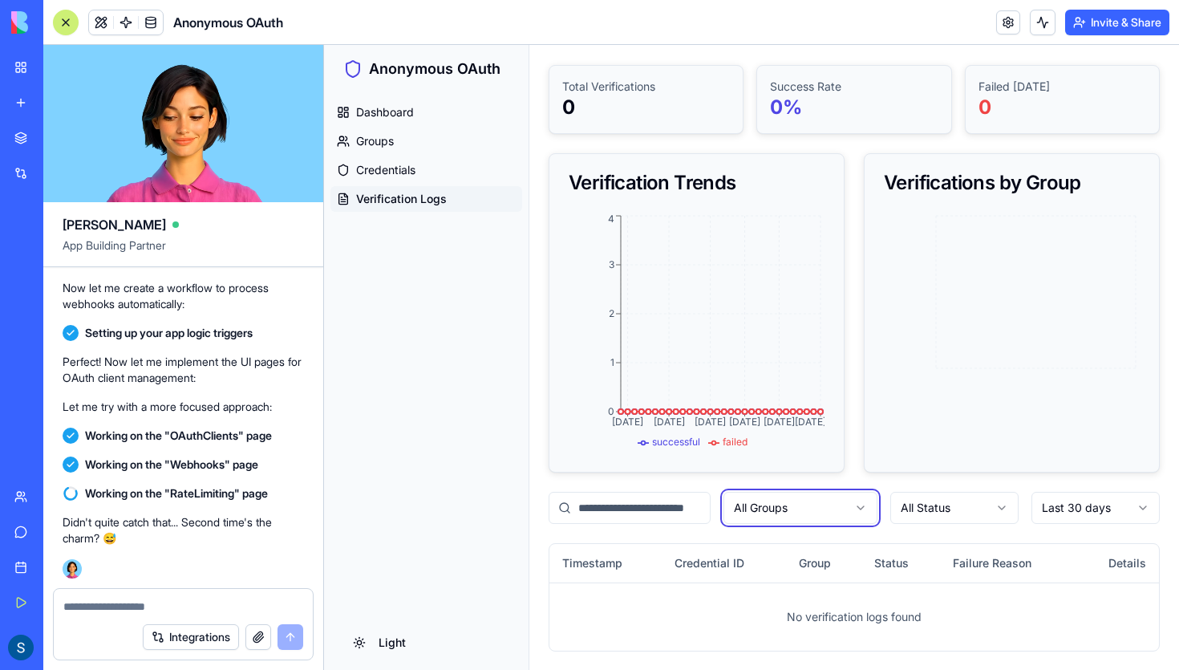
click at [916, 509] on html "Anonymous OAuth Dashboard Groups Credentials Verification Logs light Toggle Sid…" at bounding box center [751, 303] width 855 height 735
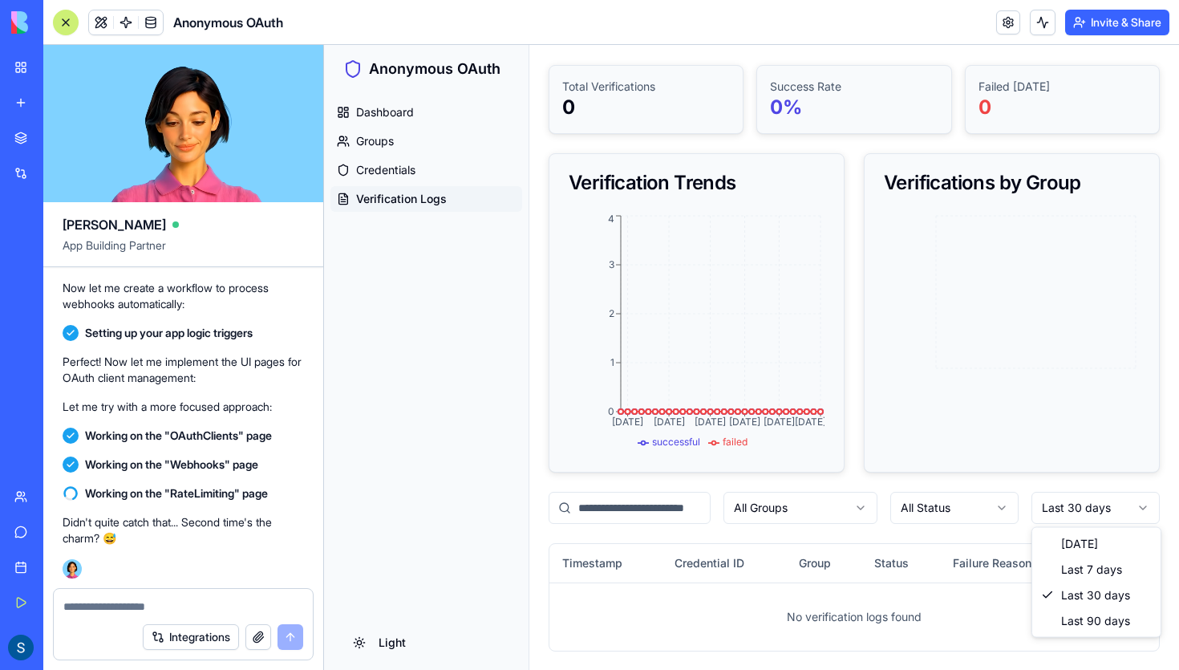
click at [1054, 509] on html "Anonymous OAuth Dashboard Groups Credentials Verification Logs light Toggle Sid…" at bounding box center [751, 303] width 855 height 735
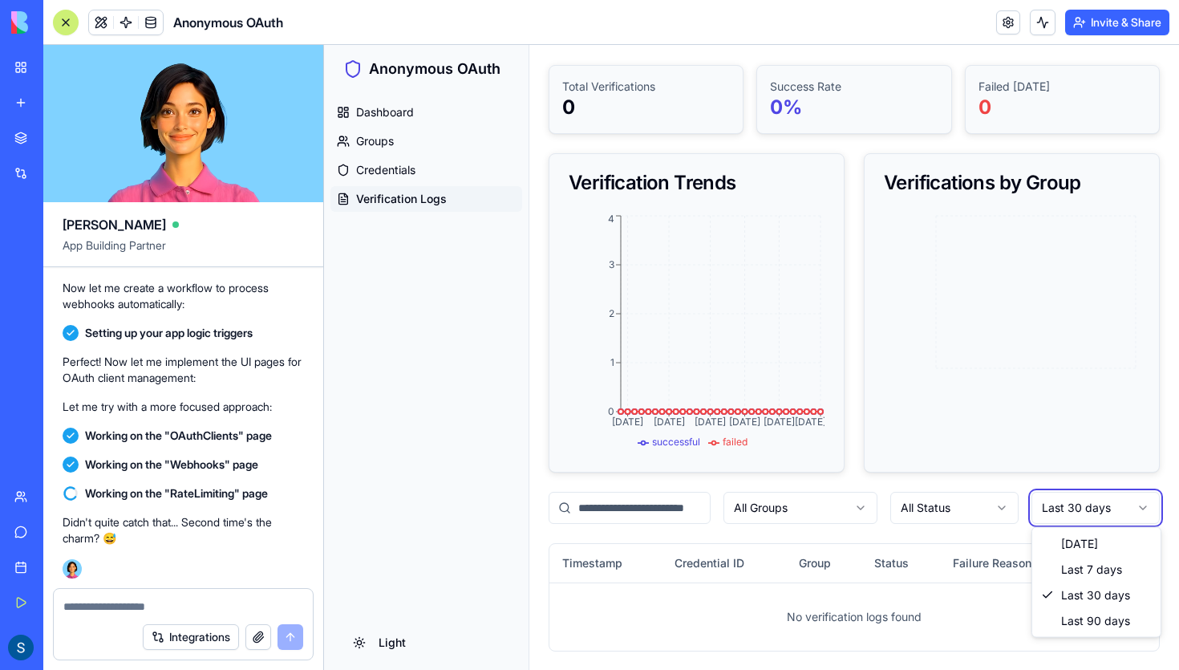
click at [983, 615] on html "Anonymous OAuth Dashboard Groups Credentials Verification Logs light Toggle Sid…" at bounding box center [751, 303] width 855 height 735
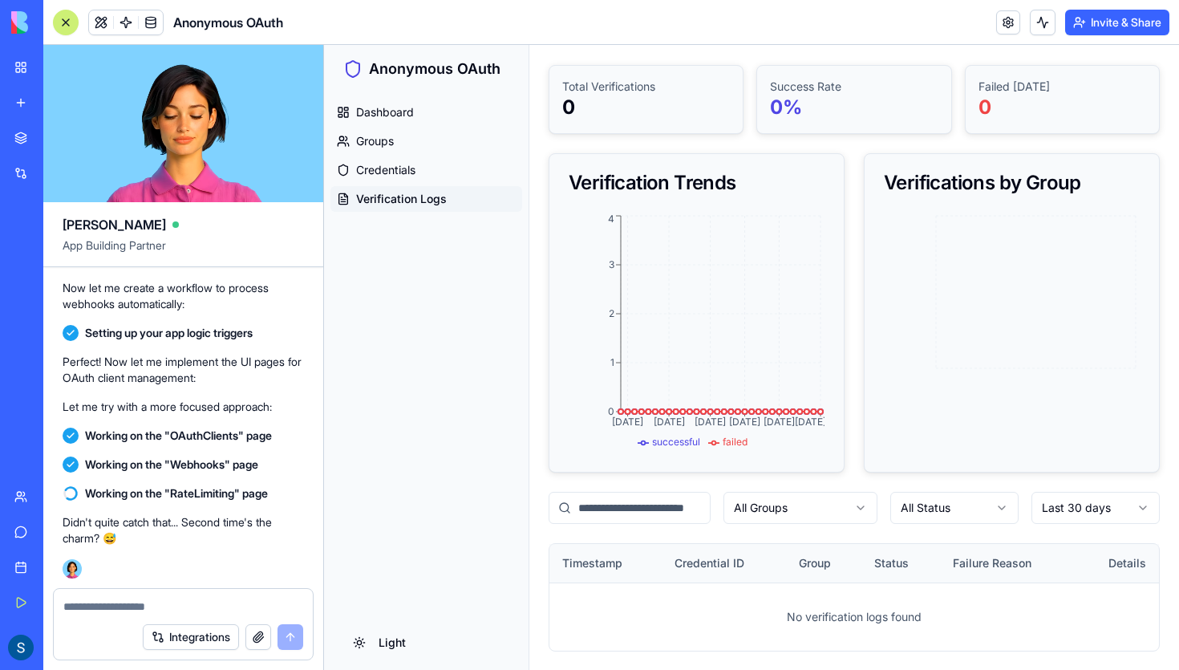
click at [1030, 557] on th "Failure Reason" at bounding box center [1008, 563] width 136 height 39
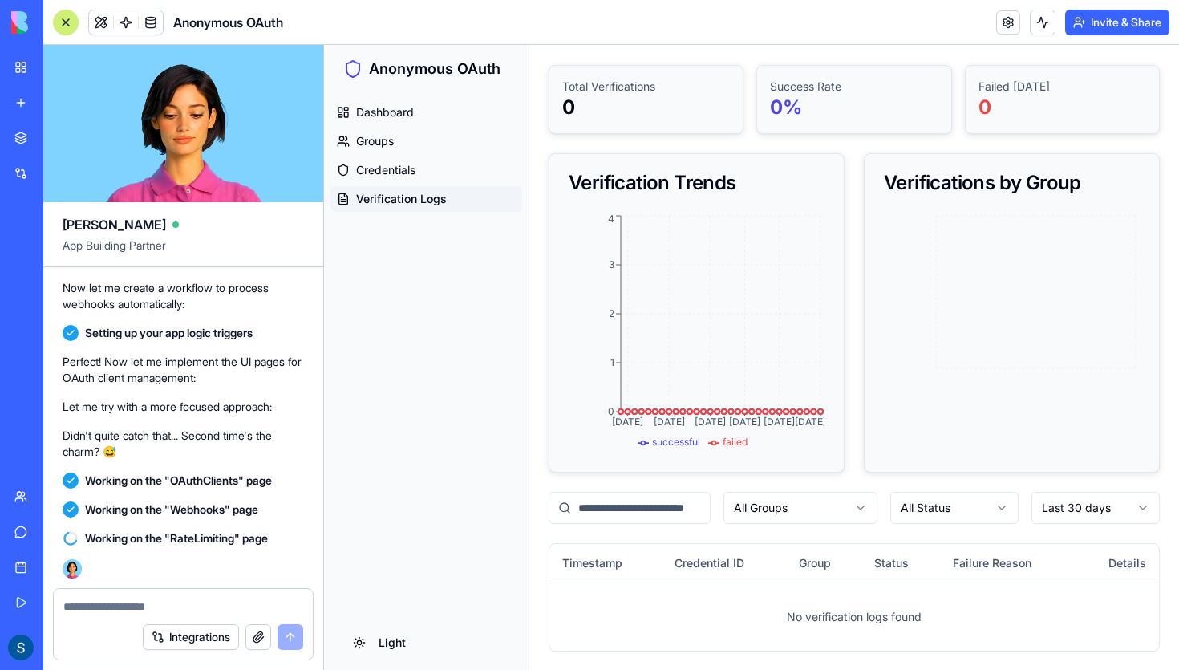
scroll to position [2474, 0]
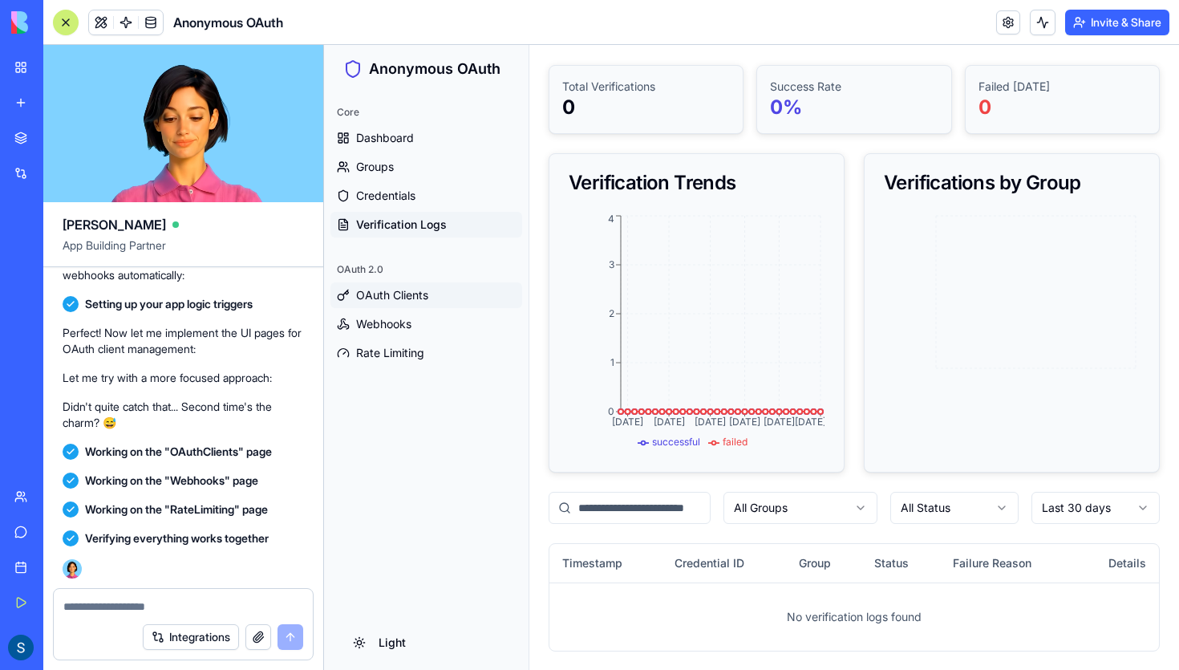
click at [377, 288] on span "OAuth Clients" at bounding box center [392, 295] width 72 height 16
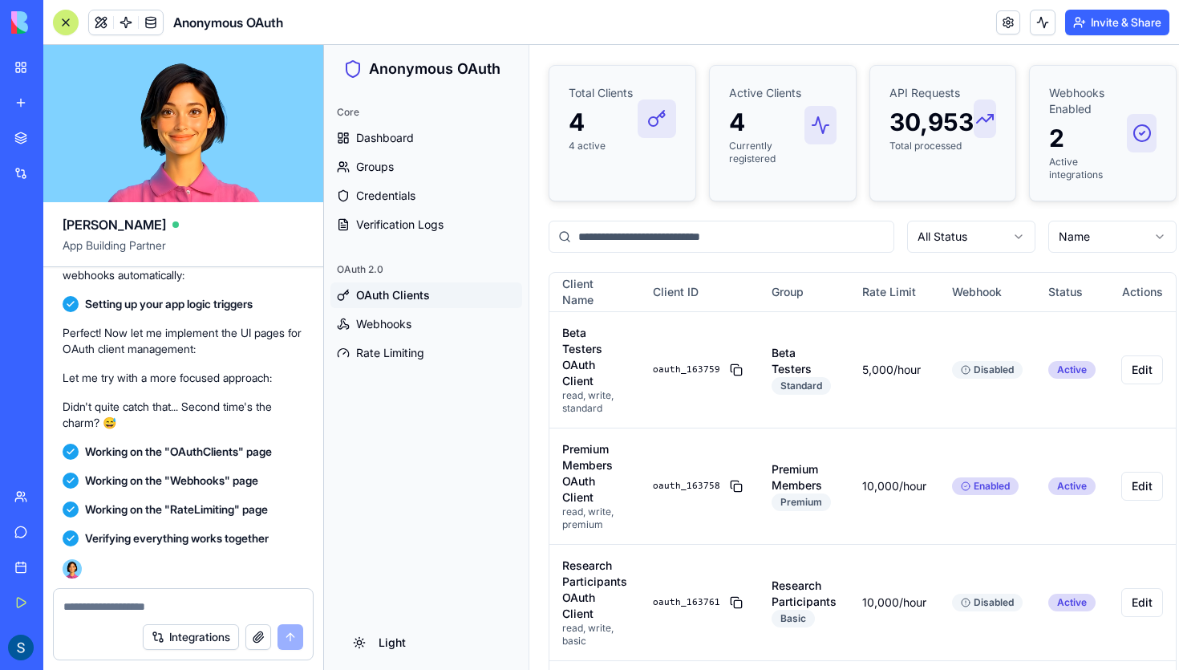
scroll to position [2519, 0]
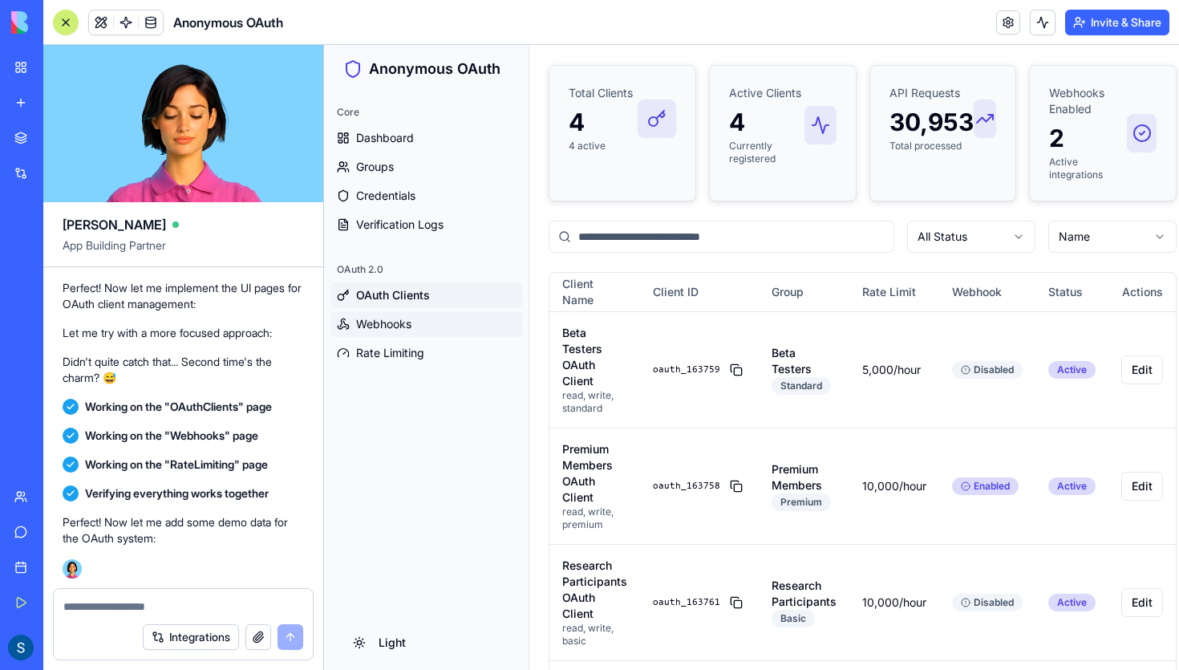
click at [398, 326] on span "Webhooks" at bounding box center [383, 324] width 55 height 16
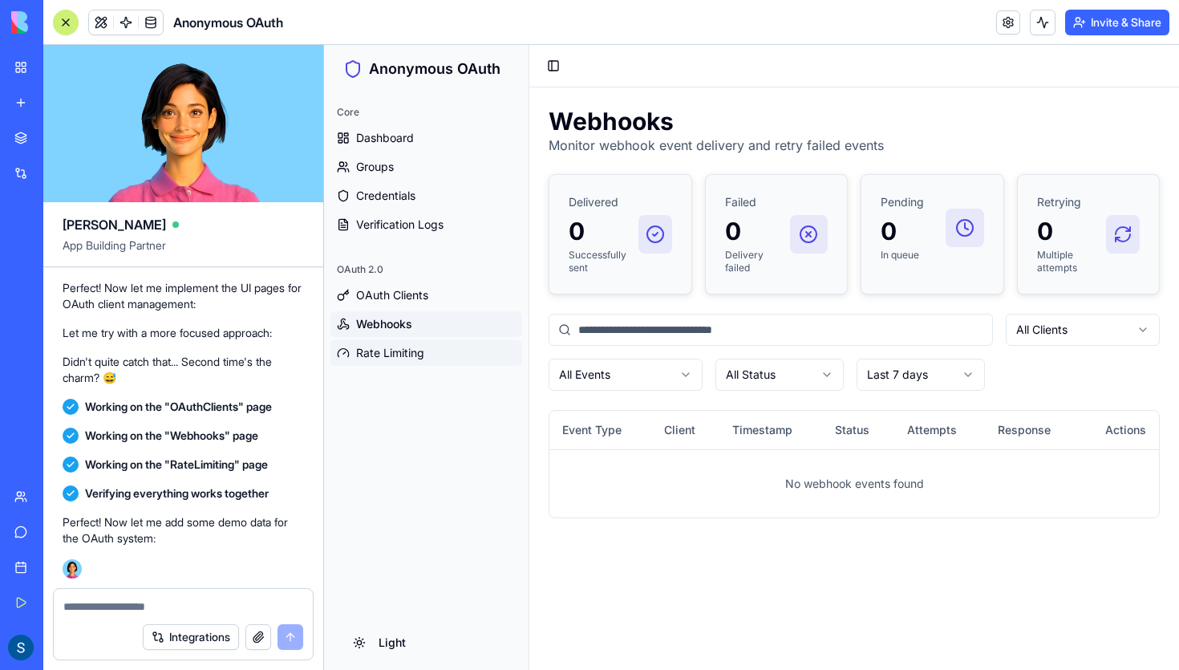
click at [401, 350] on span "Rate Limiting" at bounding box center [390, 353] width 68 height 16
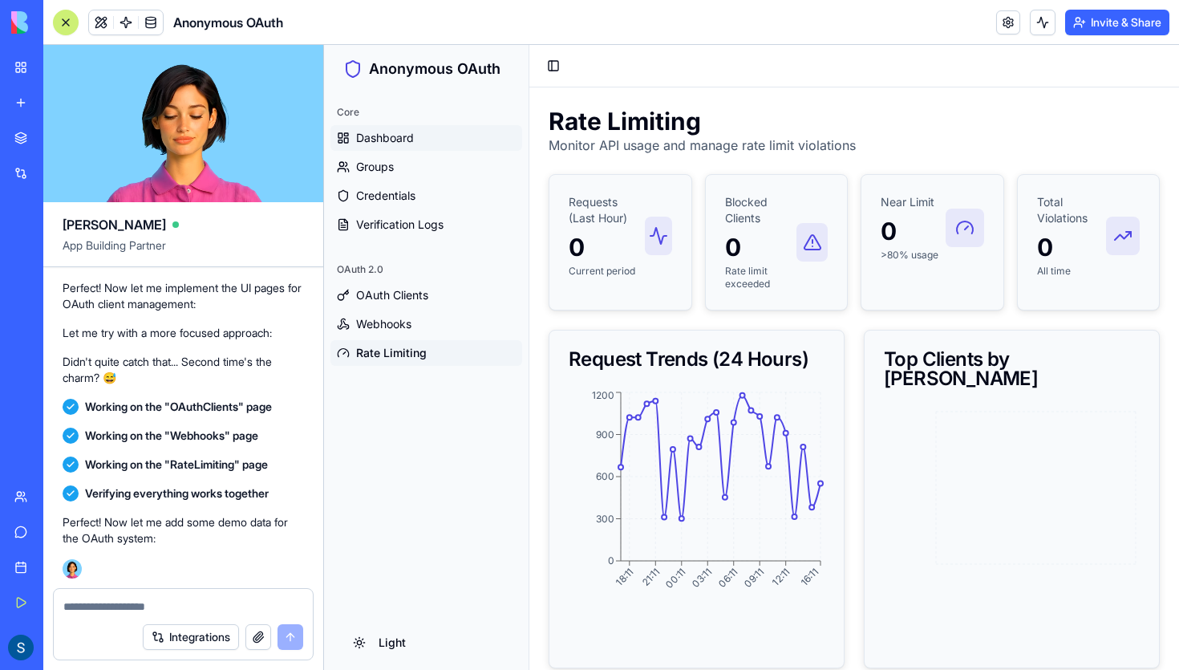
click at [401, 145] on span "Dashboard" at bounding box center [385, 138] width 58 height 16
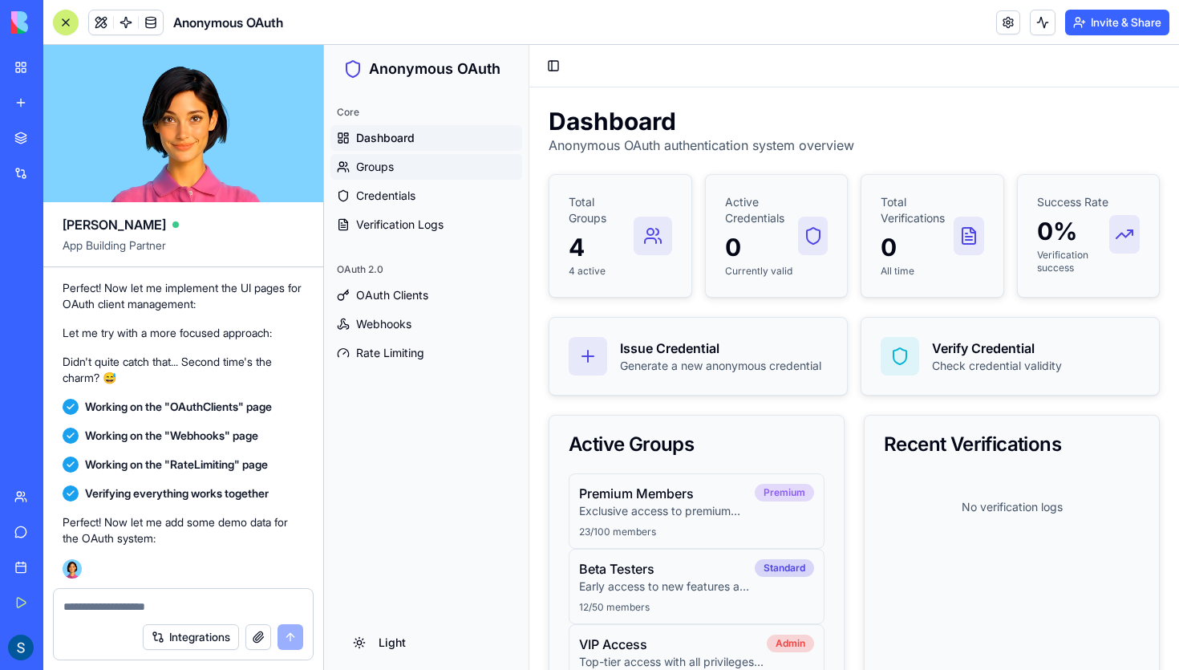
click at [401, 163] on link "Groups" at bounding box center [426, 167] width 192 height 26
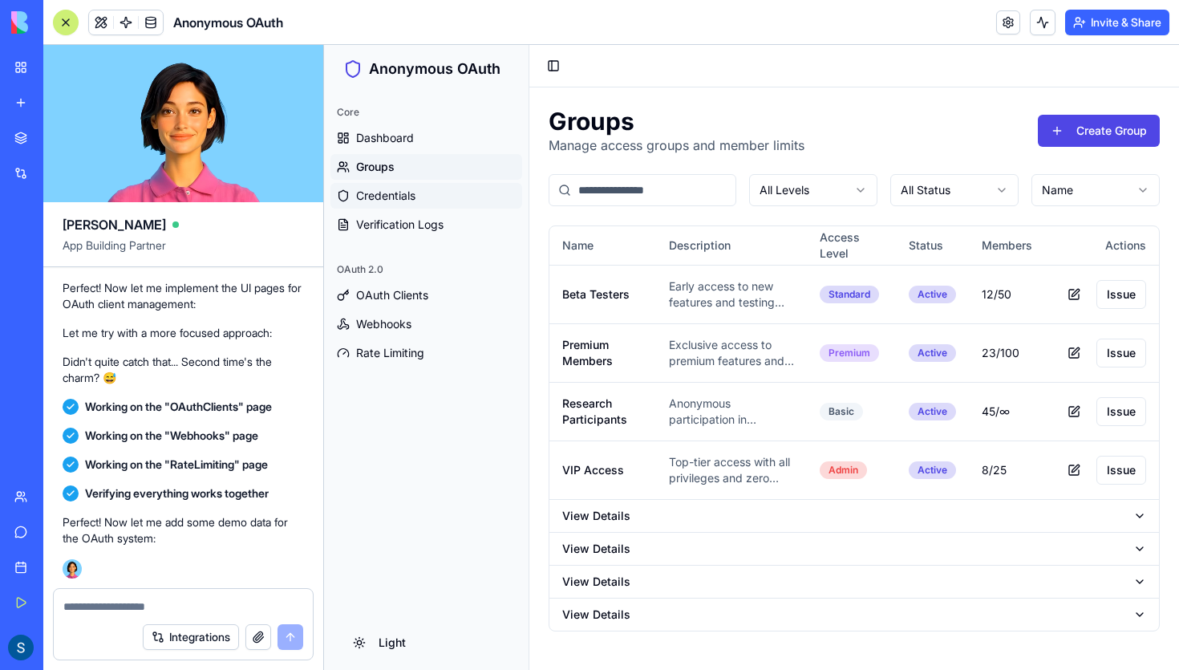
click at [403, 193] on span "Credentials" at bounding box center [385, 196] width 59 height 16
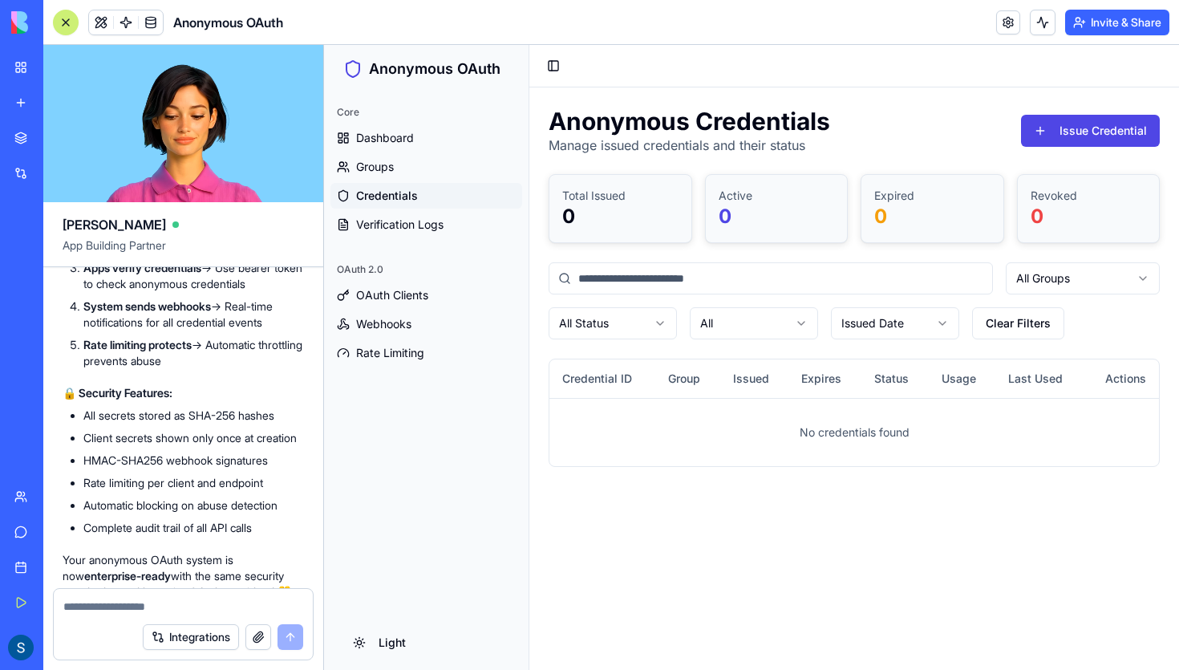
scroll to position [4873, 0]
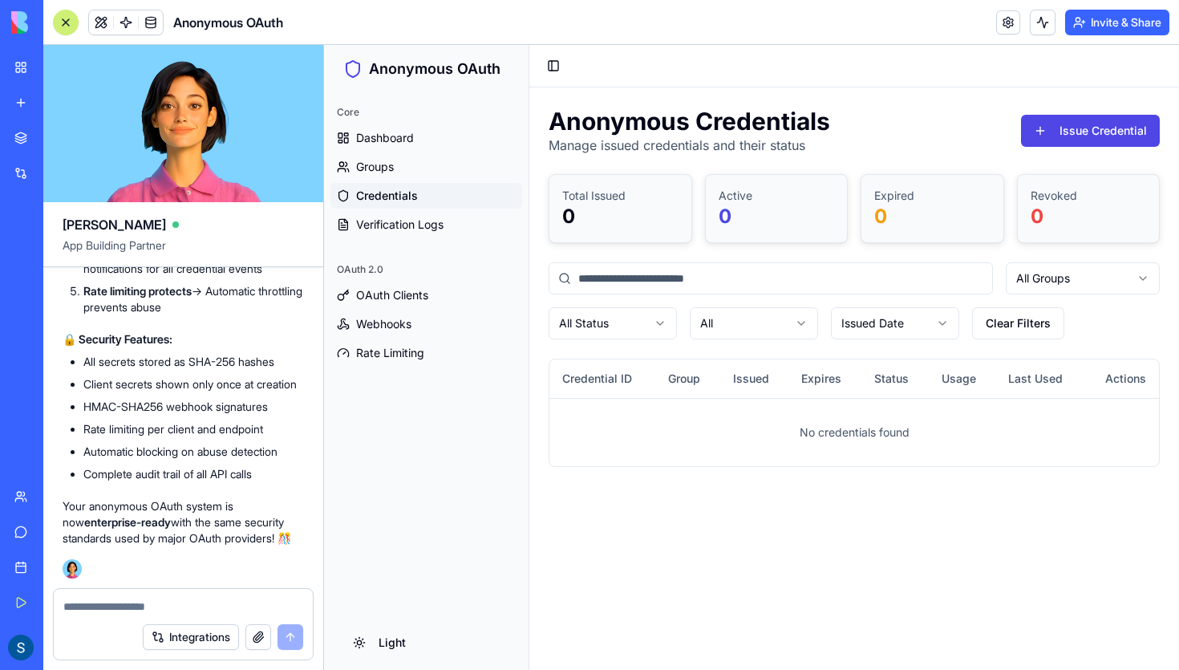
click at [187, 609] on textarea at bounding box center [183, 606] width 240 height 16
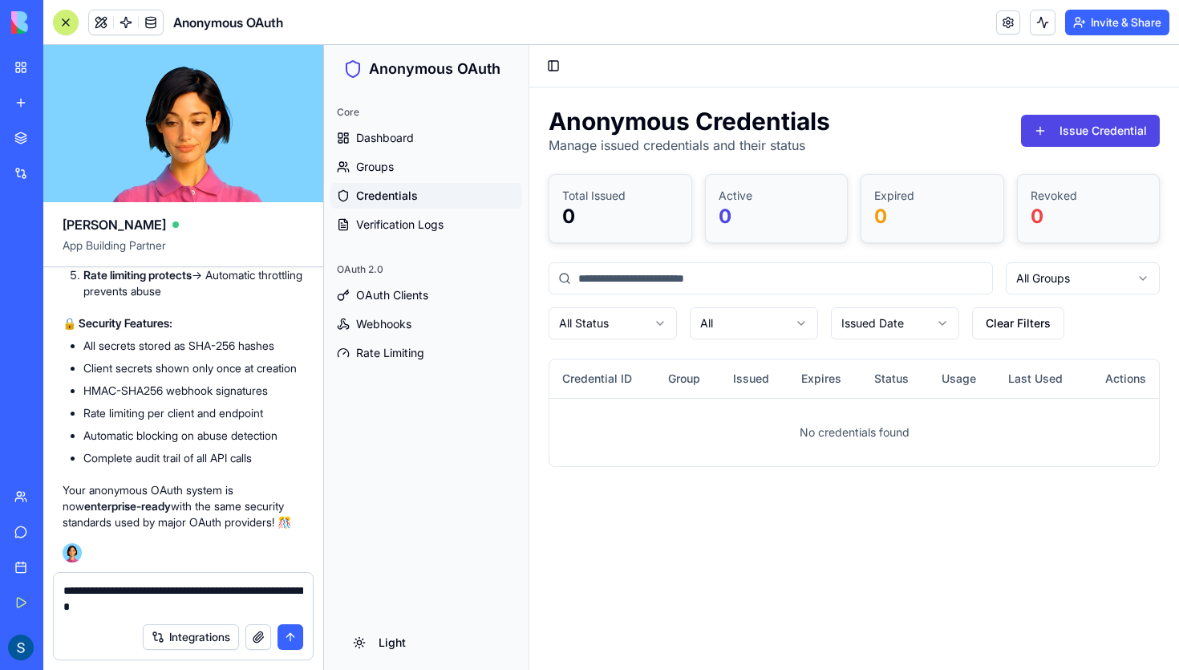
type textarea "**********"
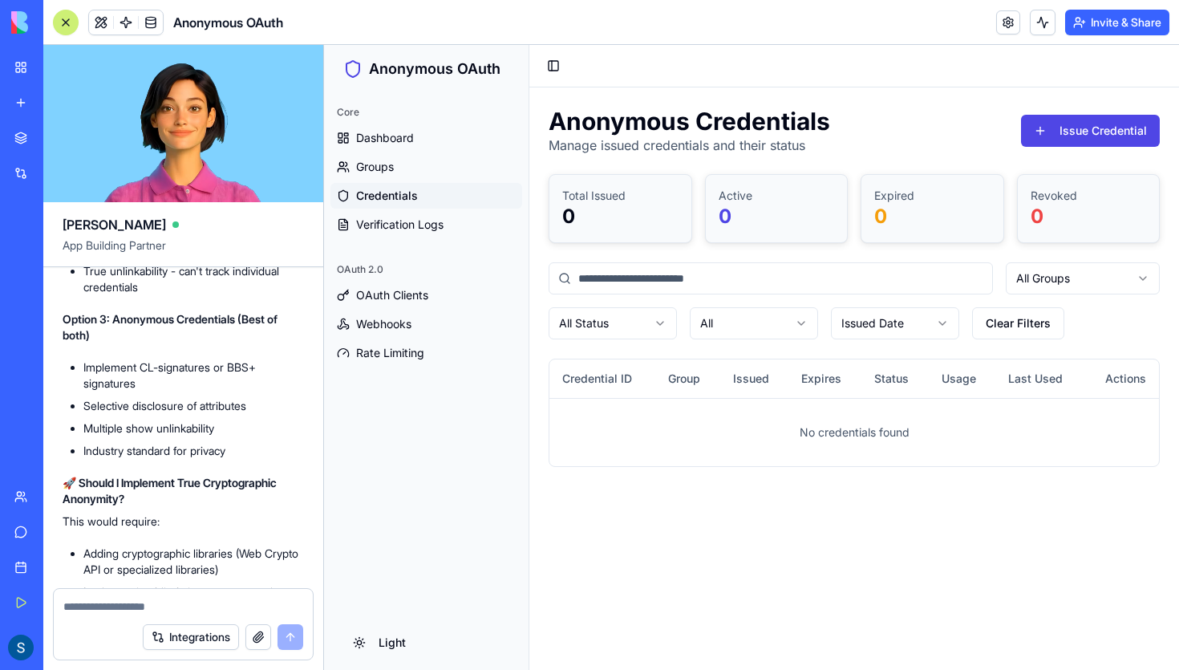
scroll to position [6693, 0]
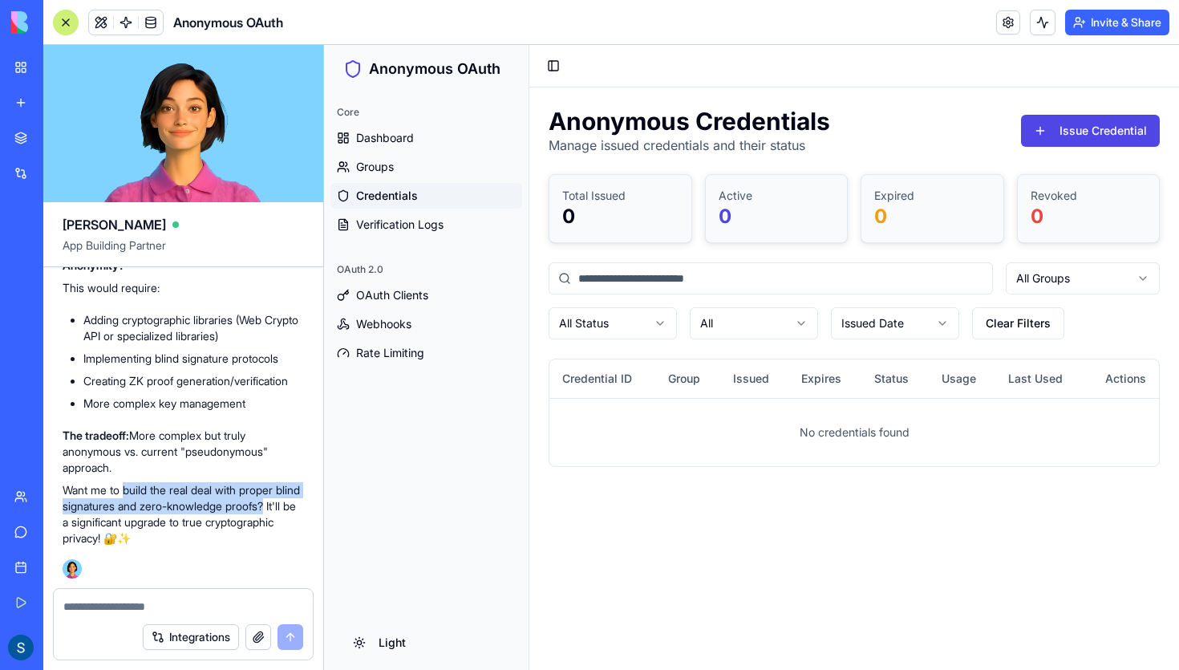
drag, startPoint x: 126, startPoint y: 490, endPoint x: 303, endPoint y: 507, distance: 178.1
click at [303, 507] on p "Want me to build the real deal with proper blind signatures and zero-knowledge …" at bounding box center [183, 514] width 241 height 64
copy p "build the real deal with proper blind signatures and zero-knowledge proofs?"
click at [215, 602] on textarea at bounding box center [183, 606] width 240 height 16
paste textarea "**********"
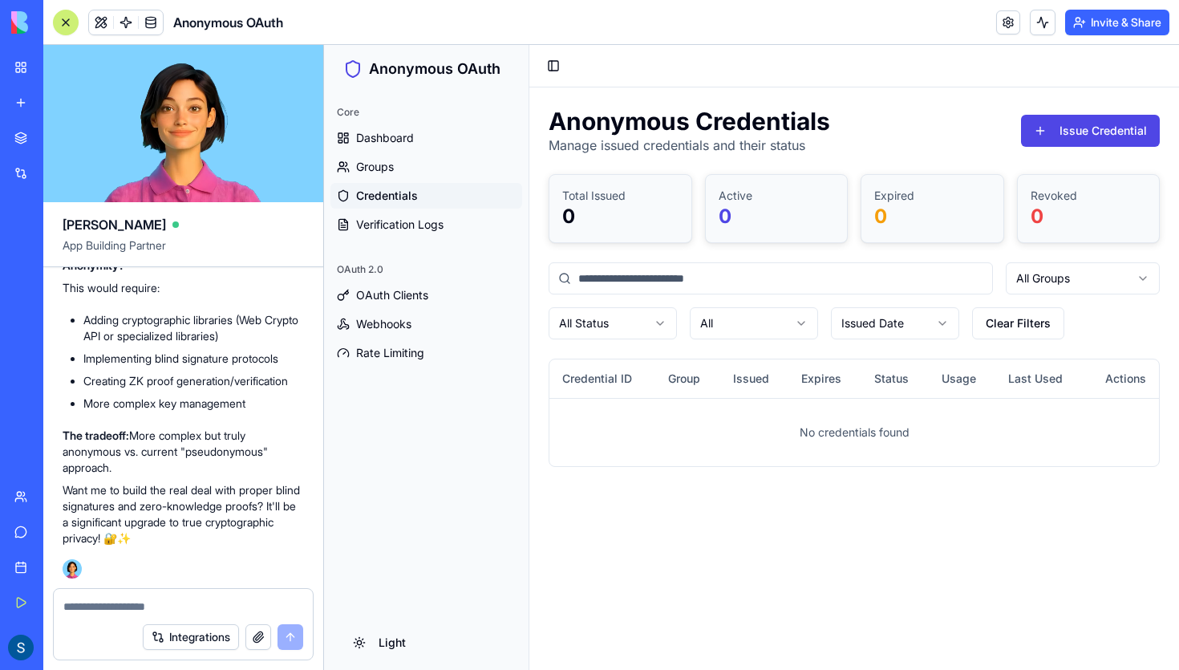
type textarea "**********"
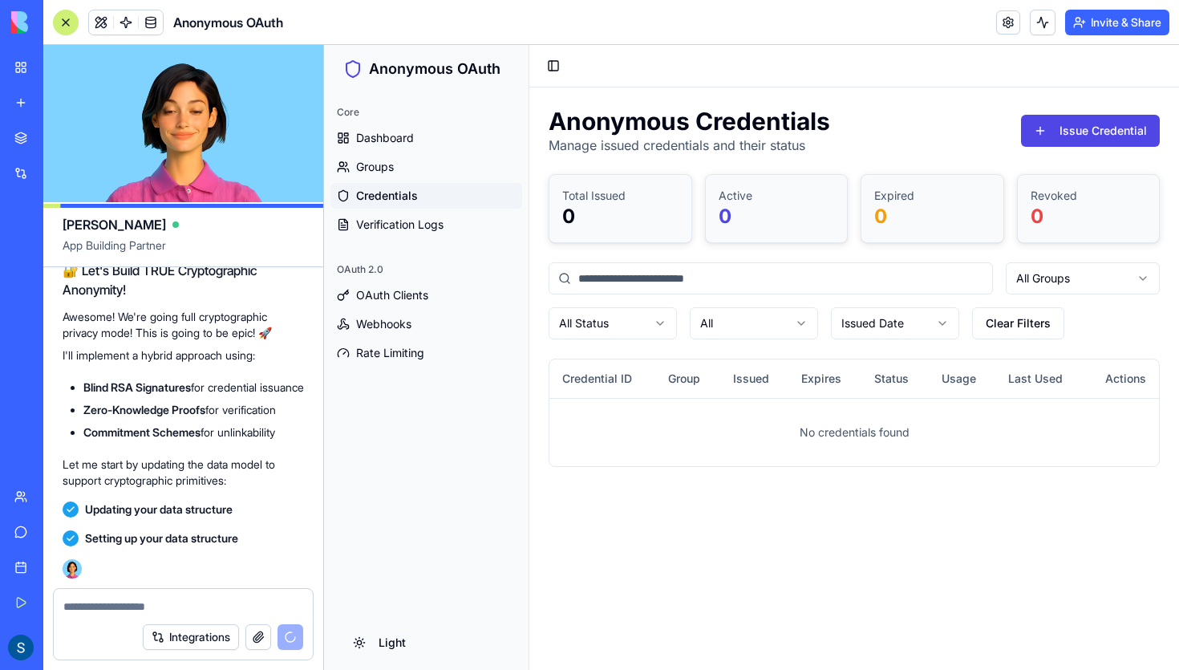
scroll to position [7206, 0]
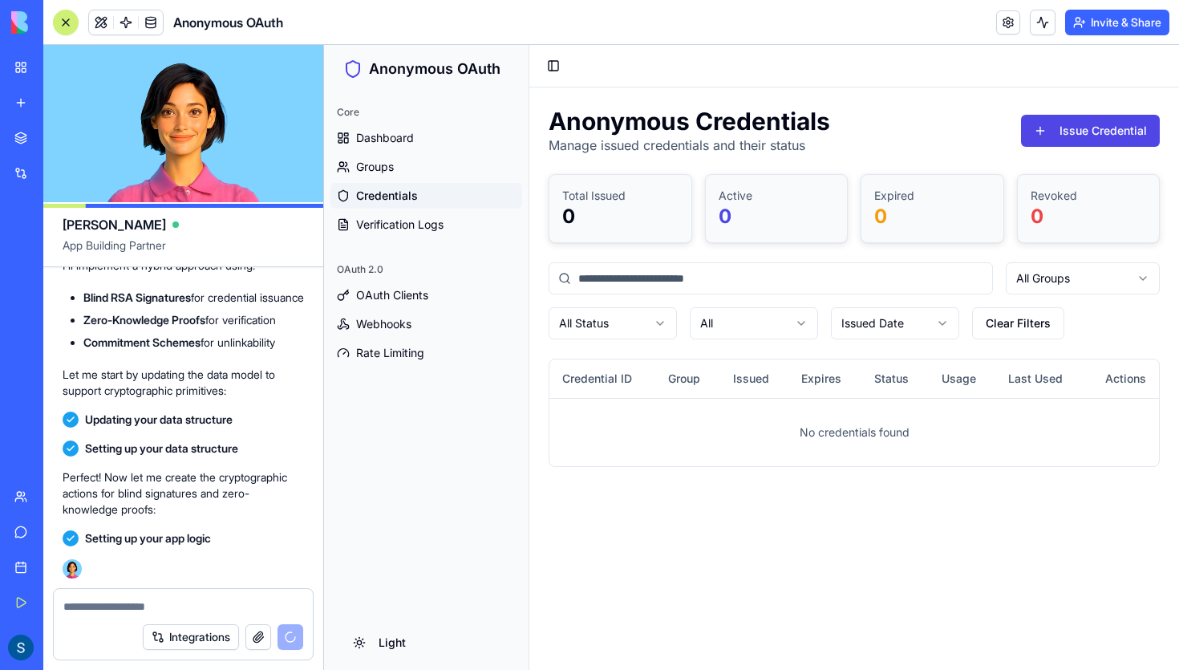
click at [1133, 282] on html "Anonymous OAuth Core Dashboard Groups Credentials Verification Logs OAuth 2.0 O…" at bounding box center [751, 357] width 855 height 625
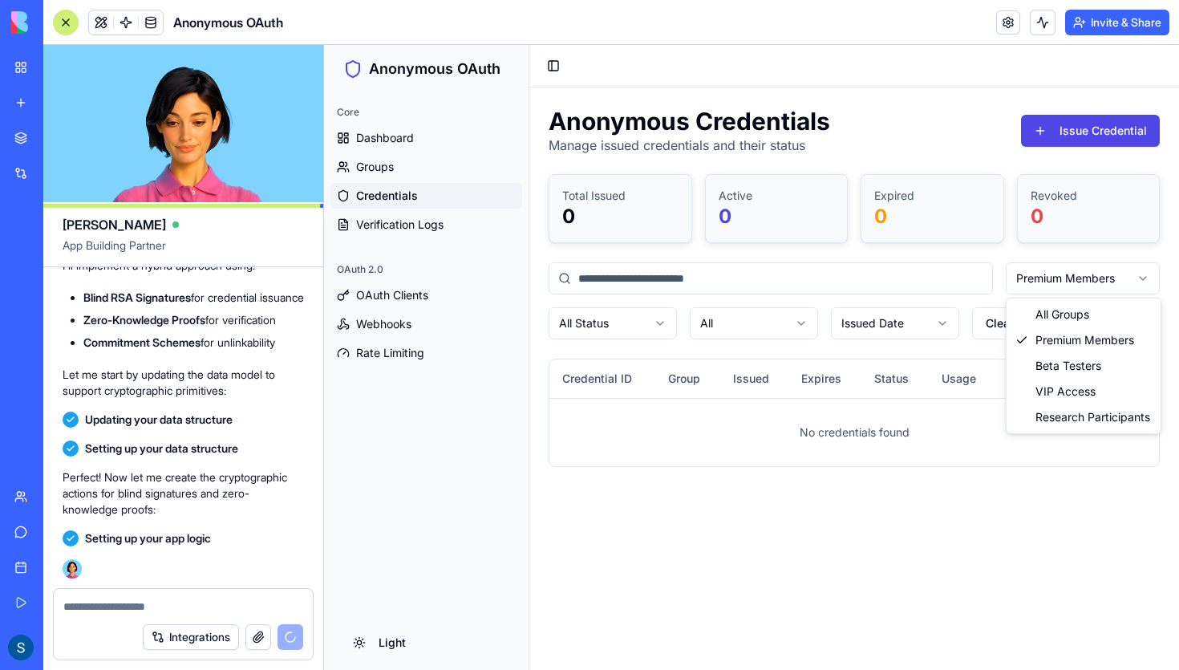
click at [1051, 275] on html "Anonymous OAuth Core Dashboard Groups Credentials Verification Logs OAuth 2.0 O…" at bounding box center [751, 357] width 855 height 625
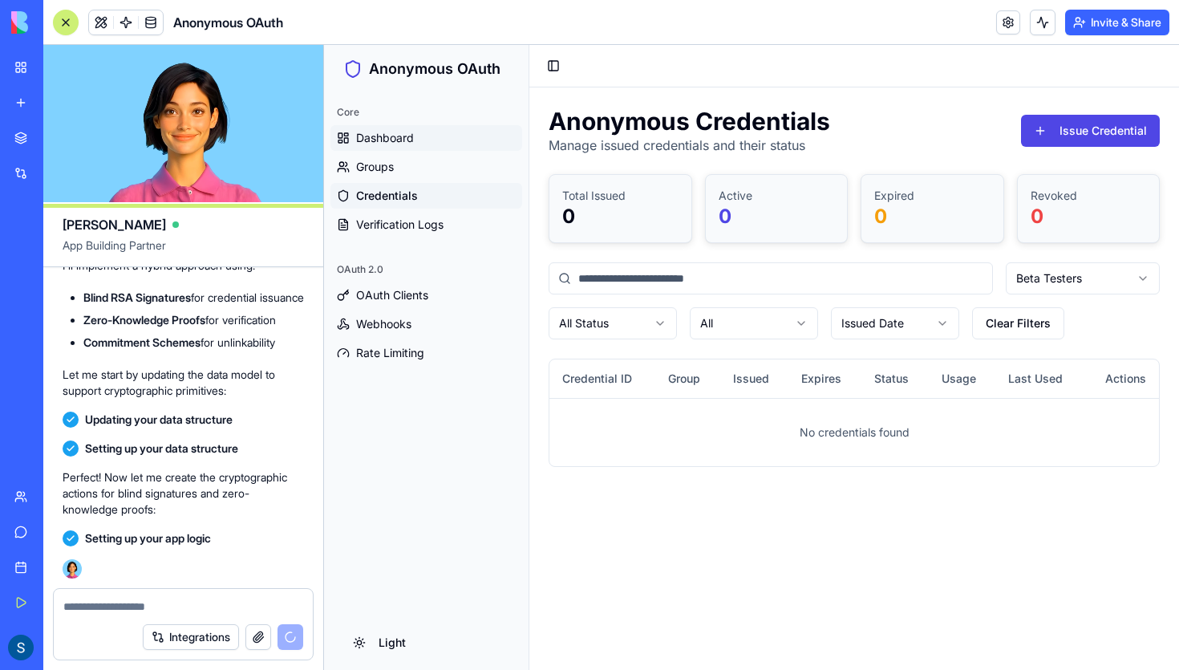
click at [390, 146] on link "Dashboard" at bounding box center [426, 138] width 192 height 26
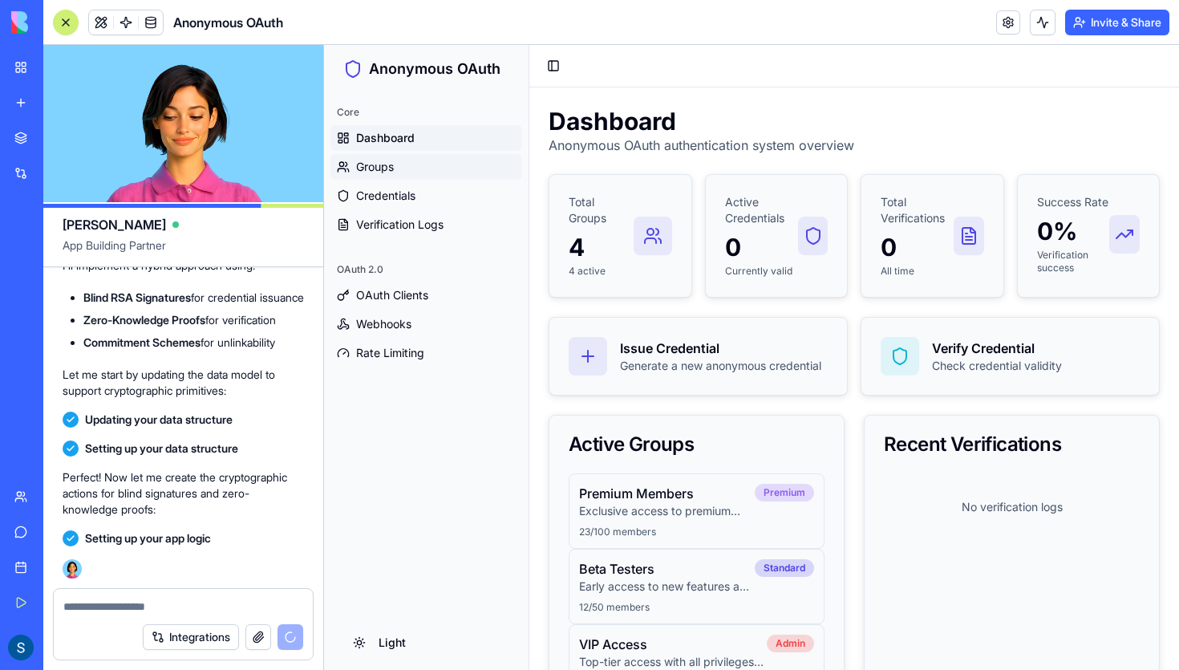
click at [393, 167] on span "Groups" at bounding box center [375, 167] width 38 height 16
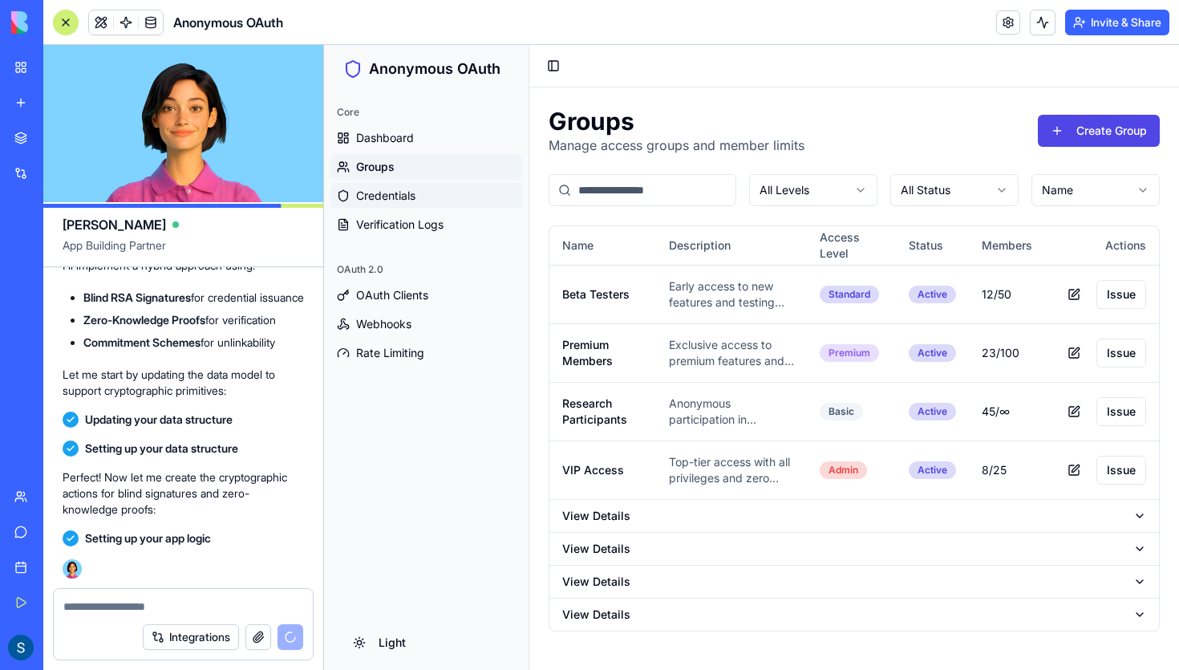
click at [397, 201] on span "Credentials" at bounding box center [385, 196] width 59 height 16
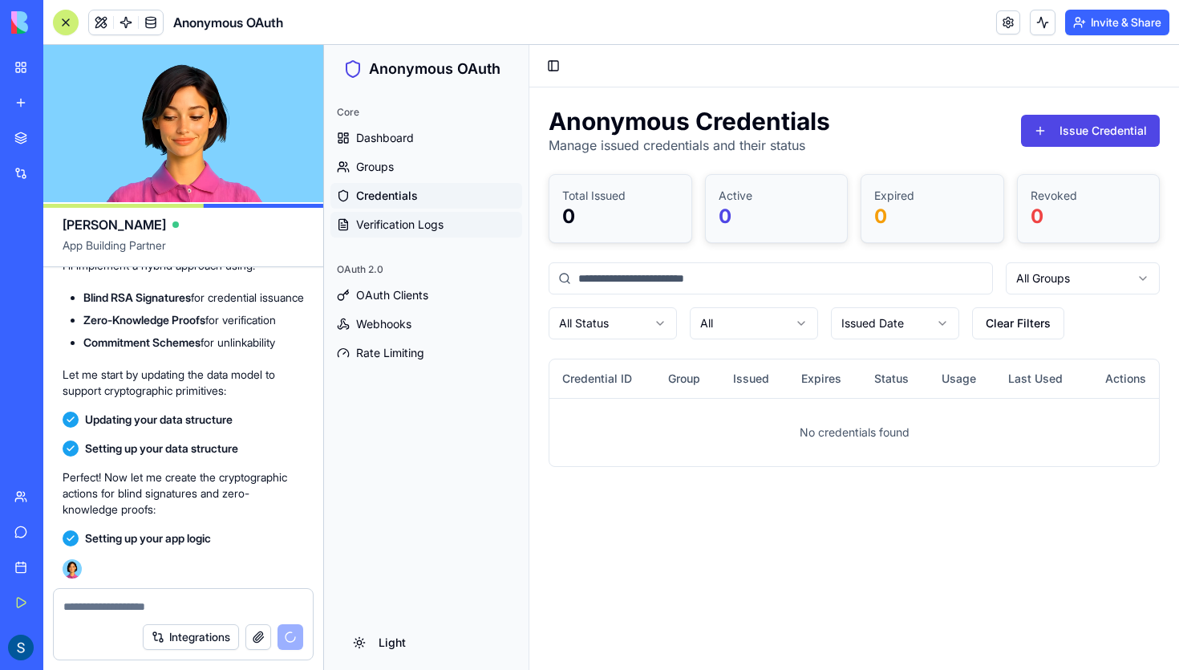
click at [397, 218] on span "Verification Logs" at bounding box center [399, 225] width 87 height 16
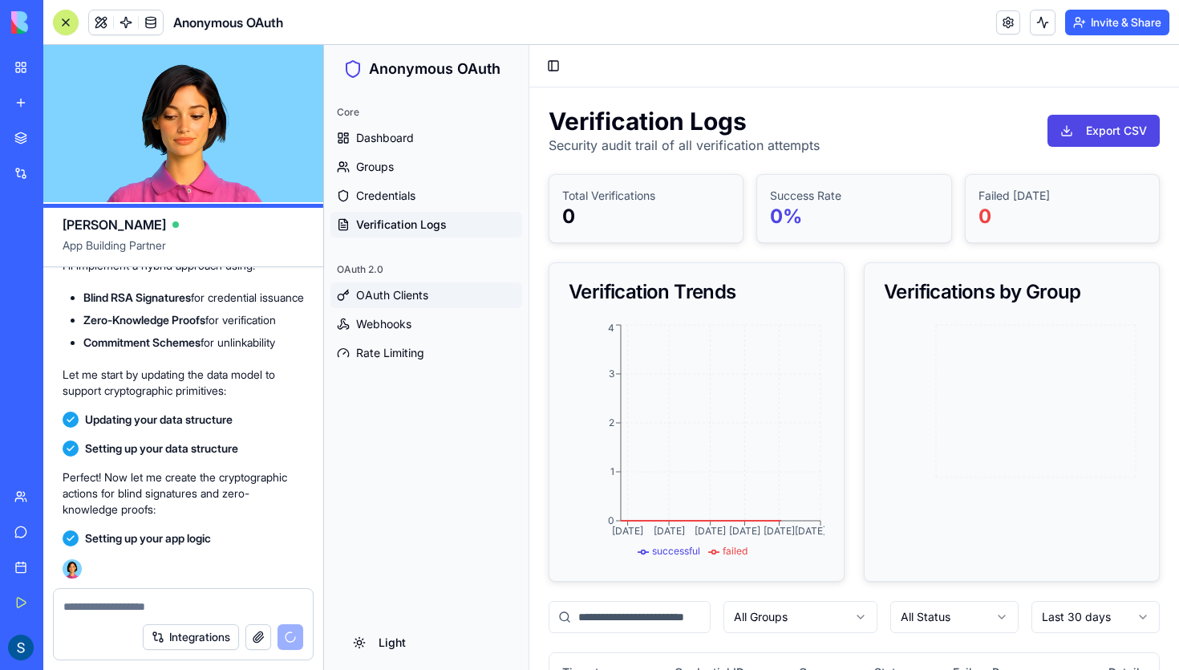
click at [377, 297] on span "OAuth Clients" at bounding box center [392, 295] width 72 height 16
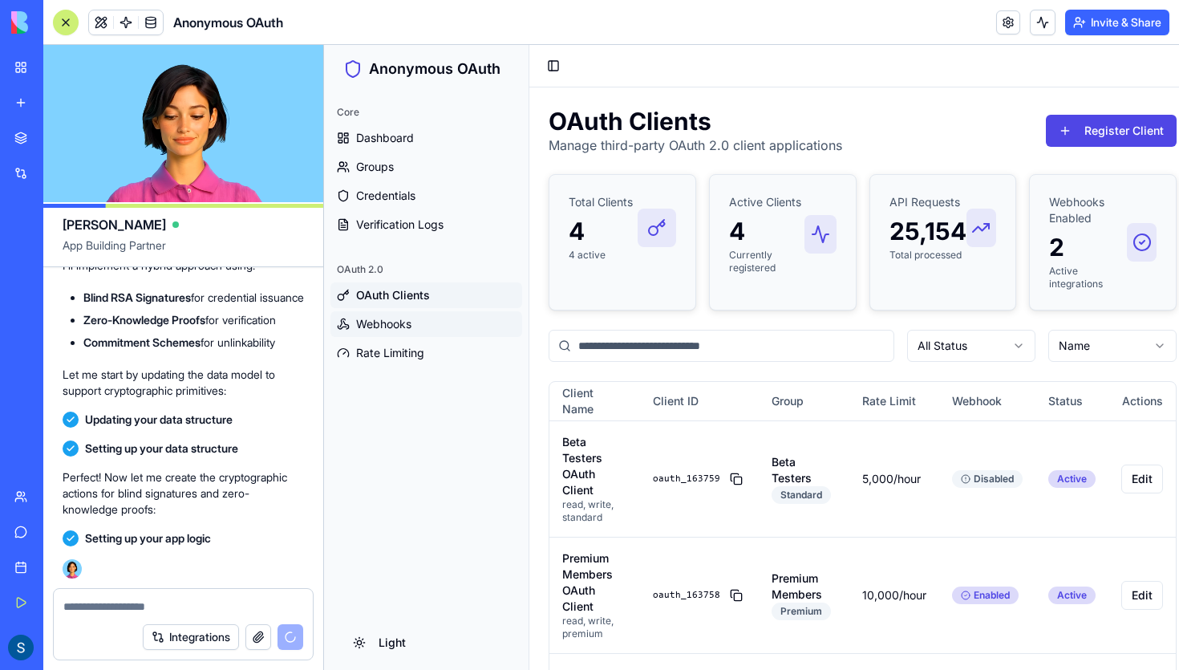
click at [378, 329] on span "Webhooks" at bounding box center [383, 324] width 55 height 16
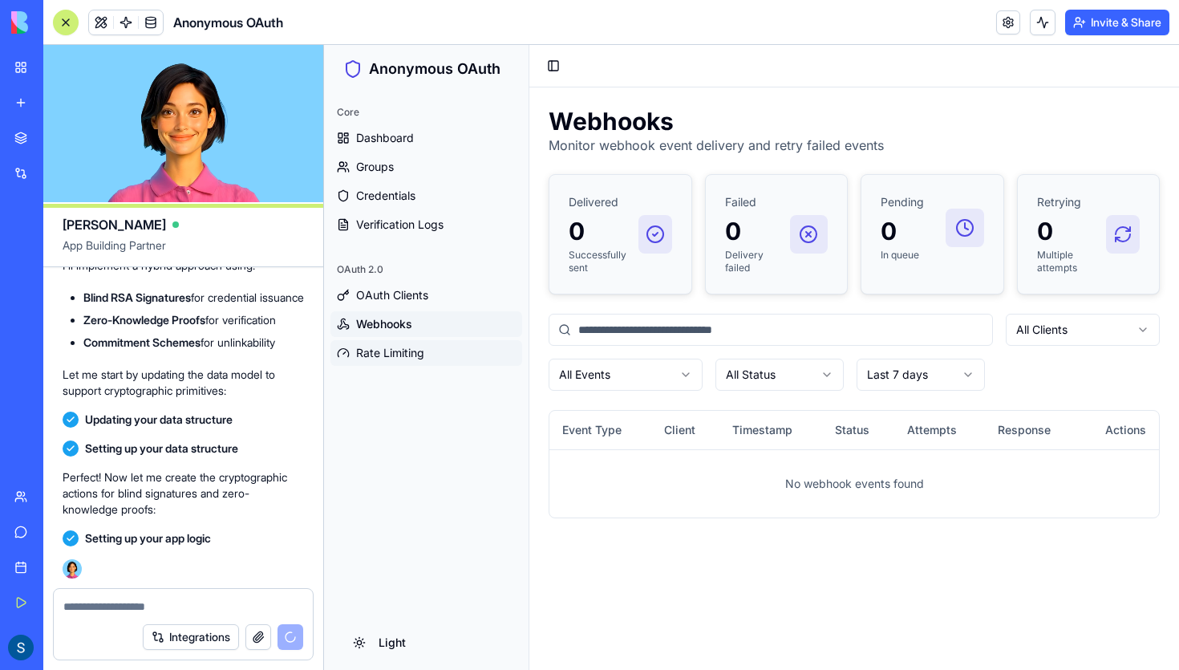
click at [391, 346] on span "Rate Limiting" at bounding box center [390, 353] width 68 height 16
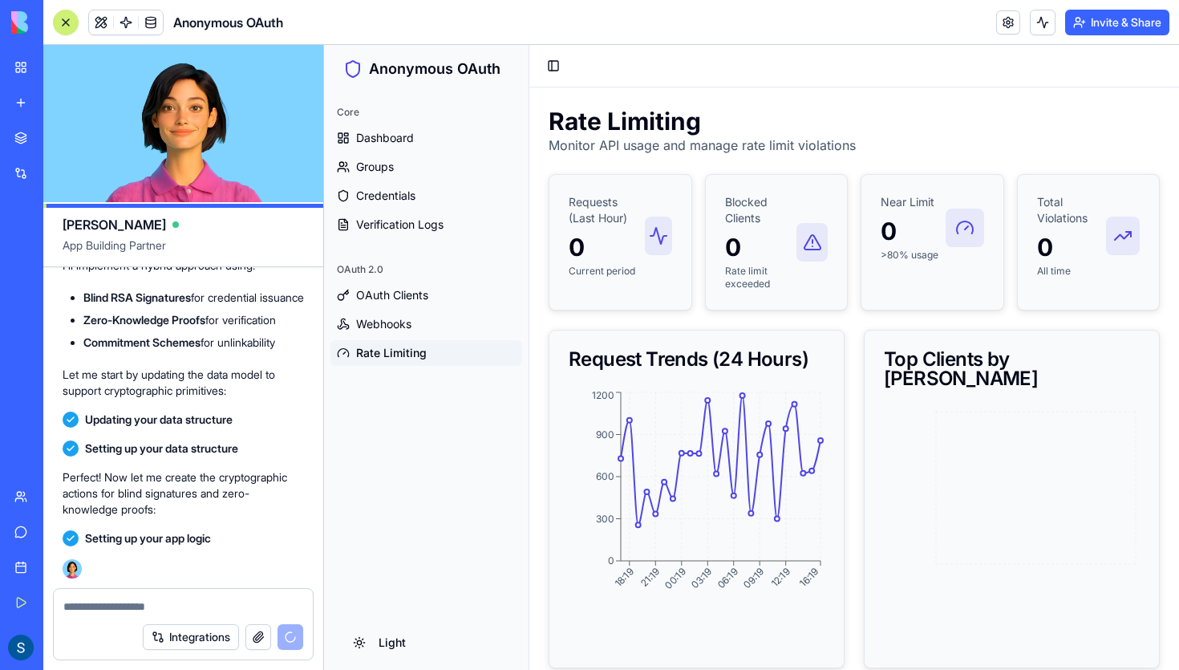
click at [224, 401] on div "🔐 Let's Build TRUE Cryptographic Anonymity! Awesome! We're going full cryptogra…" at bounding box center [183, 284] width 241 height 241
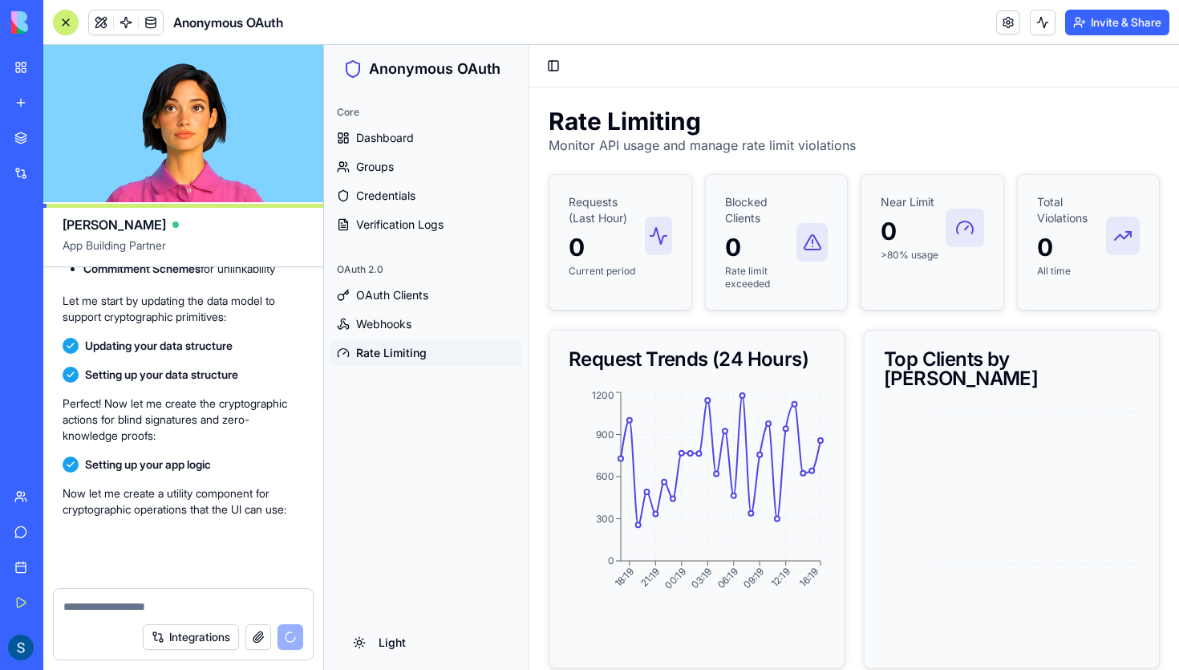
scroll to position [7280, 0]
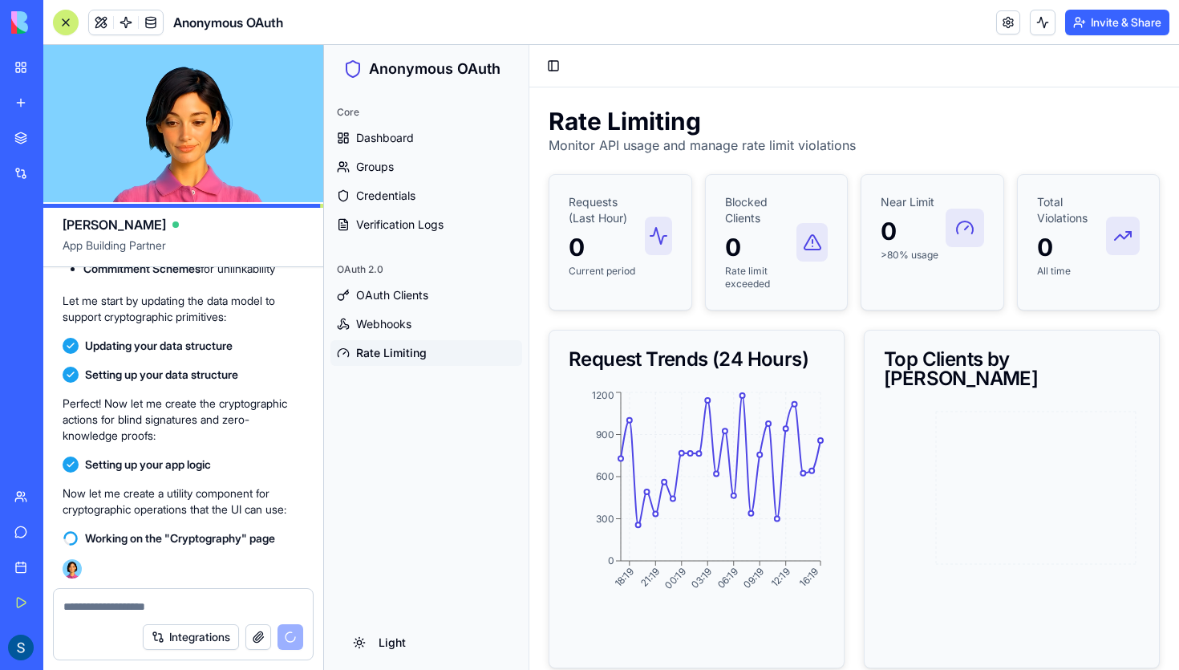
click at [755, 253] on p "0" at bounding box center [761, 247] width 72 height 29
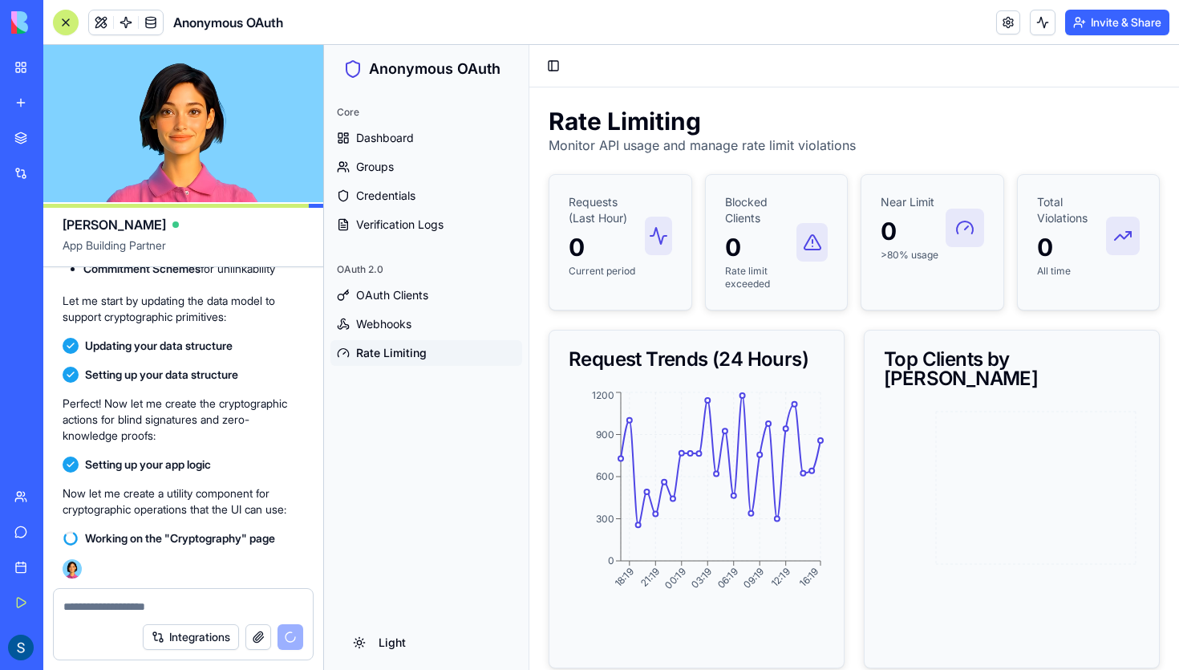
click at [1007, 285] on div "Requests (Last Hour) 0 Current period Blocked Clients 0 Rate limit exceeded Nea…" at bounding box center [854, 242] width 611 height 136
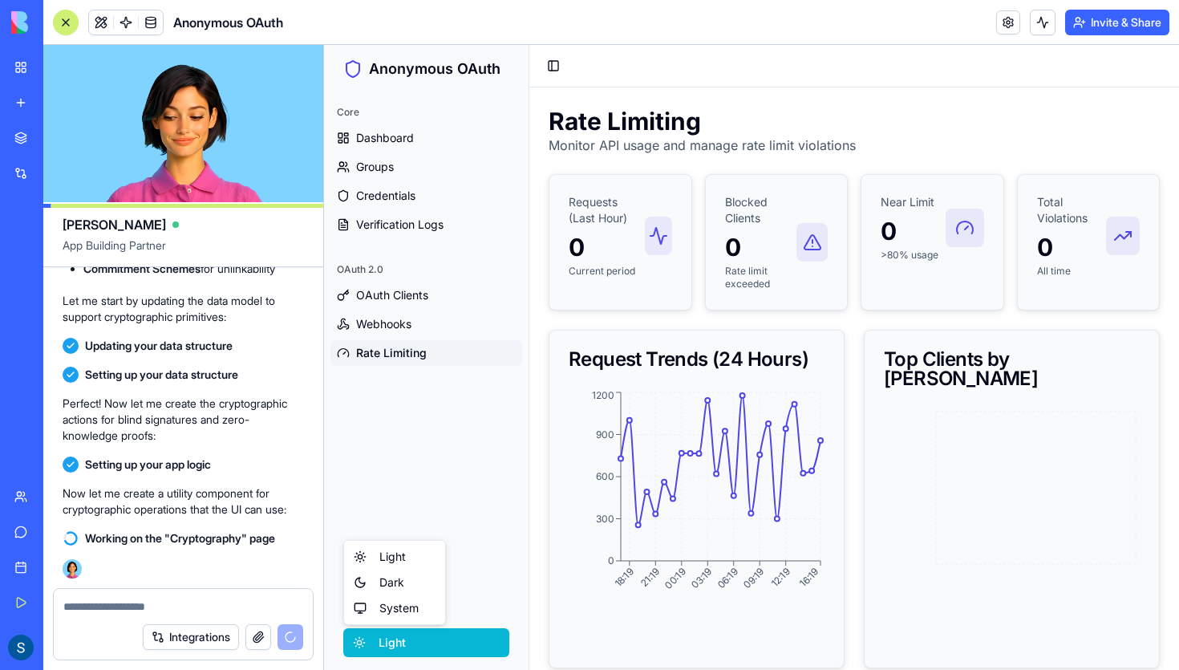
click at [384, 644] on html "Anonymous OAuth Core Dashboard Groups Credentials Verification Logs OAuth 2.0 O…" at bounding box center [751, 455] width 855 height 821
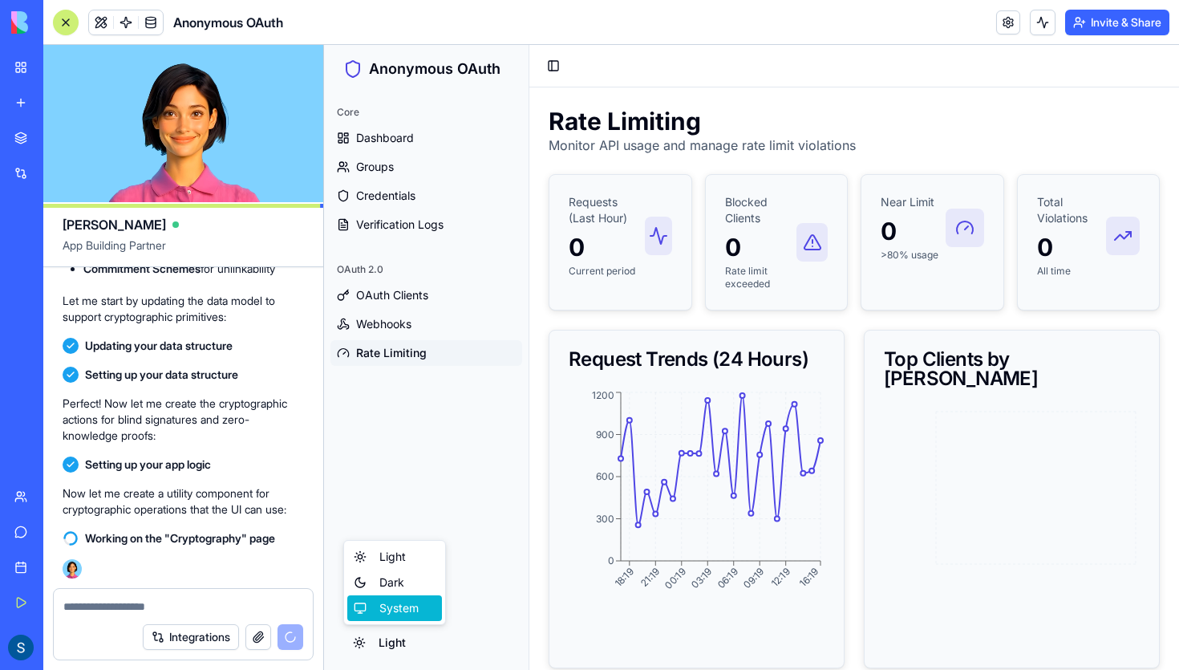
click at [405, 610] on div "System" at bounding box center [394, 608] width 95 height 26
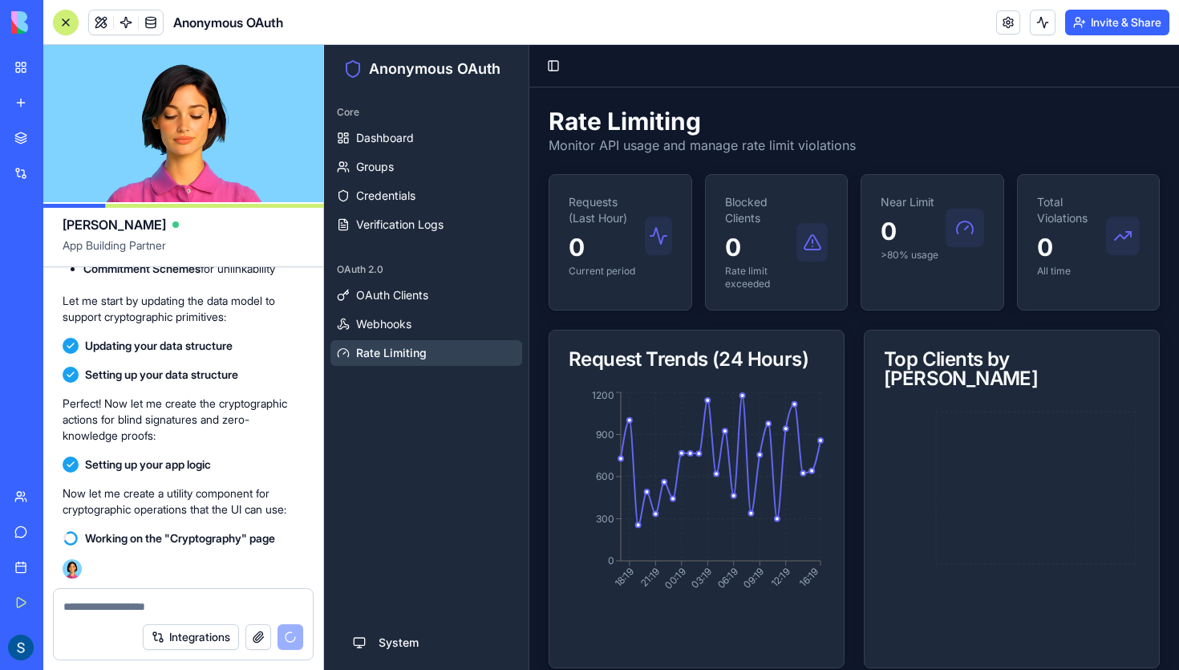
drag, startPoint x: 915, startPoint y: 372, endPoint x: 946, endPoint y: 354, distance: 35.6
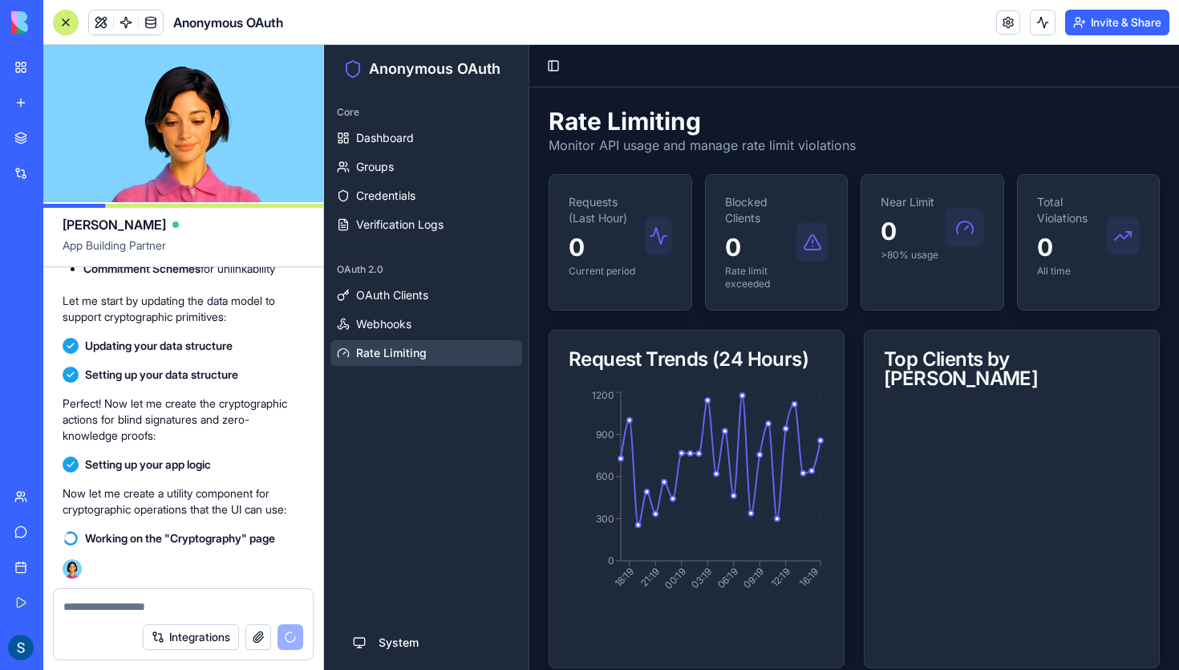
click at [917, 372] on div "Top Clients by Usage" at bounding box center [1012, 368] width 294 height 77
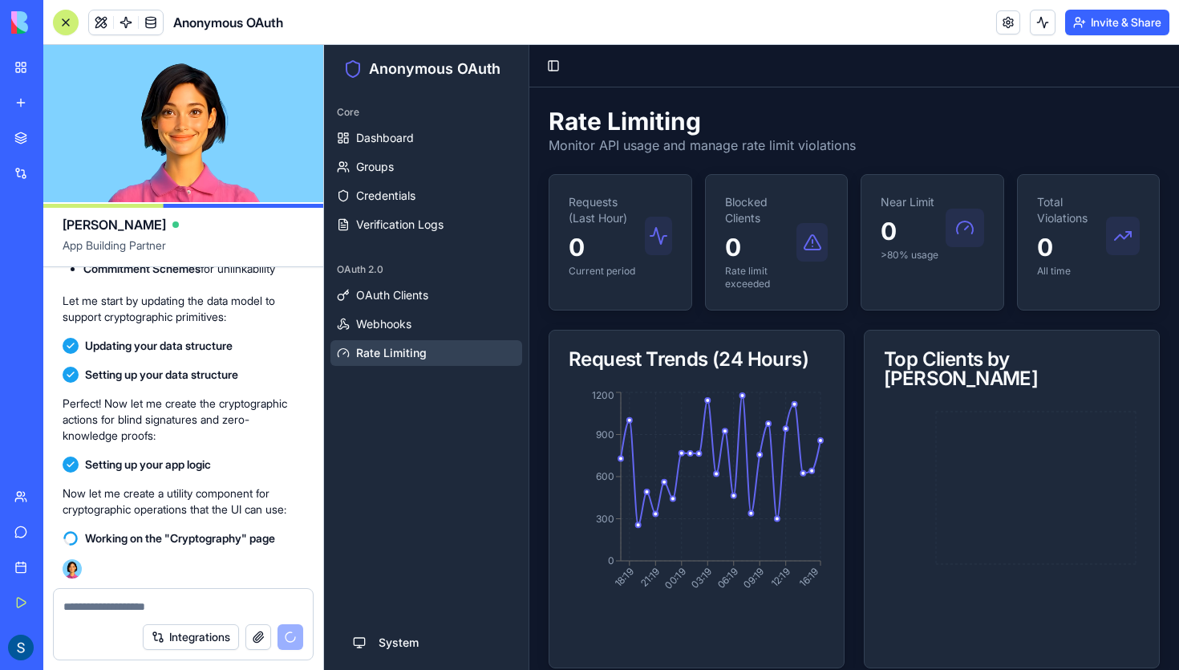
click at [1123, 233] on icon at bounding box center [1122, 235] width 19 height 19
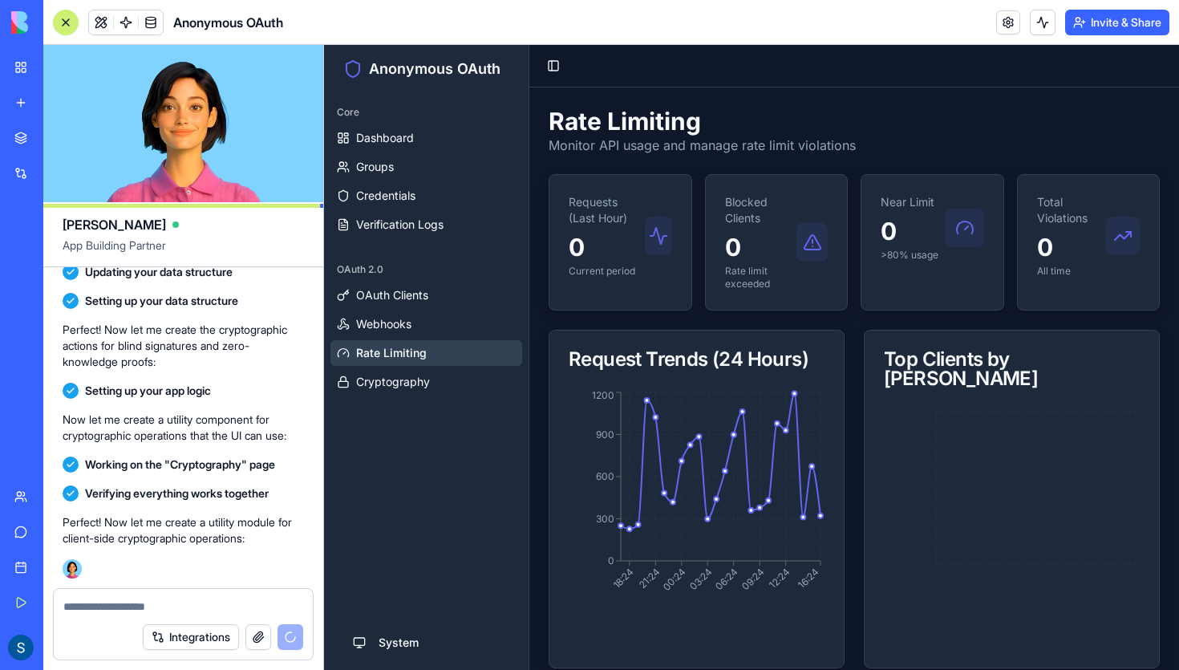
scroll to position [7383, 0]
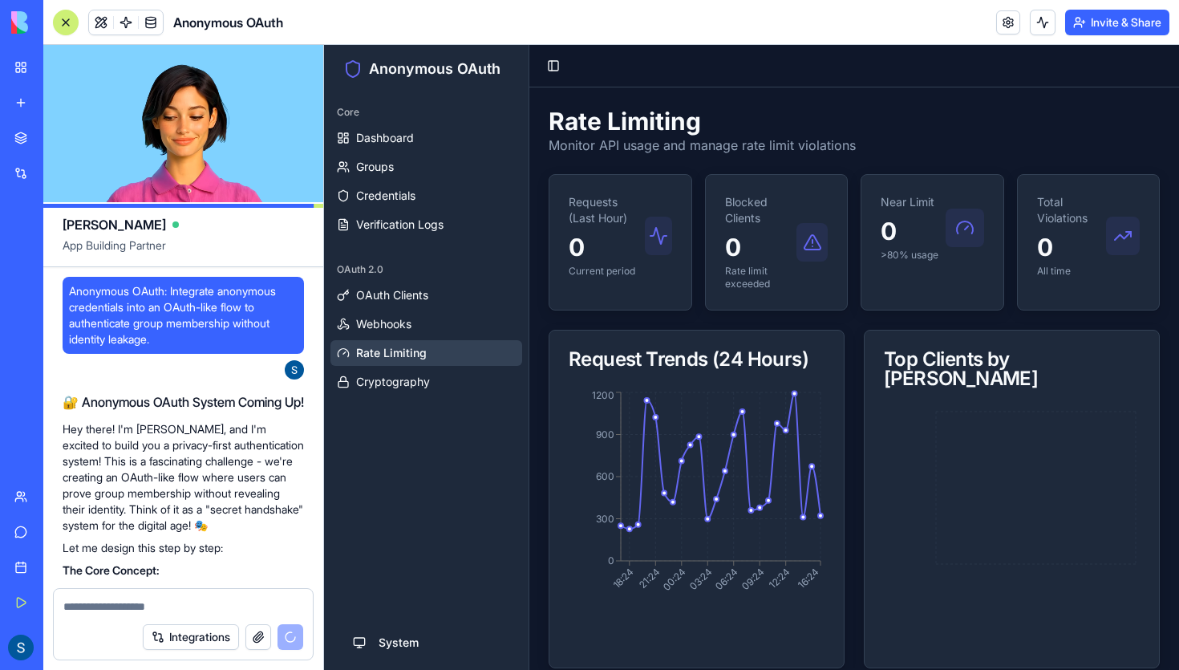
scroll to position [7383, 0]
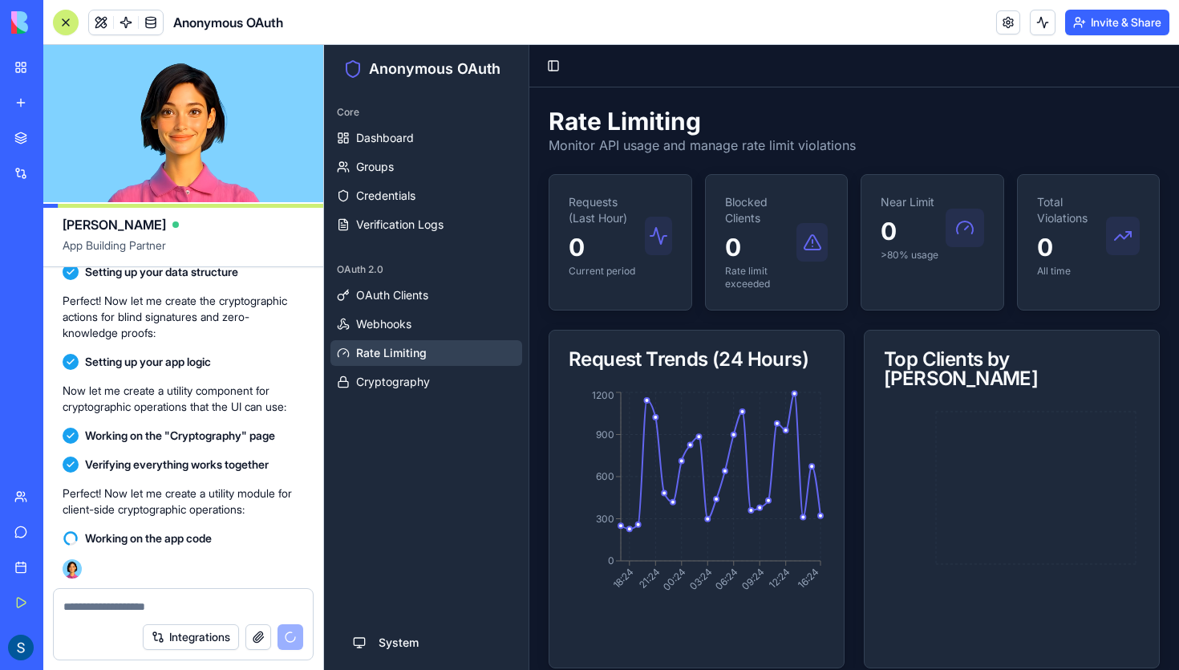
click at [315, 160] on video at bounding box center [183, 123] width 280 height 157
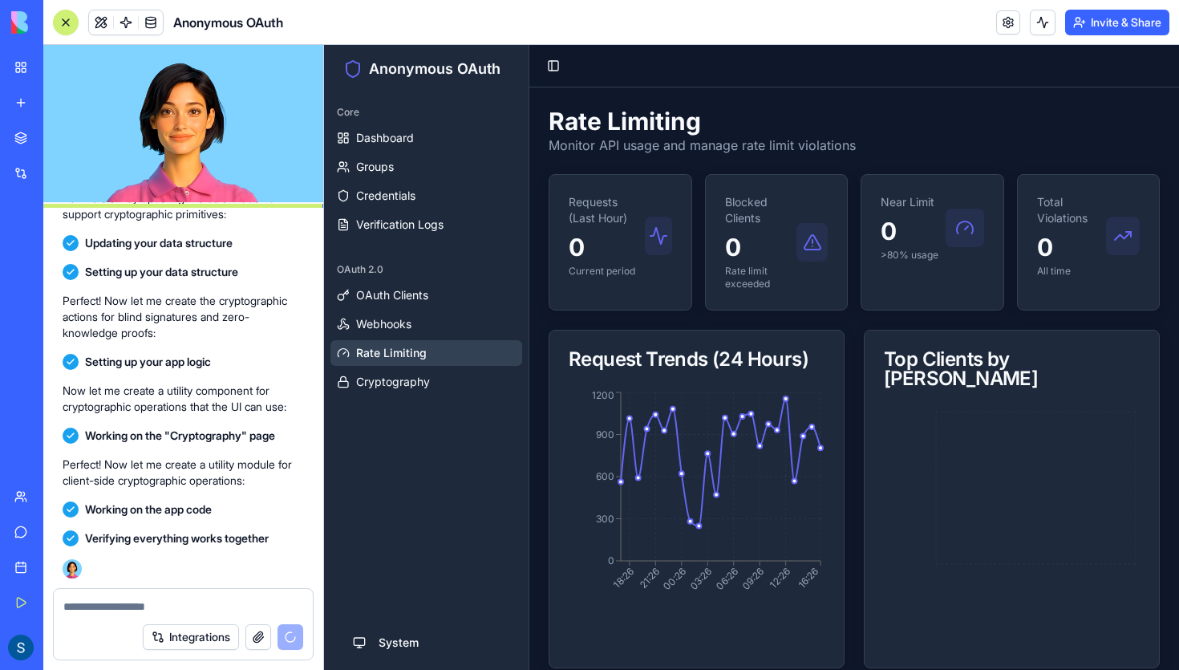
scroll to position [7378, 0]
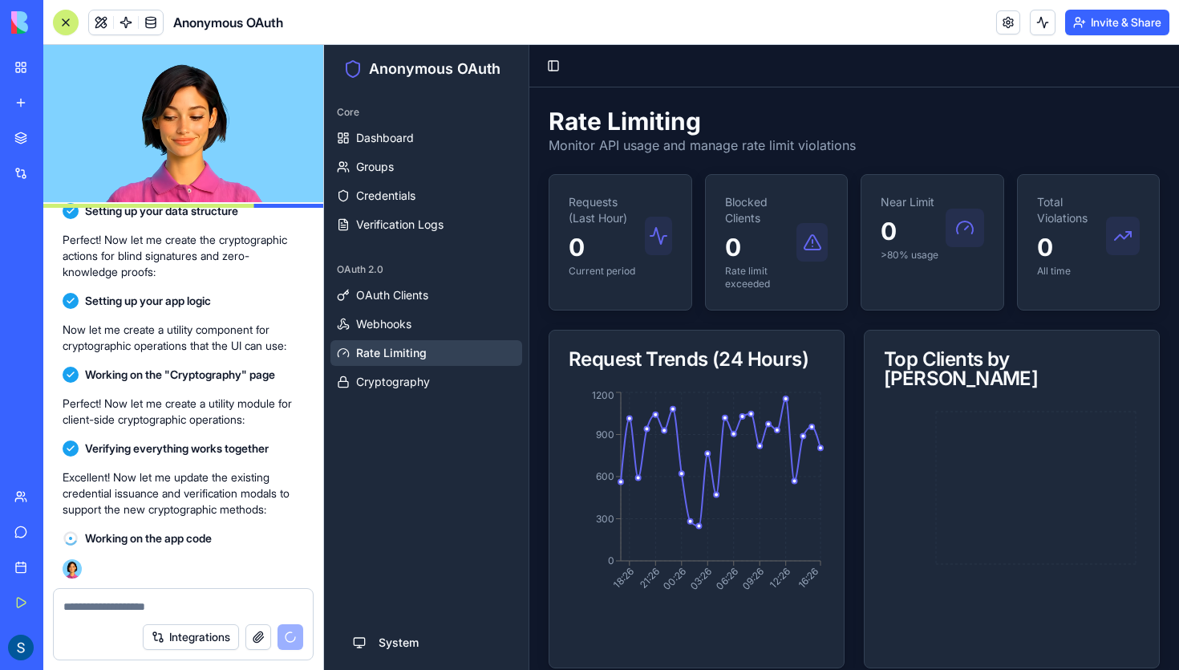
click at [939, 92] on main "Rate Limiting Monitor API usage and manage rate limit violations Requests (Last…" at bounding box center [854, 476] width 650 height 778
click at [849, 160] on div "Rate Limiting Monitor API usage and manage rate limit violations Requests (Last…" at bounding box center [854, 477] width 611 height 740
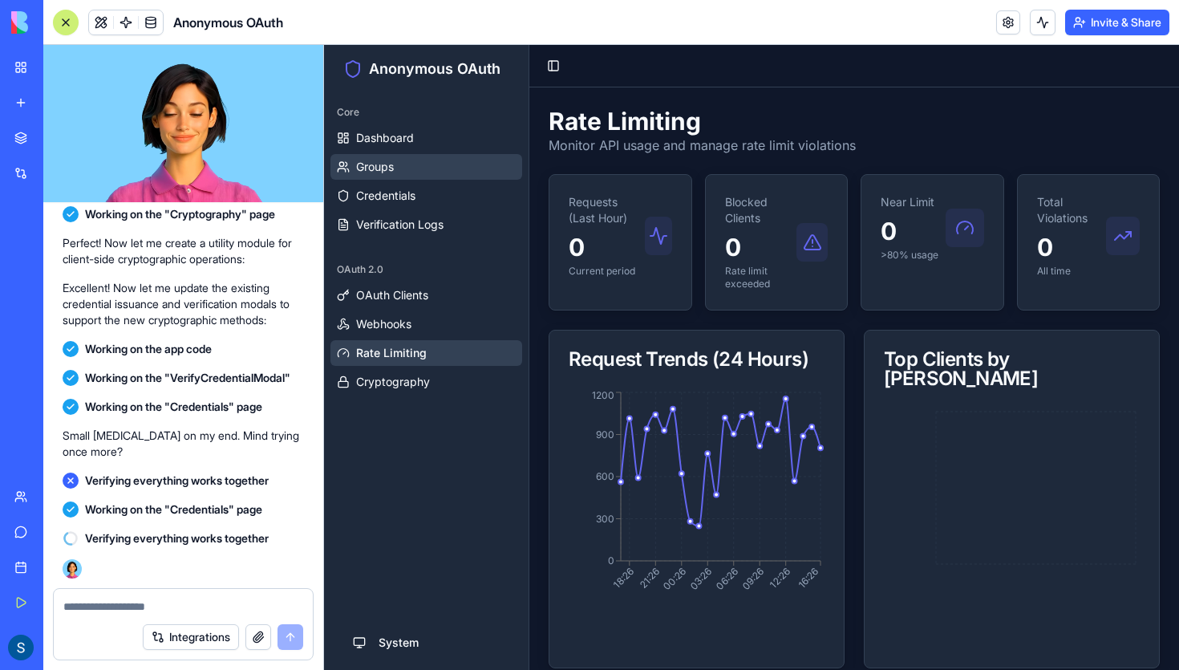
scroll to position [7584, 0]
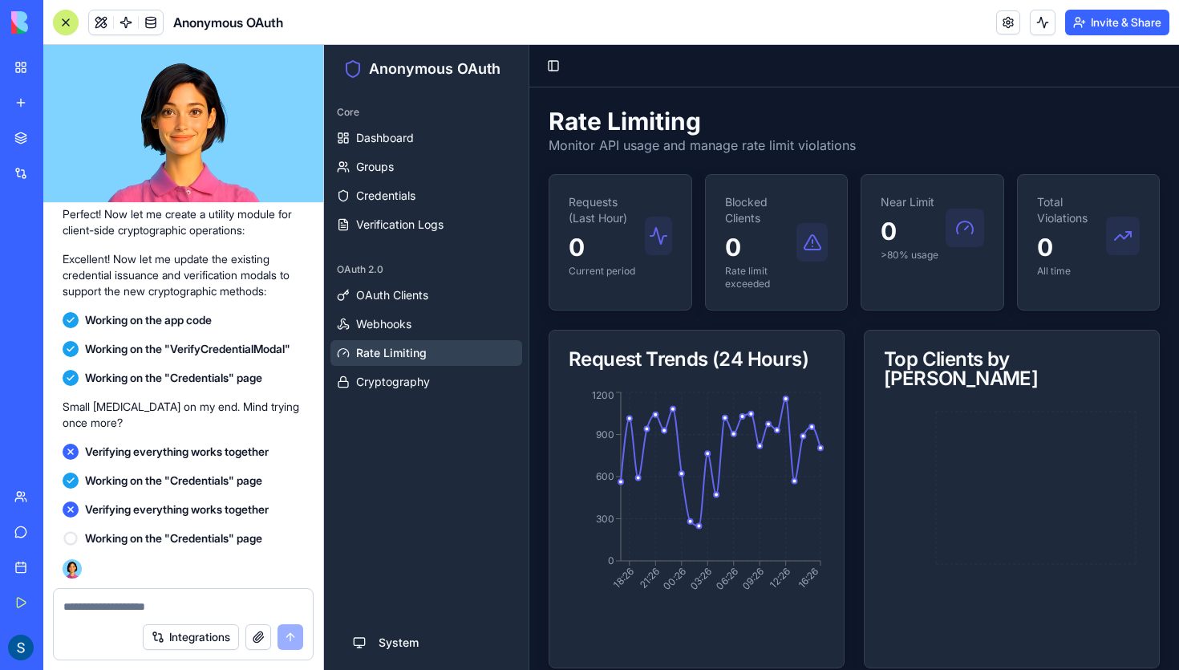
click at [71, 452] on icon at bounding box center [70, 451] width 5 height 5
click at [68, 508] on icon at bounding box center [71, 510] width 10 height 10
click at [71, 537] on icon at bounding box center [71, 538] width 16 height 16
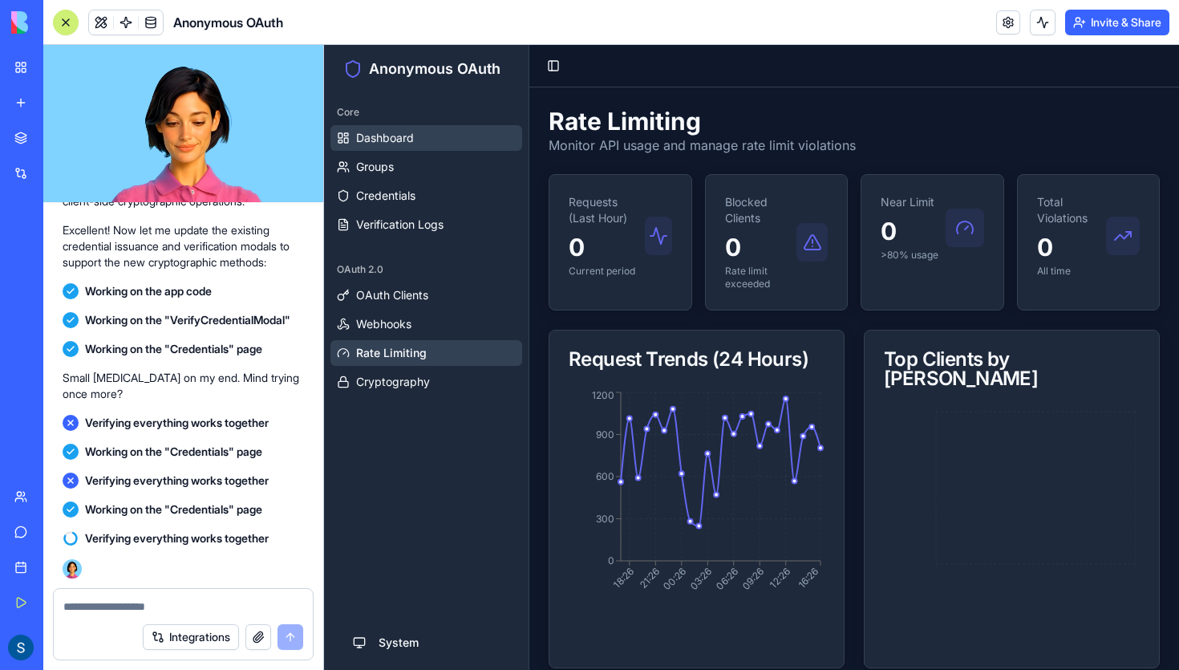
click at [379, 141] on span "Dashboard" at bounding box center [385, 138] width 58 height 16
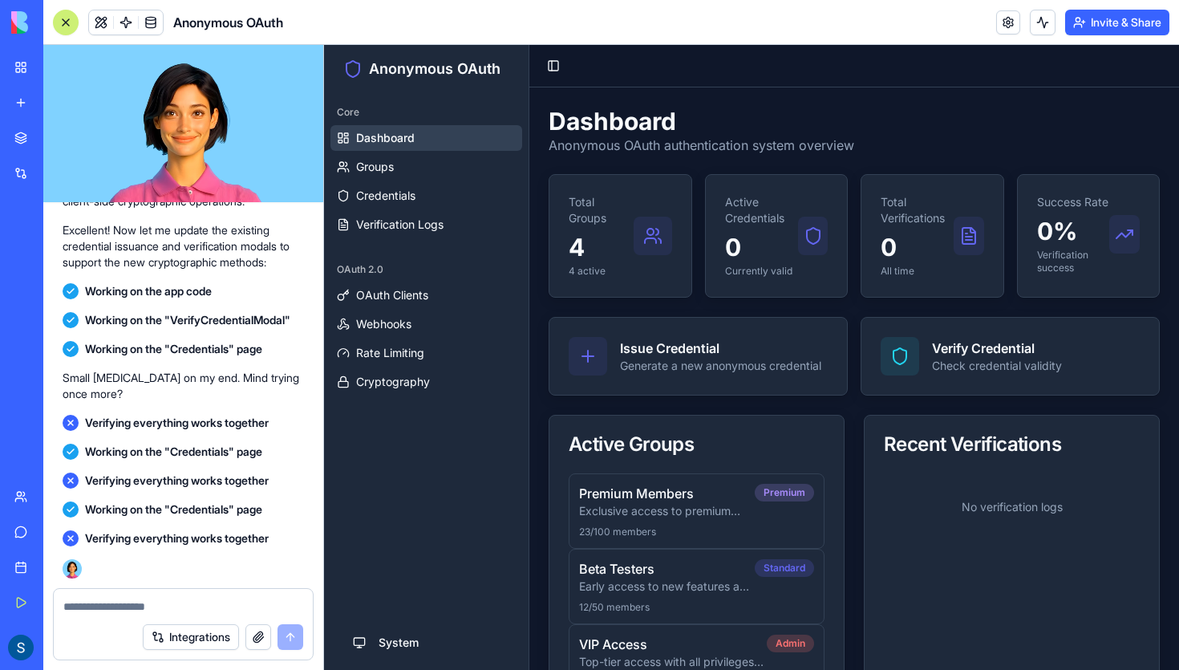
click at [567, 249] on div "Total Groups 4 4 active" at bounding box center [620, 236] width 142 height 122
click at [651, 237] on icon at bounding box center [652, 235] width 19 height 19
click at [784, 258] on p "0" at bounding box center [762, 247] width 74 height 29
click at [949, 306] on div "Dashboard Anonymous OAuth authentication system overview Total Groups 4 4 activ…" at bounding box center [854, 451] width 611 height 688
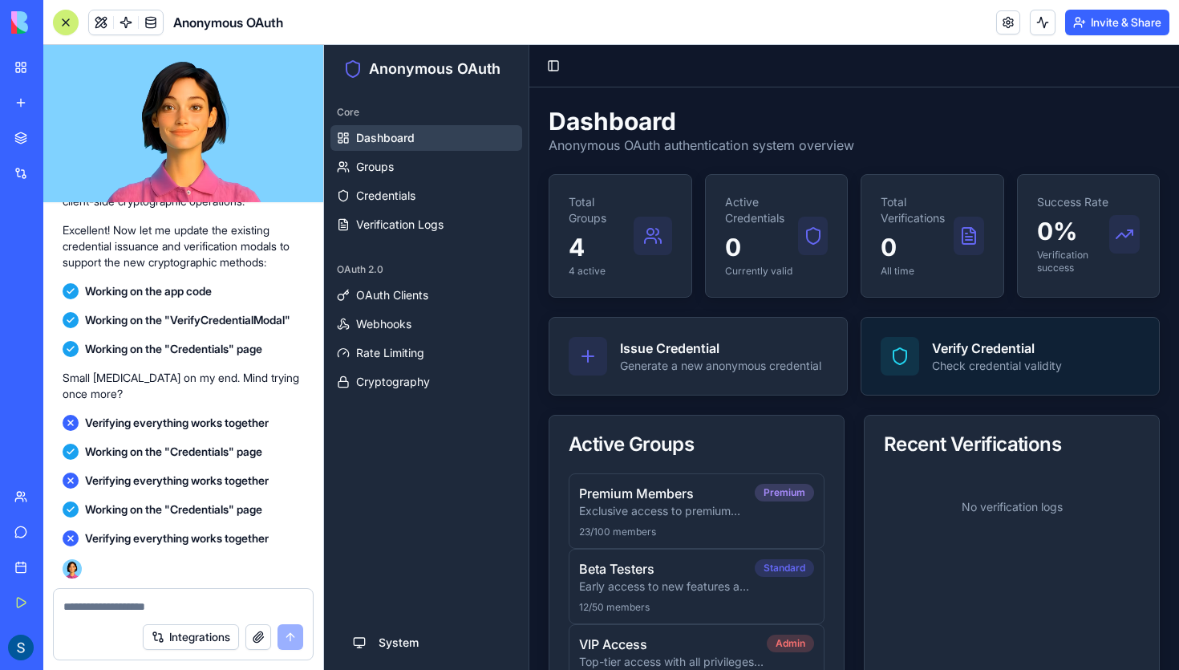
click at [913, 354] on div at bounding box center [900, 356] width 39 height 39
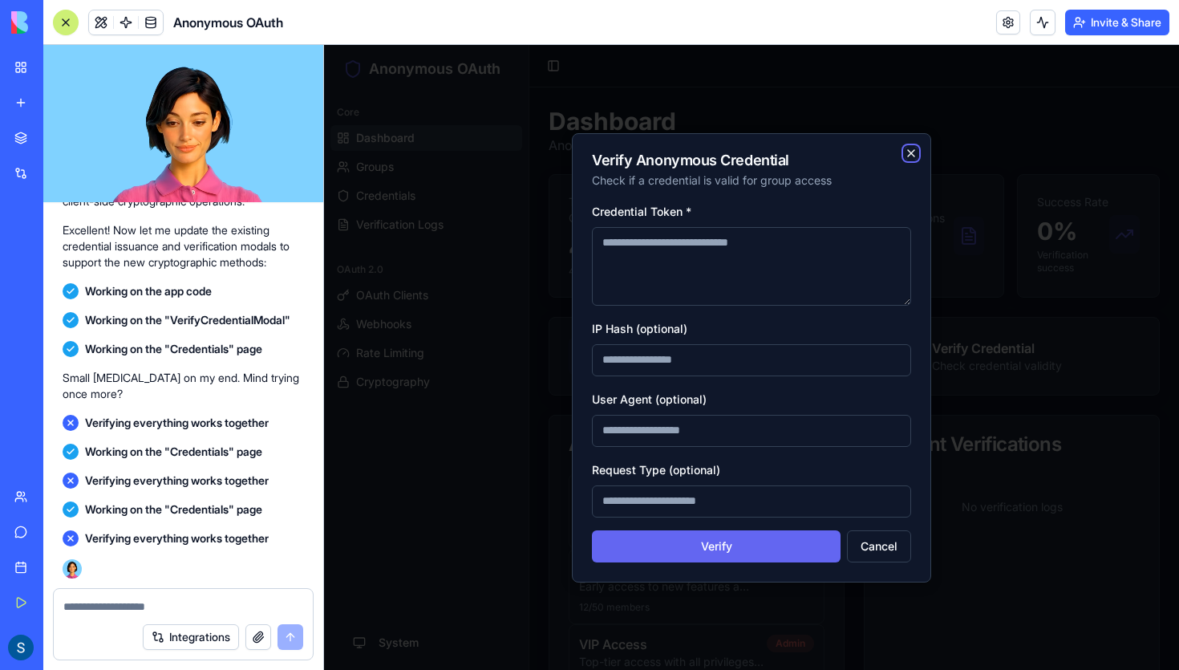
click at [914, 150] on icon "button" at bounding box center [911, 153] width 6 height 6
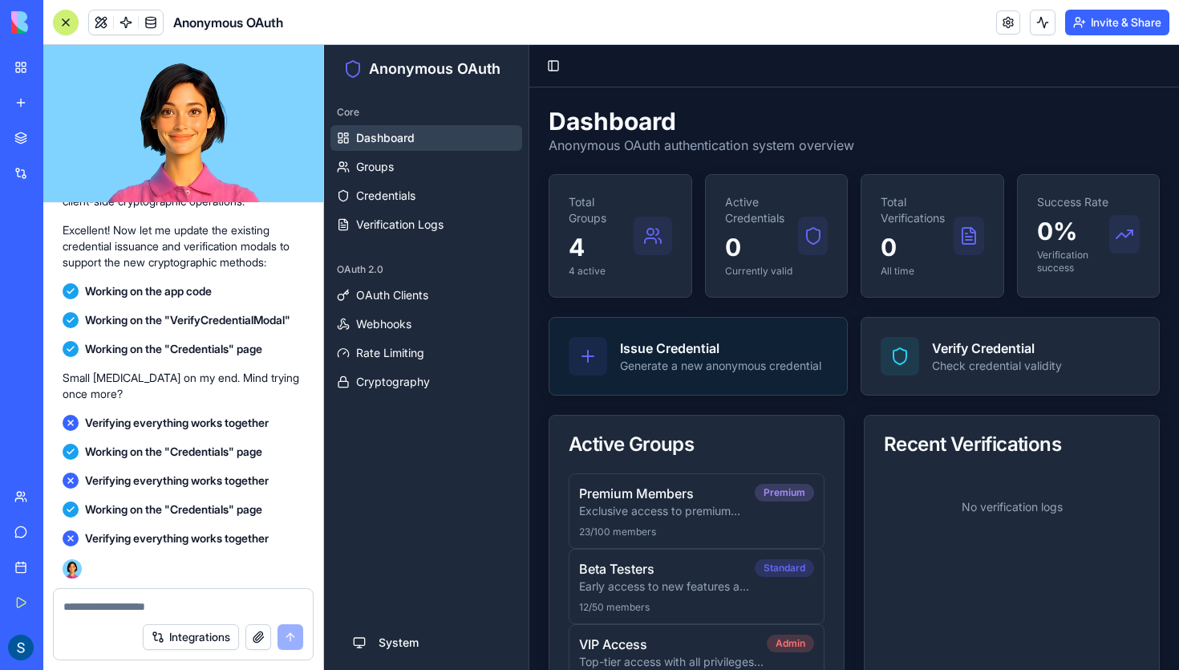
click at [585, 355] on icon at bounding box center [587, 356] width 19 height 19
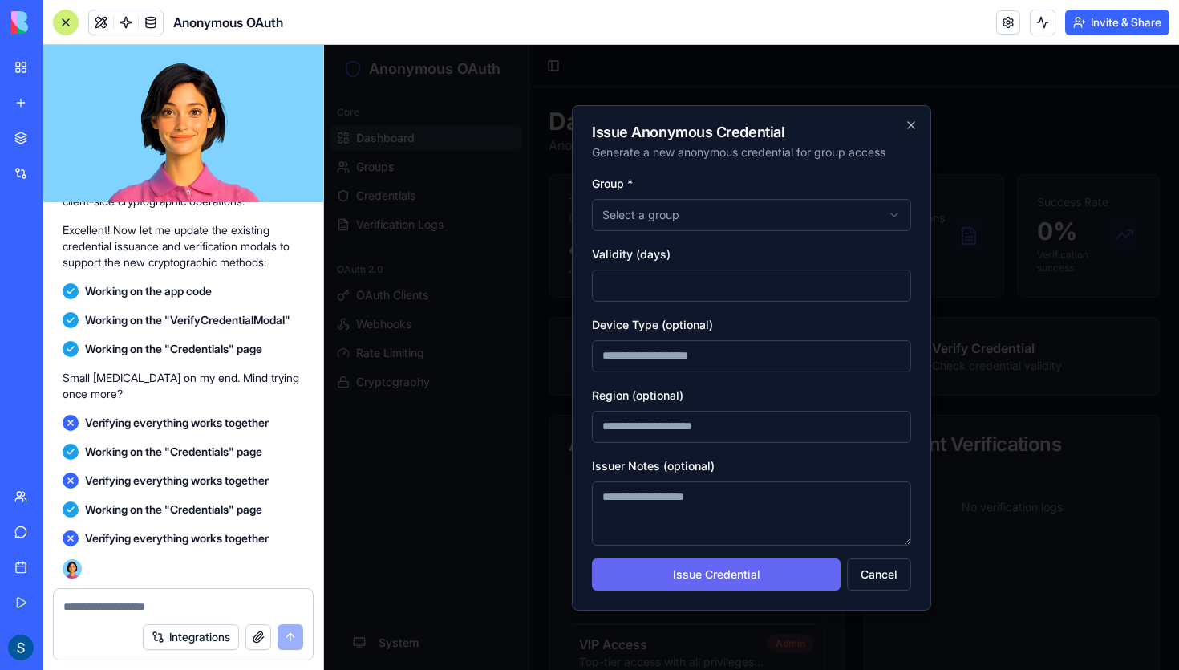
click at [643, 209] on body "Anonymous OAuth Core Dashboard Groups Credentials Verification Logs OAuth 2.0 O…" at bounding box center [751, 429] width 855 height 769
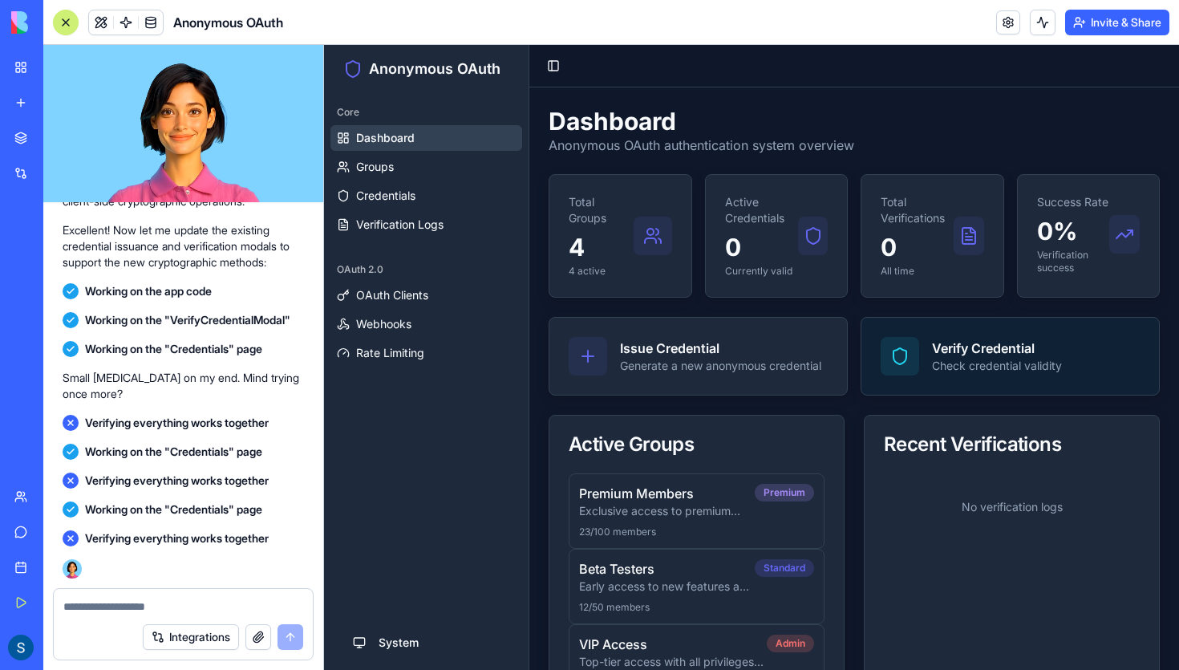
click at [895, 347] on icon at bounding box center [899, 356] width 19 height 19
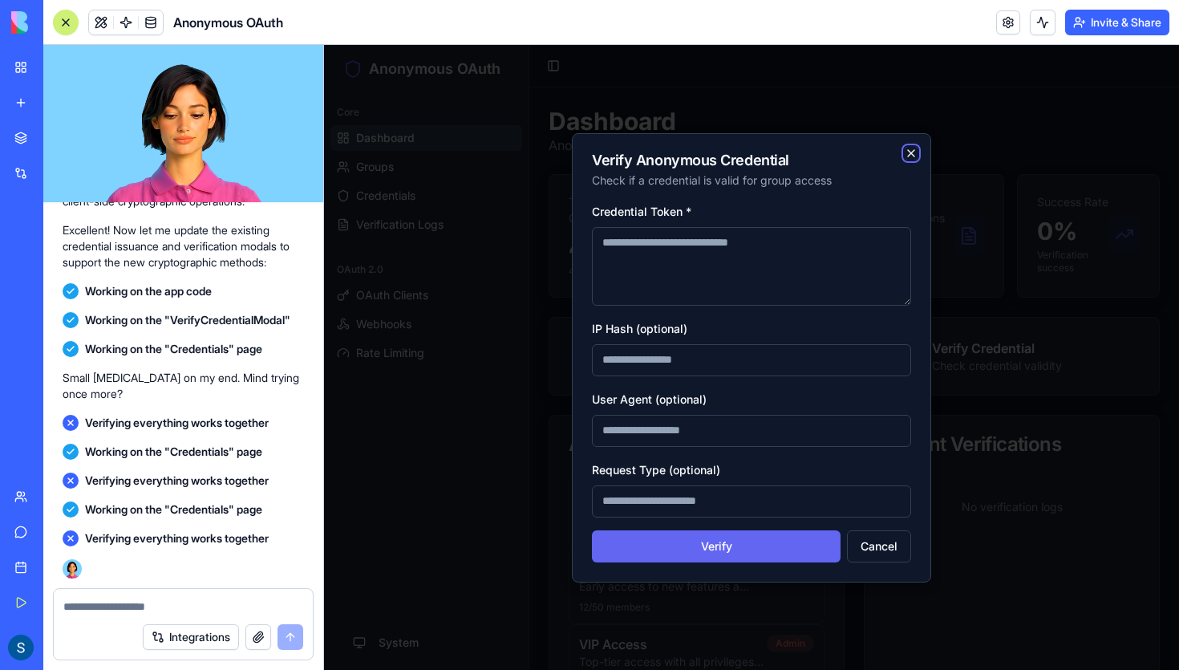
click at [914, 148] on icon "button" at bounding box center [911, 153] width 13 height 13
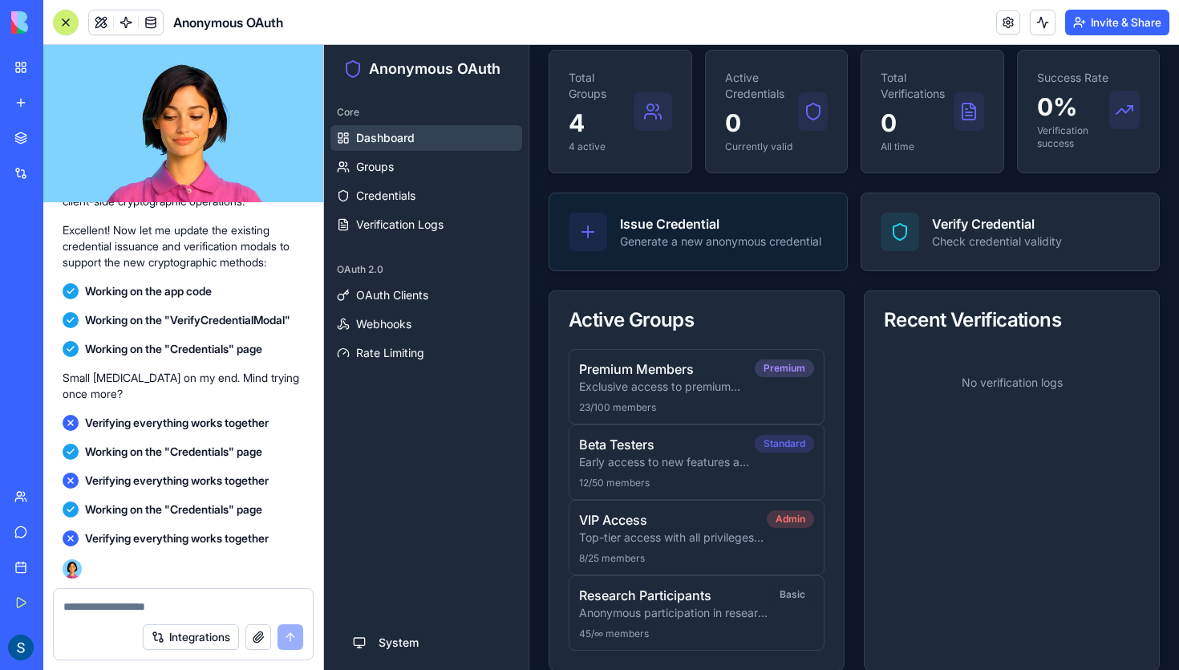
scroll to position [144, 0]
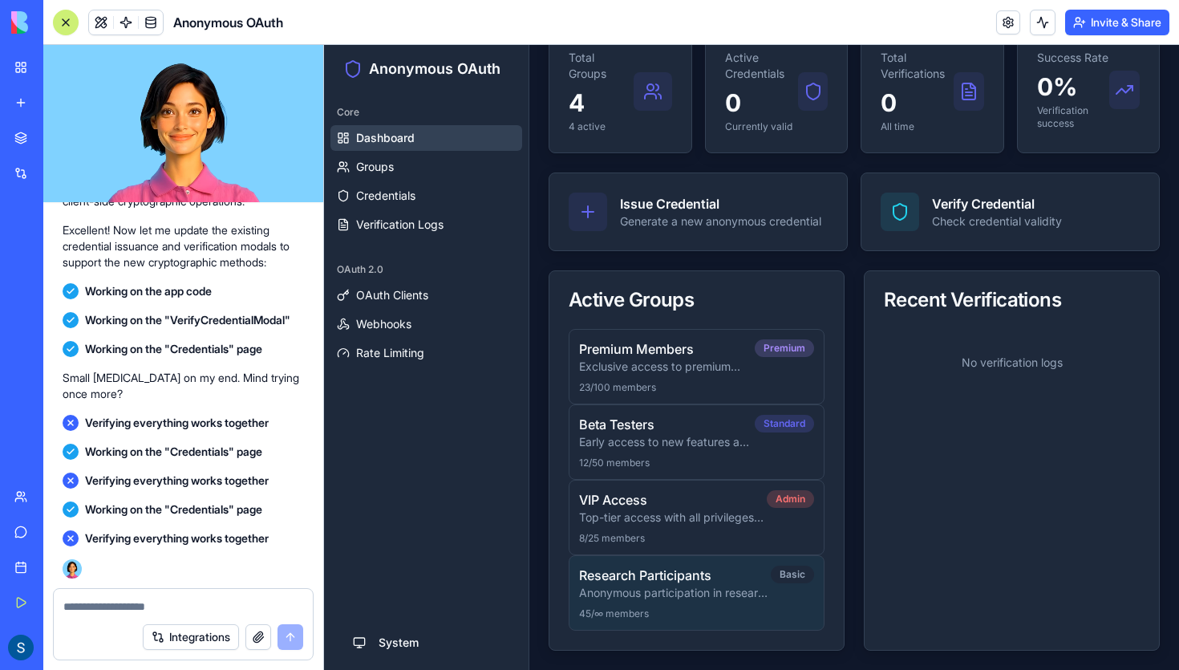
click at [663, 578] on p "Research Participants" at bounding box center [675, 575] width 192 height 19
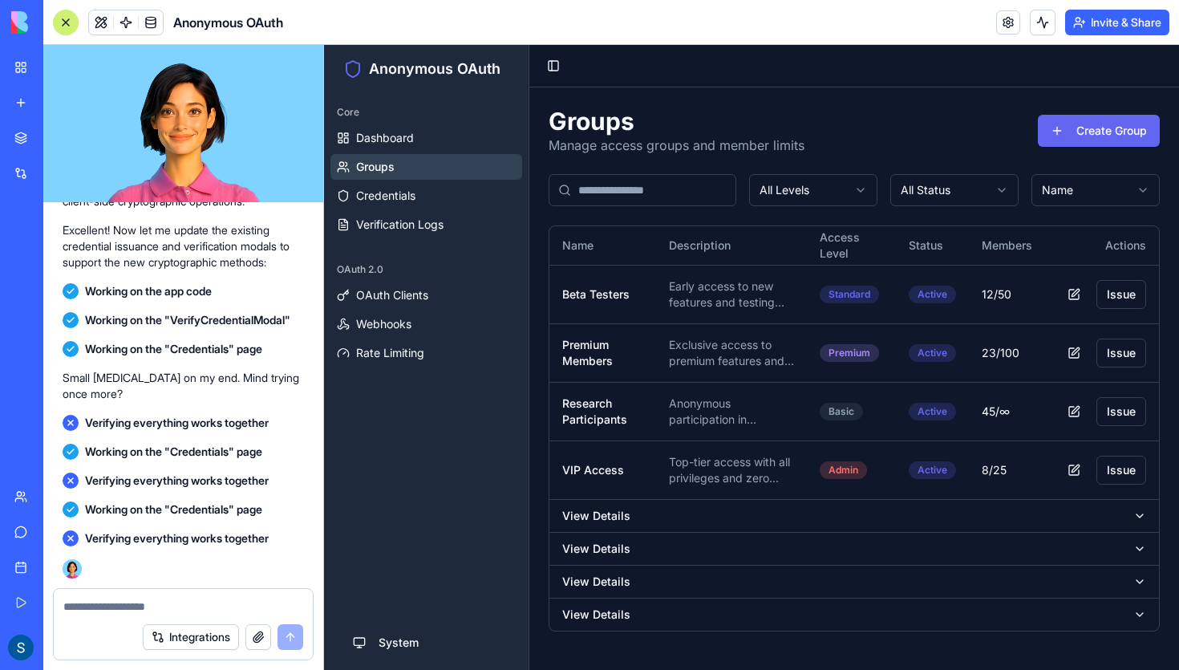
scroll to position [0, 0]
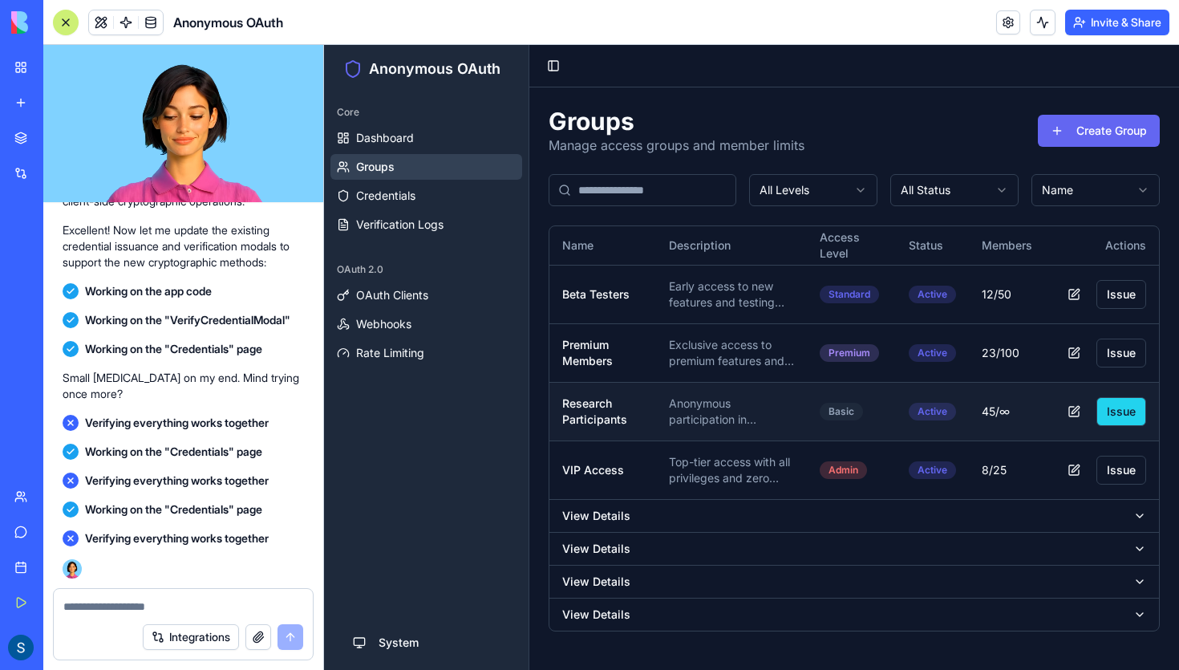
click at [1120, 408] on button "Issue" at bounding box center [1122, 411] width 50 height 29
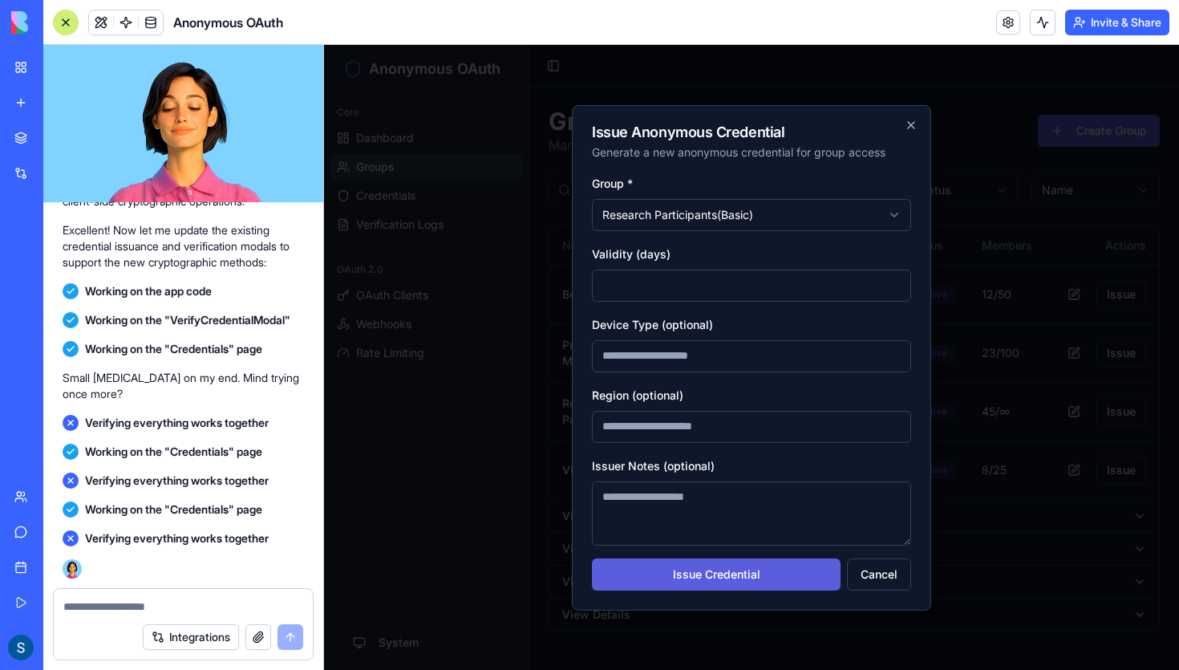
click at [749, 578] on button "Issue Credential" at bounding box center [716, 574] width 249 height 32
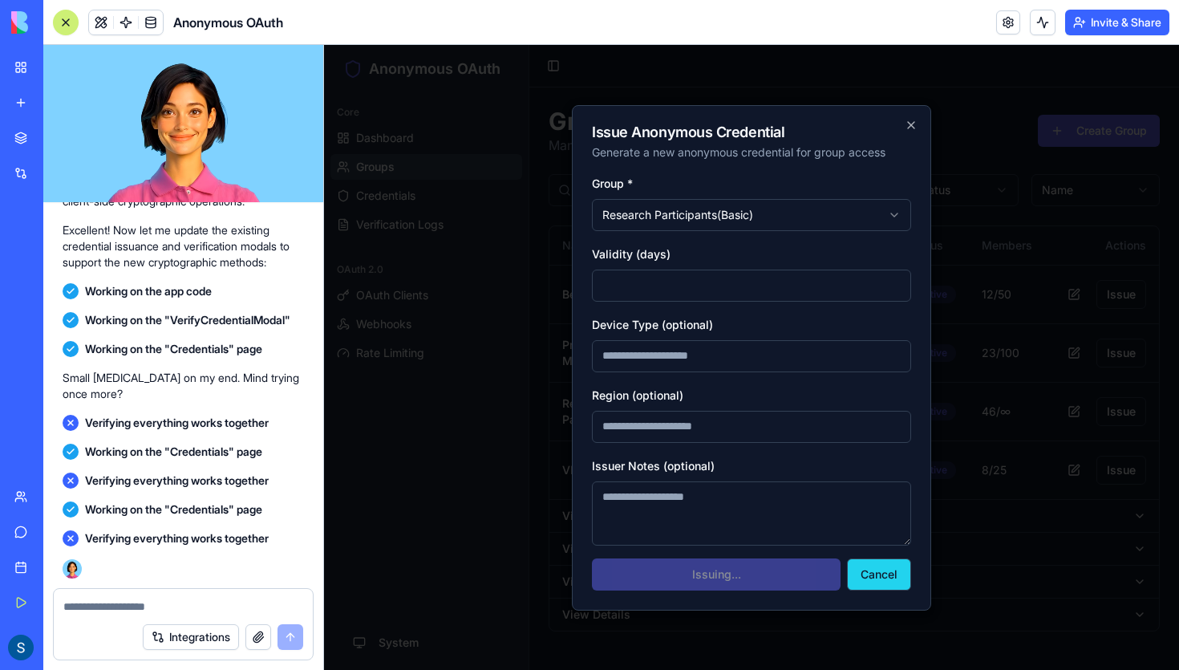
click at [887, 578] on button "Cancel" at bounding box center [879, 574] width 64 height 32
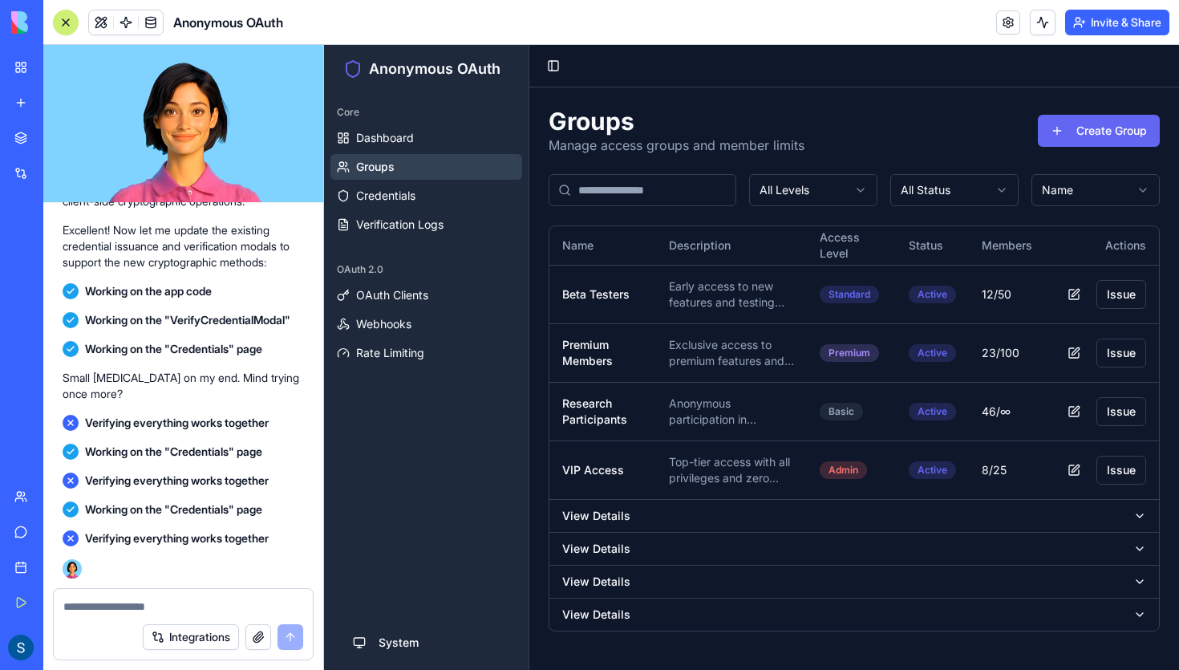
click at [210, 540] on span "Verifying everything works together" at bounding box center [177, 538] width 184 height 16
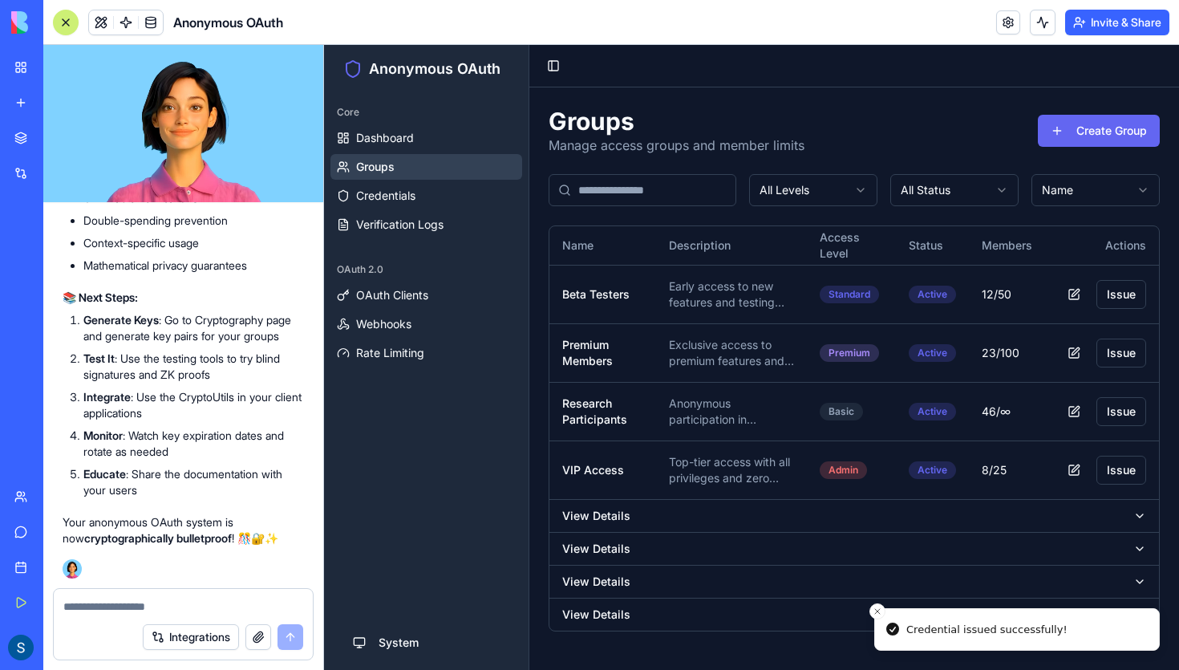
scroll to position [11325, 0]
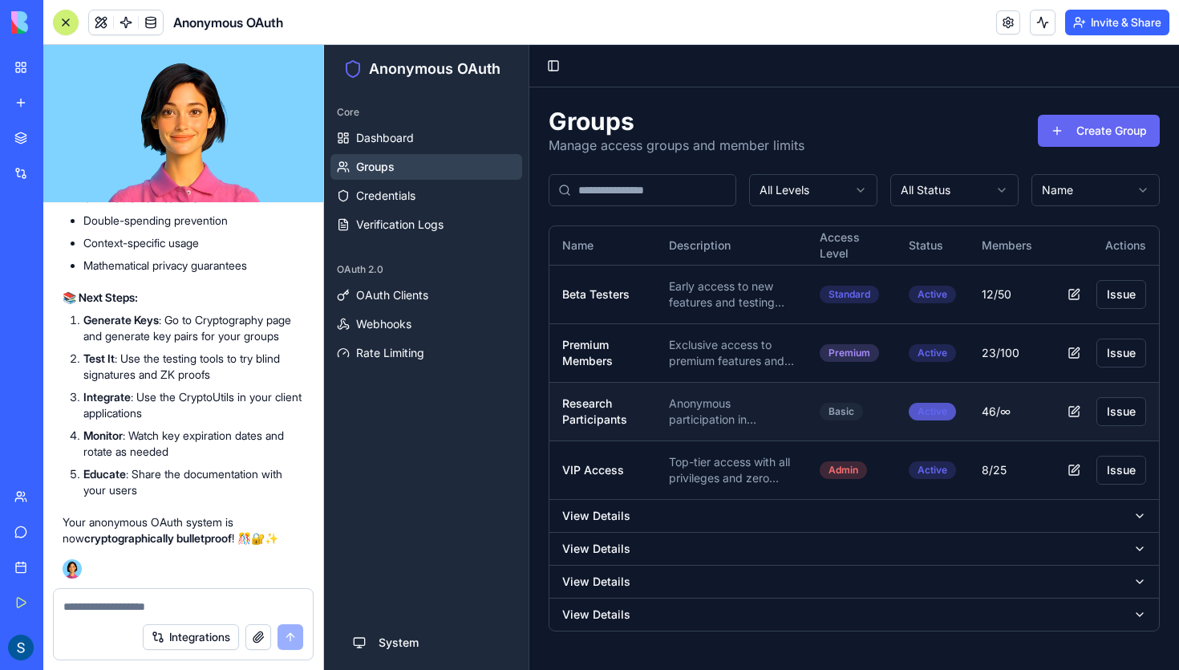
click at [931, 415] on div "Active" at bounding box center [932, 412] width 47 height 18
click at [1068, 403] on button "button" at bounding box center [1074, 411] width 32 height 29
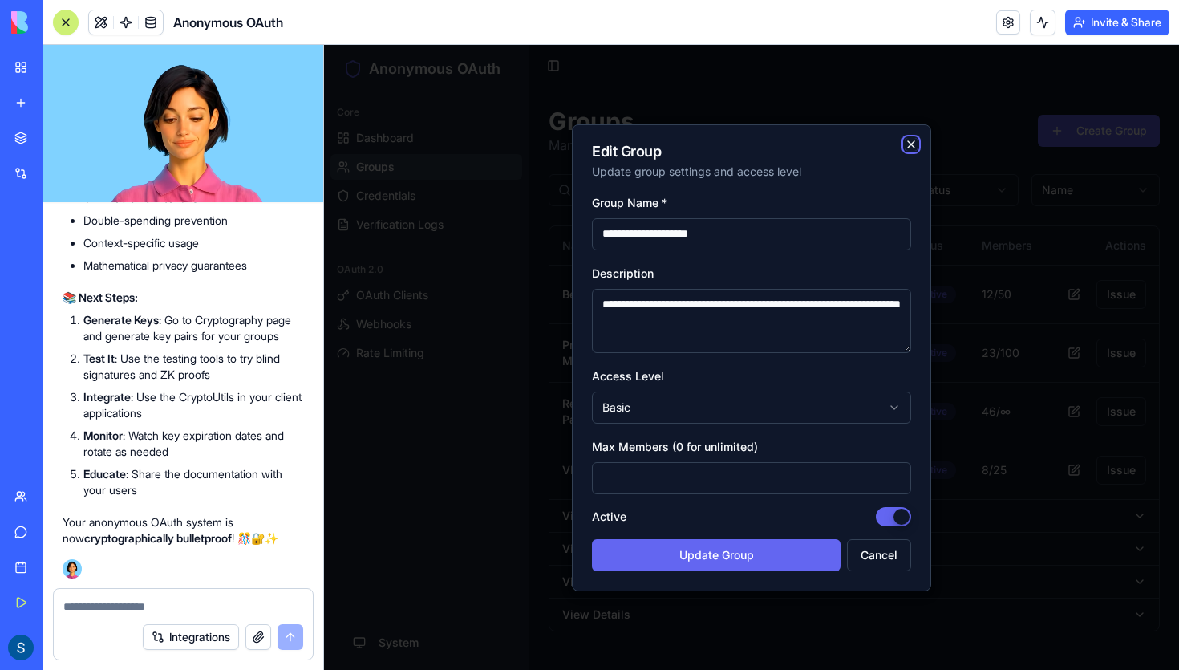
click at [905, 145] on icon "button" at bounding box center [911, 144] width 13 height 13
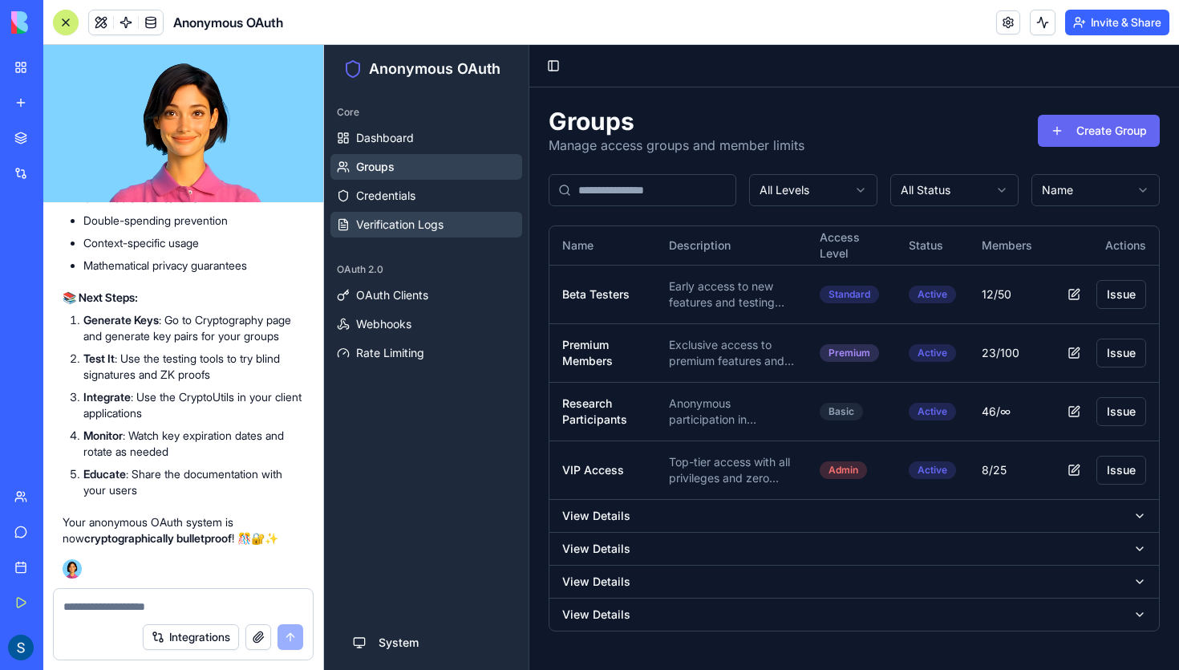
click at [382, 223] on span "Verification Logs" at bounding box center [399, 225] width 87 height 16
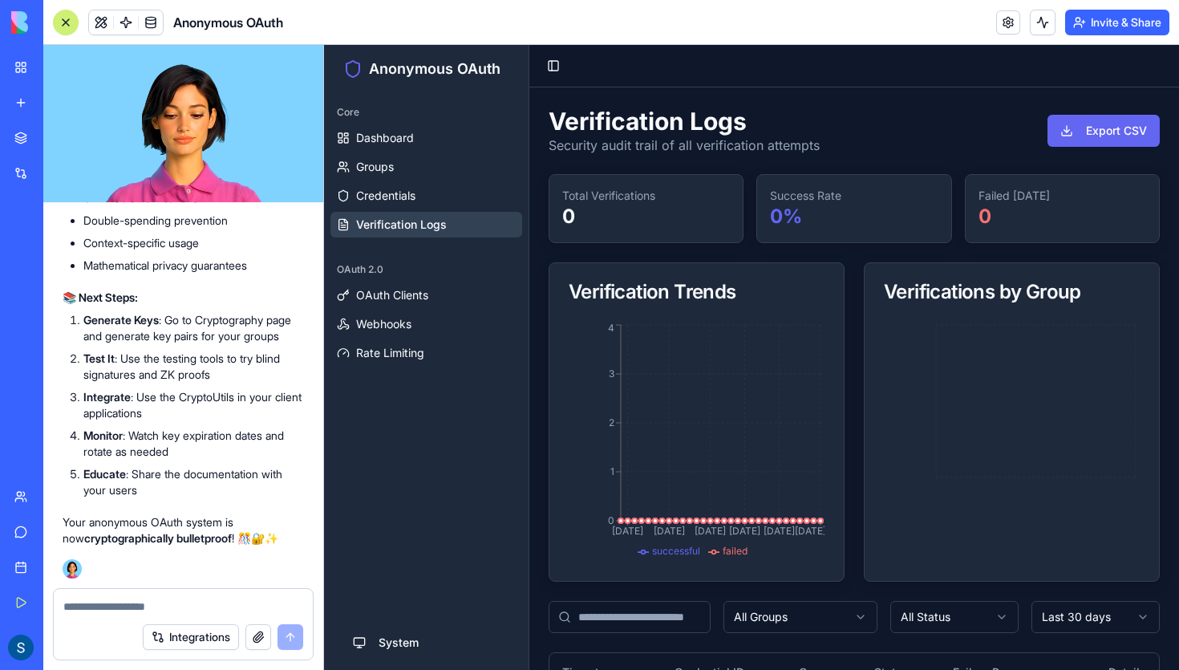
click at [408, 228] on span "Verification Logs" at bounding box center [401, 225] width 91 height 16
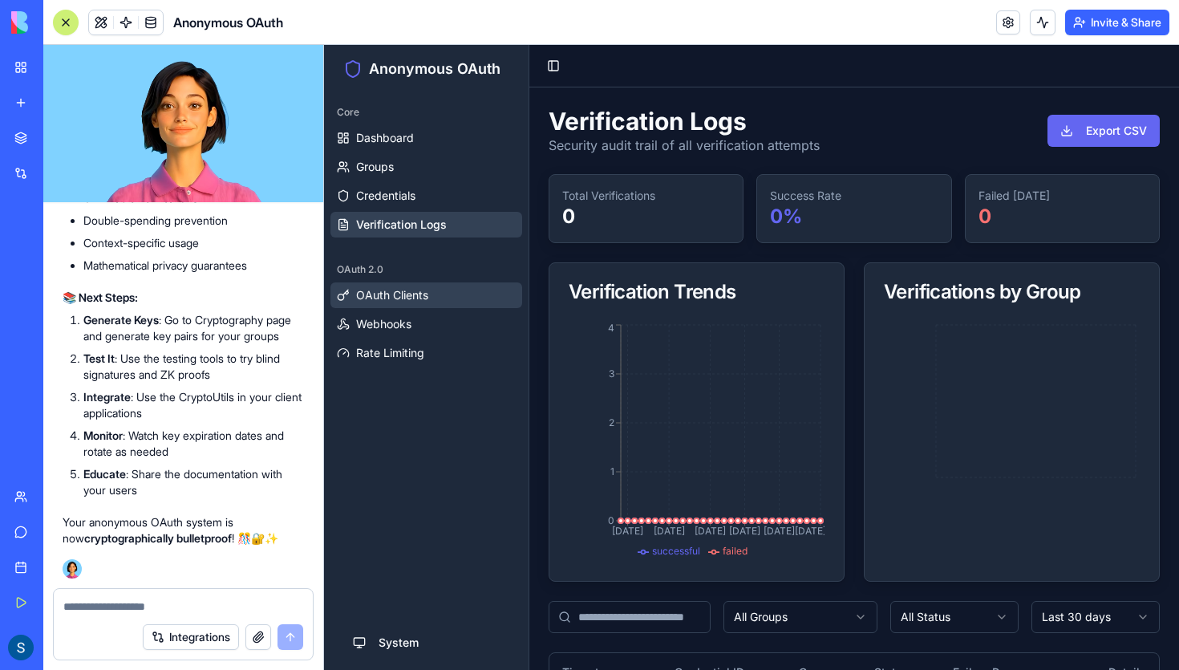
click at [399, 287] on span "OAuth Clients" at bounding box center [392, 295] width 72 height 16
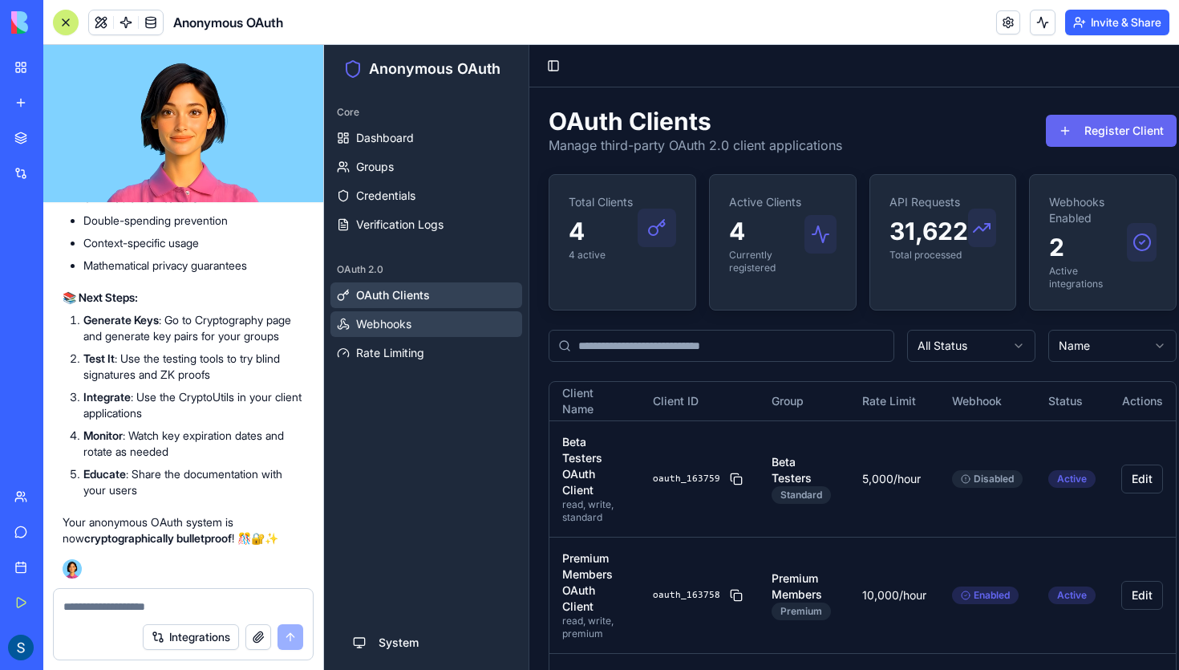
click at [403, 328] on span "Webhooks" at bounding box center [383, 324] width 55 height 16
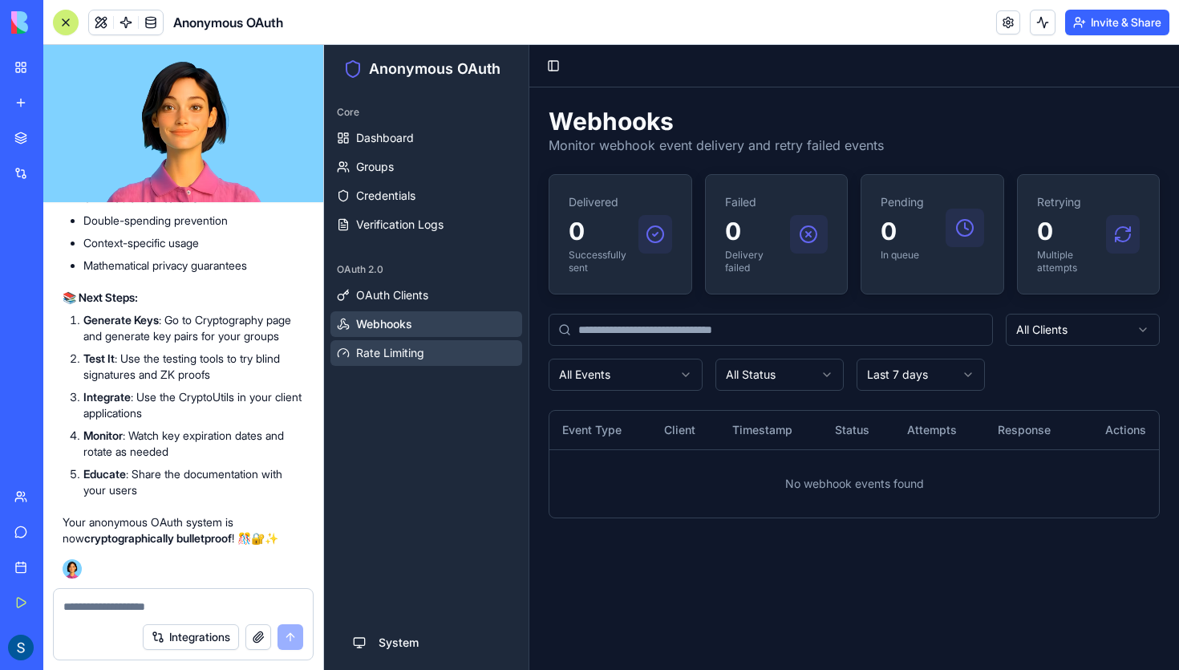
click at [400, 346] on span "Rate Limiting" at bounding box center [390, 353] width 68 height 16
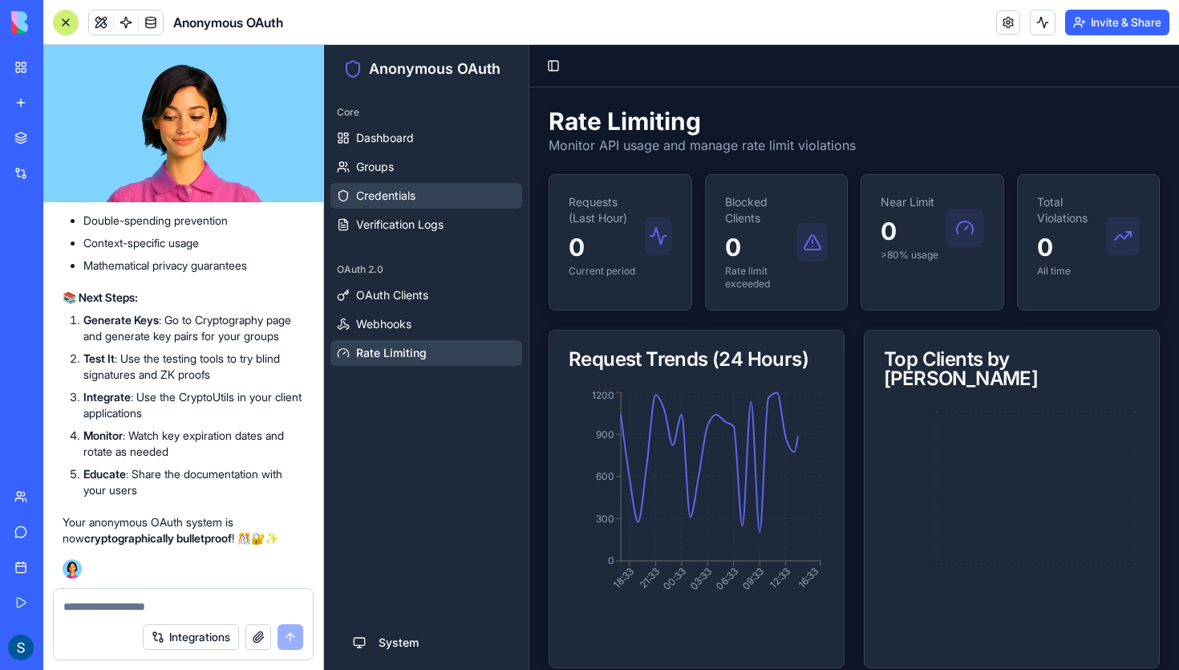
click at [384, 186] on link "Credentials" at bounding box center [426, 196] width 192 height 26
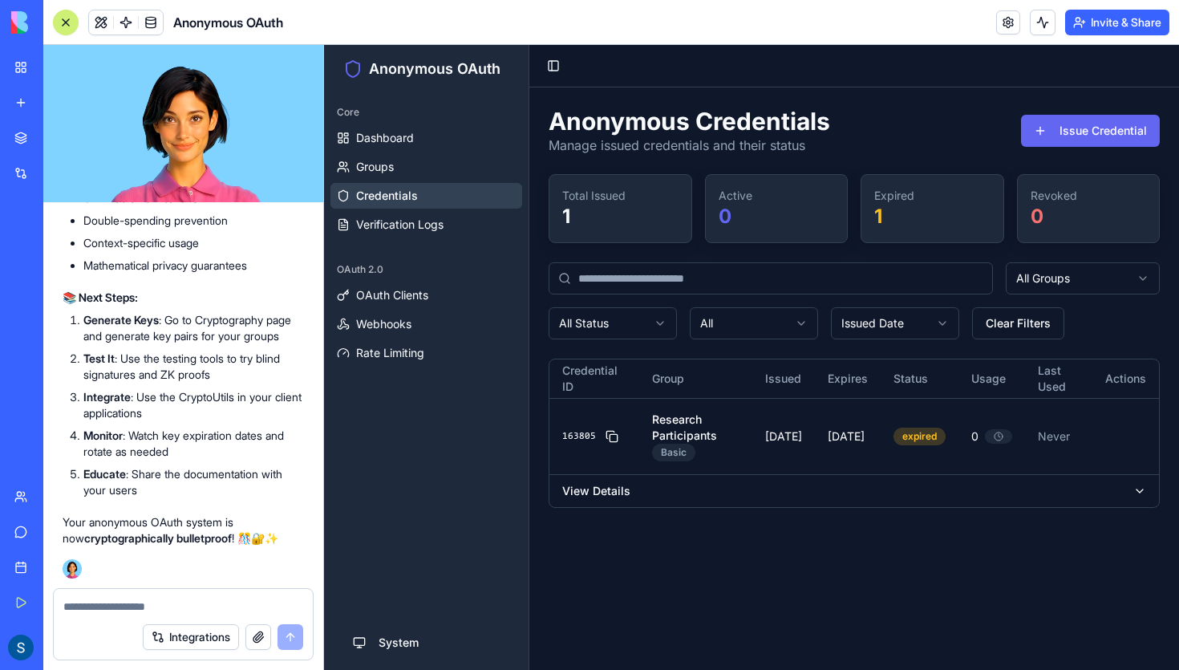
click at [384, 152] on ul "Dashboard Groups Credentials Verification Logs" at bounding box center [426, 181] width 192 height 112
click at [384, 124] on div "Core" at bounding box center [426, 112] width 192 height 26
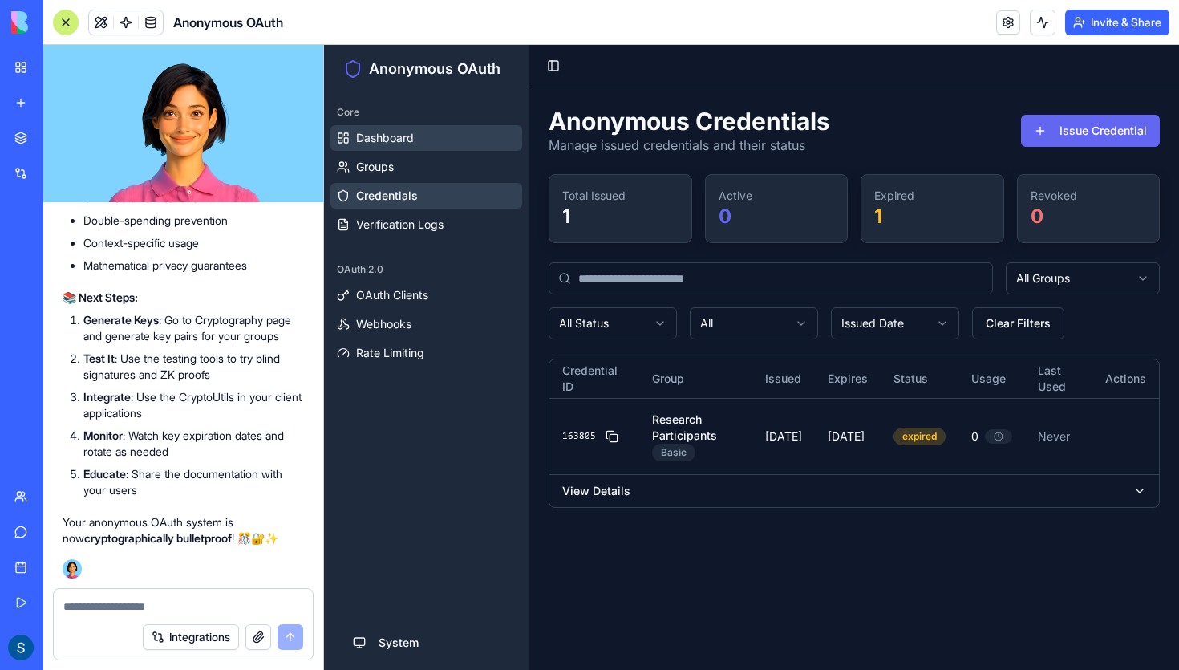
click at [384, 128] on link "Dashboard" at bounding box center [426, 138] width 192 height 26
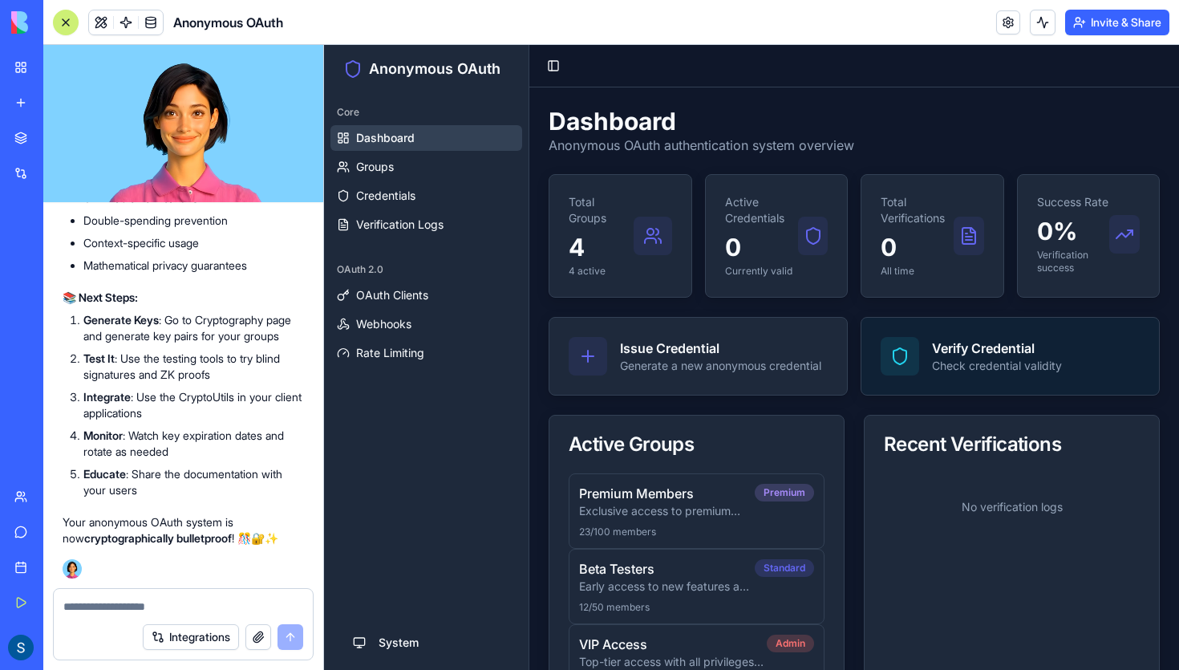
click at [874, 362] on div "Verify Credential Check credential validity" at bounding box center [1011, 356] width 298 height 77
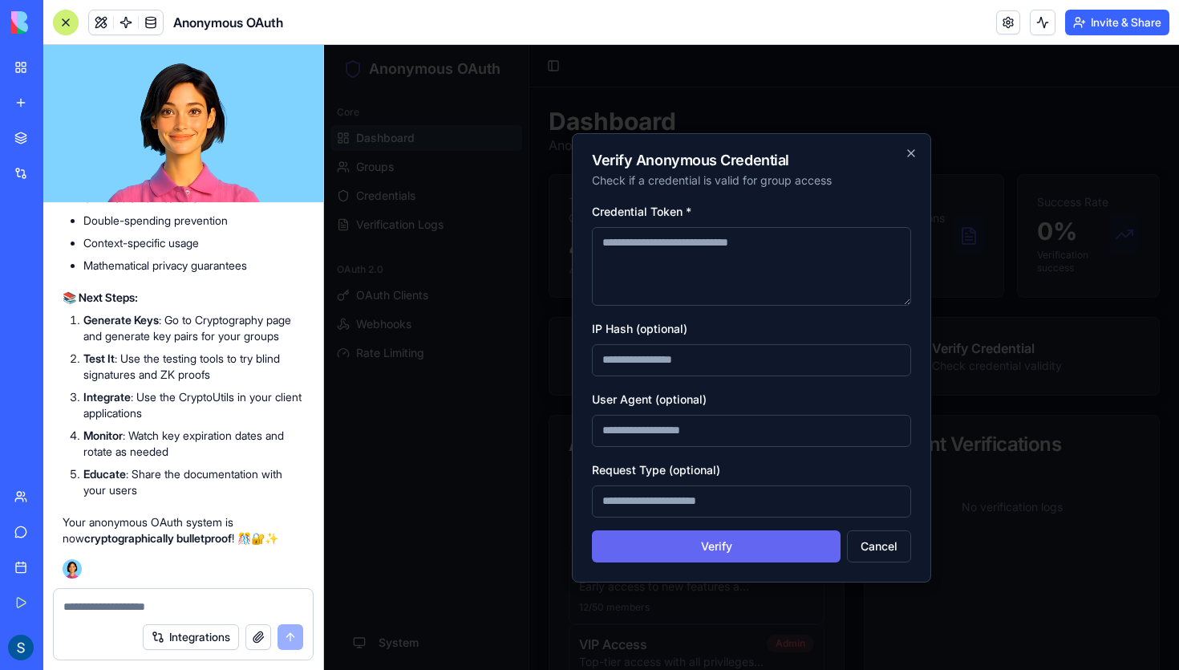
click at [697, 293] on textarea "Credential Token *" at bounding box center [751, 266] width 319 height 79
type textarea "**********"
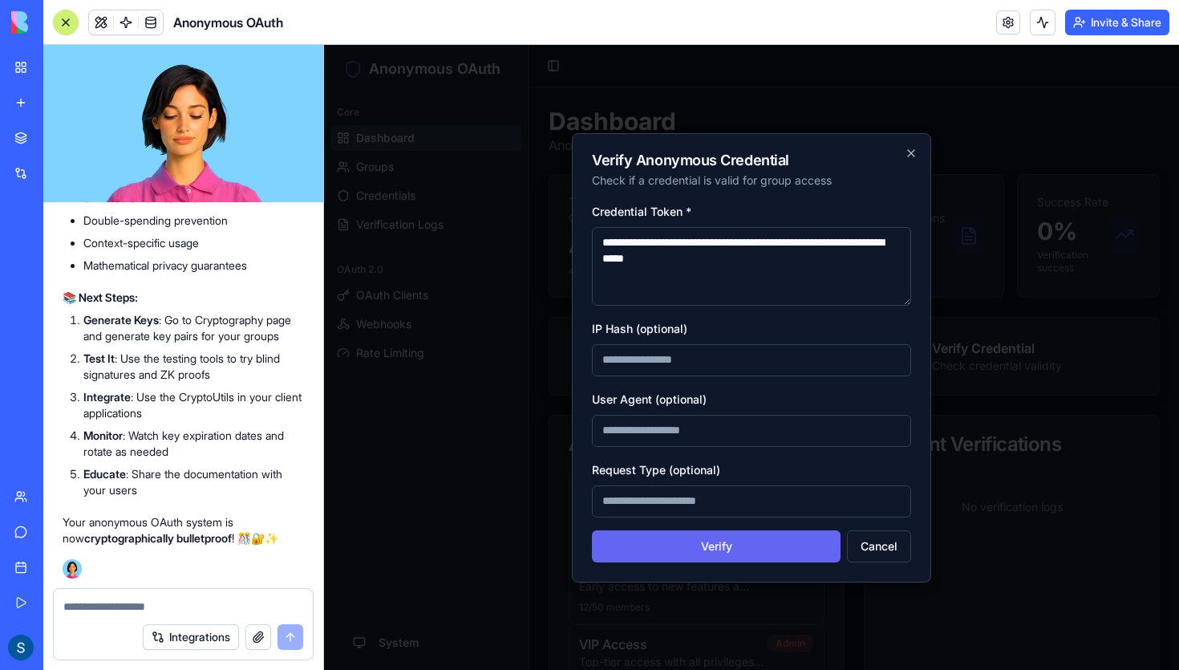
drag, startPoint x: 744, startPoint y: 282, endPoint x: 588, endPoint y: 193, distance: 179.6
click at [588, 194] on div "**********" at bounding box center [751, 357] width 359 height 449
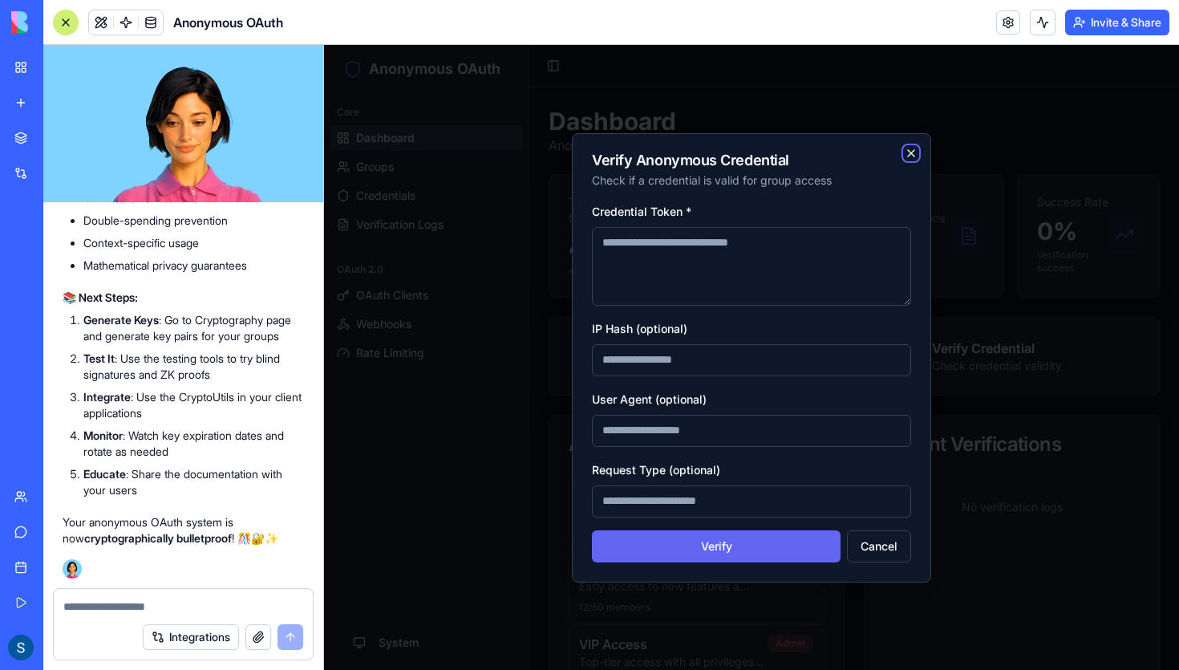
click at [907, 152] on icon "button" at bounding box center [911, 153] width 13 height 13
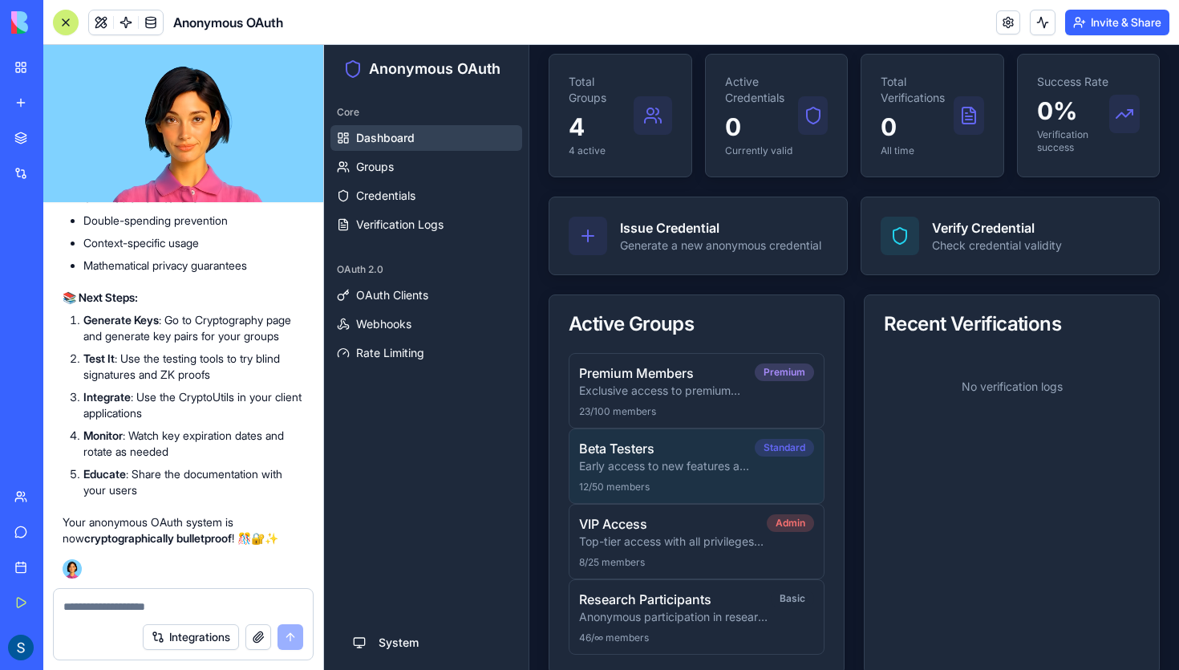
scroll to position [123, 0]
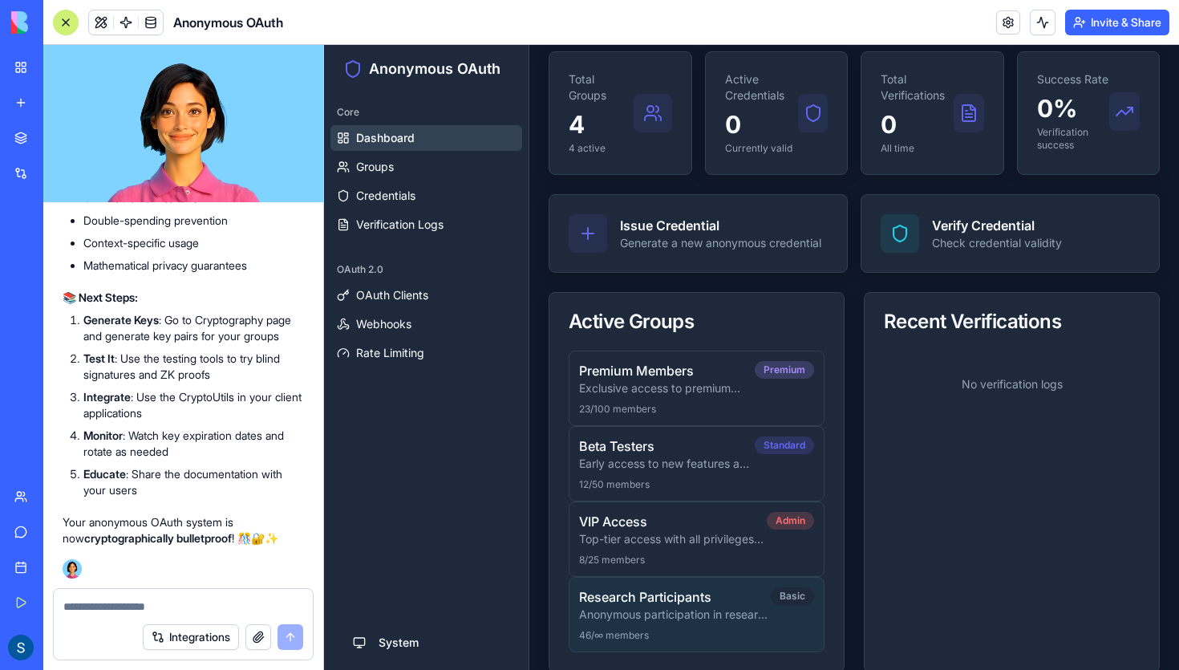
click at [689, 610] on p "Anonymous participation in research studies with verified group membership" at bounding box center [675, 614] width 192 height 16
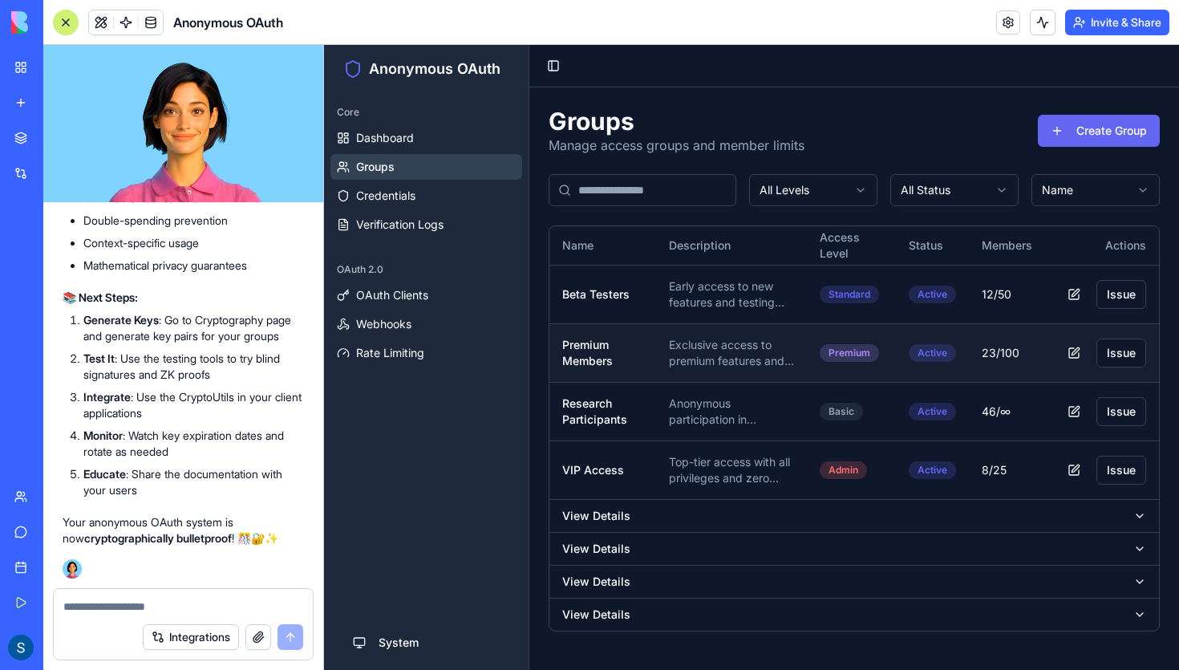
click at [1002, 351] on span "23 / 100" at bounding box center [1001, 353] width 38 height 16
click at [637, 400] on p "Research Participants" at bounding box center [602, 411] width 81 height 32
click at [594, 412] on p "Research Participants" at bounding box center [602, 411] width 81 height 32
click at [990, 420] on td "46 / ∞" at bounding box center [1007, 411] width 76 height 59
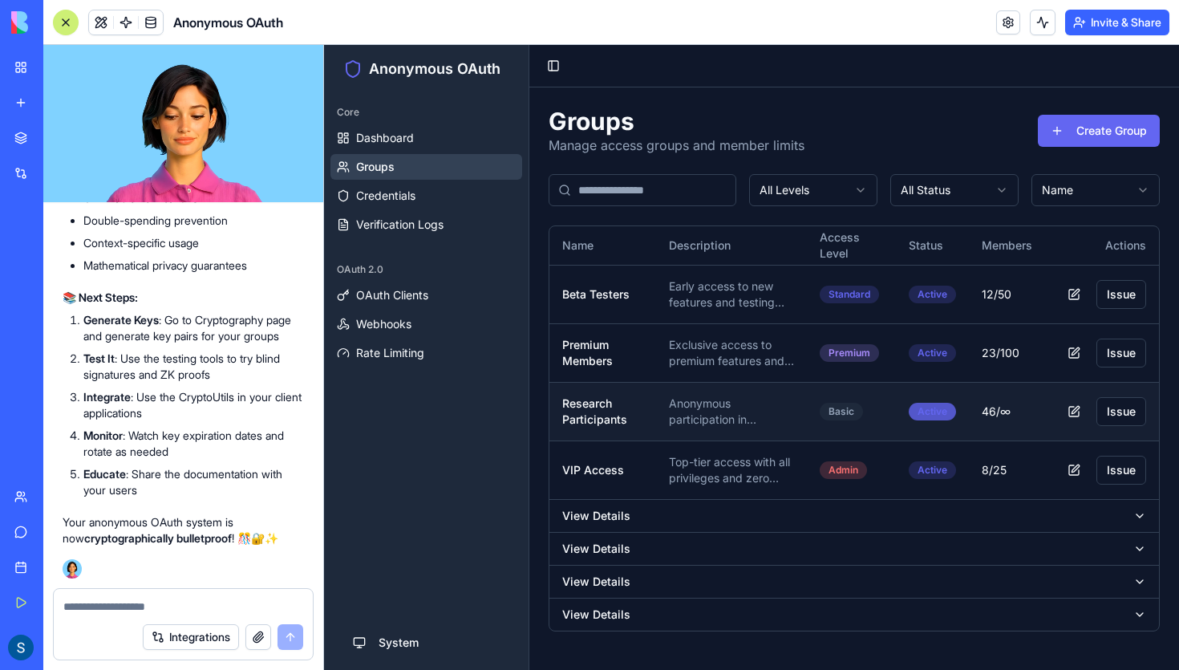
click at [938, 411] on div "Active" at bounding box center [932, 412] width 47 height 18
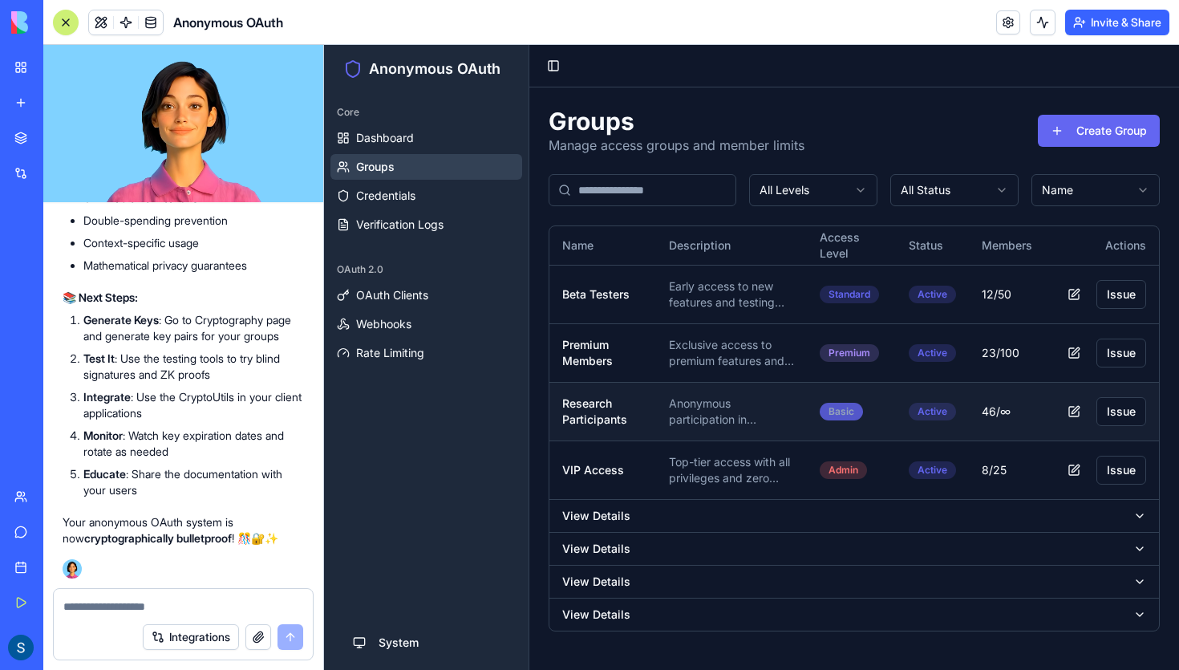
click at [852, 408] on div "Basic" at bounding box center [841, 412] width 43 height 18
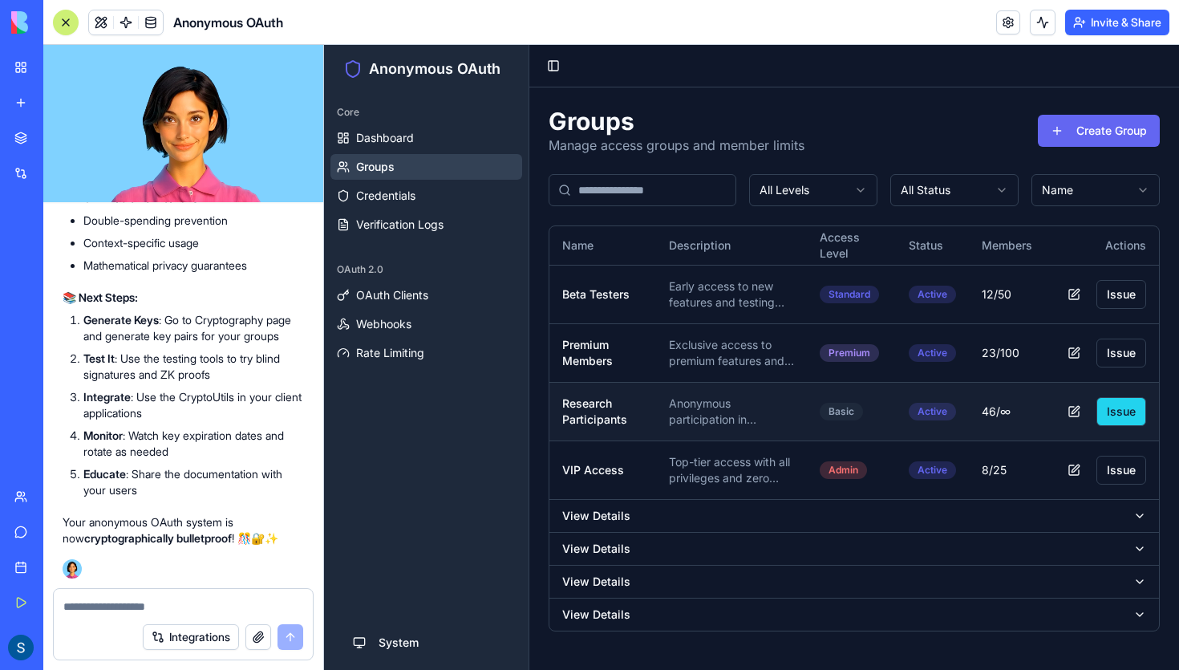
click at [1116, 418] on button "Issue" at bounding box center [1122, 411] width 50 height 29
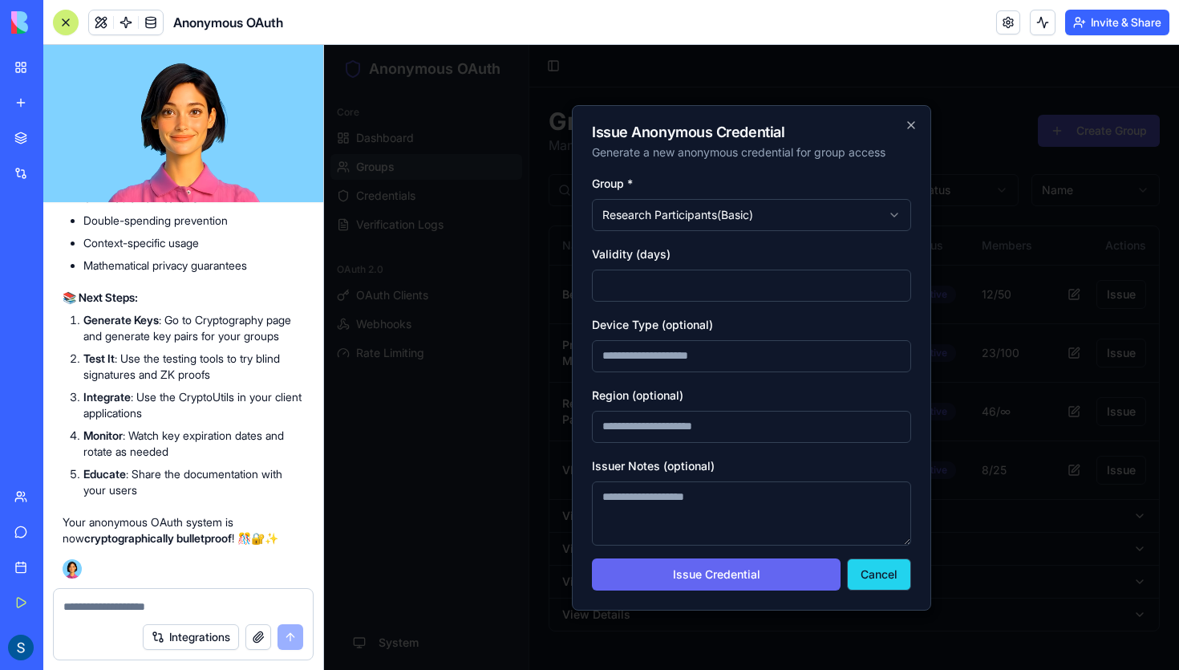
click at [887, 574] on button "Cancel" at bounding box center [879, 574] width 64 height 32
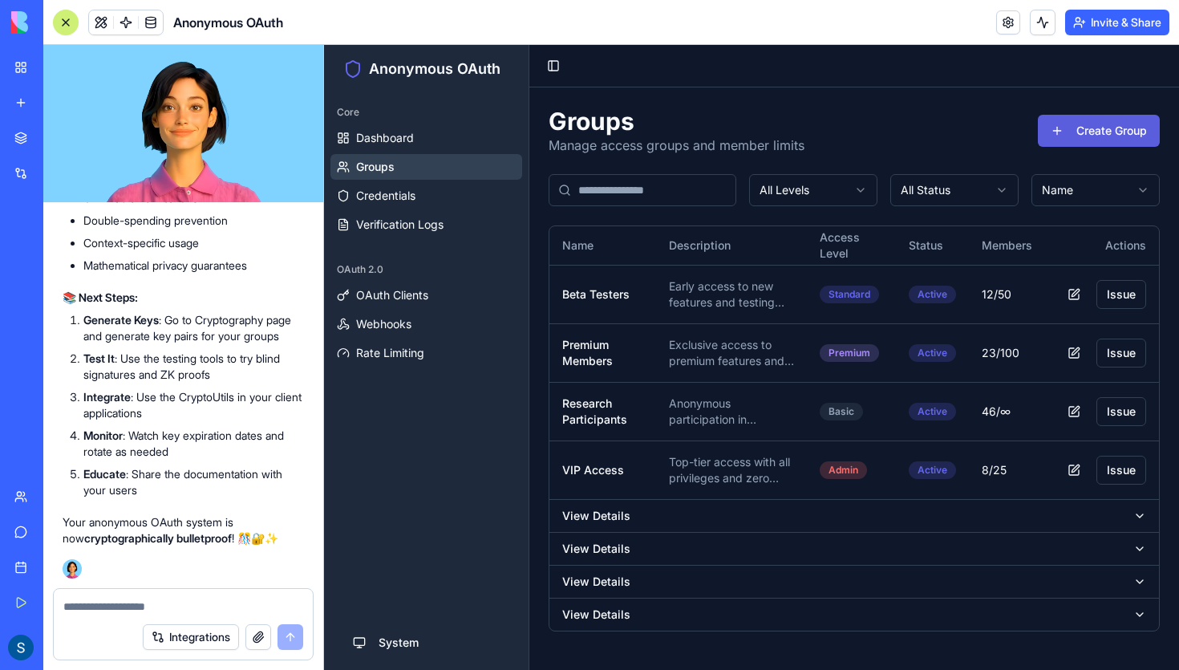
click at [1090, 132] on button "Create Group" at bounding box center [1099, 131] width 122 height 32
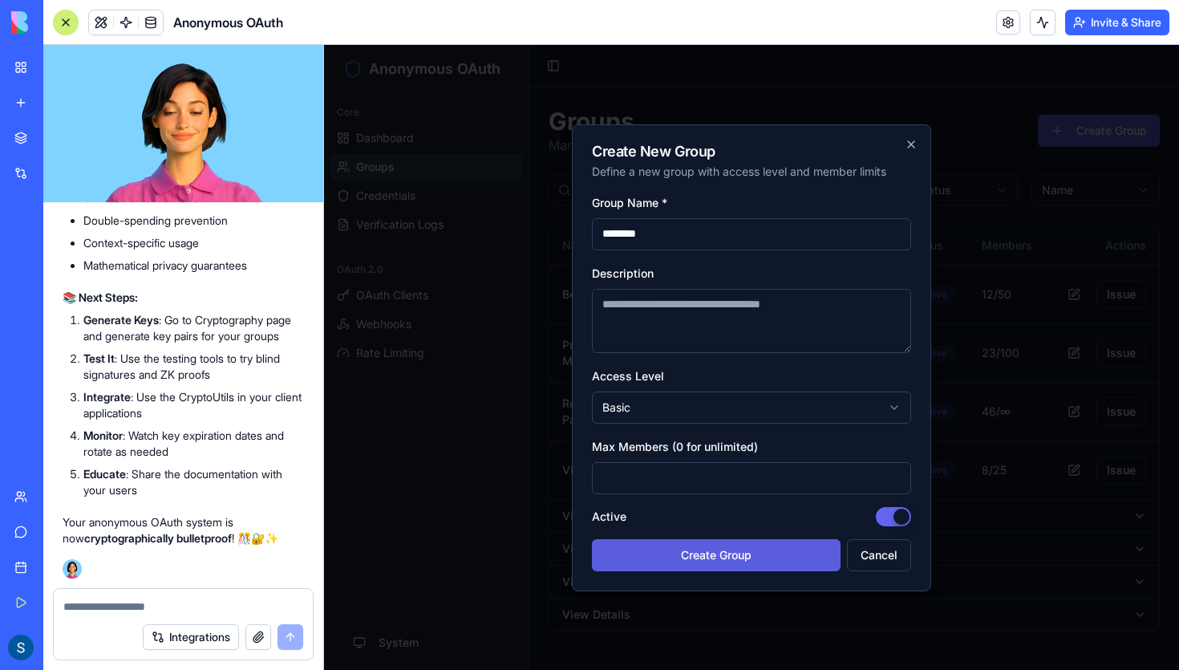
type input "********"
click at [744, 550] on button "Create Group" at bounding box center [716, 555] width 249 height 32
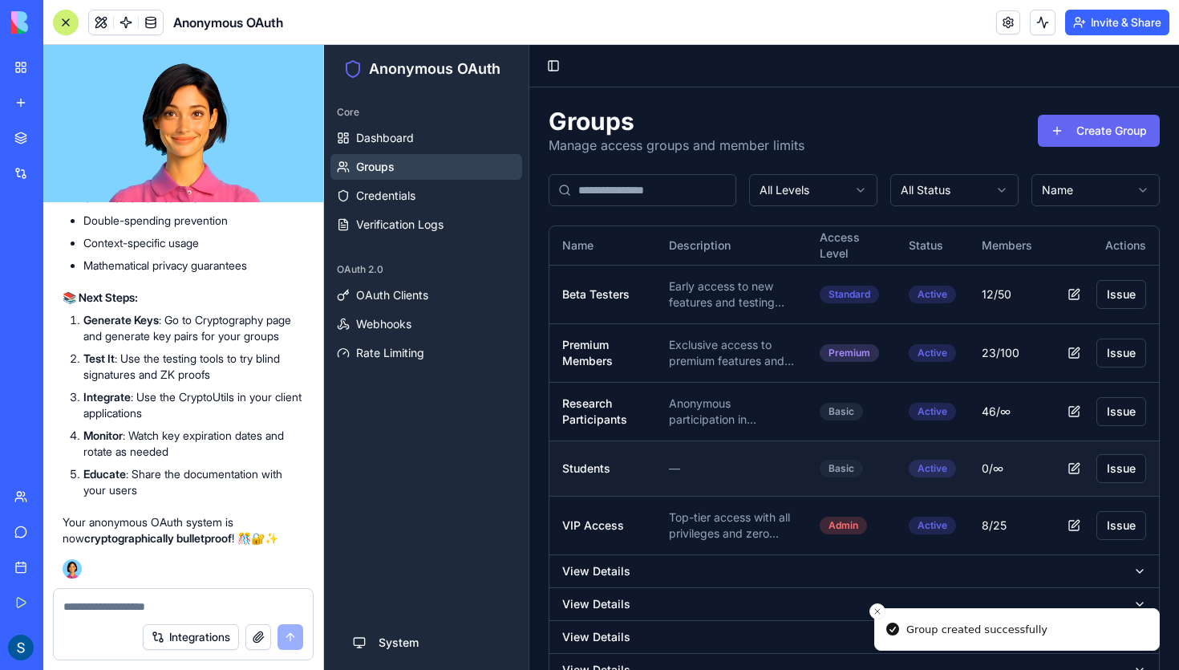
scroll to position [68, 0]
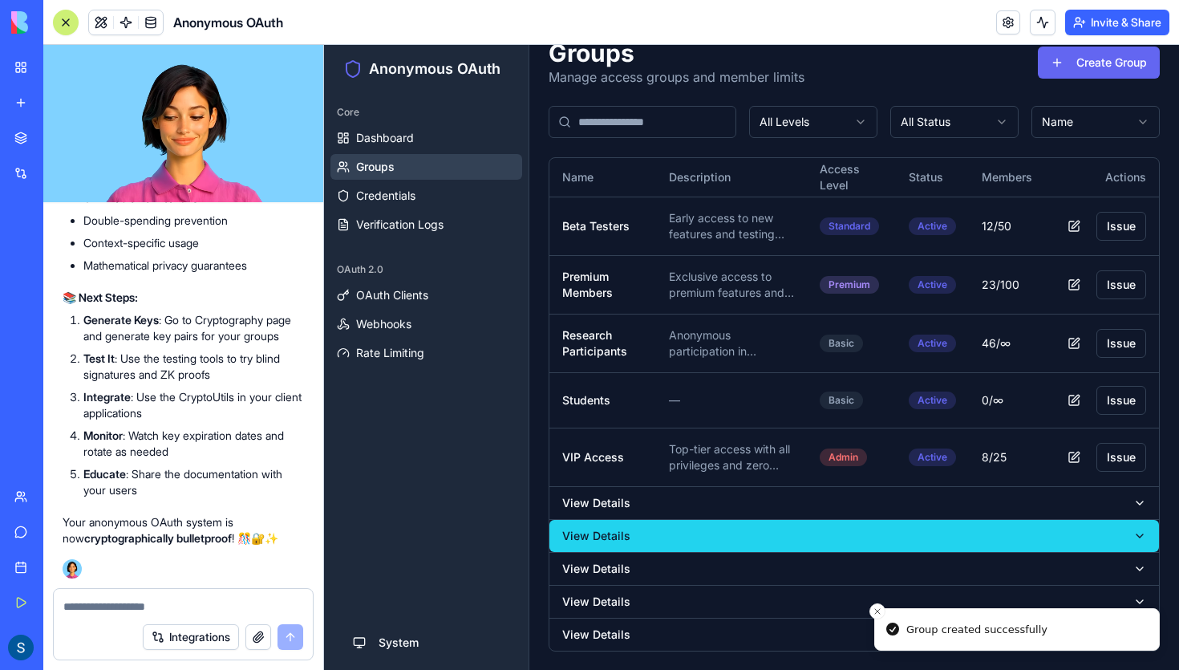
click at [720, 520] on button "View Details" at bounding box center [854, 536] width 610 height 32
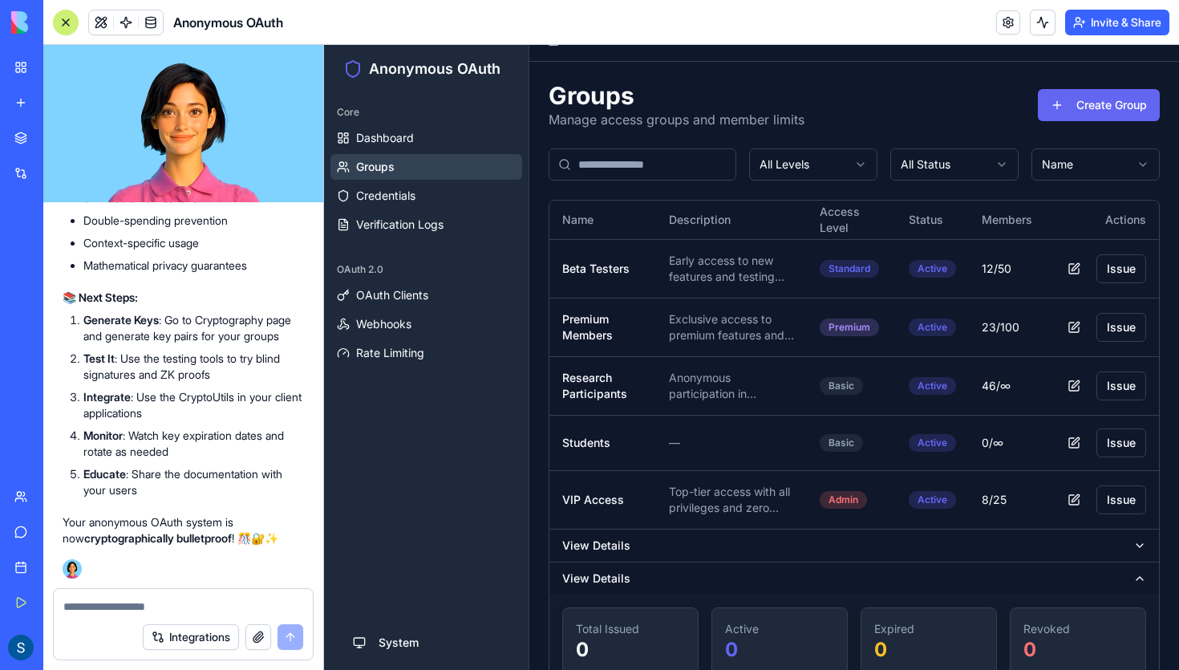
scroll to position [0, 0]
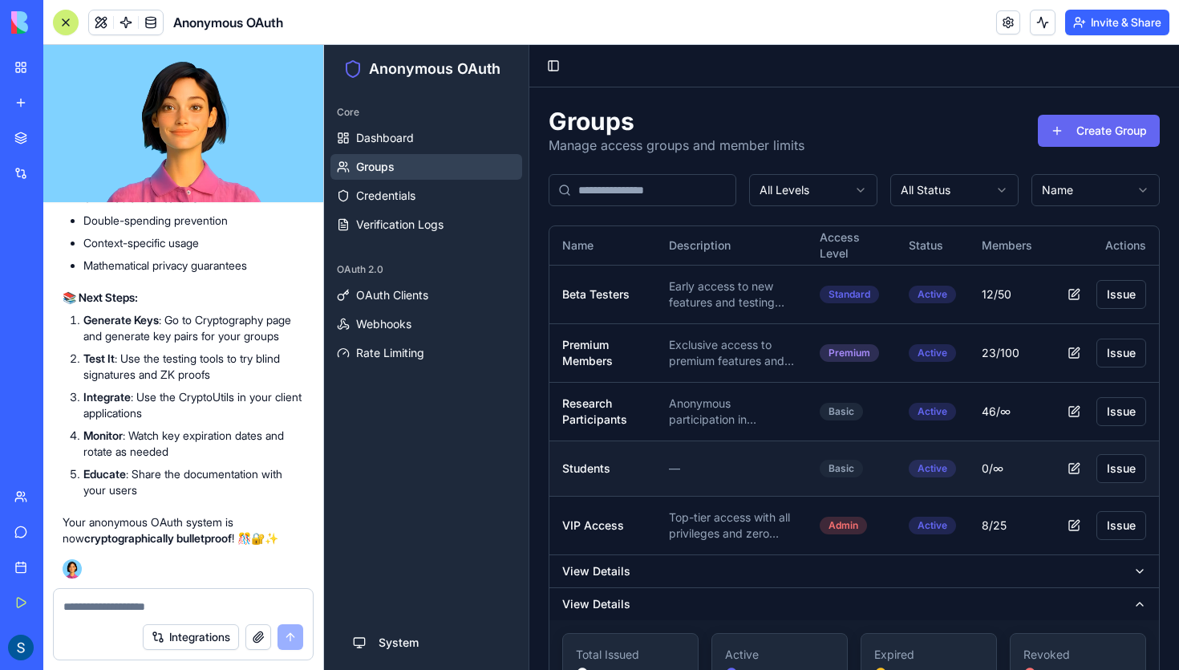
click at [688, 464] on p "—" at bounding box center [731, 468] width 125 height 16
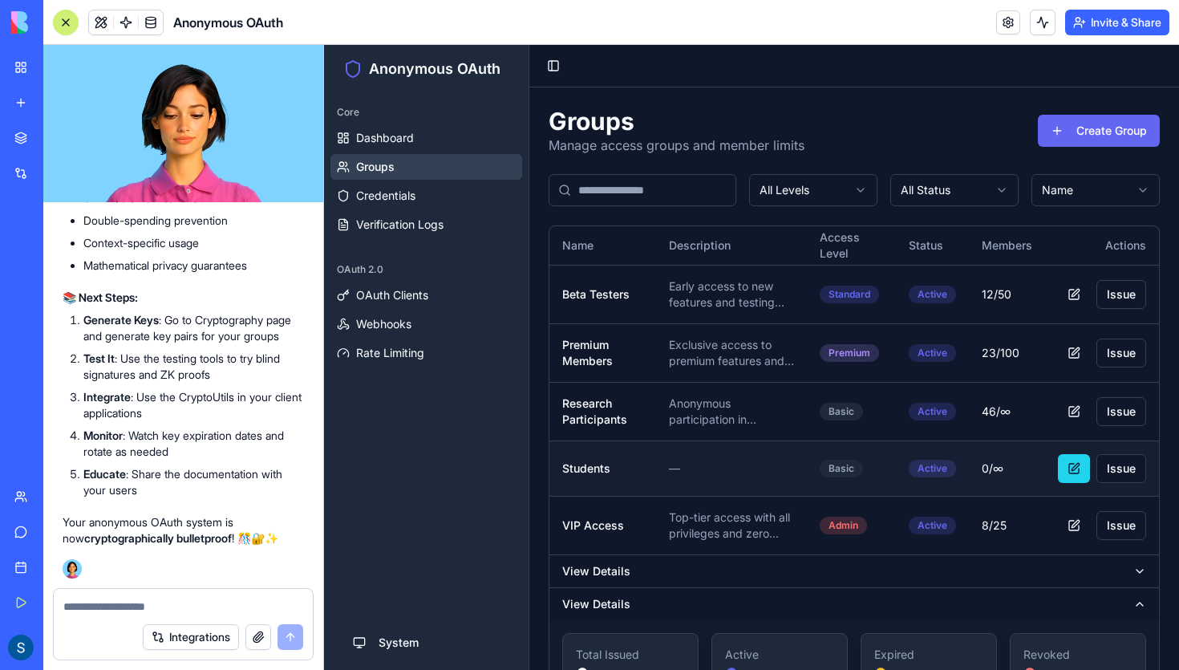
click at [1084, 463] on button "button" at bounding box center [1074, 468] width 32 height 29
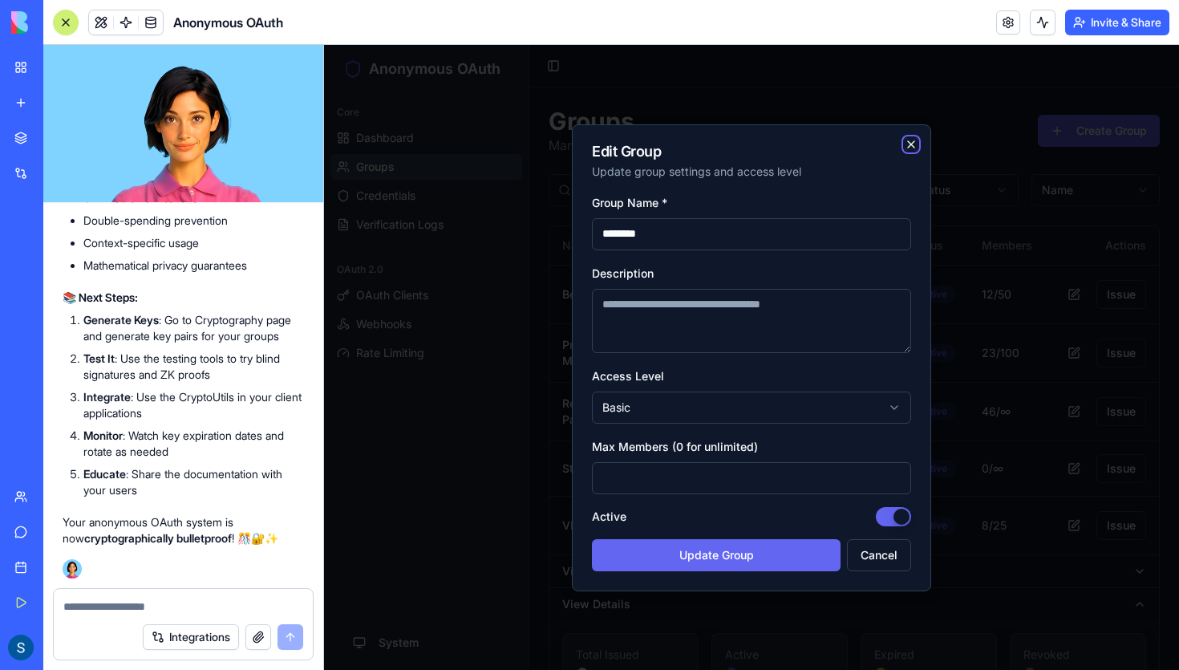
click at [907, 144] on icon "button" at bounding box center [911, 144] width 13 height 13
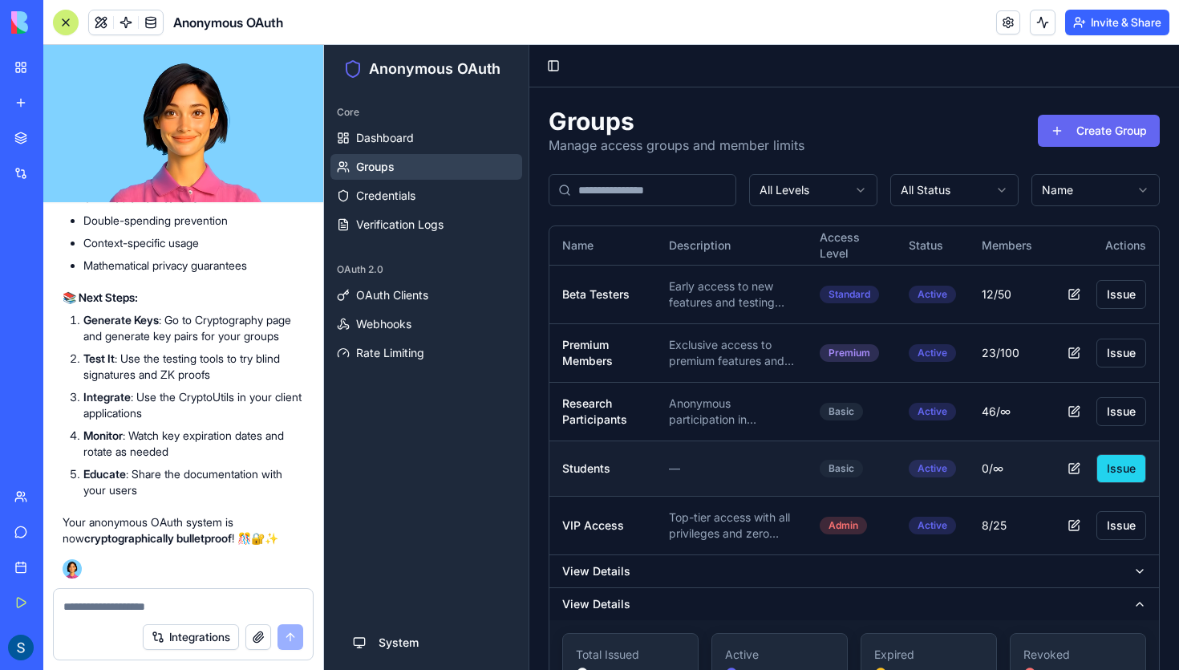
click at [1112, 468] on button "Issue" at bounding box center [1122, 468] width 50 height 29
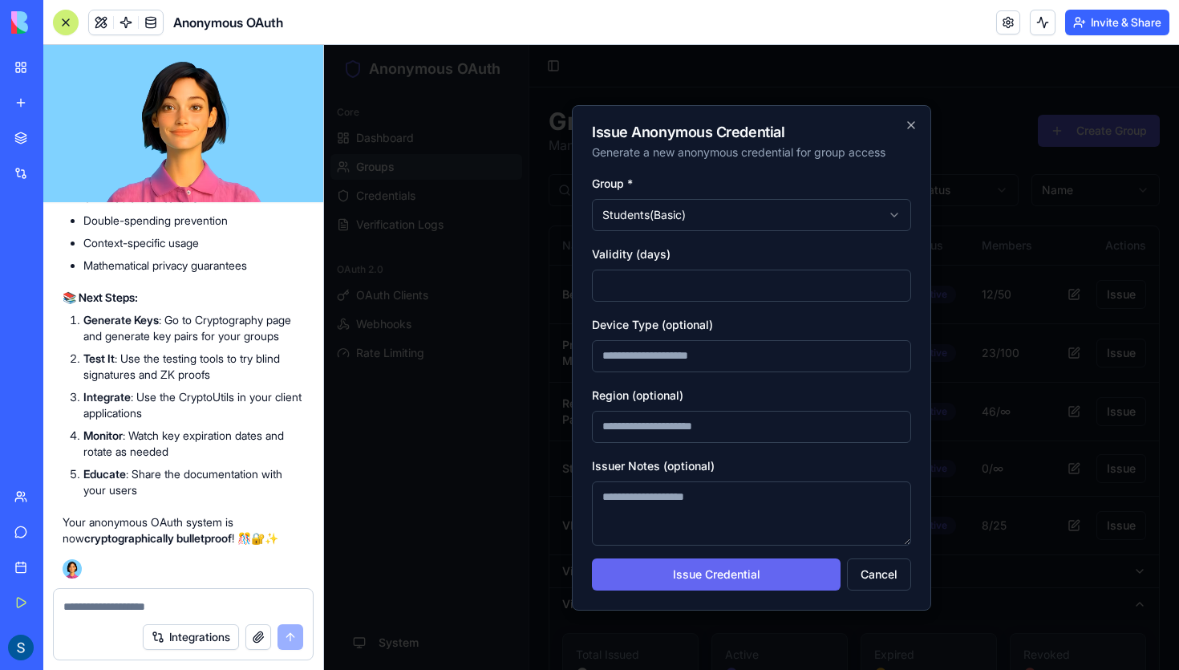
click at [691, 350] on input "Device Type (optional)" at bounding box center [751, 356] width 319 height 32
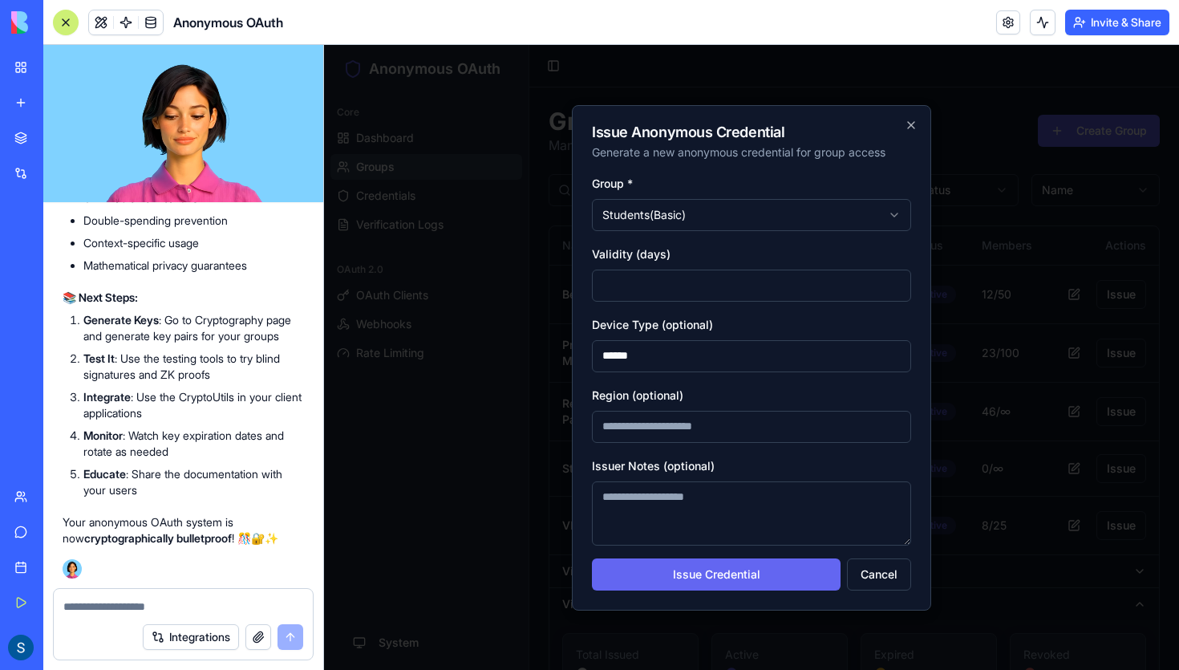
type input "******"
click at [650, 425] on input "Region (optional)" at bounding box center [751, 427] width 319 height 32
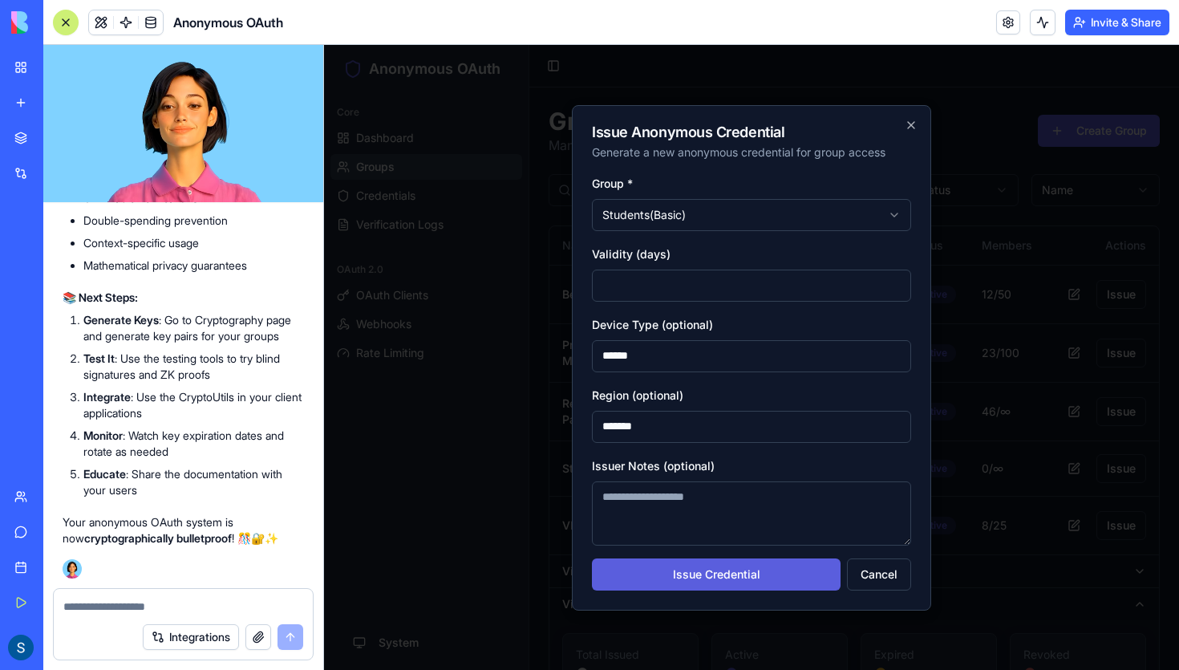
type input "*******"
click at [714, 572] on button "Issue Credential" at bounding box center [716, 574] width 249 height 32
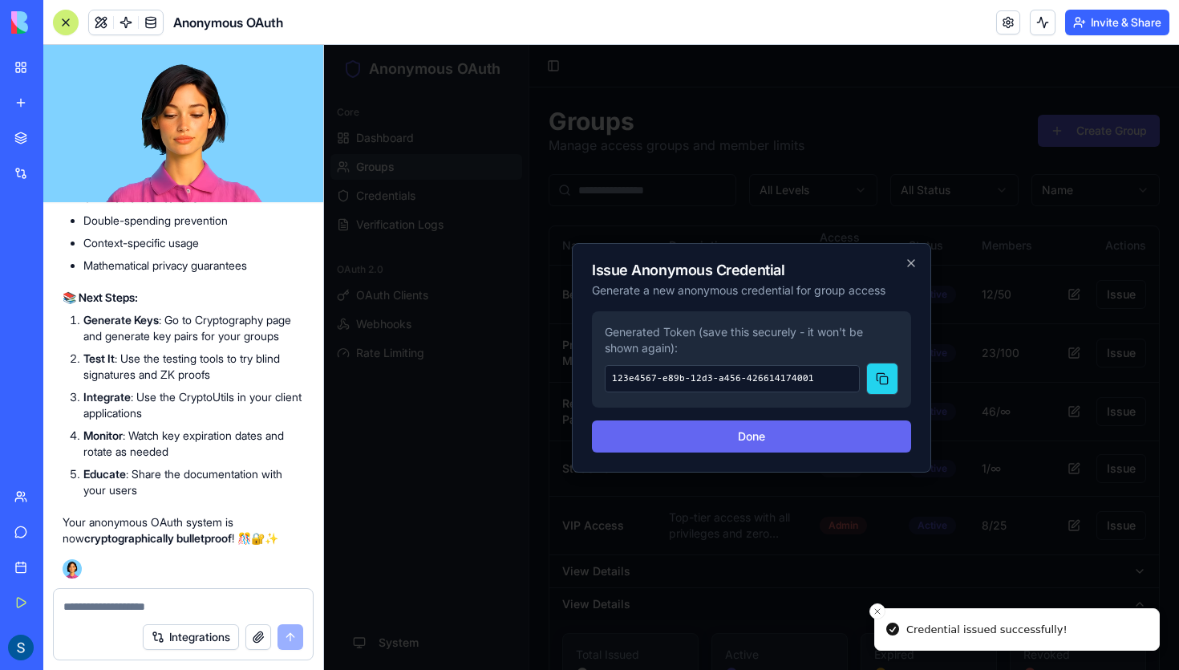
click at [882, 383] on button at bounding box center [882, 379] width 32 height 32
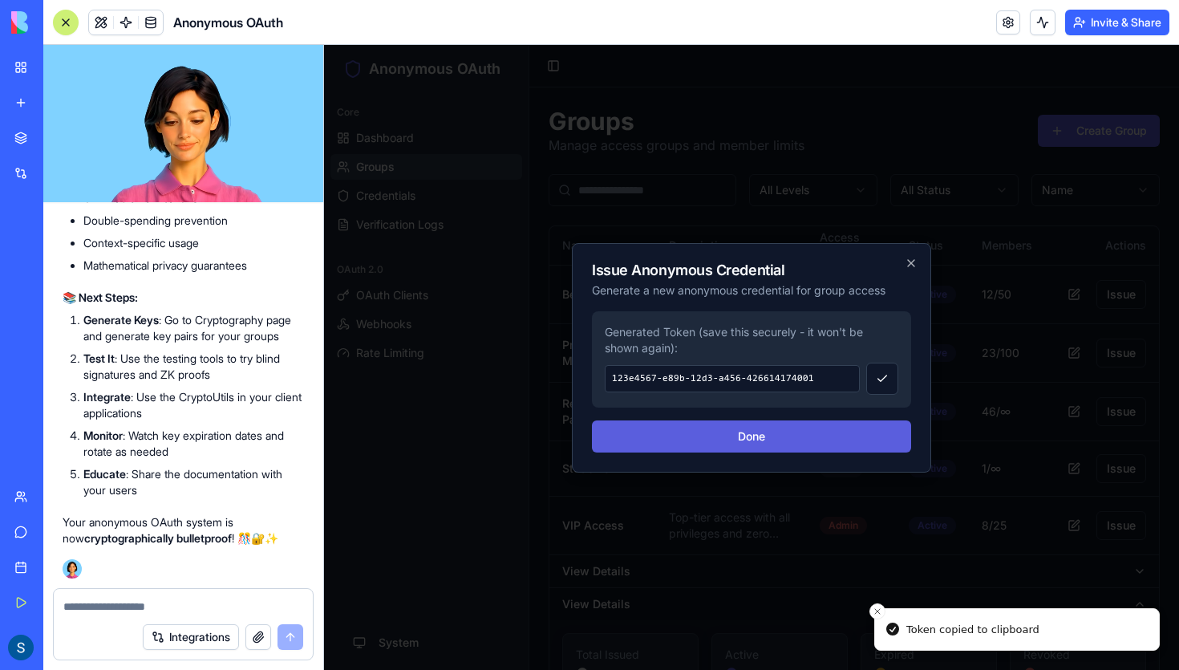
click at [821, 443] on button "Done" at bounding box center [751, 436] width 319 height 32
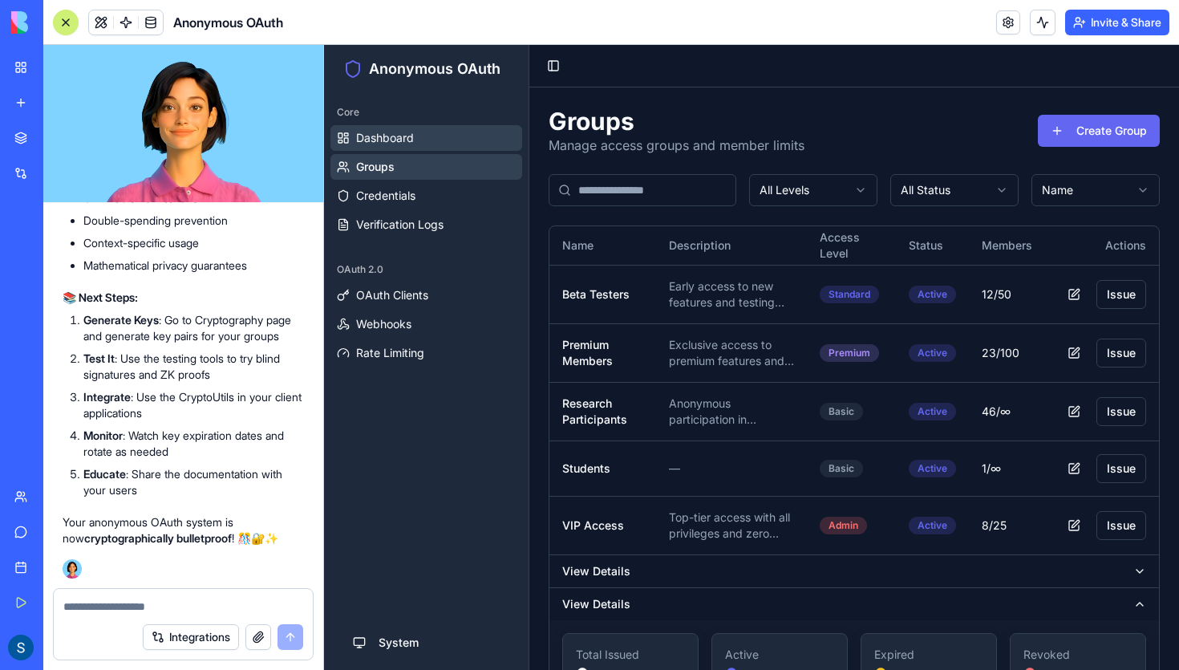
click at [403, 141] on span "Dashboard" at bounding box center [385, 138] width 58 height 16
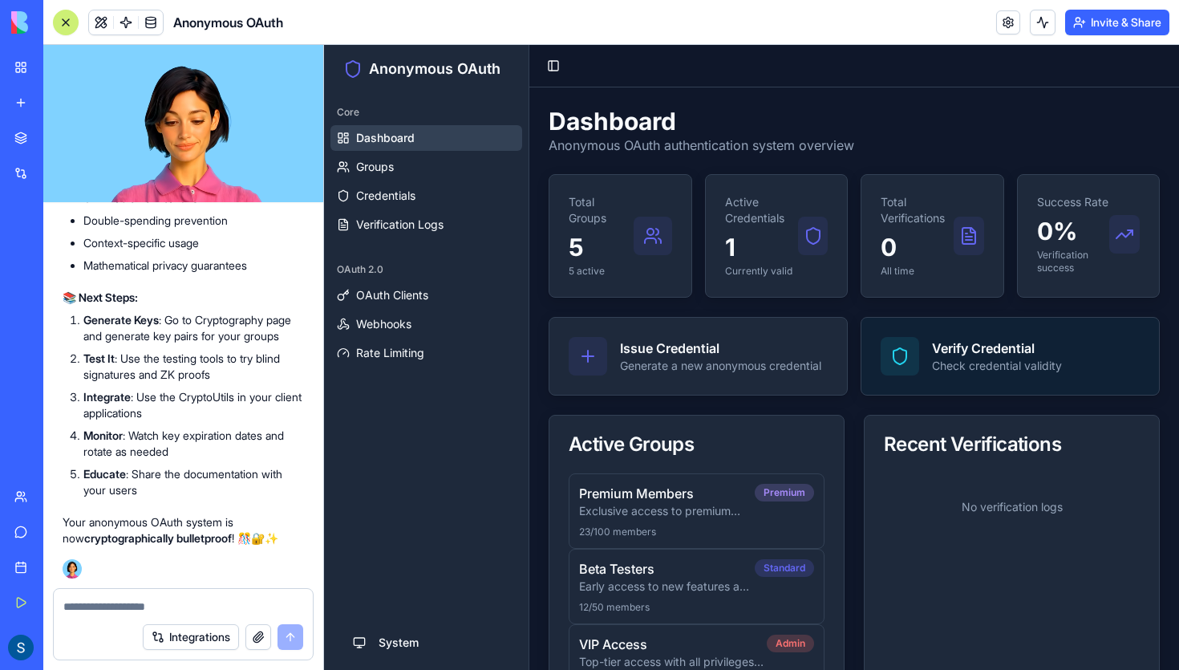
click at [901, 369] on div at bounding box center [900, 356] width 39 height 39
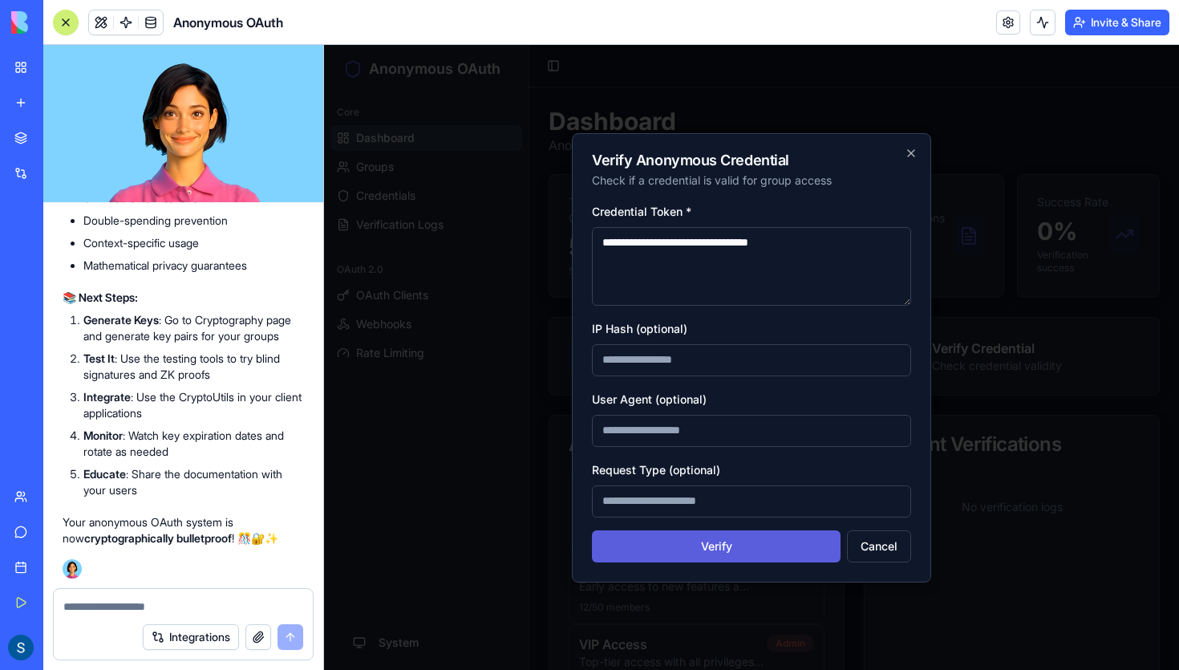
type textarea "**********"
click at [723, 544] on button "Verify" at bounding box center [716, 546] width 249 height 32
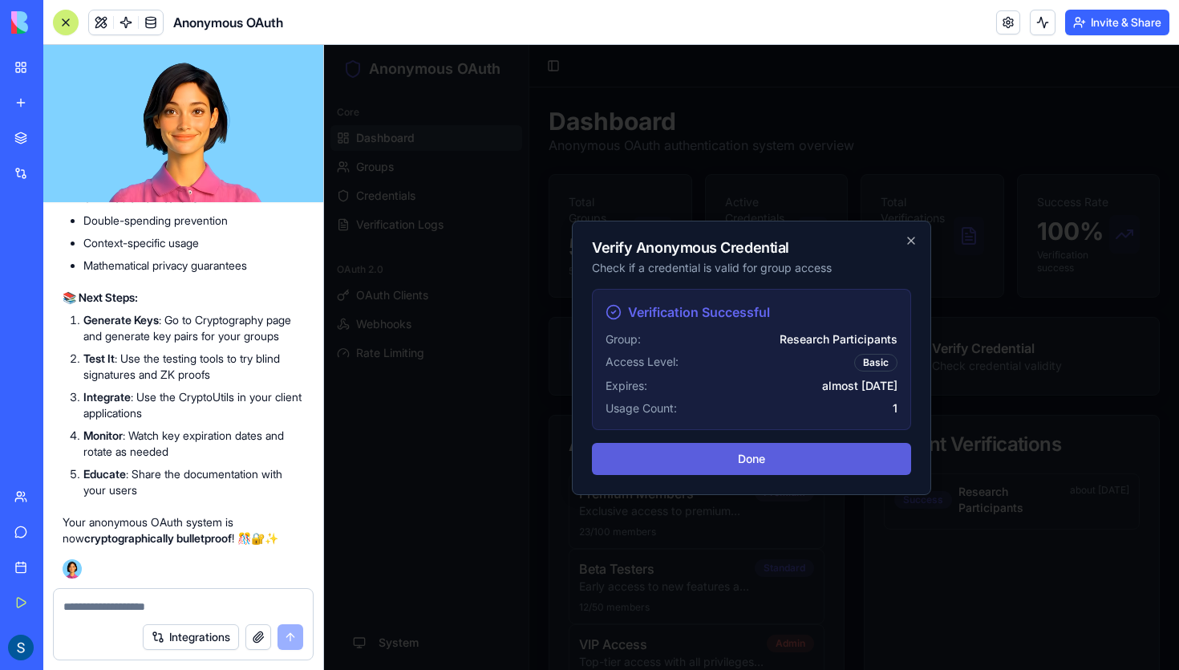
click at [703, 452] on button "Done" at bounding box center [751, 459] width 319 height 32
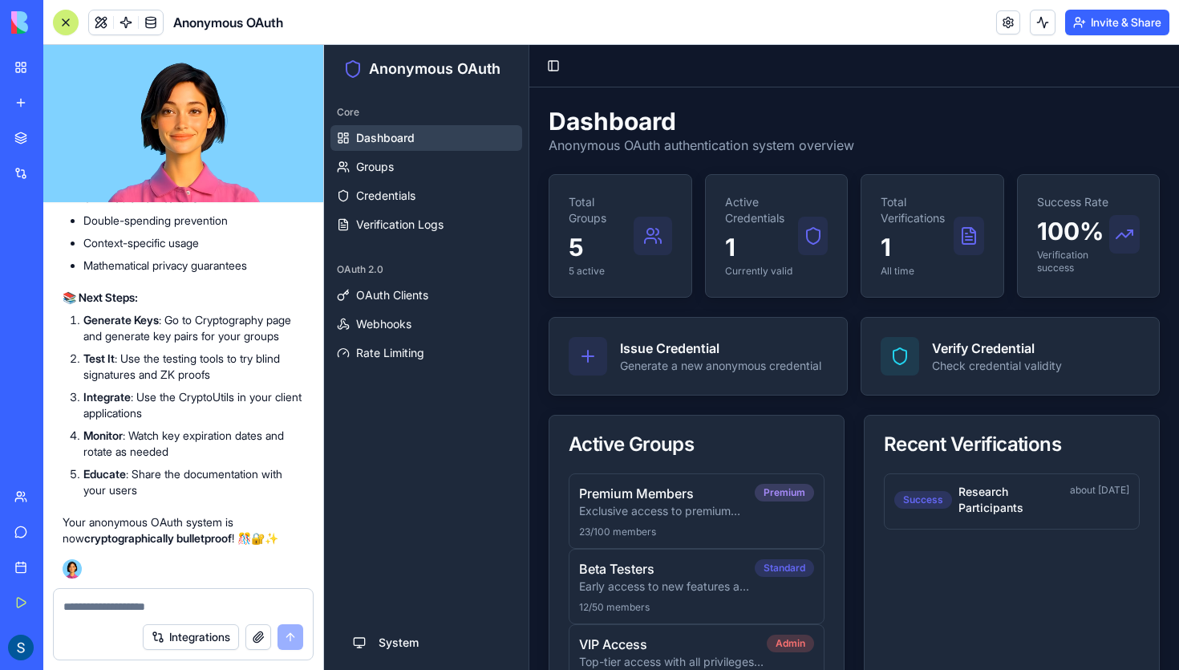
click at [646, 240] on icon at bounding box center [650, 240] width 11 height 5
click at [930, 253] on p "1" at bounding box center [917, 247] width 73 height 29
click at [967, 235] on icon at bounding box center [968, 235] width 19 height 19
click at [1114, 256] on div "Success Rate 100% Verification success" at bounding box center [1088, 234] width 103 height 80
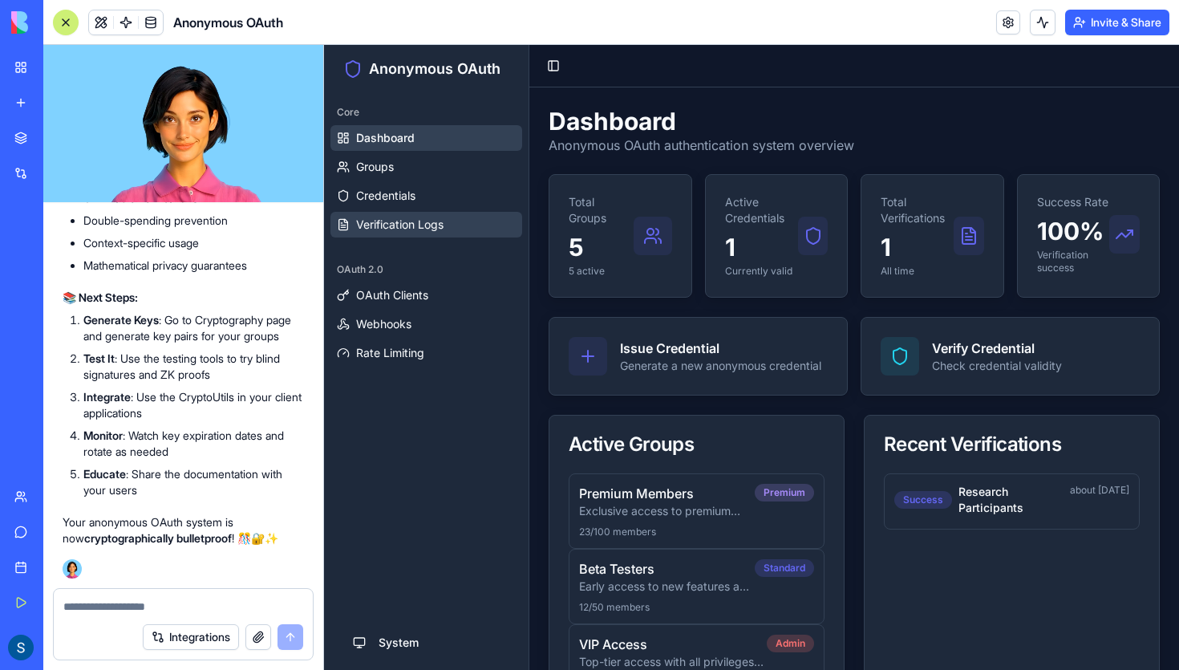
click at [443, 232] on span "Verification Logs" at bounding box center [399, 225] width 87 height 16
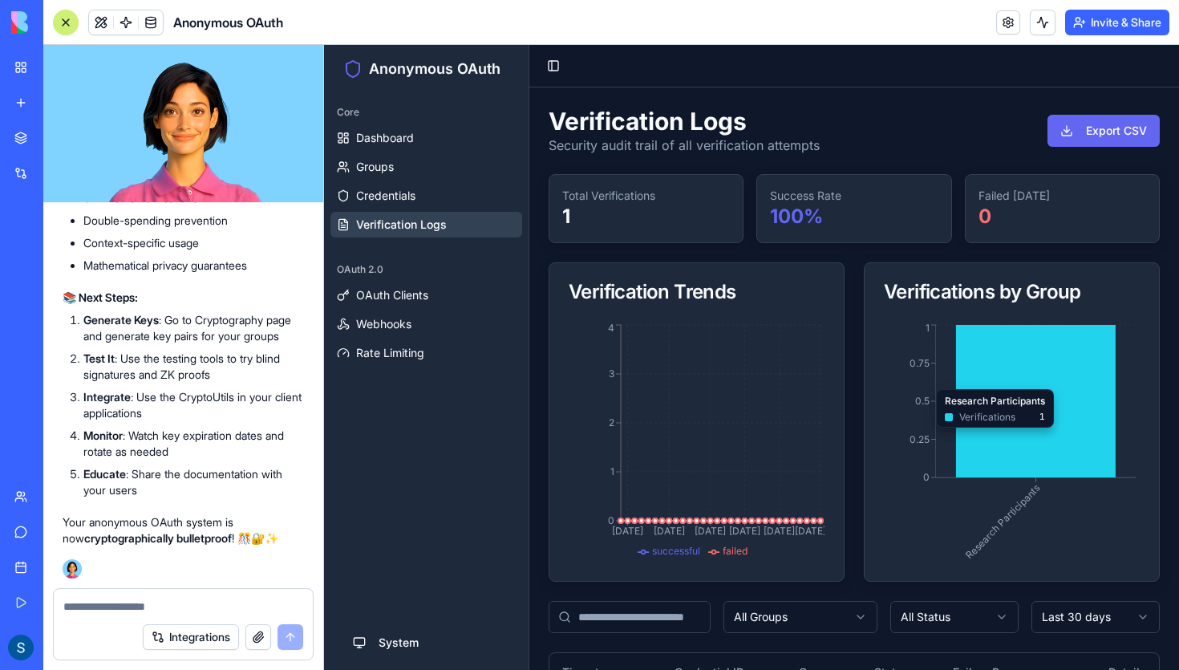
click at [989, 382] on icon at bounding box center [1036, 401] width 160 height 152
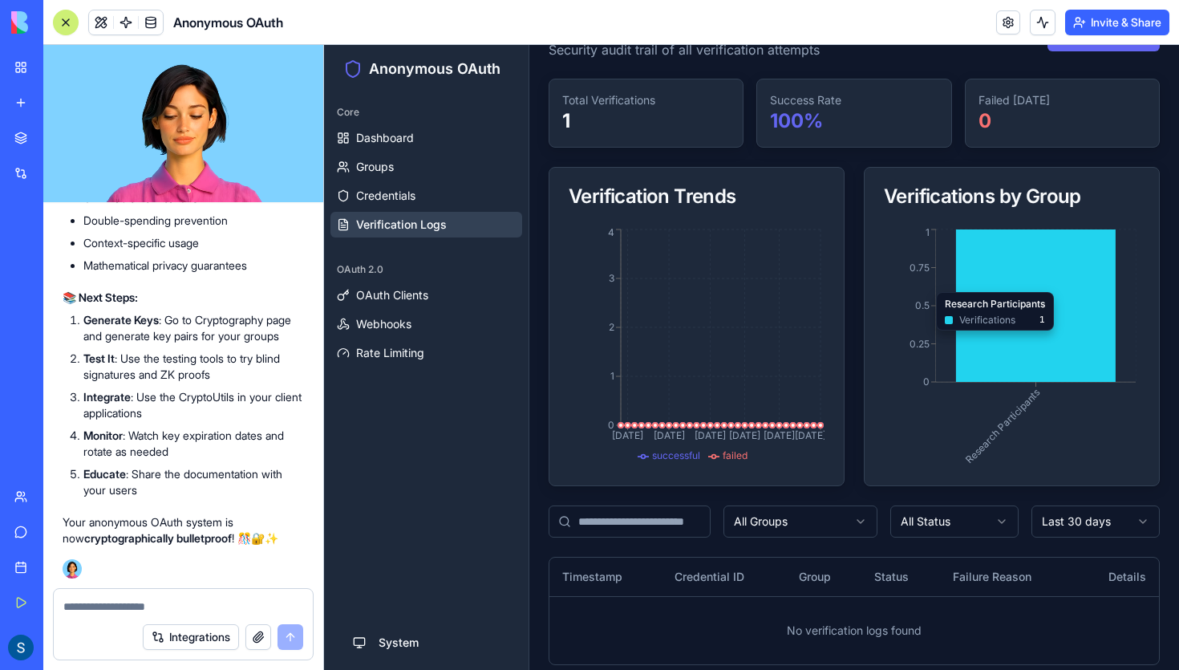
scroll to position [109, 0]
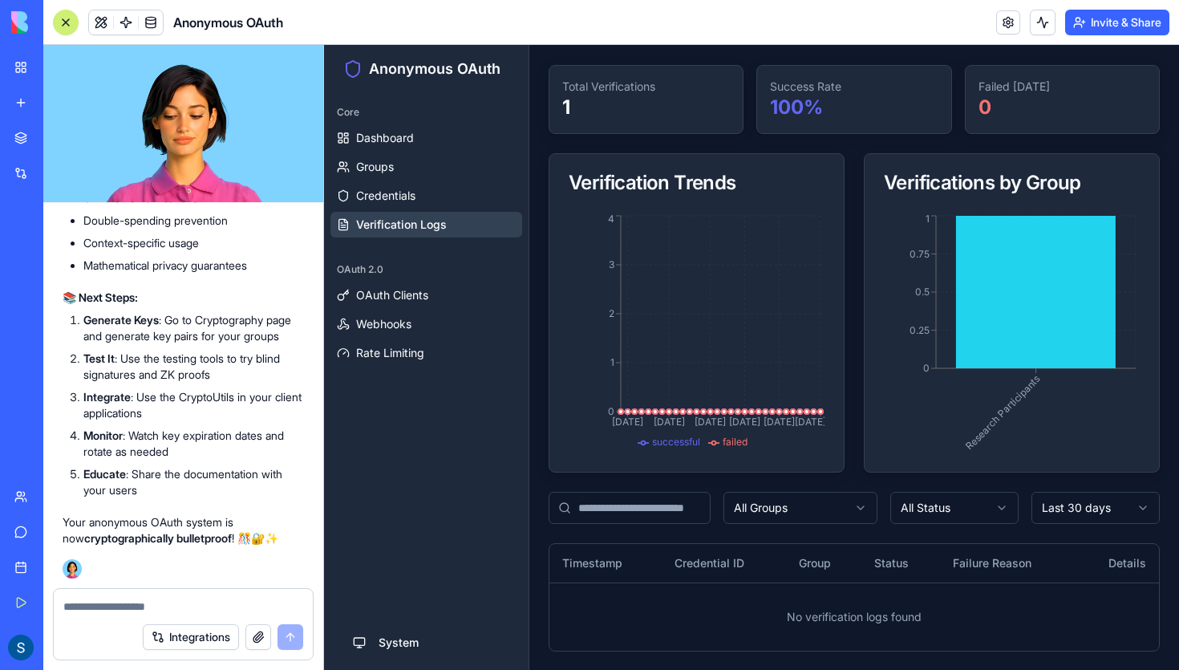
click at [825, 509] on html "Anonymous OAuth Core Dashboard Groups Credentials Verification Logs OAuth 2.0 O…" at bounding box center [751, 303] width 855 height 735
click at [898, 516] on html "Anonymous OAuth Core Dashboard Groups Credentials Verification Logs OAuth 2.0 O…" at bounding box center [751, 303] width 855 height 735
click at [1089, 513] on html "Anonymous OAuth Core Dashboard Groups Credentials Verification Logs OAuth 2.0 O…" at bounding box center [751, 303] width 855 height 735
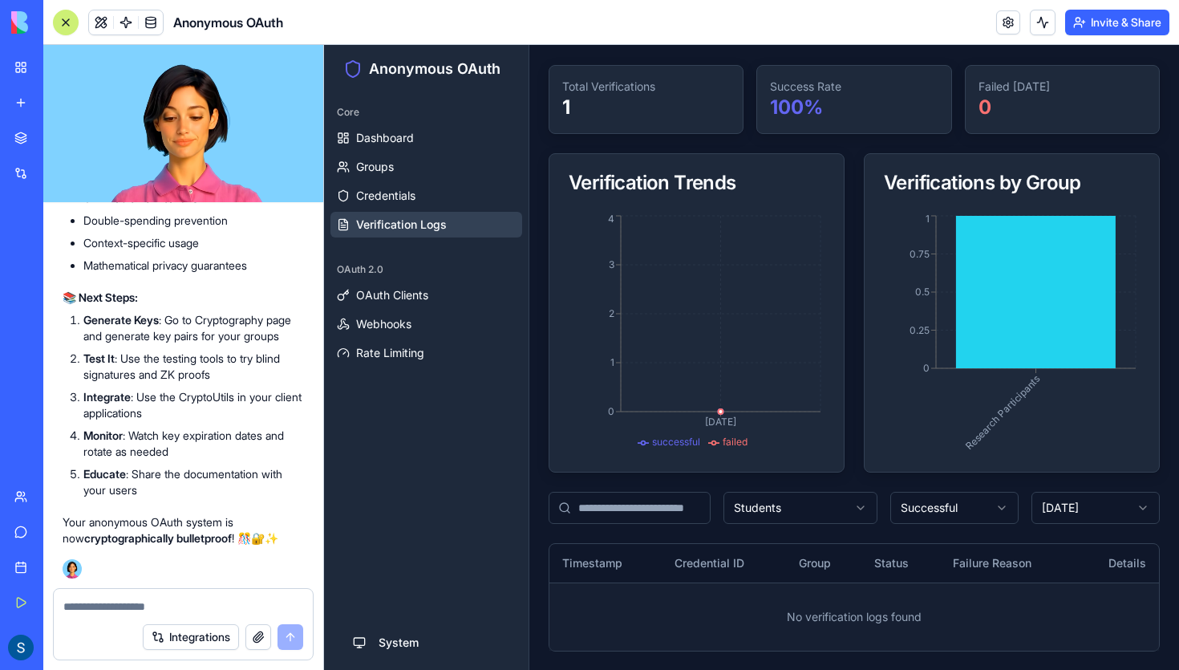
click at [1021, 624] on td "No verification logs found" at bounding box center [854, 616] width 610 height 68
click at [675, 503] on input at bounding box center [630, 508] width 162 height 32
paste input "**********"
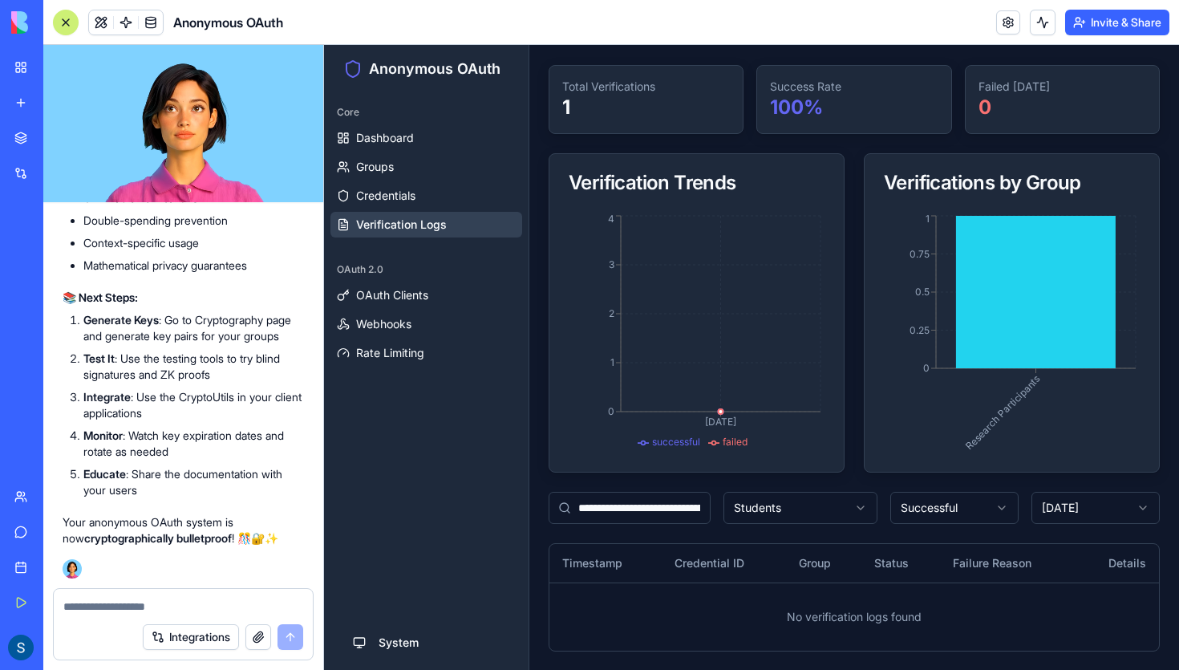
scroll to position [0, 106]
type input "**********"
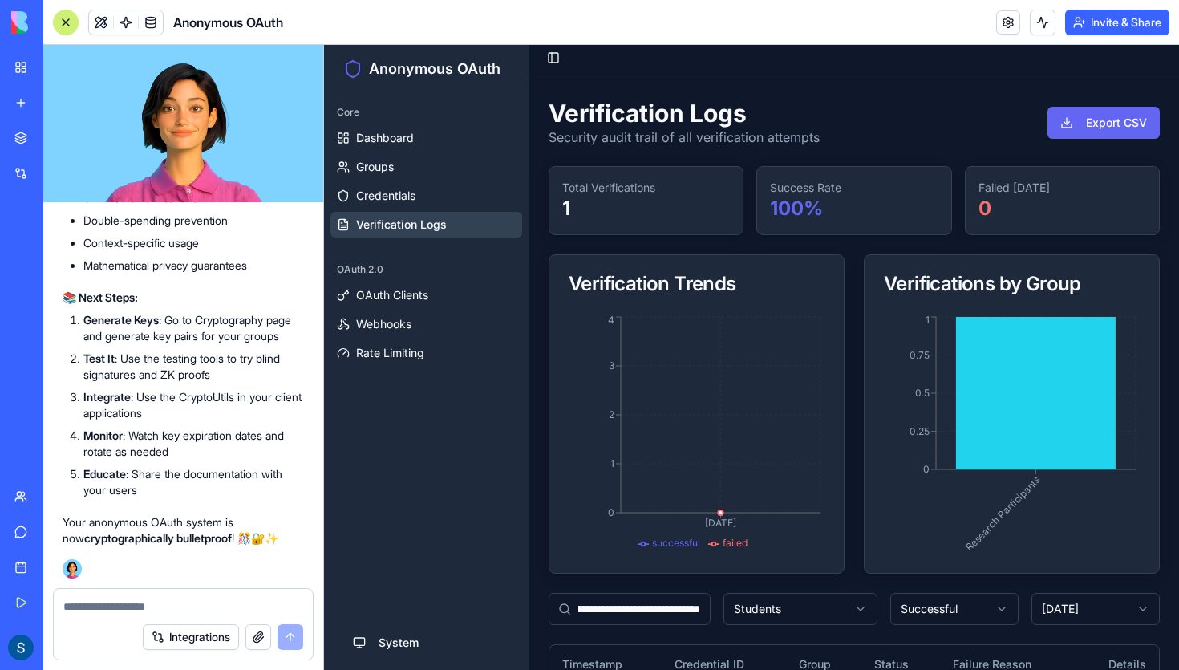
scroll to position [0, 0]
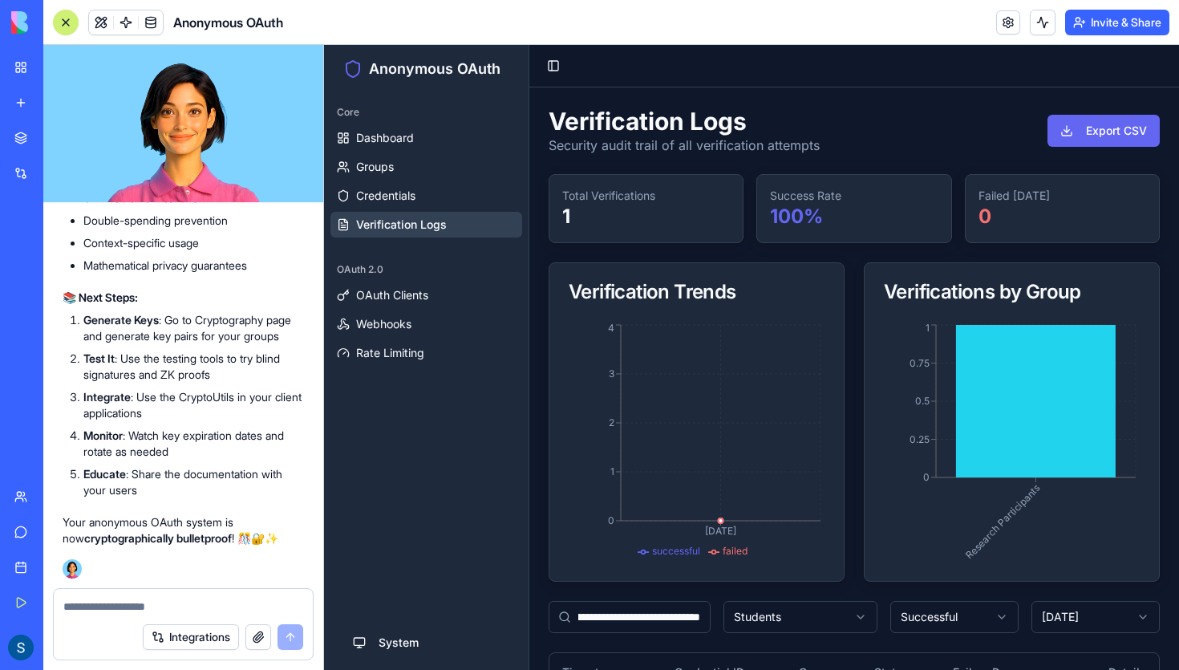
click at [705, 221] on p "1" at bounding box center [646, 217] width 168 height 26
click at [809, 216] on p "100 %" at bounding box center [854, 217] width 168 height 26
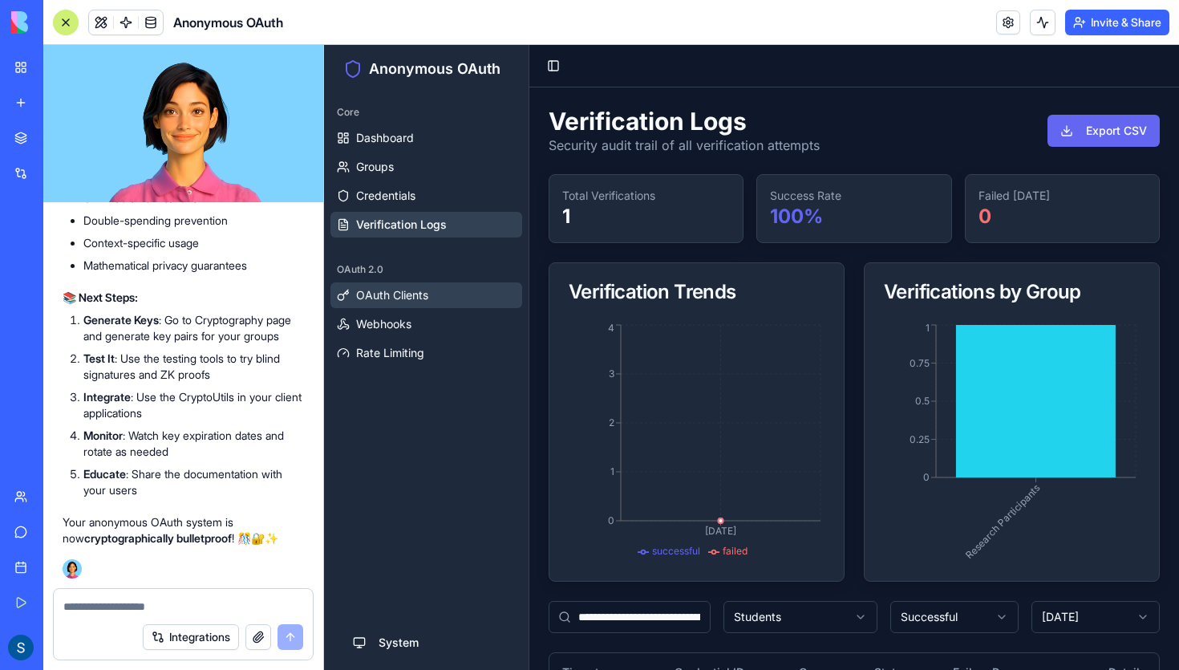
click at [408, 296] on span "OAuth Clients" at bounding box center [392, 295] width 72 height 16
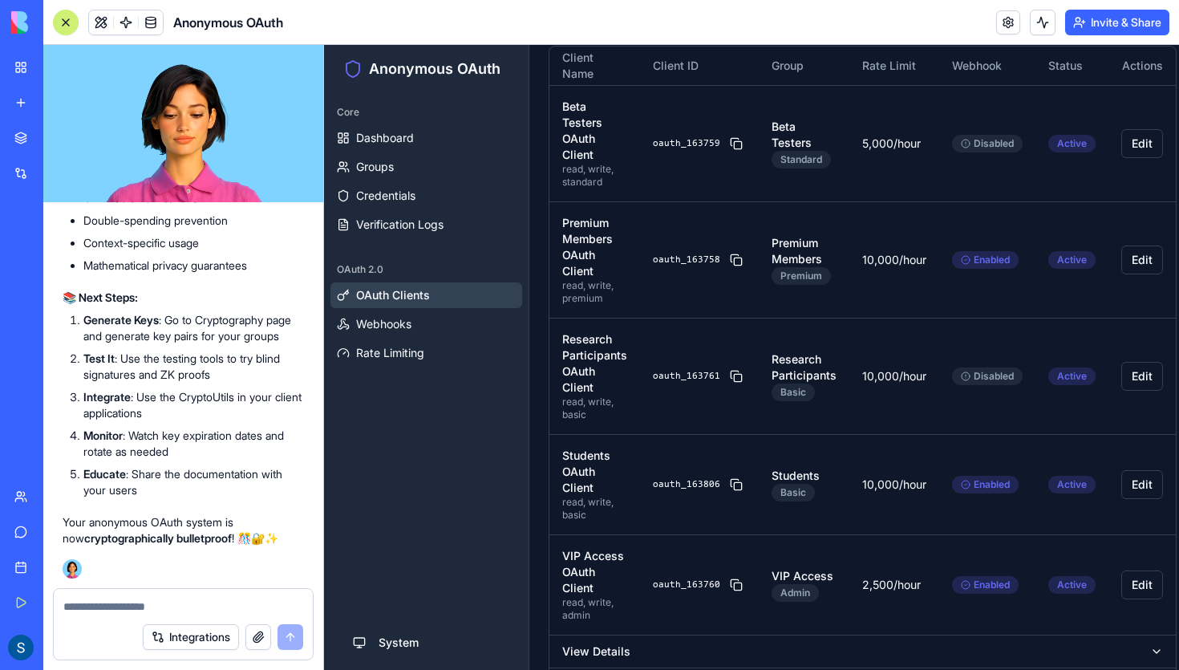
scroll to position [484, 0]
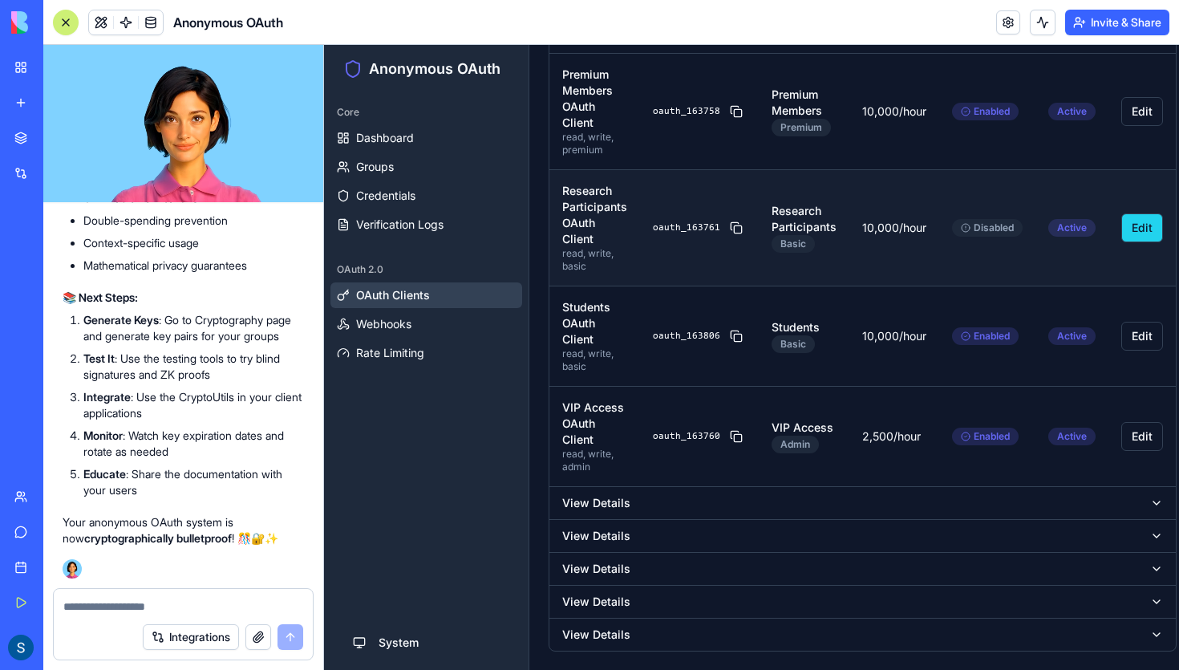
click at [1137, 233] on button "Edit" at bounding box center [1142, 227] width 42 height 29
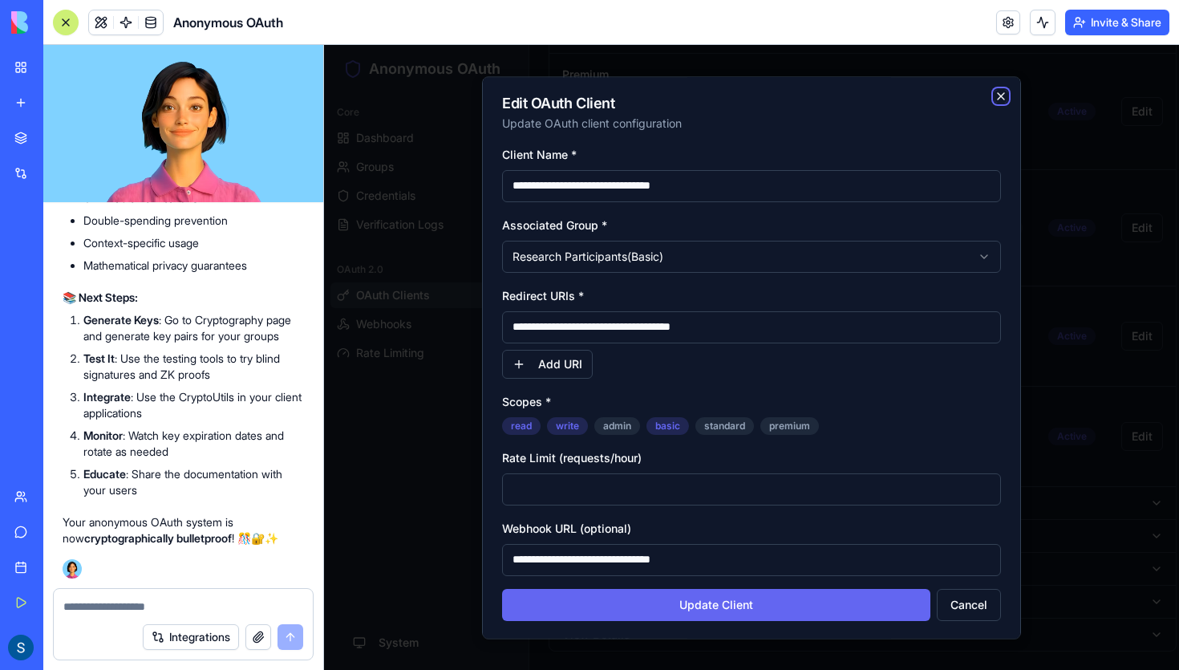
click at [997, 98] on icon "button" at bounding box center [1001, 96] width 13 height 13
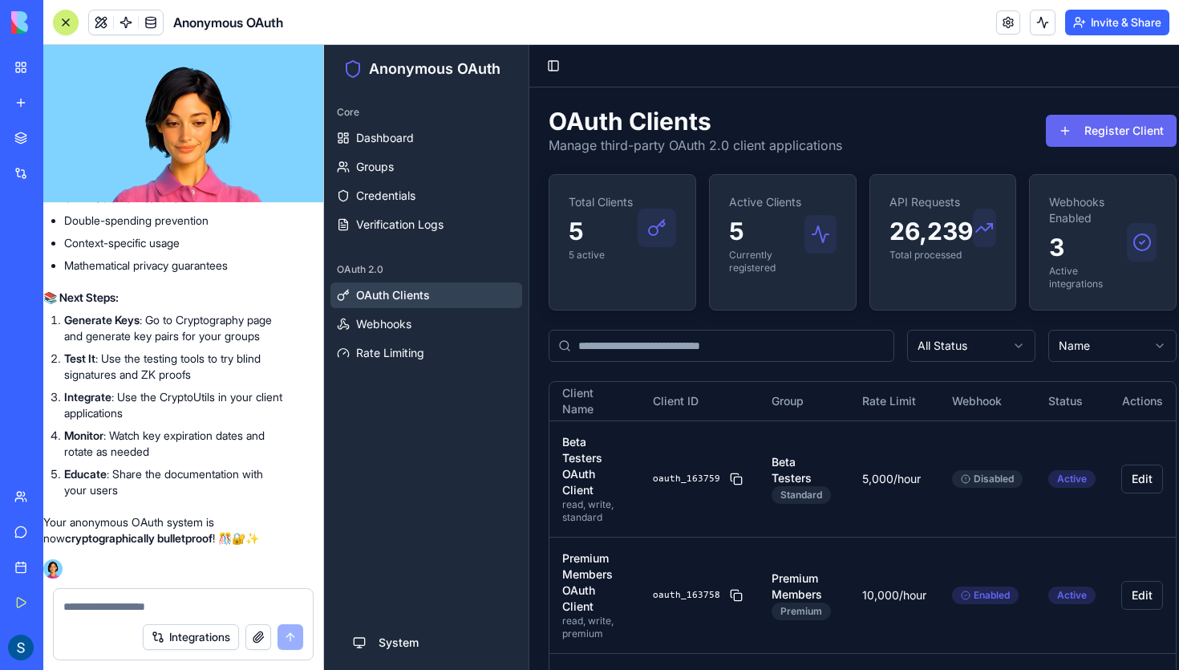
scroll to position [11284, 19]
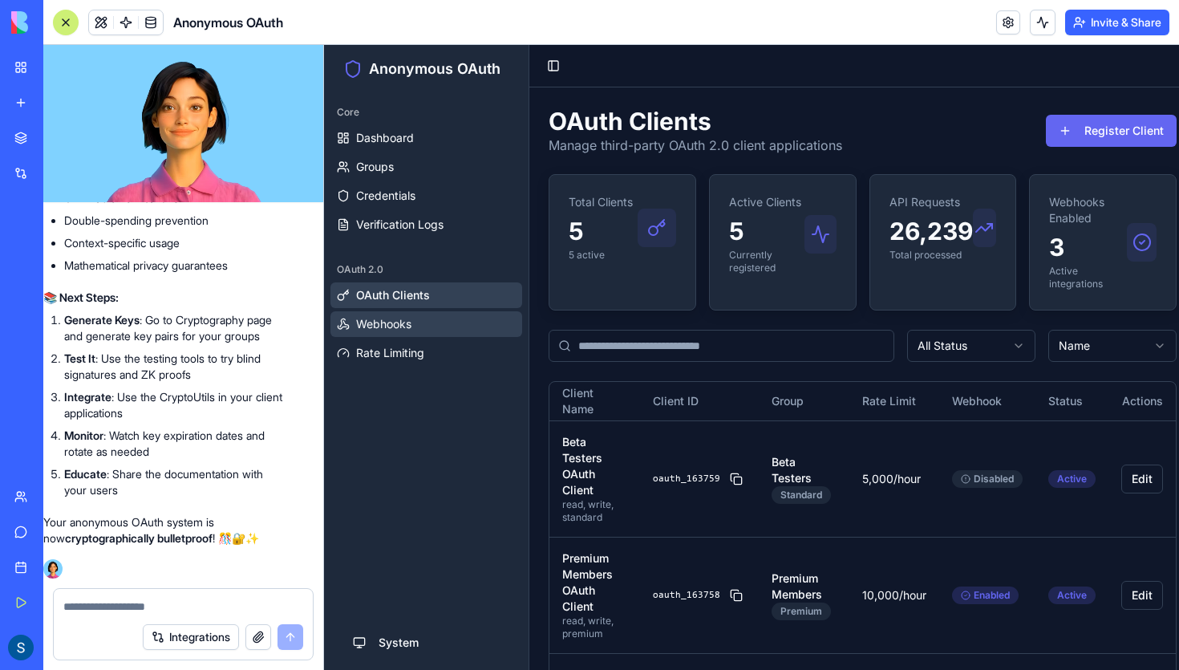
click at [424, 322] on link "Webhooks" at bounding box center [426, 324] width 192 height 26
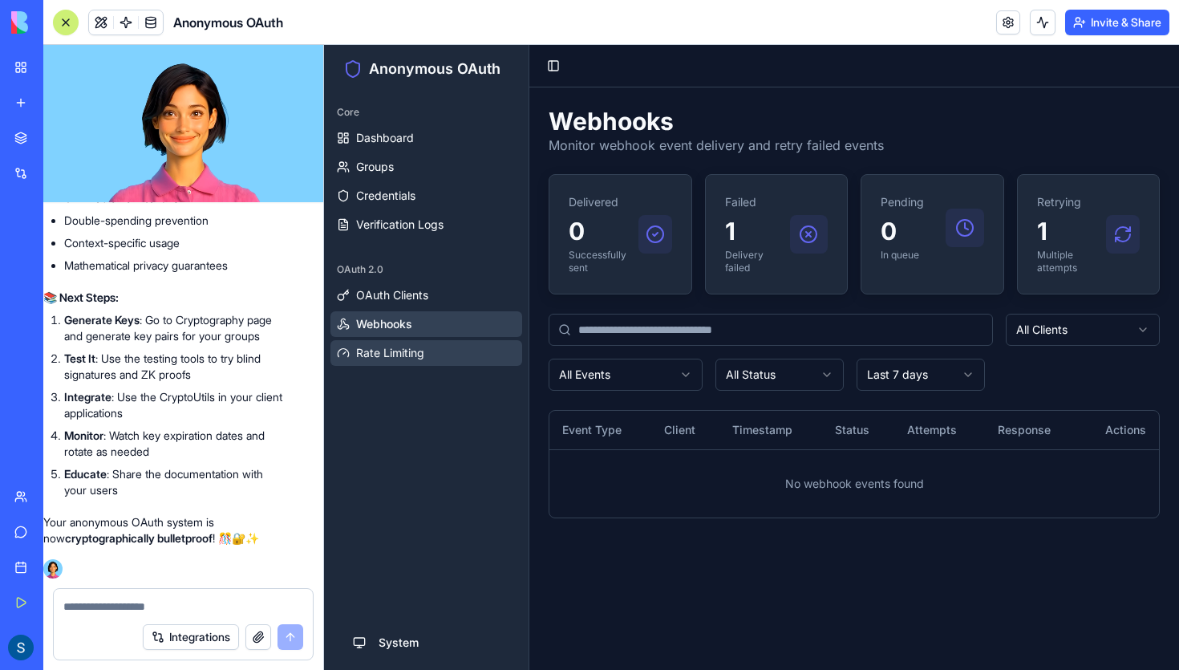
click at [412, 347] on span "Rate Limiting" at bounding box center [390, 353] width 68 height 16
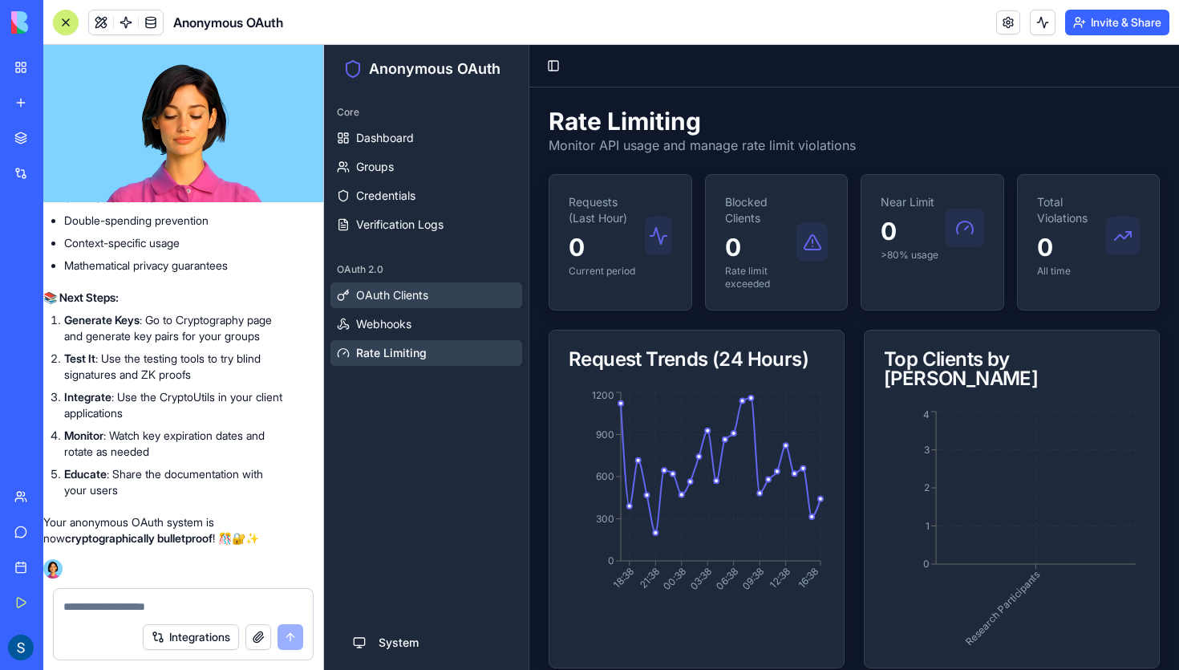
click at [421, 287] on span "OAuth Clients" at bounding box center [392, 295] width 72 height 16
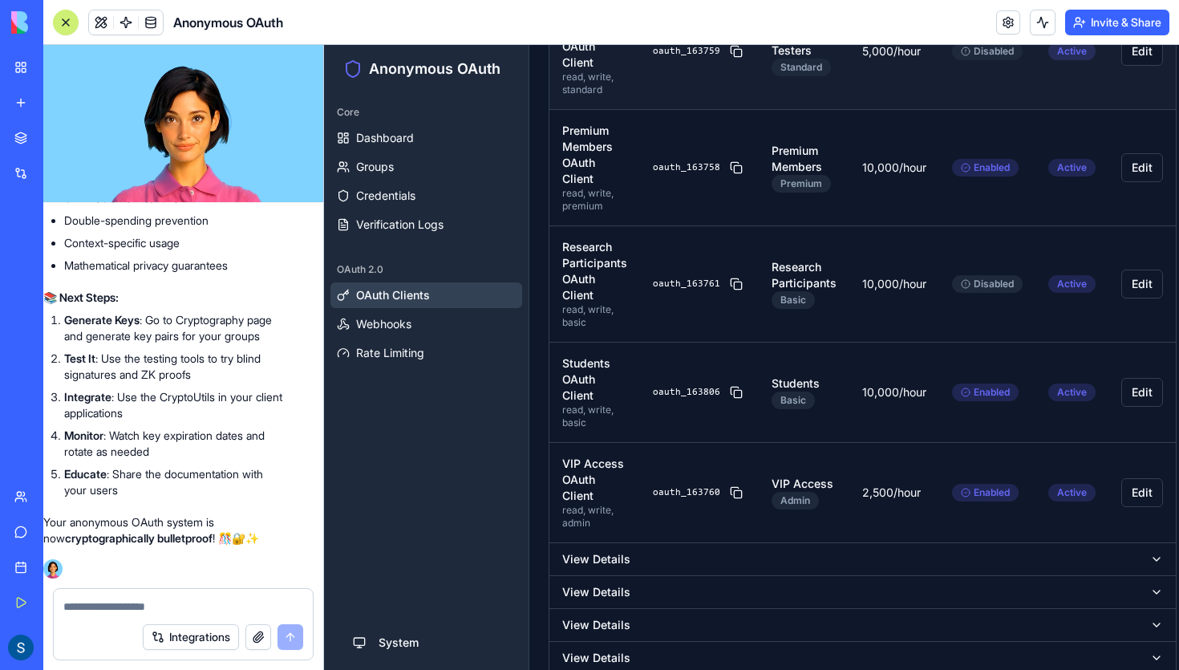
scroll to position [484, 0]
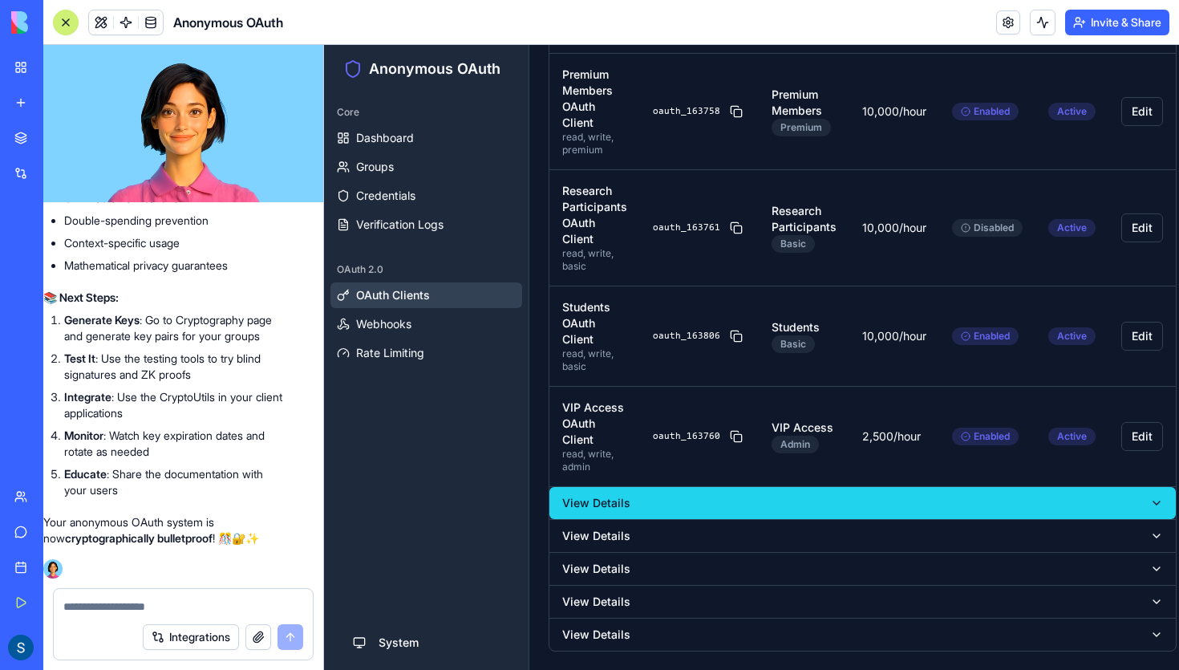
click at [951, 499] on button "View Details" at bounding box center [862, 503] width 627 height 32
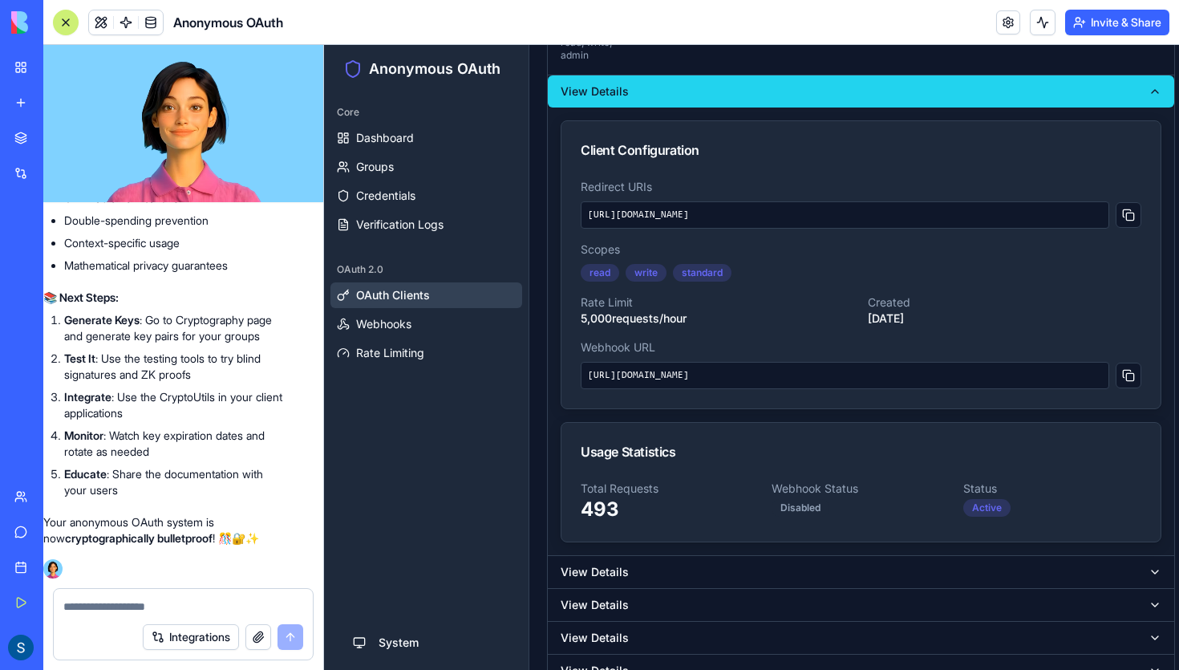
scroll to position [895, 0]
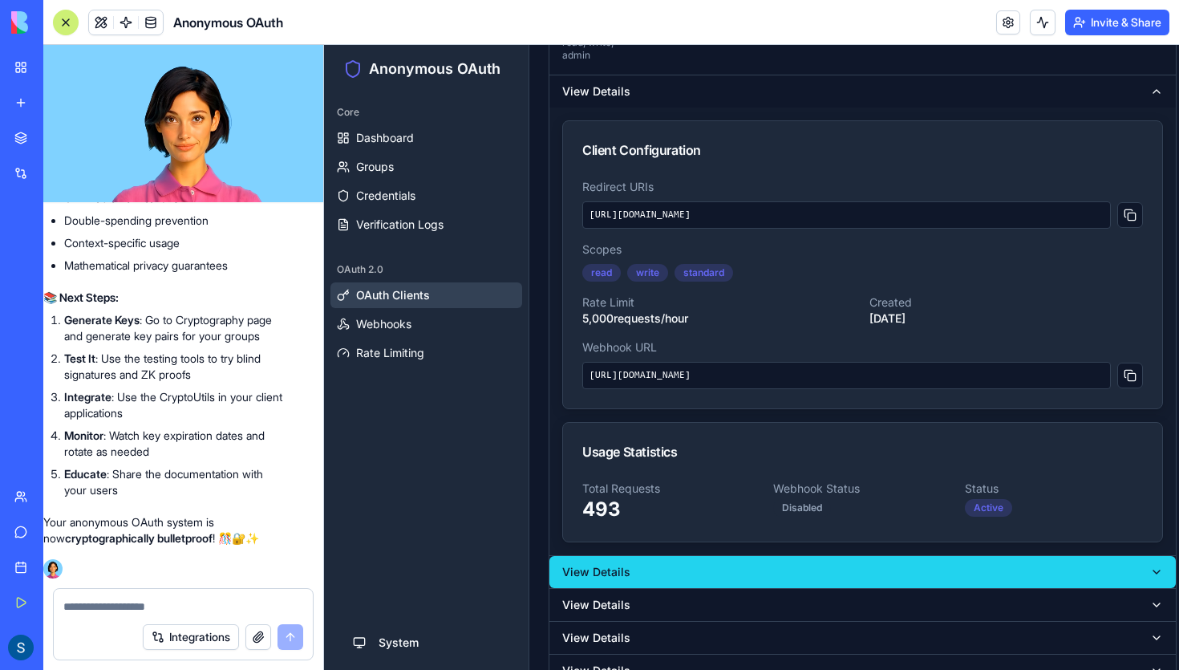
click at [905, 563] on button "View Details" at bounding box center [862, 572] width 627 height 32
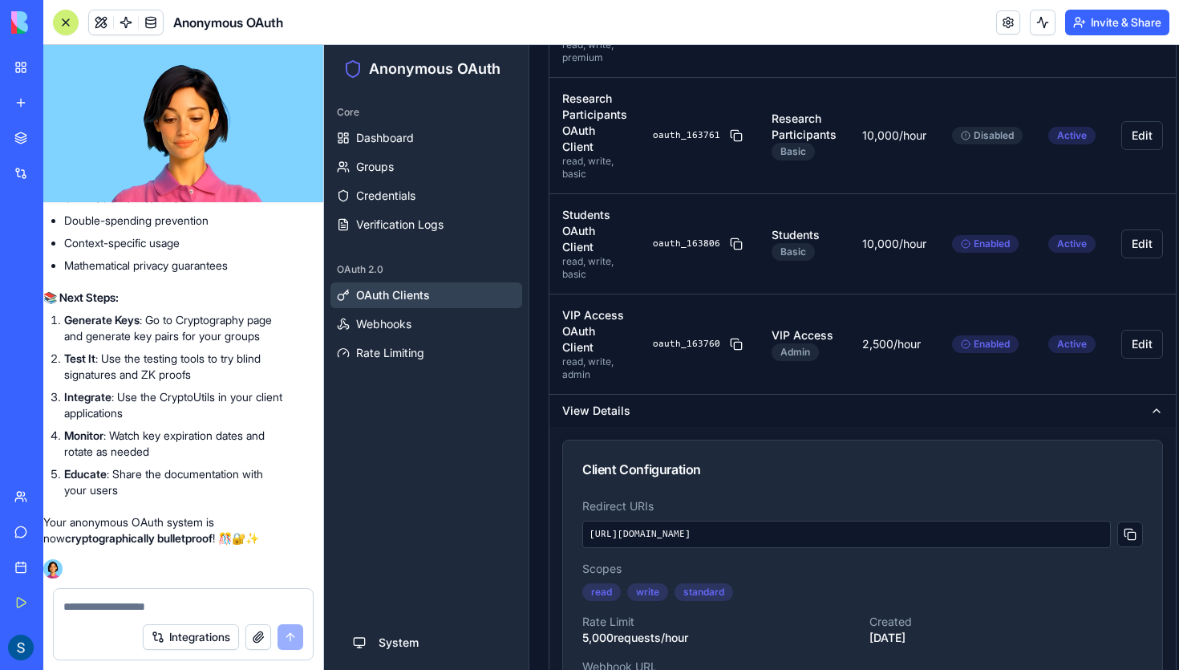
scroll to position [0, 0]
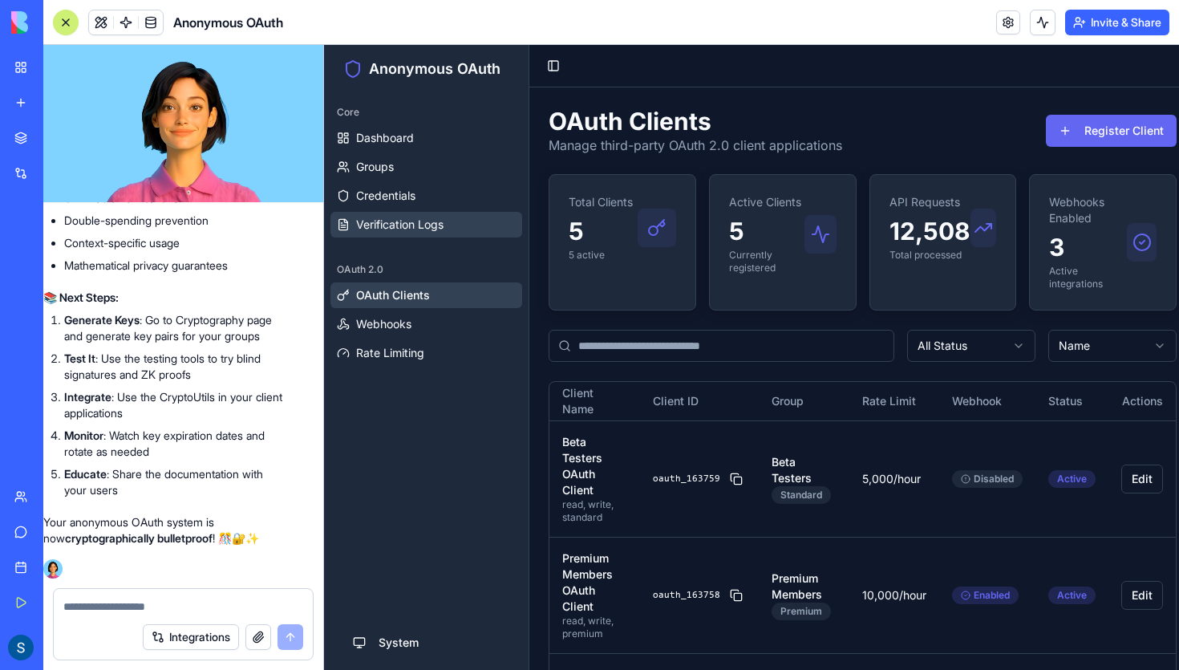
click at [379, 223] on span "Verification Logs" at bounding box center [399, 225] width 87 height 16
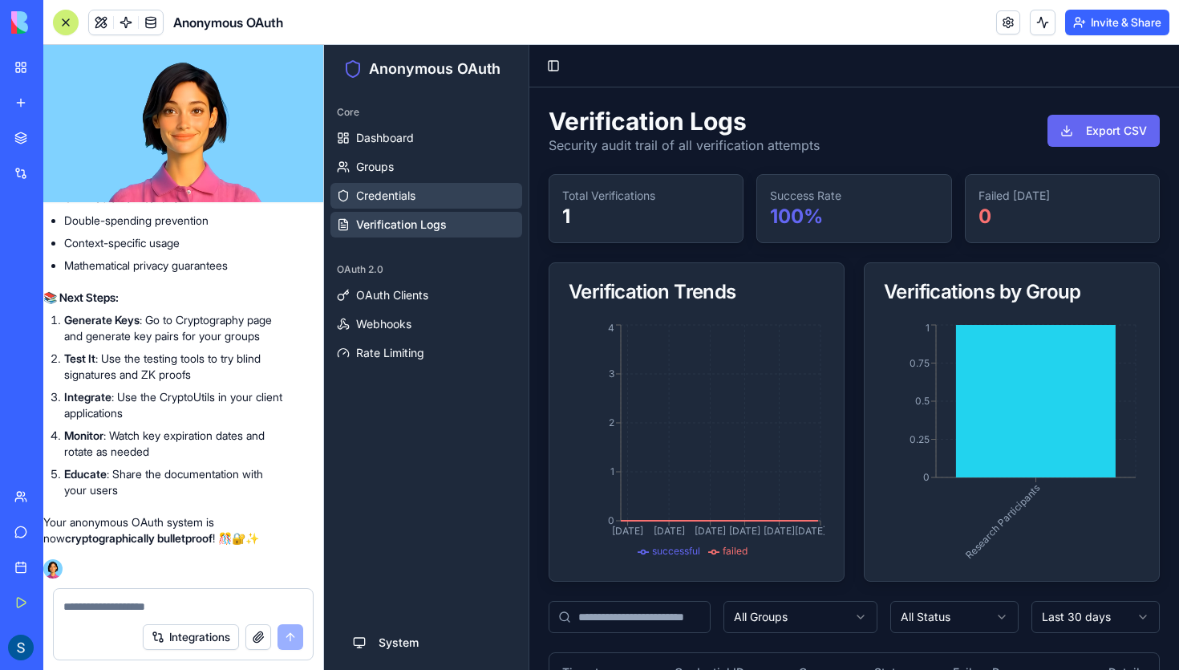
click at [387, 190] on span "Credentials" at bounding box center [385, 196] width 59 height 16
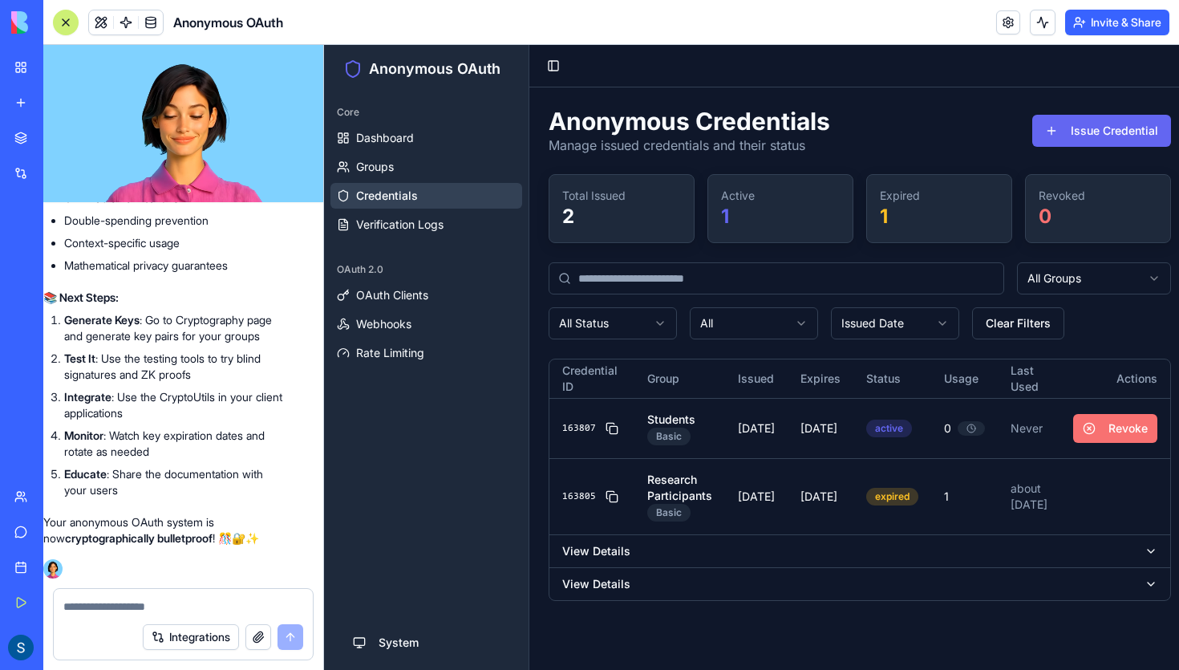
scroll to position [11325, 19]
click at [117, 602] on textarea at bounding box center [183, 606] width 240 height 16
type textarea "**********"
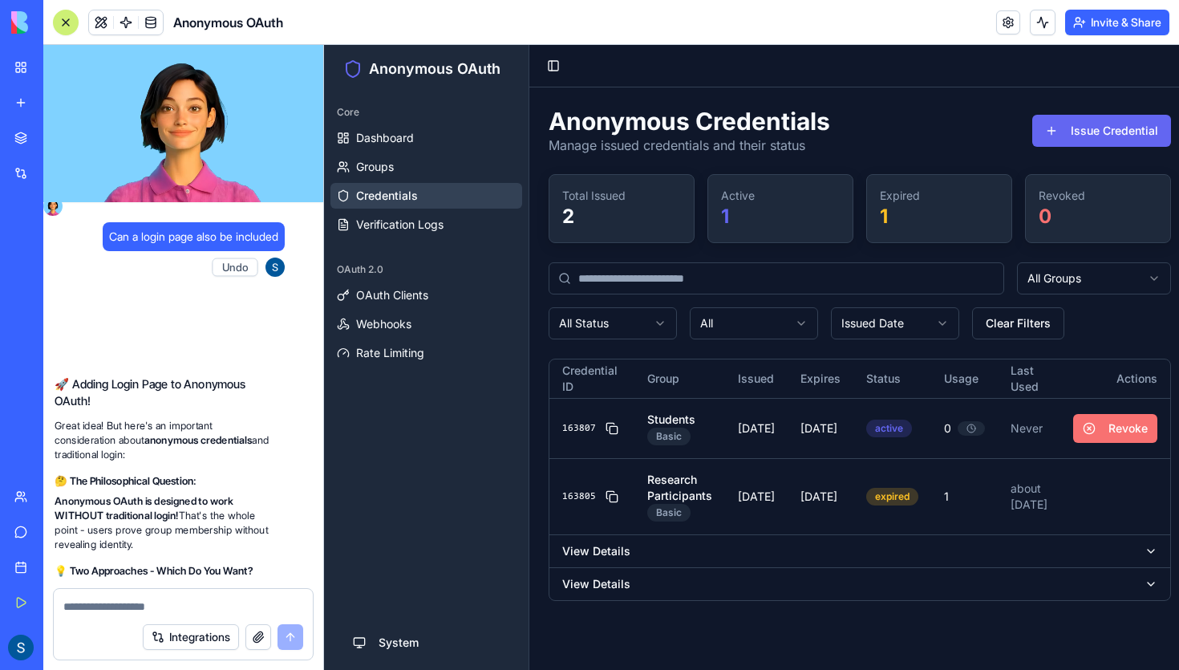
scroll to position [13209, 19]
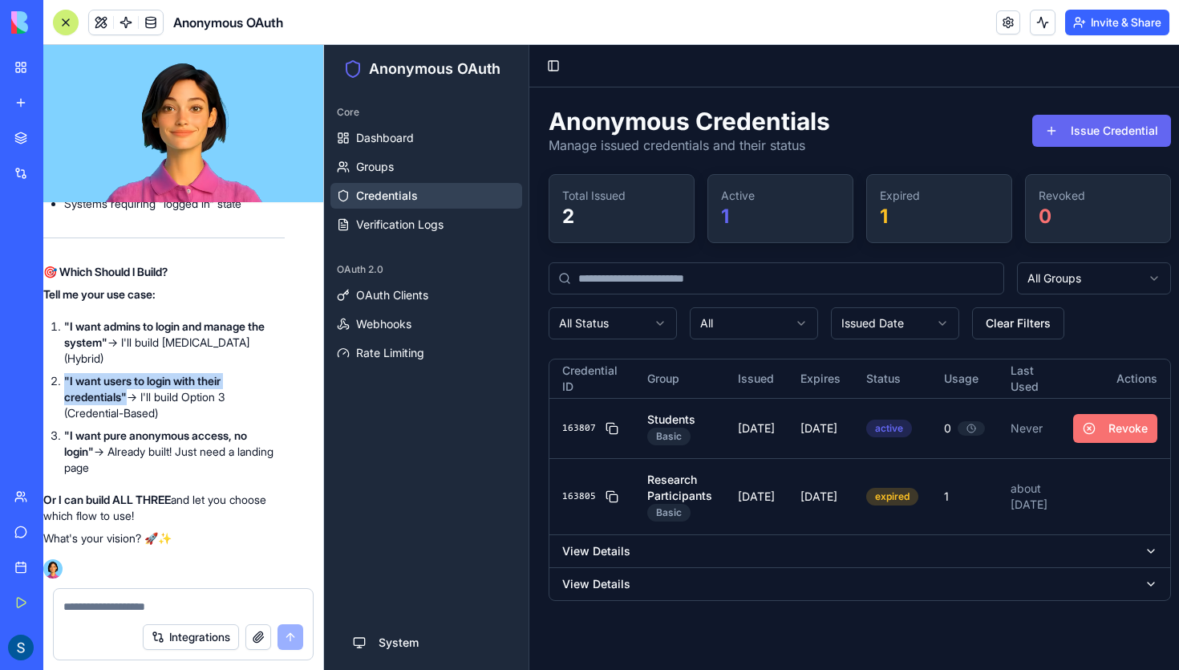
drag, startPoint x: 67, startPoint y: 379, endPoint x: 129, endPoint y: 391, distance: 63.7
click at [129, 391] on strong ""I want users to login with their credentials"" at bounding box center [142, 389] width 156 height 30
copy strong ""I want users to login with their credentials""
click at [120, 603] on textarea at bounding box center [183, 606] width 240 height 16
type textarea "*"
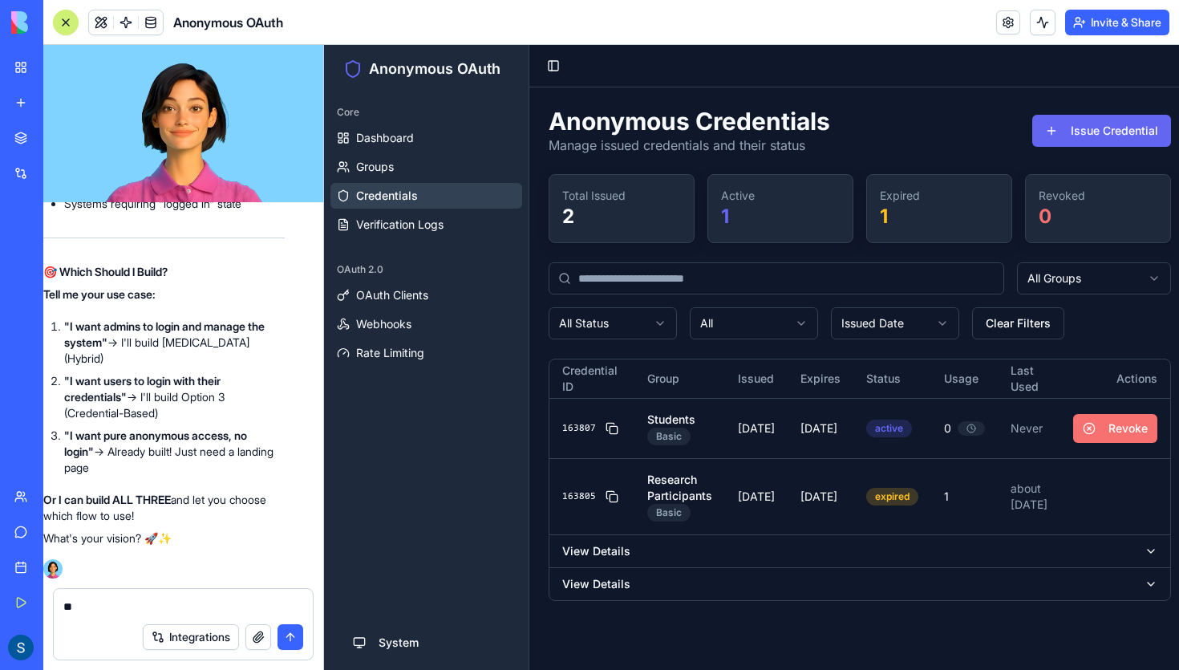
type textarea "*"
drag, startPoint x: 67, startPoint y: 336, endPoint x: 171, endPoint y: 417, distance: 132.1
click at [171, 417] on ol ""I want admins to login and manage the system" → I'll build Option 2 (Hybrid) "…" at bounding box center [163, 396] width 241 height 157
copy ol ""I want admins to login and manage the system" → I'll build Option 2 (Hybrid) "…"
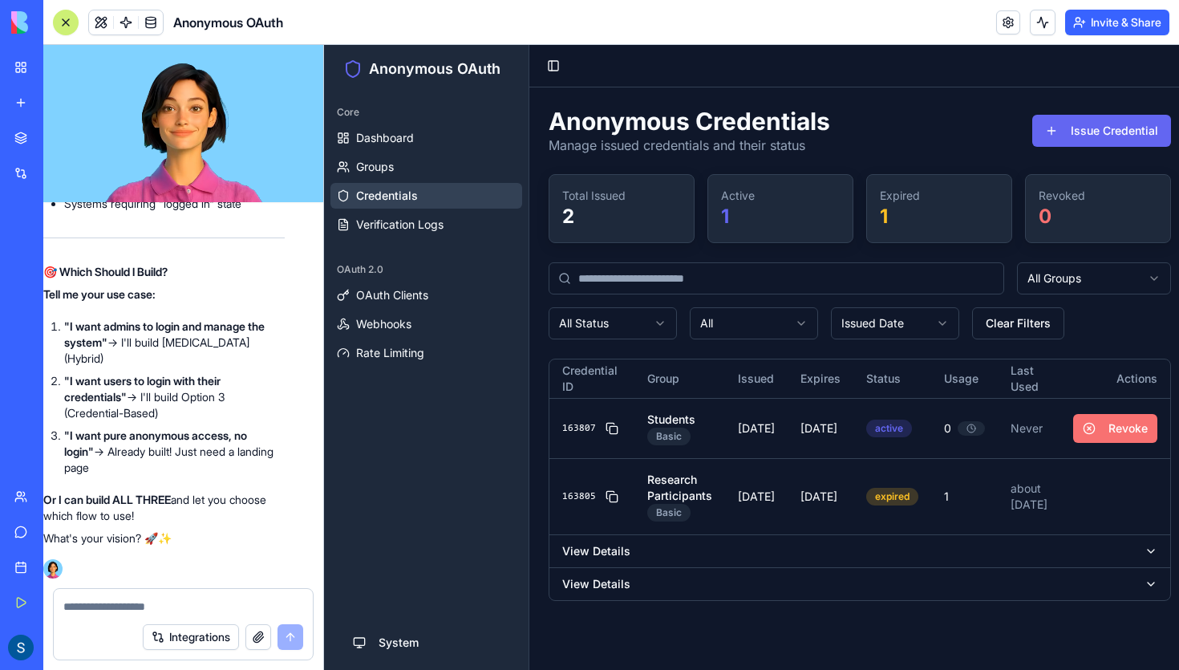
click at [138, 602] on textarea at bounding box center [183, 606] width 240 height 16
paste textarea "**********"
type textarea "**********"
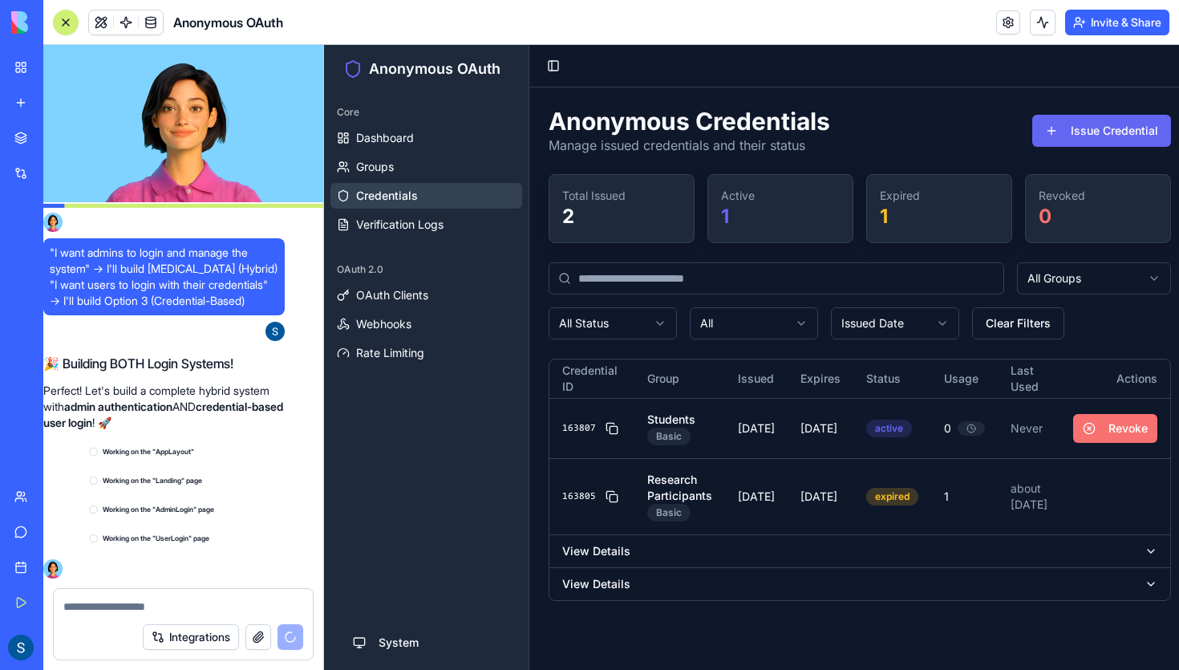
scroll to position [13555, 19]
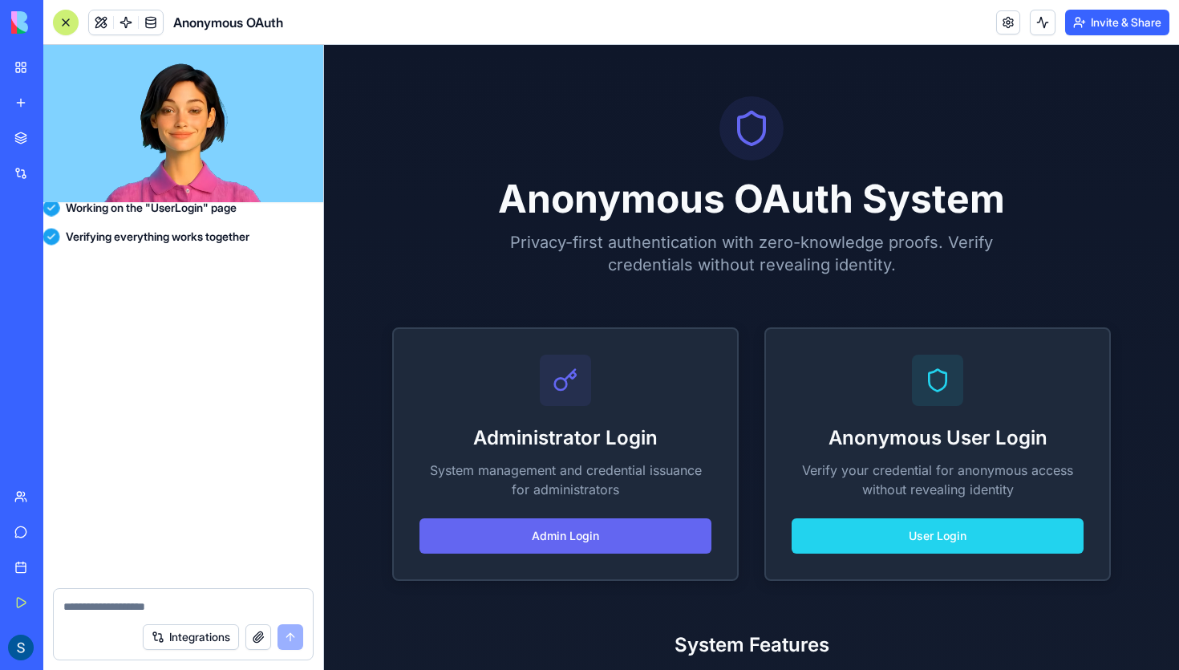
scroll to position [17002, 19]
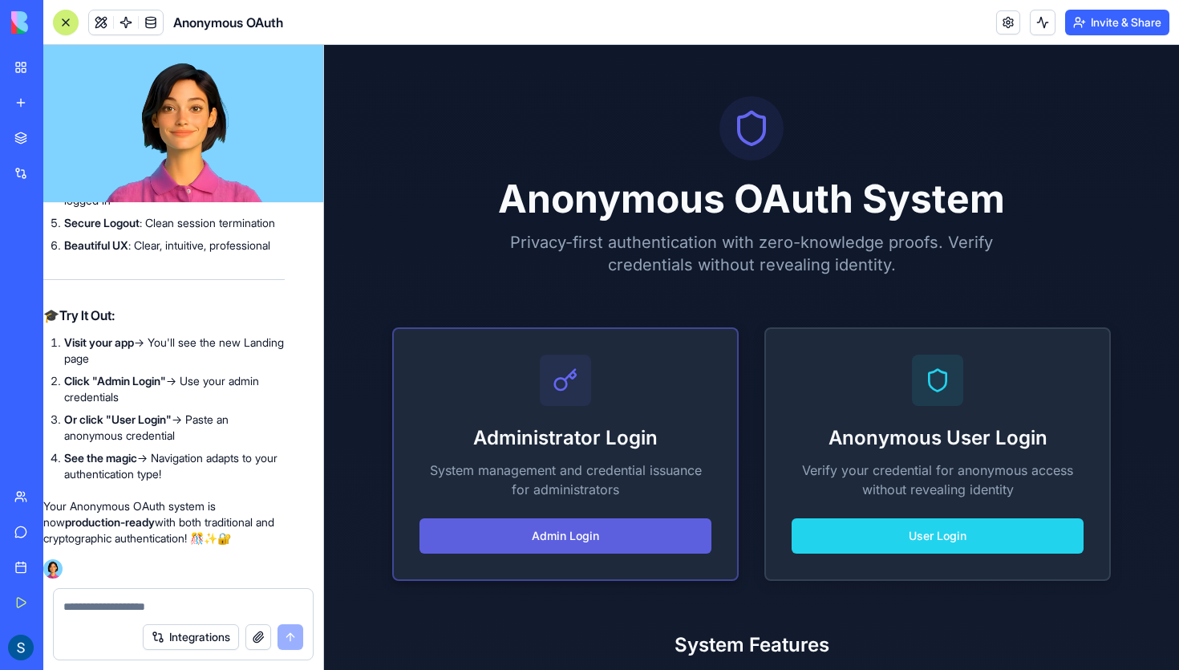
click at [566, 542] on button "Admin Login" at bounding box center [566, 535] width 292 height 35
click at [566, 538] on button "Admin Login" at bounding box center [566, 535] width 292 height 35
click at [614, 532] on button "Admin Login" at bounding box center [566, 535] width 292 height 35
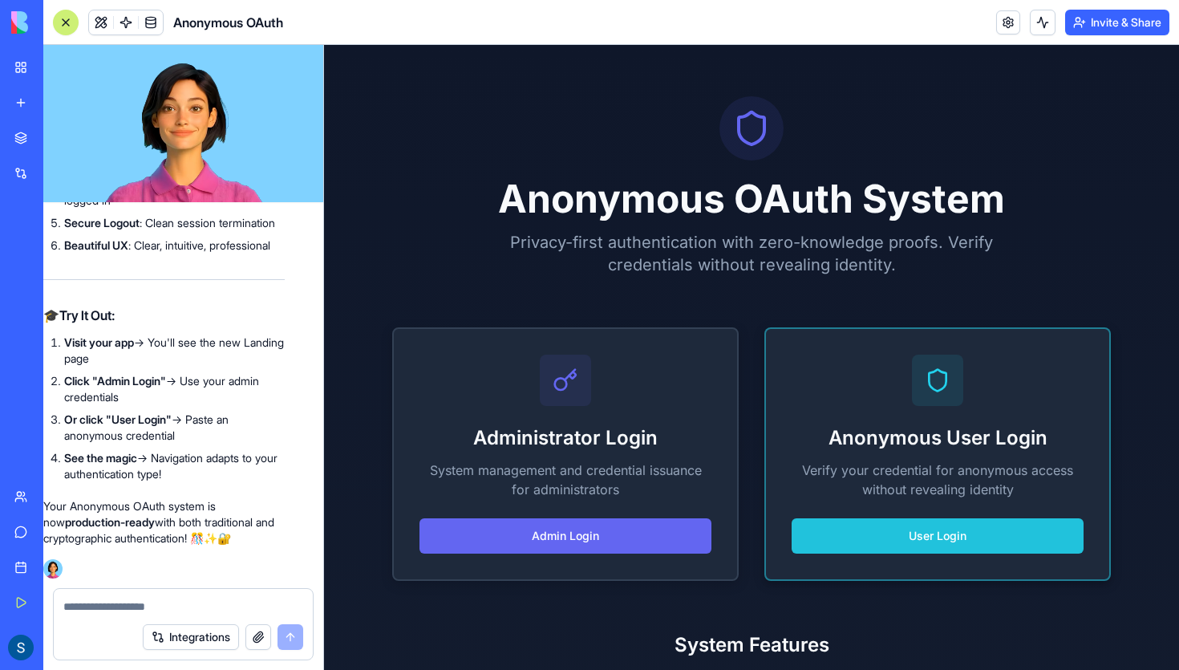
click at [843, 535] on button "User Login" at bounding box center [938, 535] width 292 height 35
click at [687, 404] on div at bounding box center [566, 380] width 292 height 51
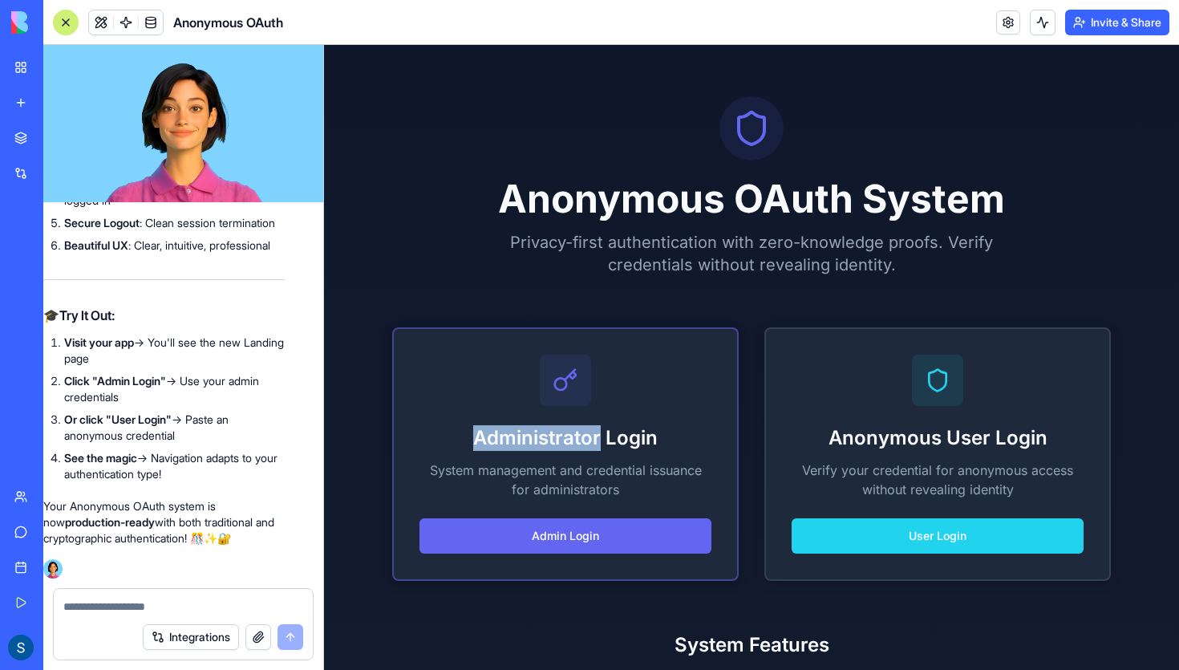
click at [687, 404] on div at bounding box center [566, 380] width 292 height 51
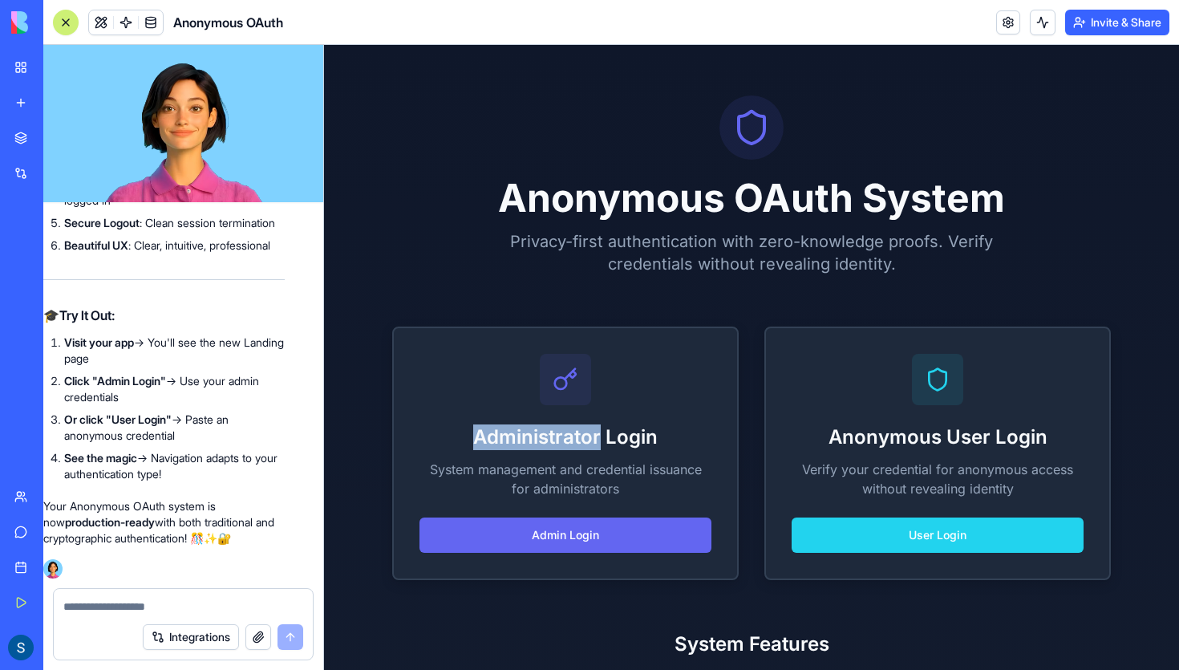
scroll to position [17002, 19]
click at [476, 537] on button "Admin Login" at bounding box center [566, 534] width 292 height 35
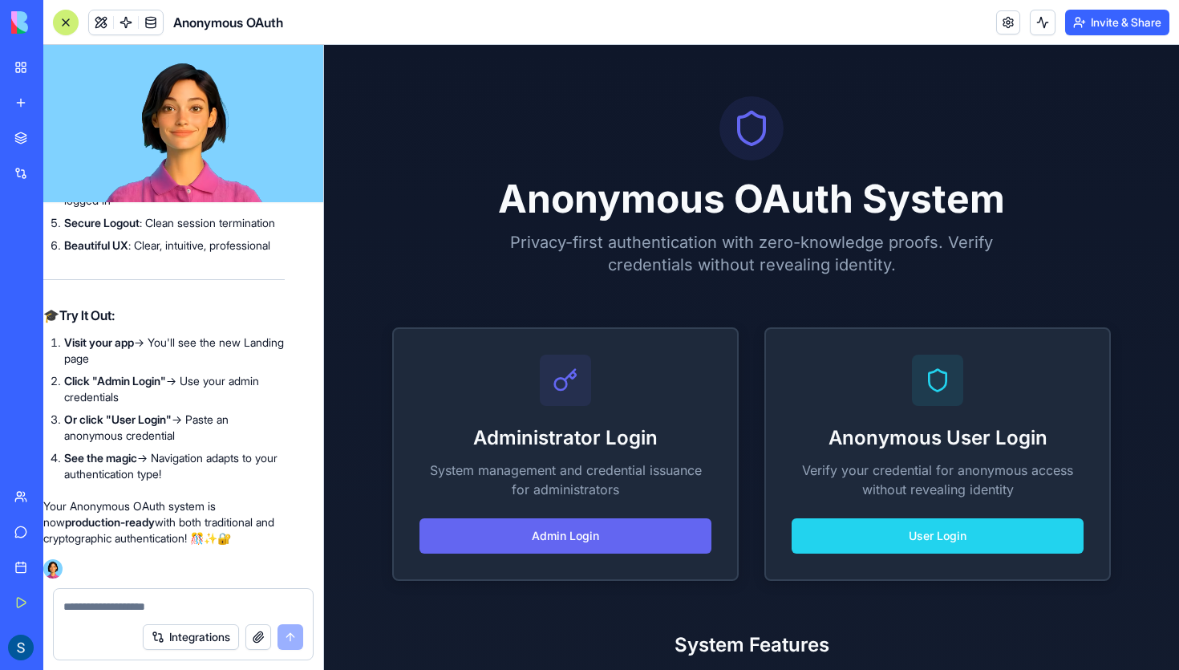
click at [476, 537] on button "Admin Login" at bounding box center [566, 535] width 292 height 35
click at [685, 545] on button "Admin Login" at bounding box center [566, 535] width 292 height 35
click at [841, 535] on button "User Login" at bounding box center [938, 535] width 292 height 35
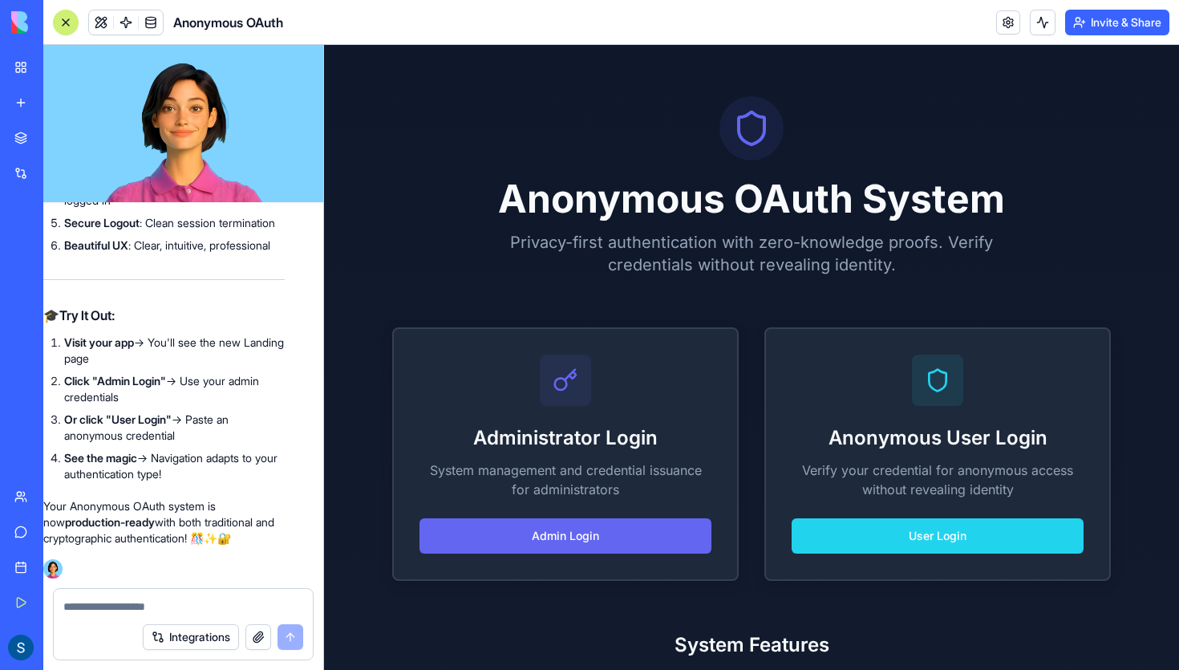
click at [841, 535] on button "User Login" at bounding box center [938, 535] width 292 height 35
click at [720, 403] on div "Administrator Login System management and credential issuance for administrator…" at bounding box center [565, 454] width 343 height 250
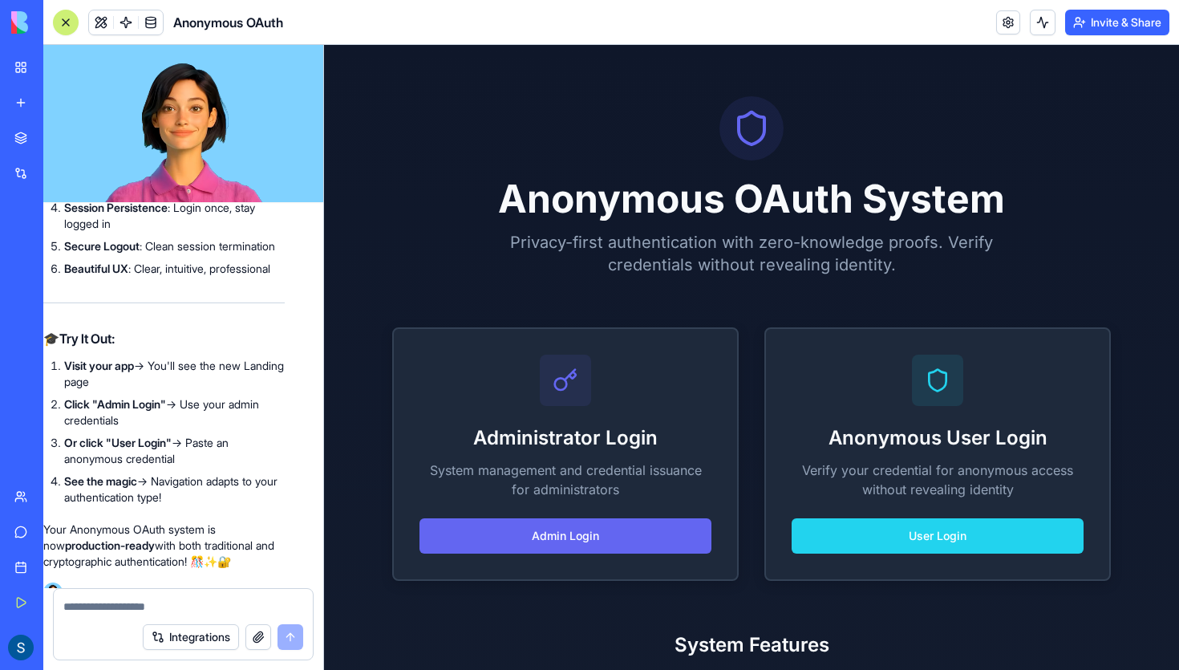
scroll to position [17002, 19]
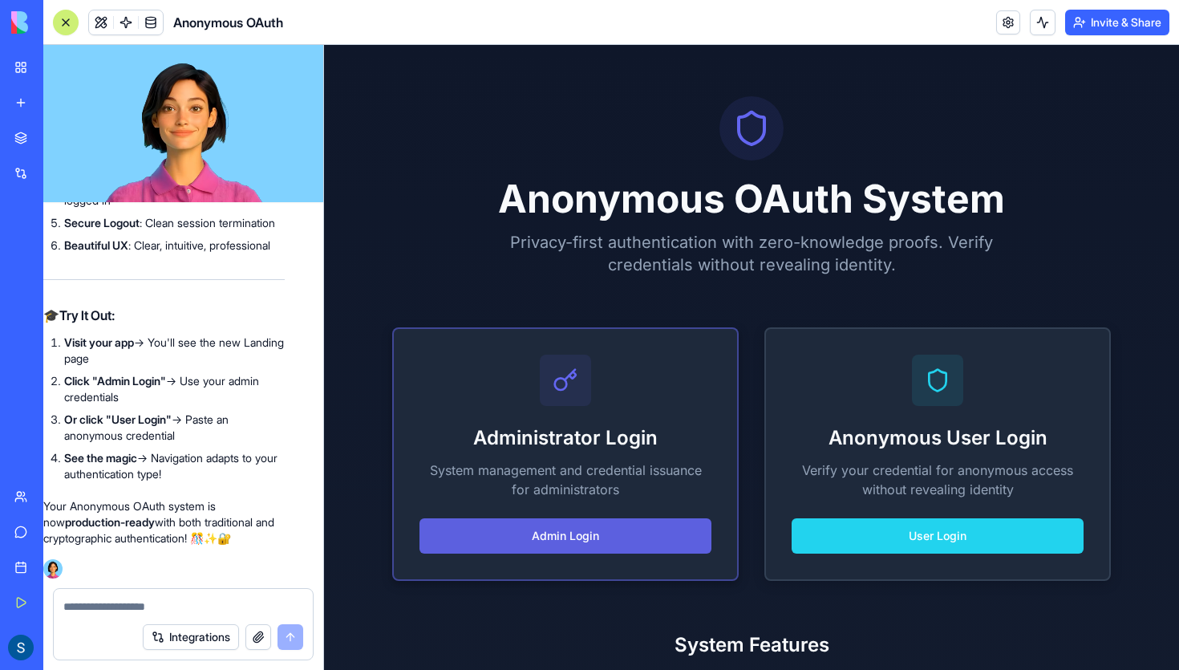
click at [483, 530] on button "Admin Login" at bounding box center [566, 535] width 292 height 35
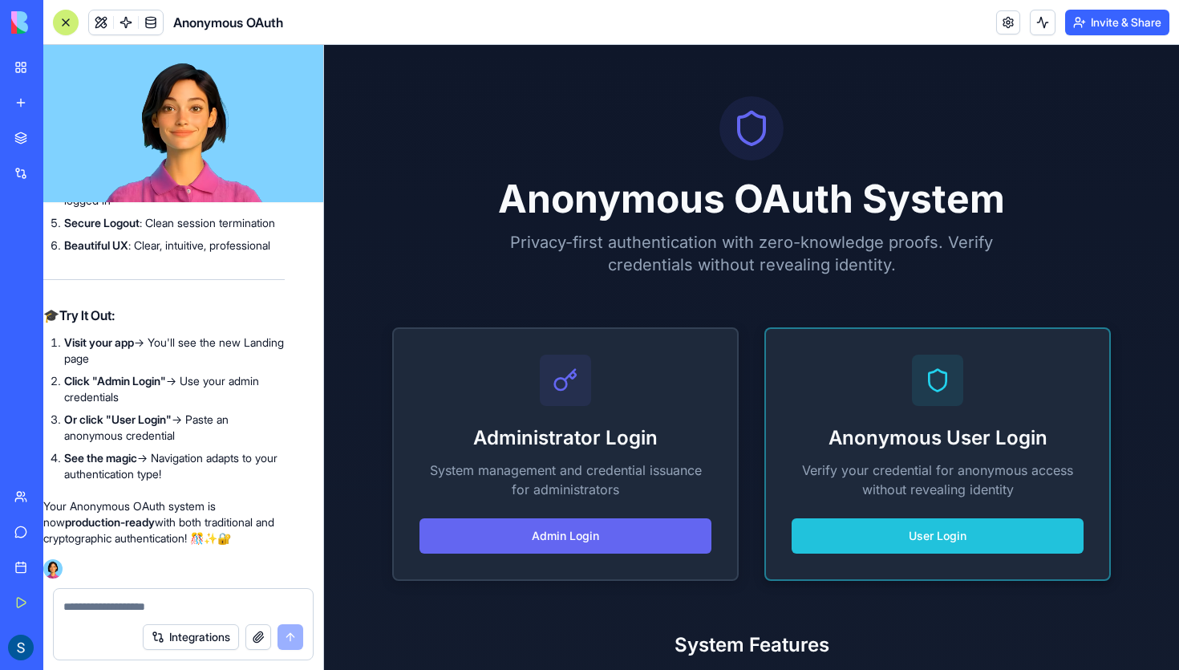
click at [850, 539] on button "User Login" at bounding box center [938, 535] width 292 height 35
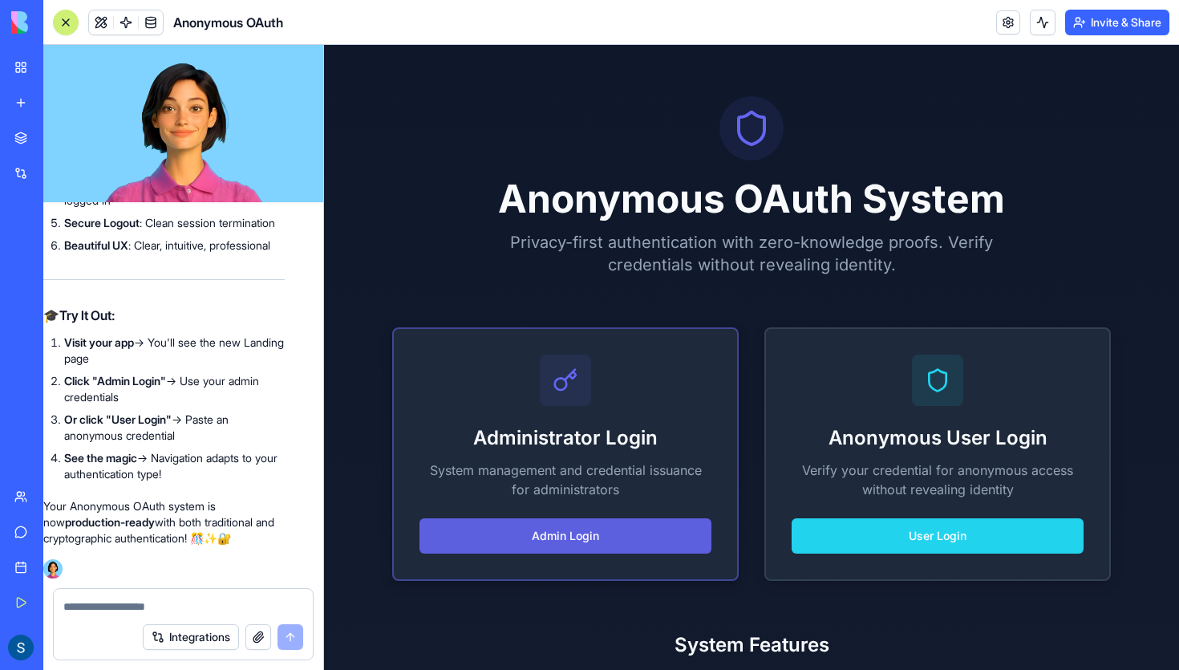
click at [626, 533] on button "Admin Login" at bounding box center [566, 535] width 292 height 35
click at [813, 556] on div "Anonymous User Login Verify your credential for anonymous access without reveal…" at bounding box center [937, 454] width 343 height 250
click at [89, 613] on textarea at bounding box center [183, 606] width 240 height 16
type textarea "**********"
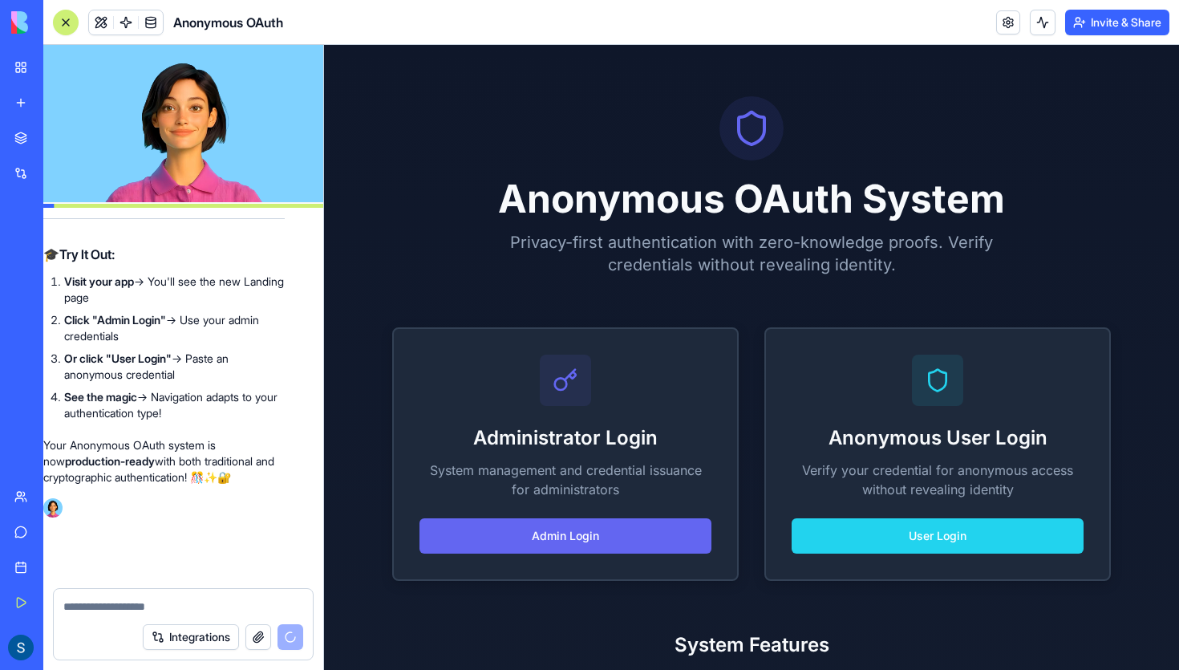
scroll to position [17063, 19]
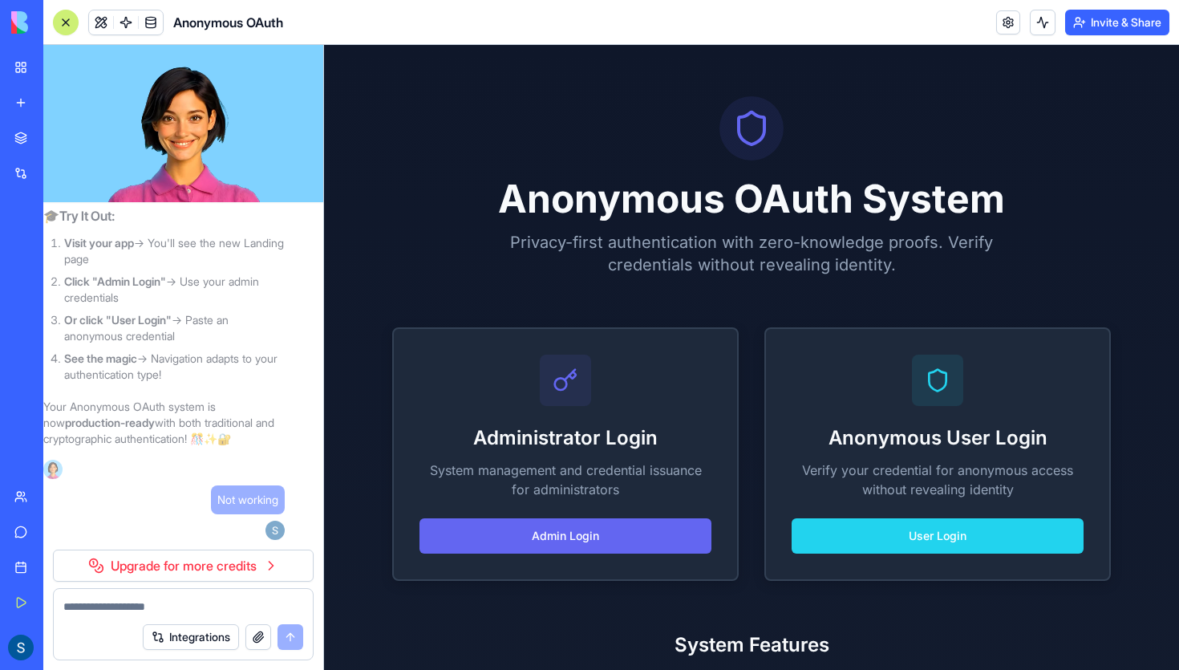
click at [177, 573] on link "Upgrade for more credits" at bounding box center [183, 565] width 261 height 32
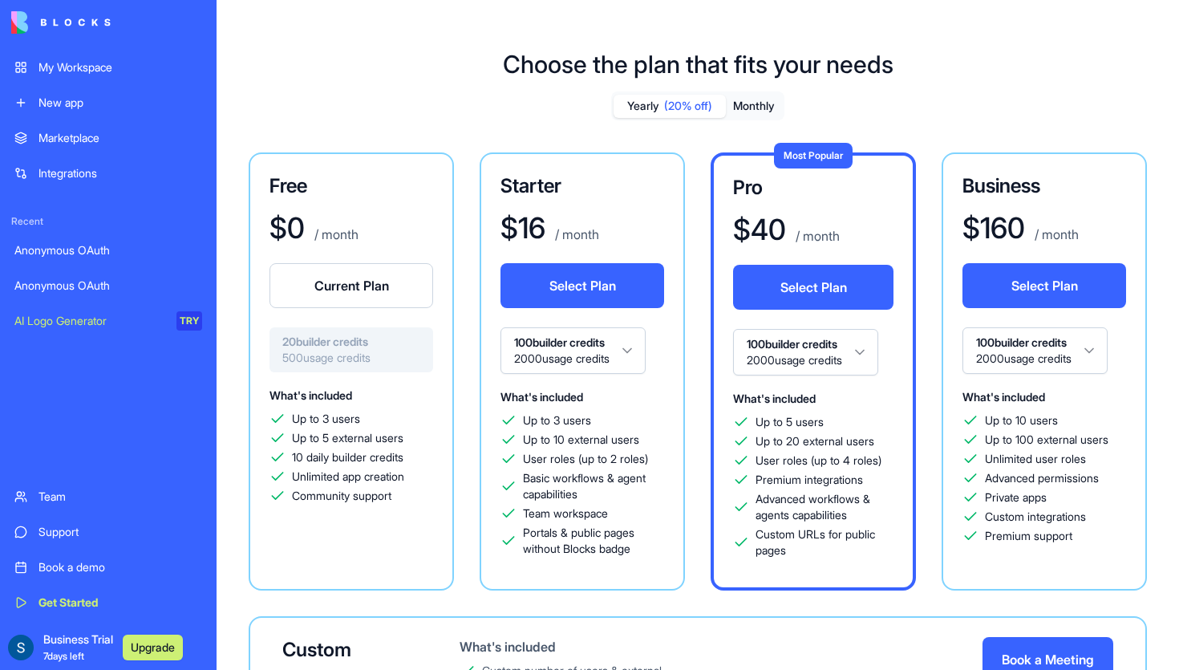
click at [68, 252] on div "Anonymous OAuth" at bounding box center [108, 250] width 188 height 16
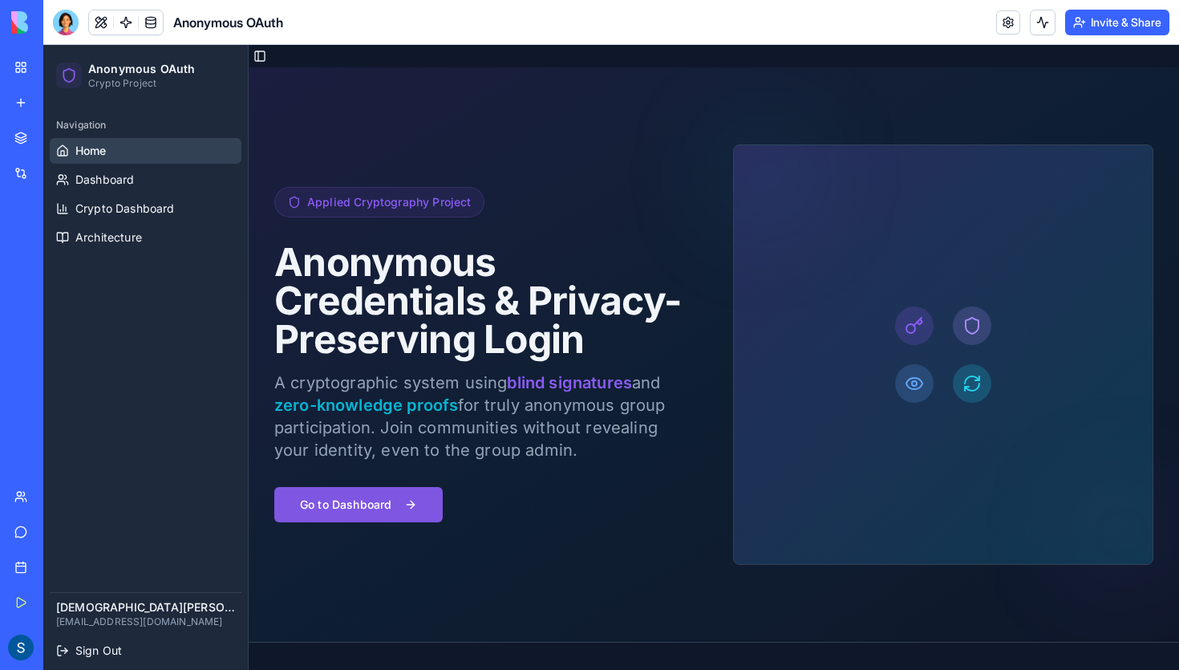
click at [403, 513] on button "Go to Dashboard" at bounding box center [358, 504] width 168 height 35
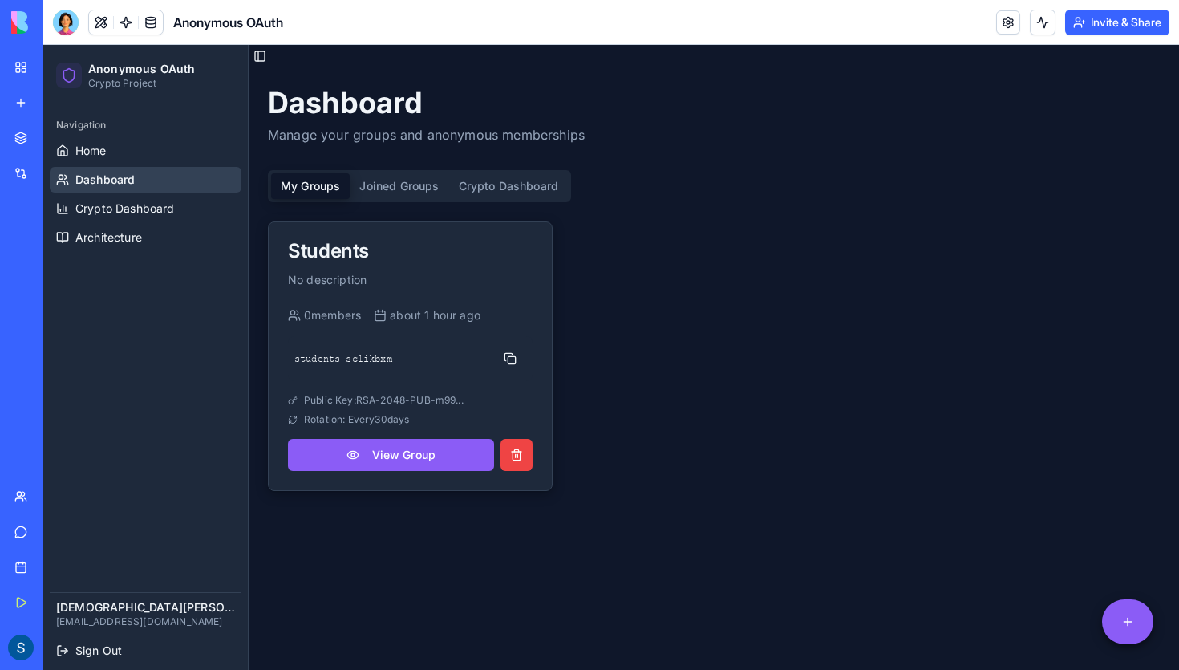
click at [172, 184] on link "Dashboard" at bounding box center [146, 180] width 192 height 26
click at [59, 292] on div "Anonymous OAuth" at bounding box center [36, 286] width 45 height 16
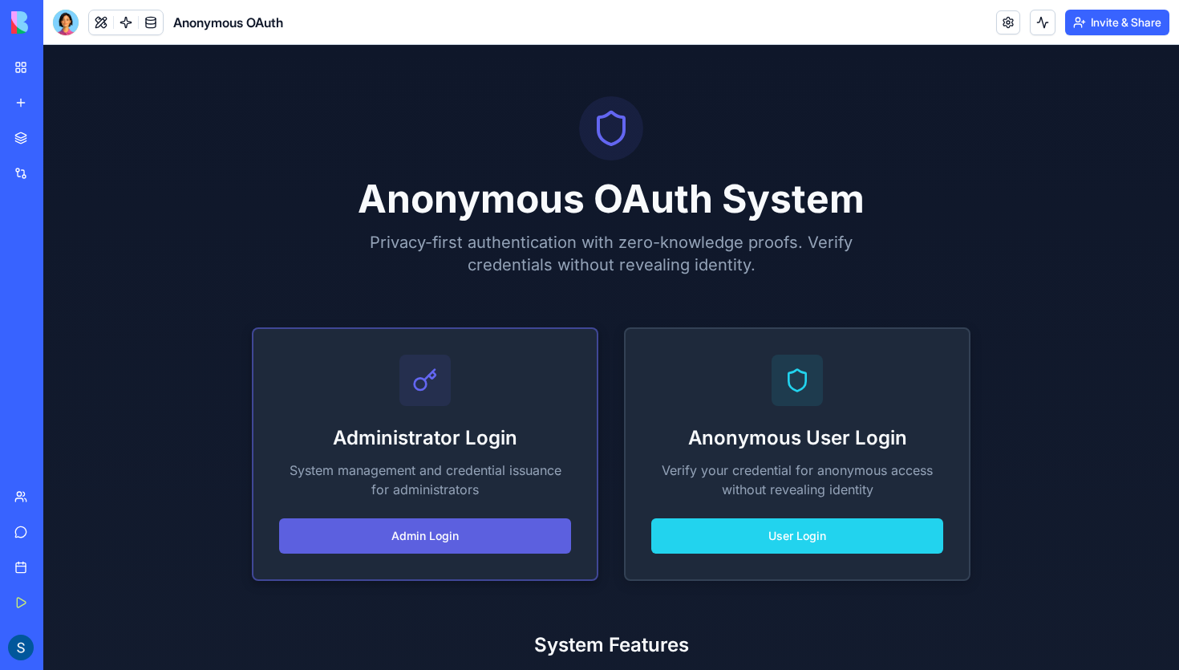
click at [529, 533] on button "Admin Login" at bounding box center [425, 535] width 292 height 35
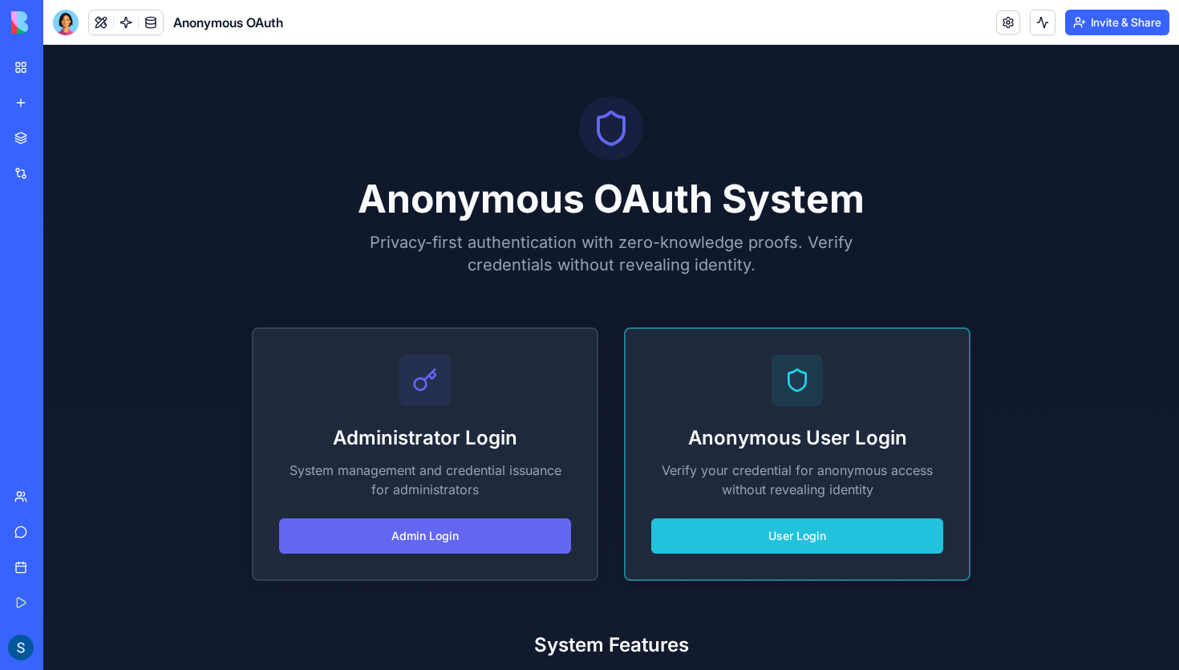
click at [733, 525] on button "User Login" at bounding box center [797, 535] width 292 height 35
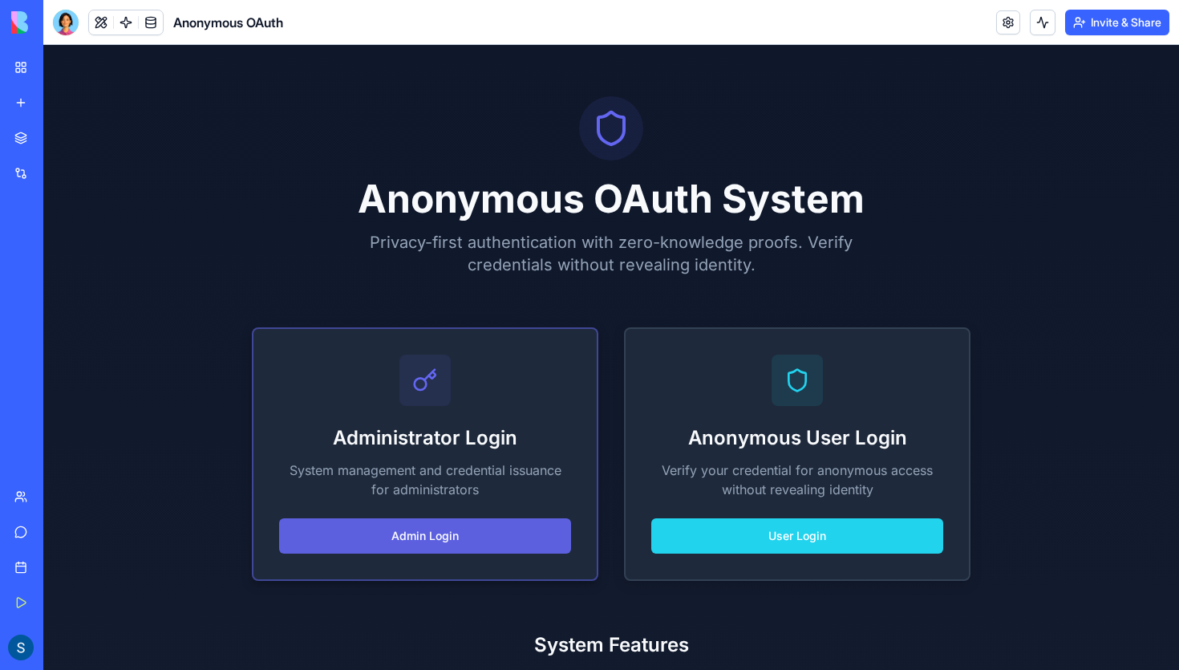
click at [552, 542] on button "Admin Login" at bounding box center [425, 535] width 292 height 35
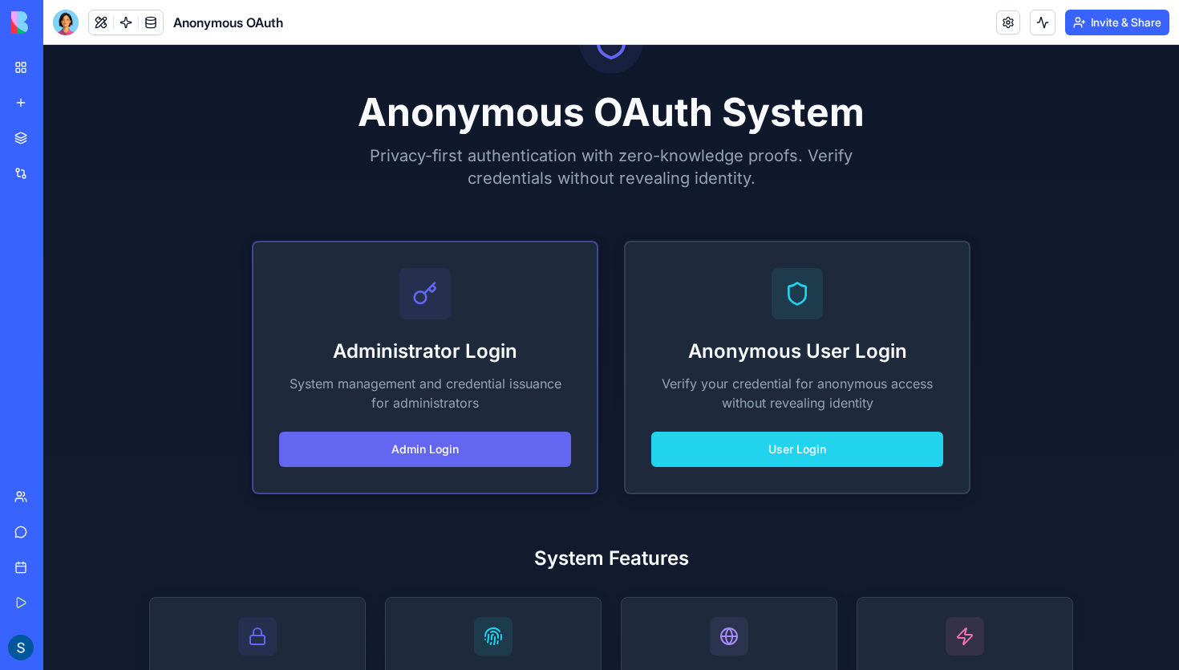
scroll to position [214, 0]
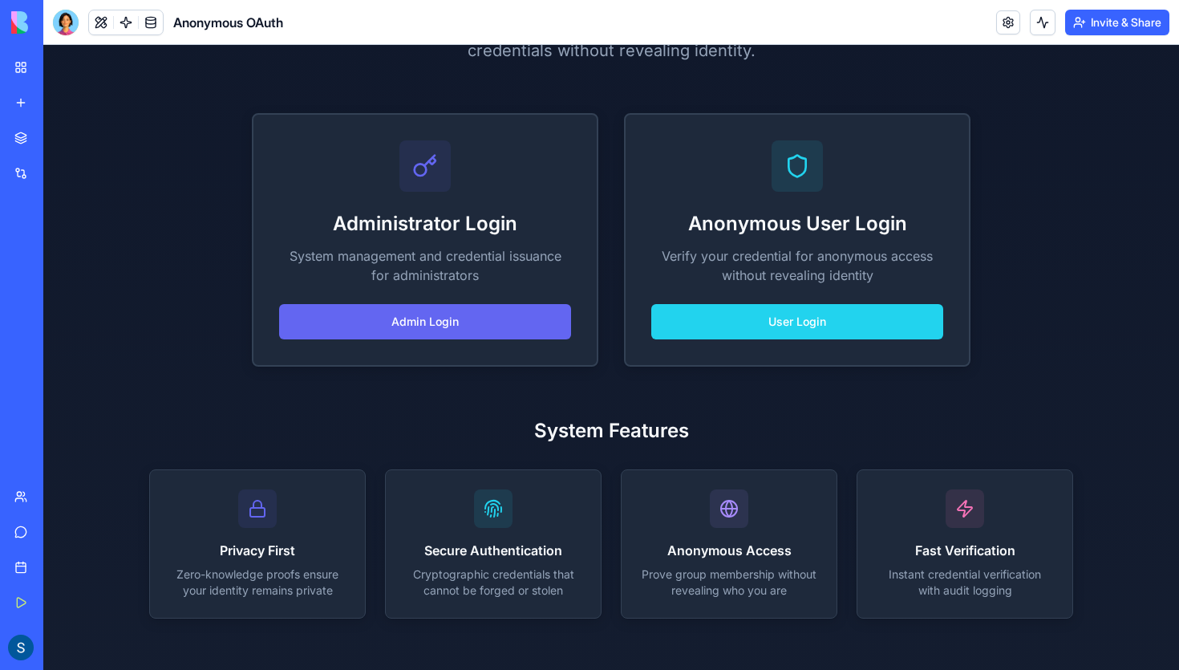
click at [576, 591] on p "Cryptographic credentials that cannot be forged or stolen" at bounding box center [493, 582] width 176 height 32
click at [744, 567] on p "Prove group membership without revealing who you are" at bounding box center [729, 582] width 176 height 32
click at [987, 566] on p "Instant credential verification with audit logging" at bounding box center [965, 582] width 176 height 32
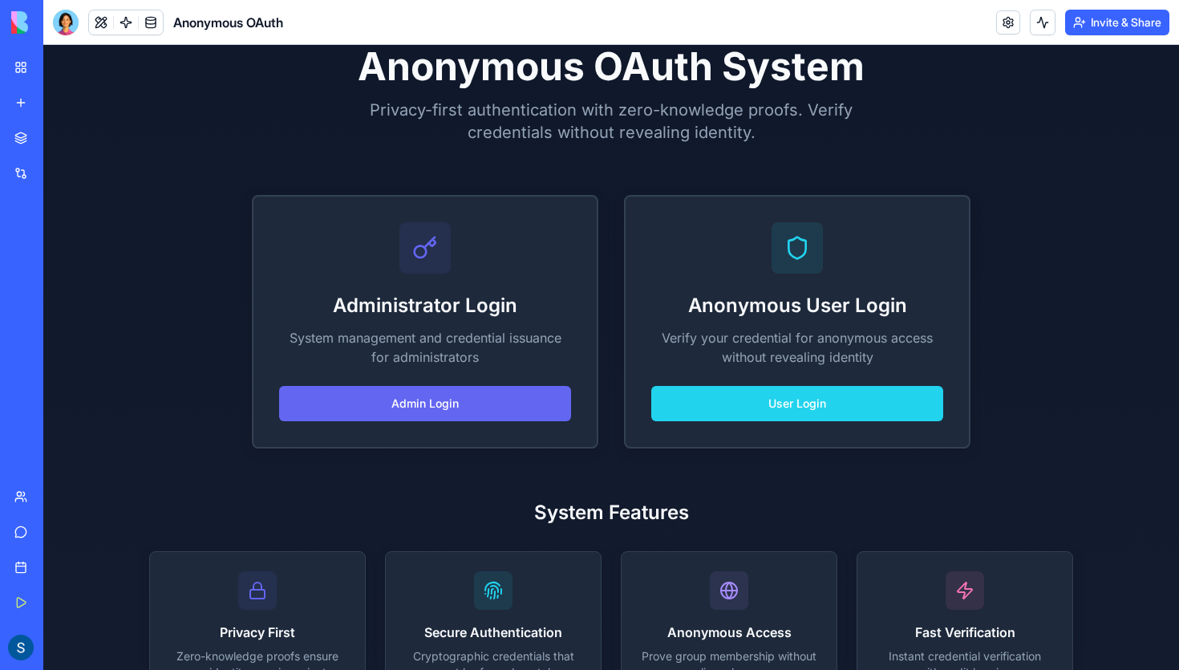
scroll to position [134, 0]
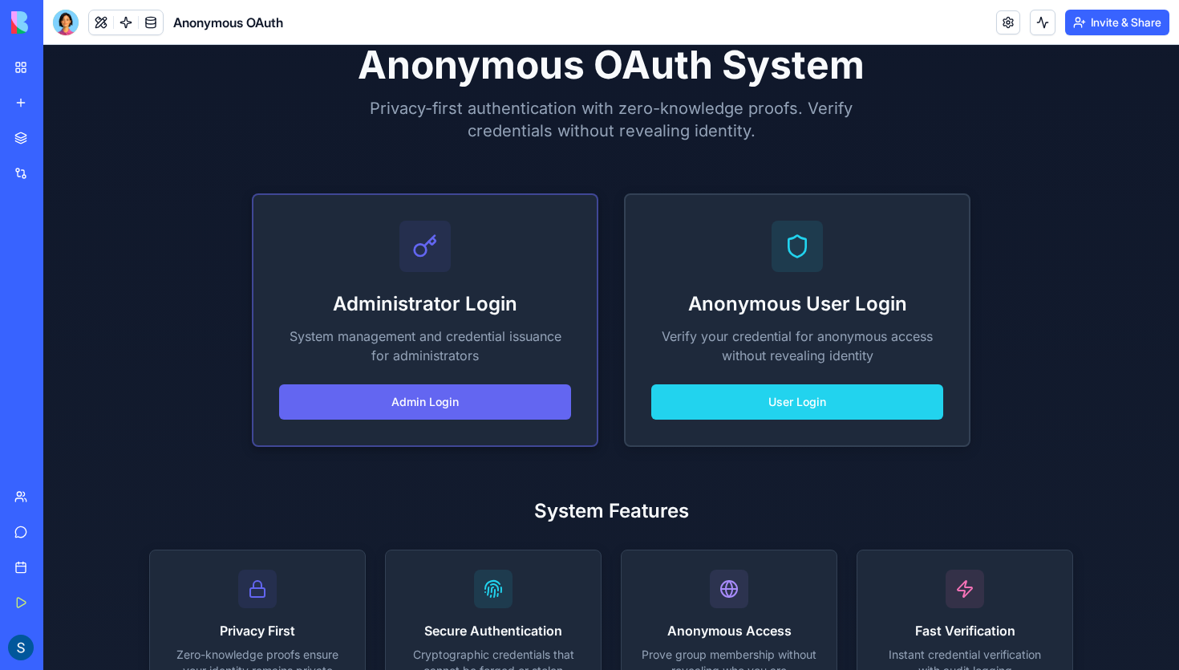
click at [428, 235] on icon at bounding box center [425, 246] width 26 height 26
click at [438, 382] on div "Administrator Login System management and credential issuance for administrator…" at bounding box center [424, 320] width 343 height 250
click at [452, 401] on button "Admin Login" at bounding box center [425, 401] width 292 height 35
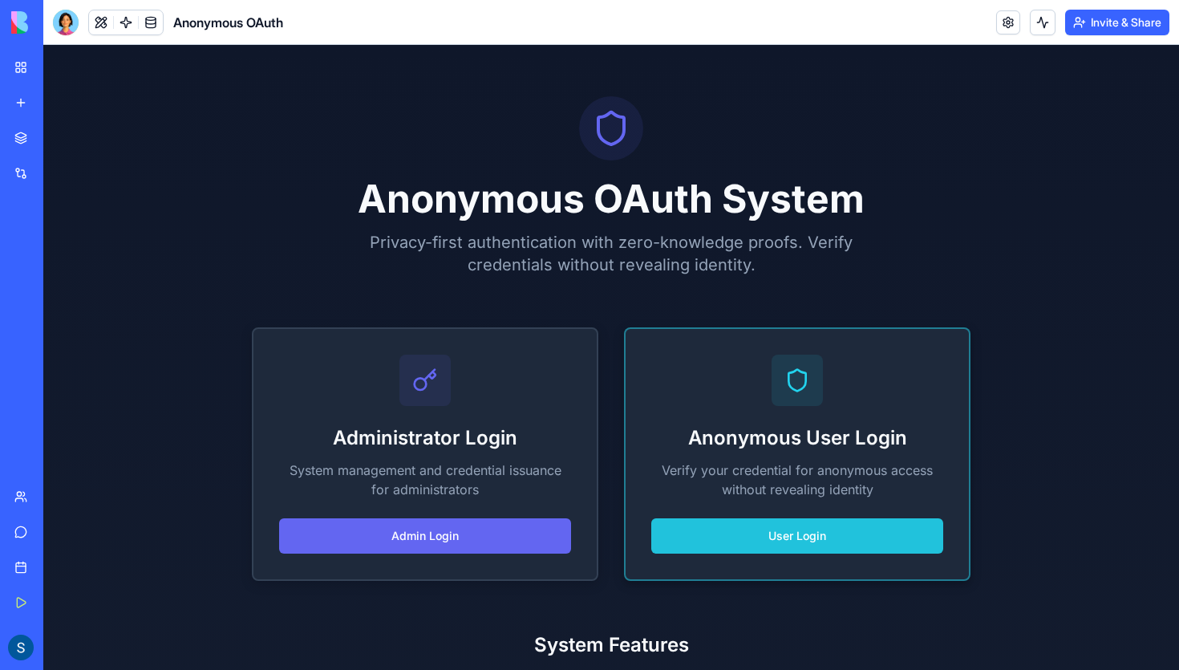
click at [711, 540] on button "User Login" at bounding box center [797, 535] width 292 height 35
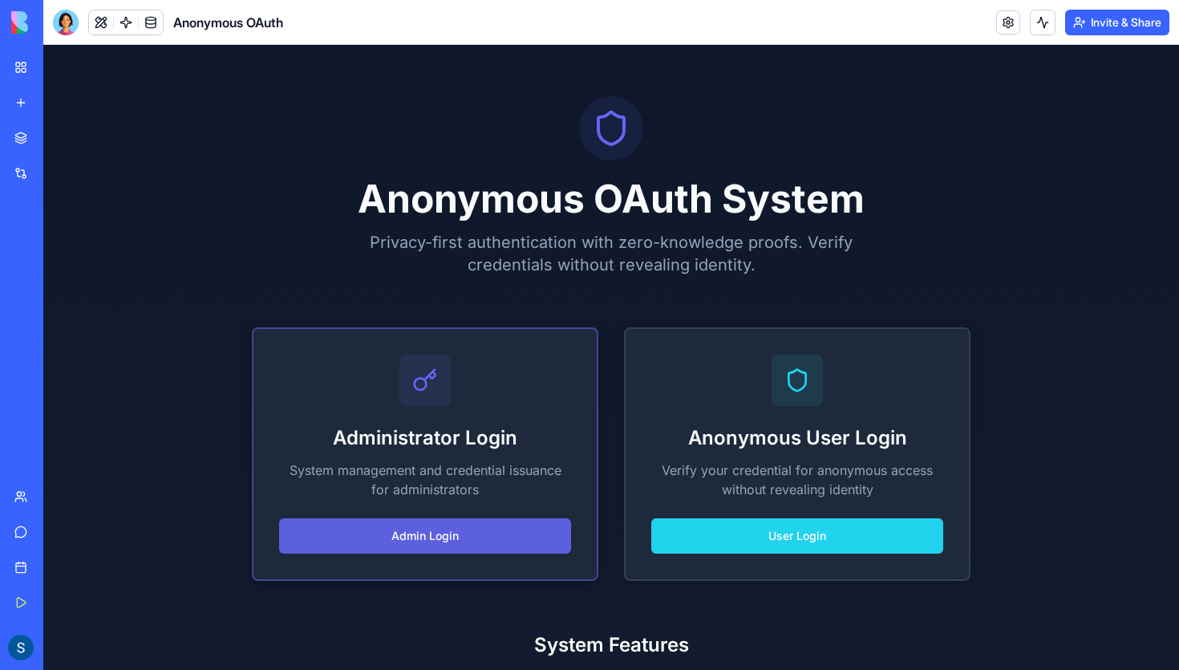
click at [458, 534] on button "Admin Login" at bounding box center [425, 535] width 292 height 35
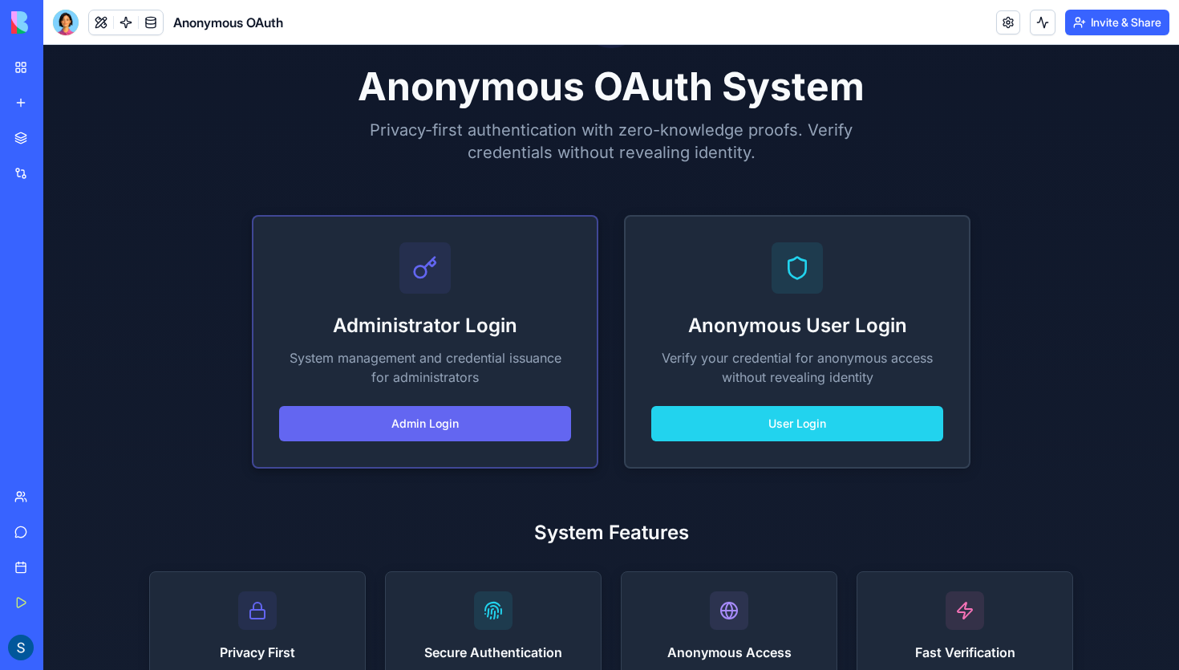
scroll to position [214, 0]
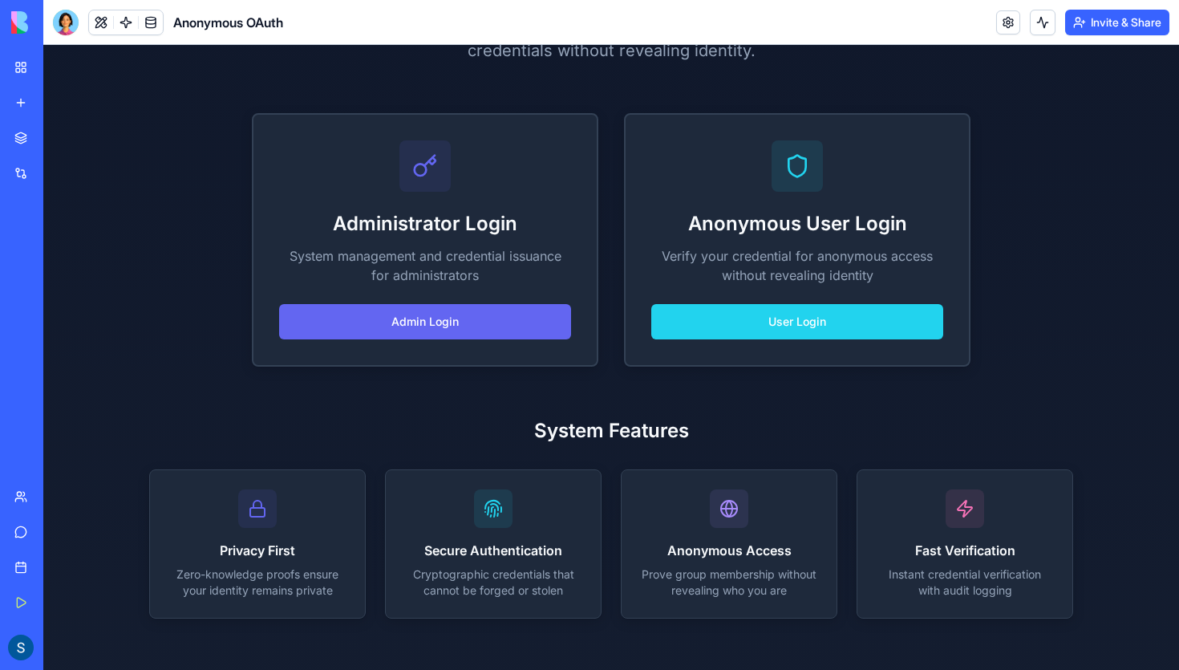
click at [59, 252] on div "Anonymous OAuth" at bounding box center [36, 250] width 45 height 16
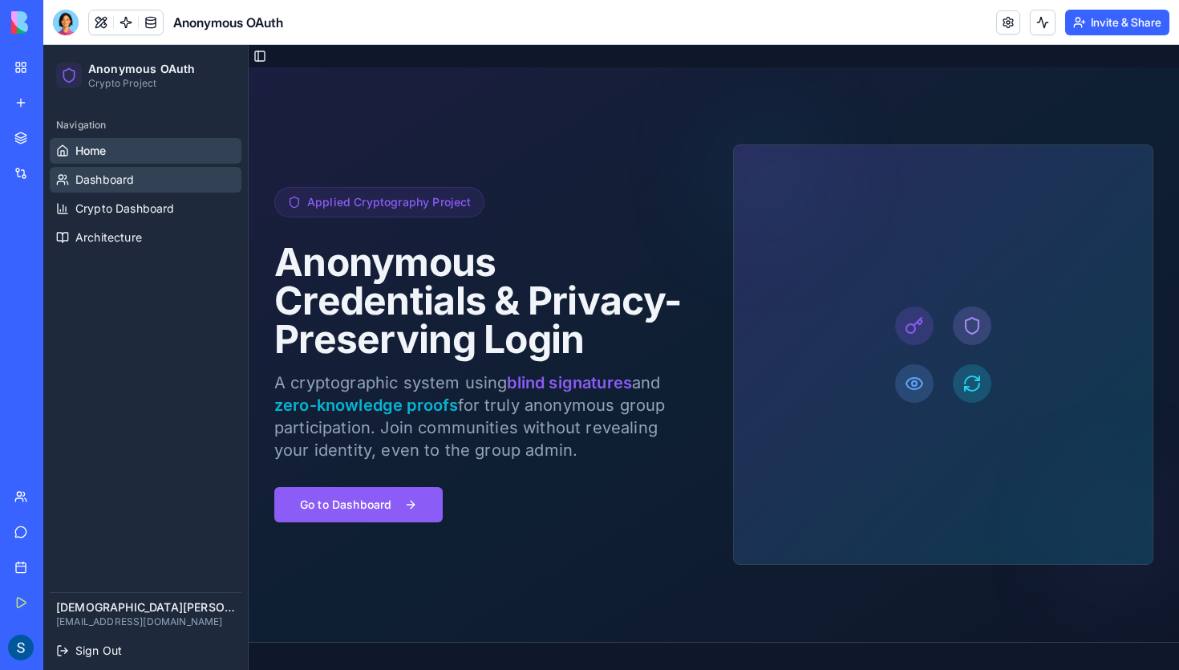
click at [110, 179] on span "Dashboard" at bounding box center [104, 180] width 59 height 16
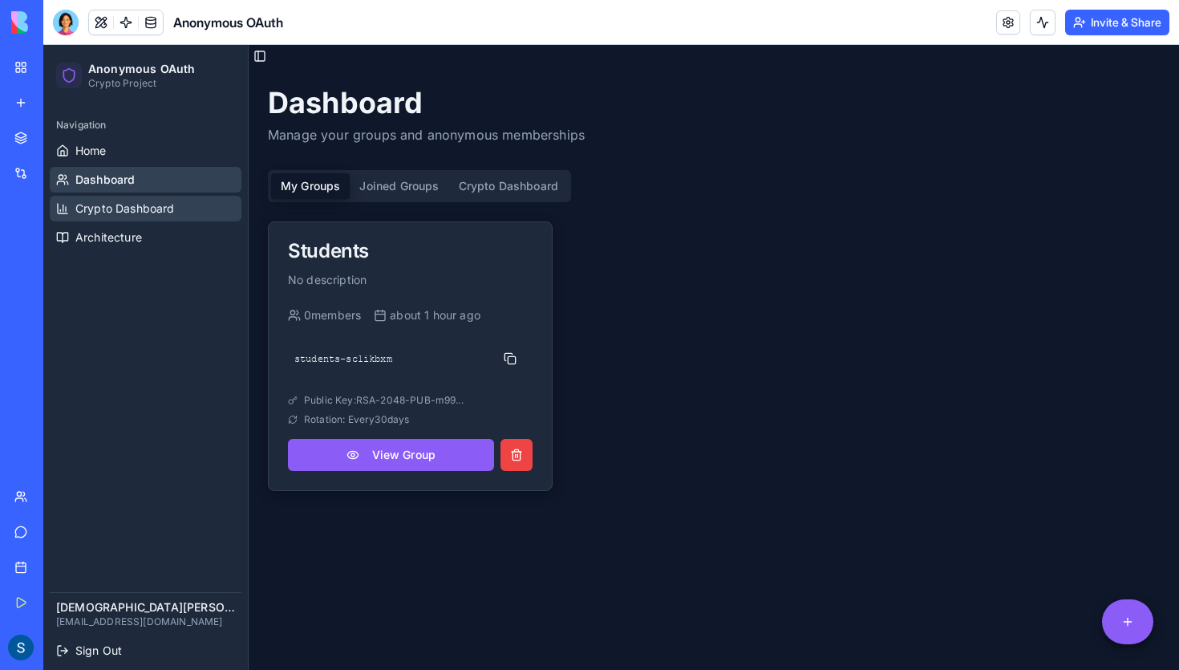
click at [139, 215] on span "Crypto Dashboard" at bounding box center [124, 209] width 99 height 16
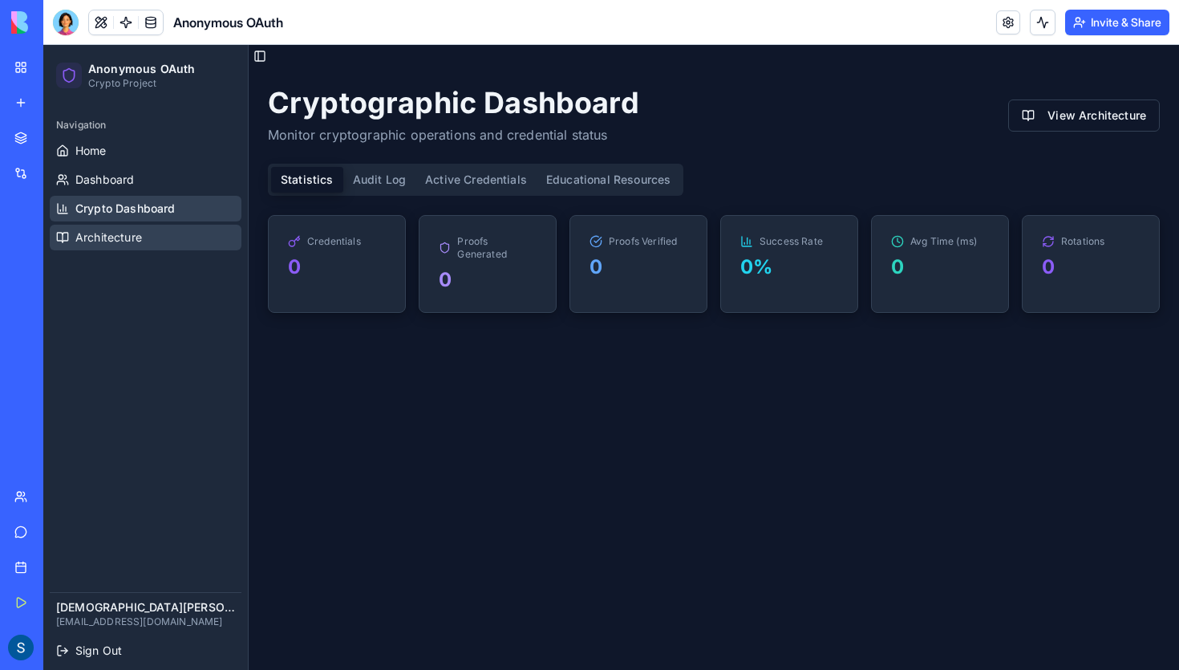
click at [131, 236] on span "Architecture" at bounding box center [108, 237] width 67 height 16
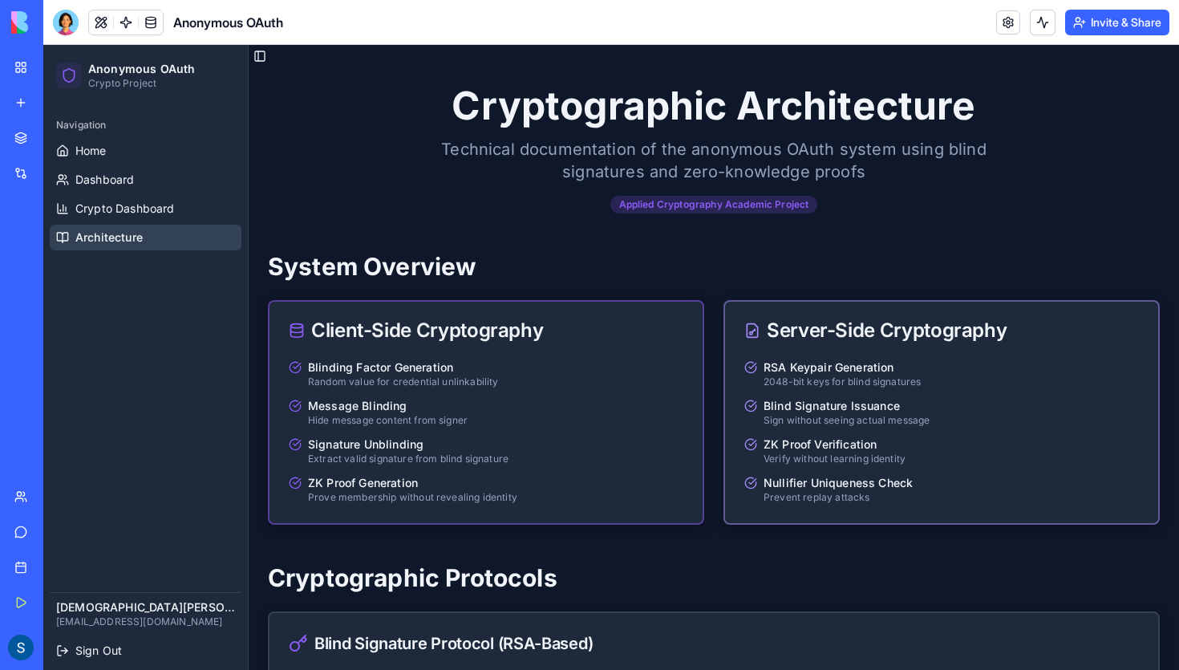
click at [478, 392] on div "Blinding Factor Generation Random value for credential unlinkability Message Bl…" at bounding box center [486, 441] width 433 height 164
click at [802, 402] on p "Blind Signature Issuance" at bounding box center [847, 406] width 166 height 16
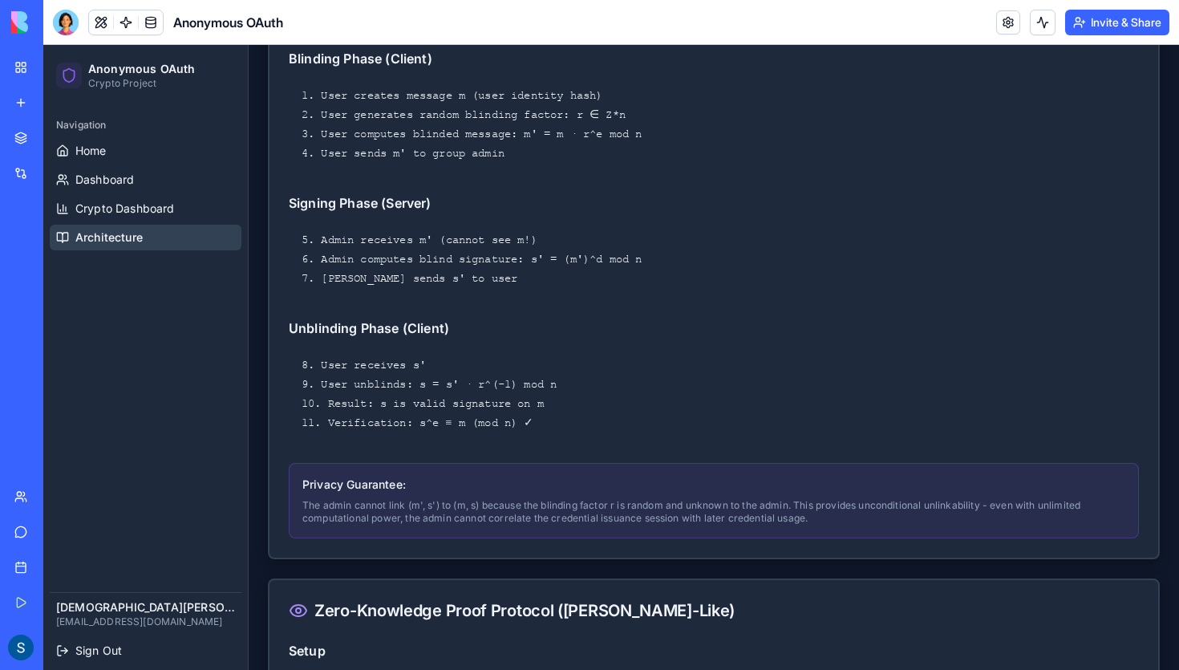
scroll to position [605, 0]
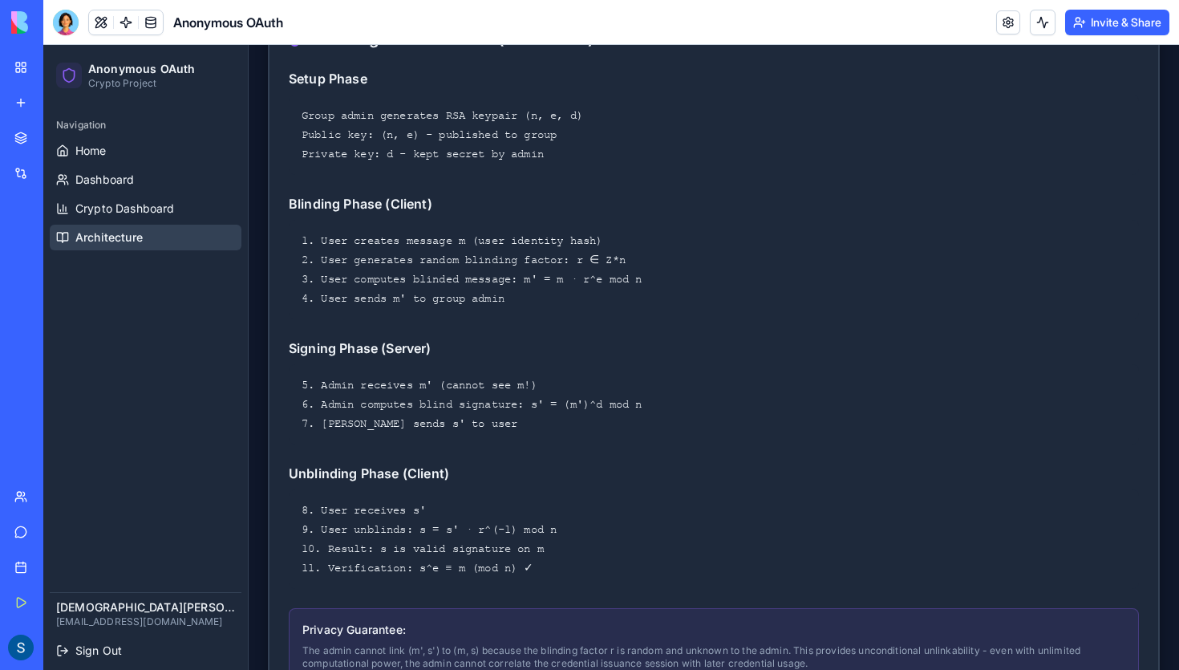
click at [59, 172] on div "Integrations" at bounding box center [49, 173] width 21 height 16
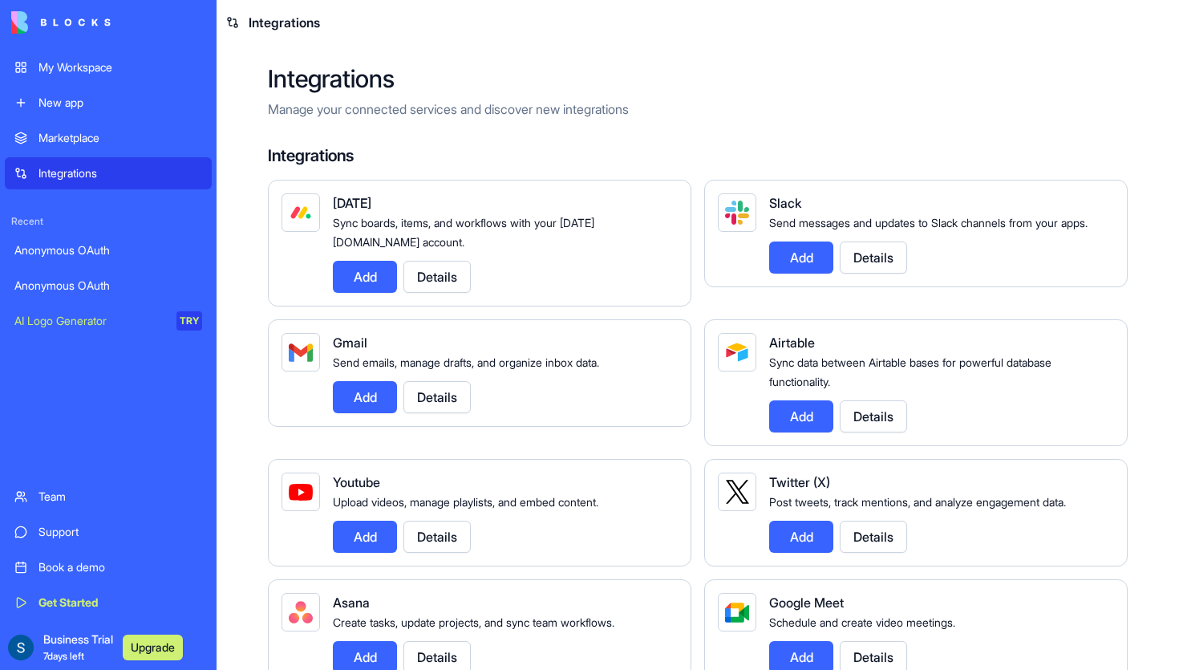
click at [47, 257] on div "Anonymous OAuth" at bounding box center [108, 250] width 188 height 16
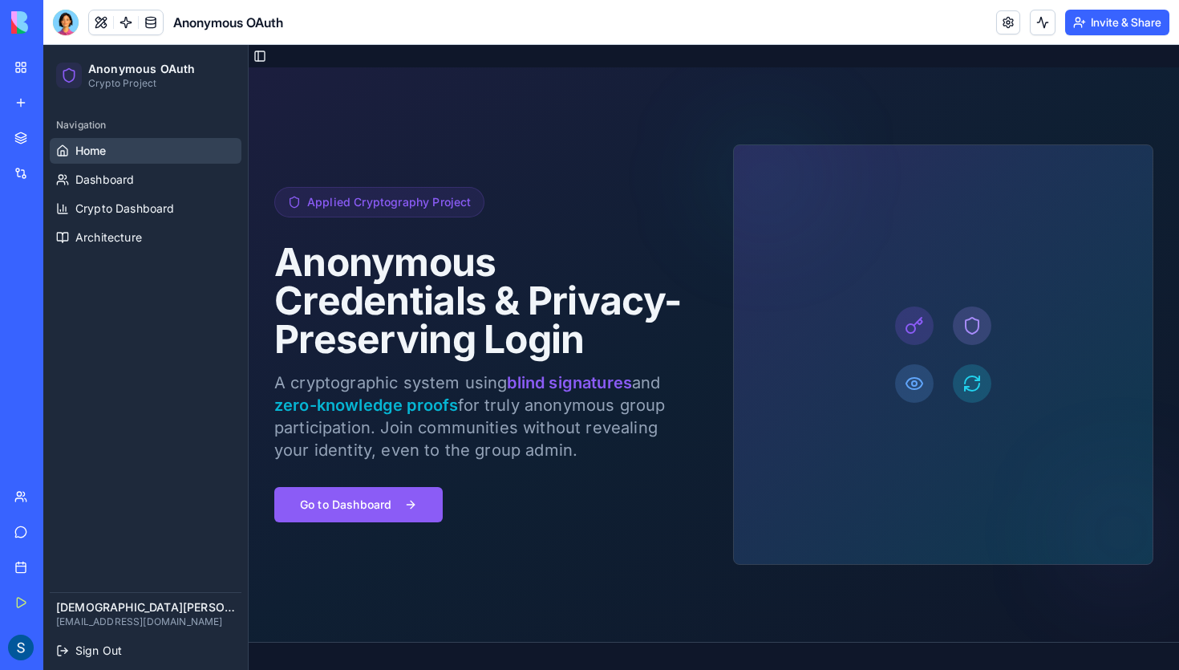
click at [54, 287] on div "Anonymous OAuth" at bounding box center [36, 286] width 45 height 16
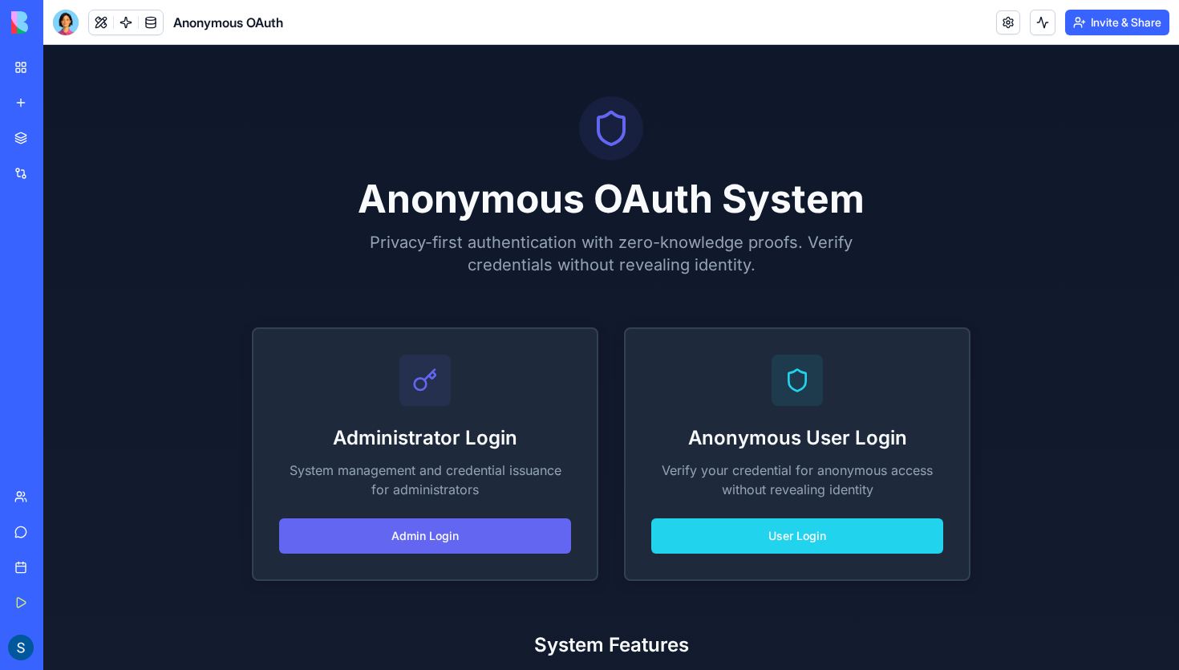
click at [47, 101] on div "New app" at bounding box center [49, 103] width 21 height 16
